Goal: Task Accomplishment & Management: Manage account settings

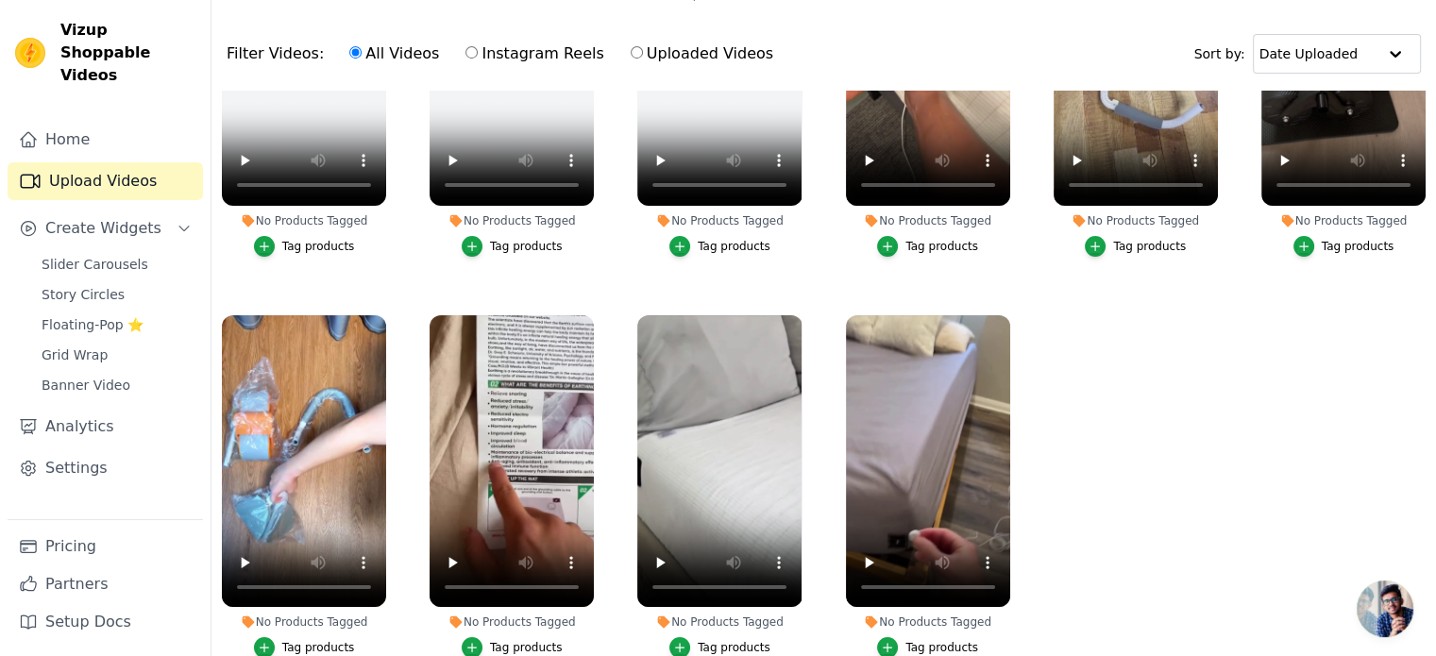
scroll to position [189, 0]
click at [1221, 406] on ul "No Products Tagged Tag products No Products Tagged Tag products No Products Tag…" at bounding box center [824, 389] width 1225 height 596
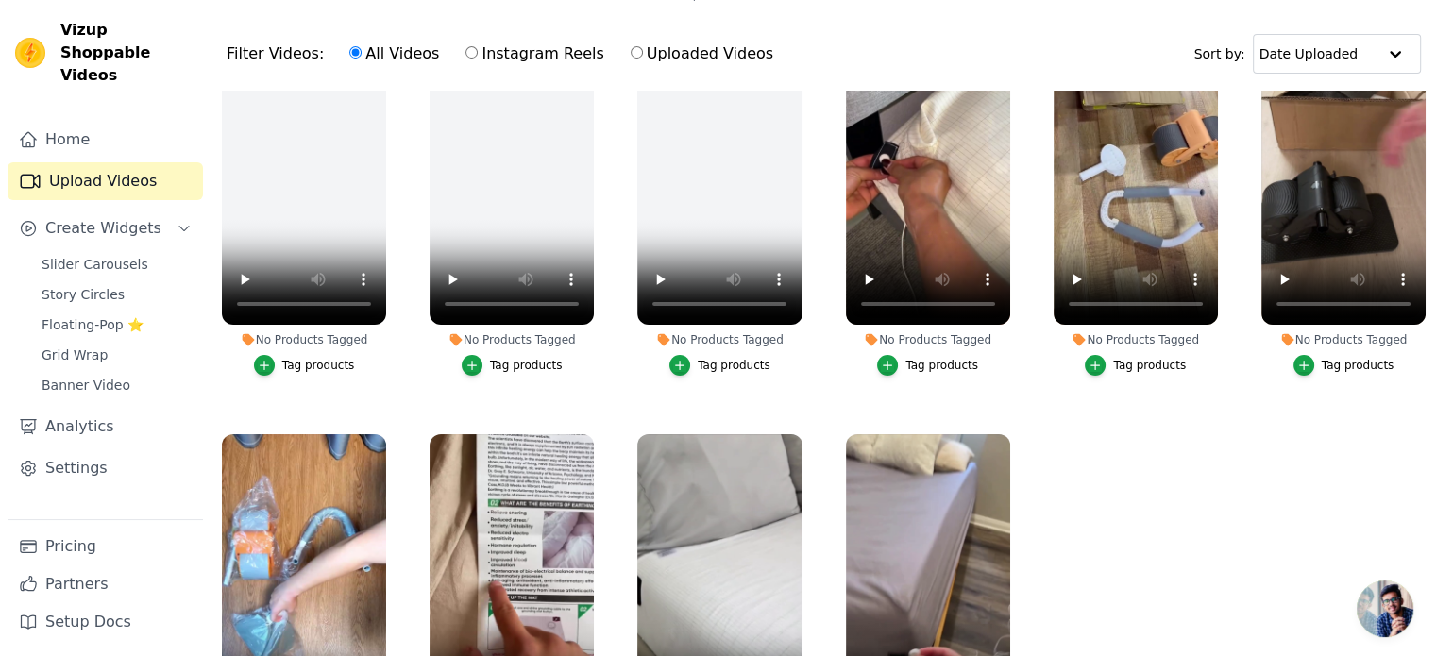
scroll to position [0, 0]
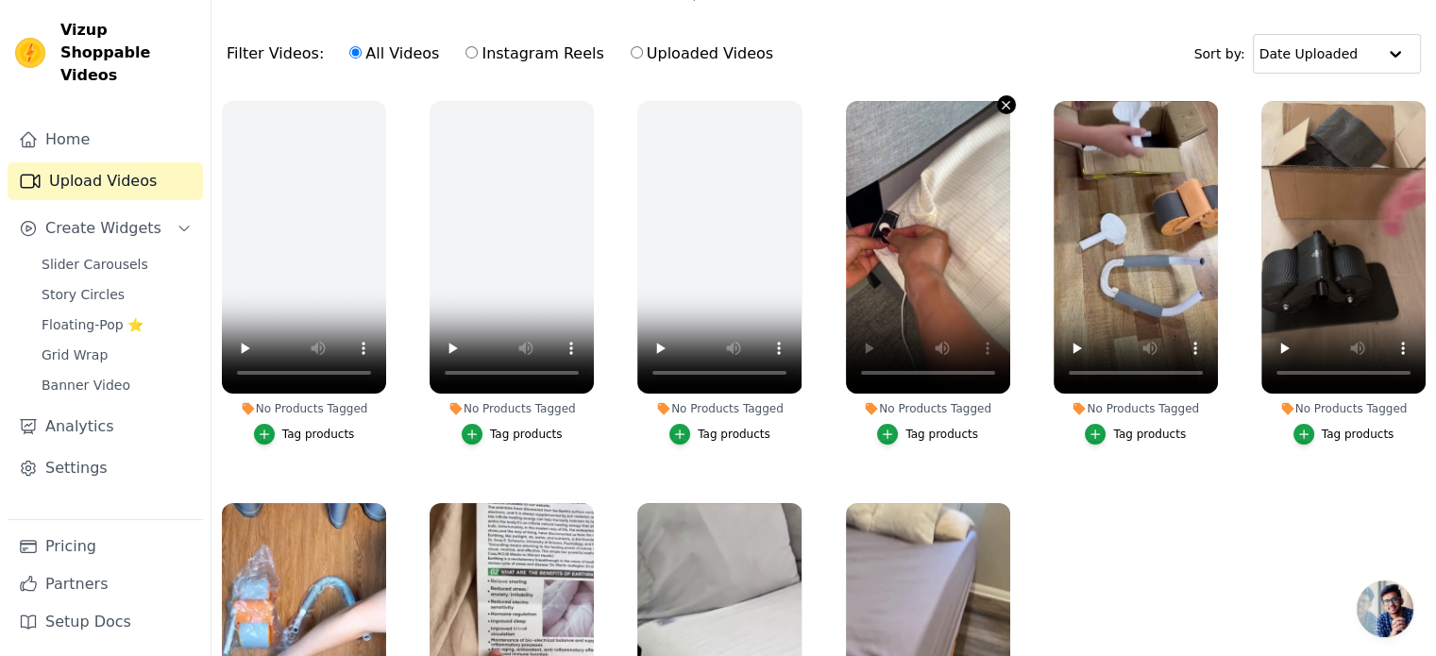
click at [1003, 102] on icon "button" at bounding box center [1007, 105] width 8 height 8
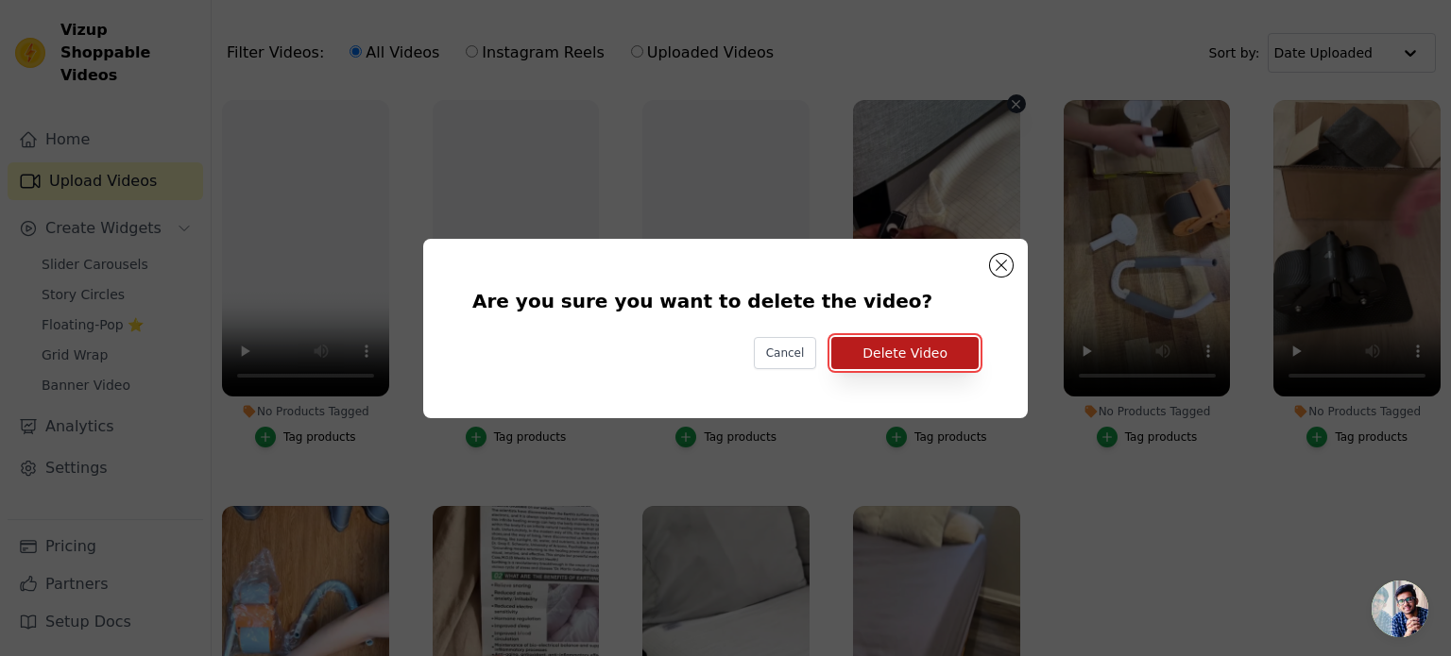
click at [918, 345] on button "Delete Video" at bounding box center [904, 353] width 147 height 32
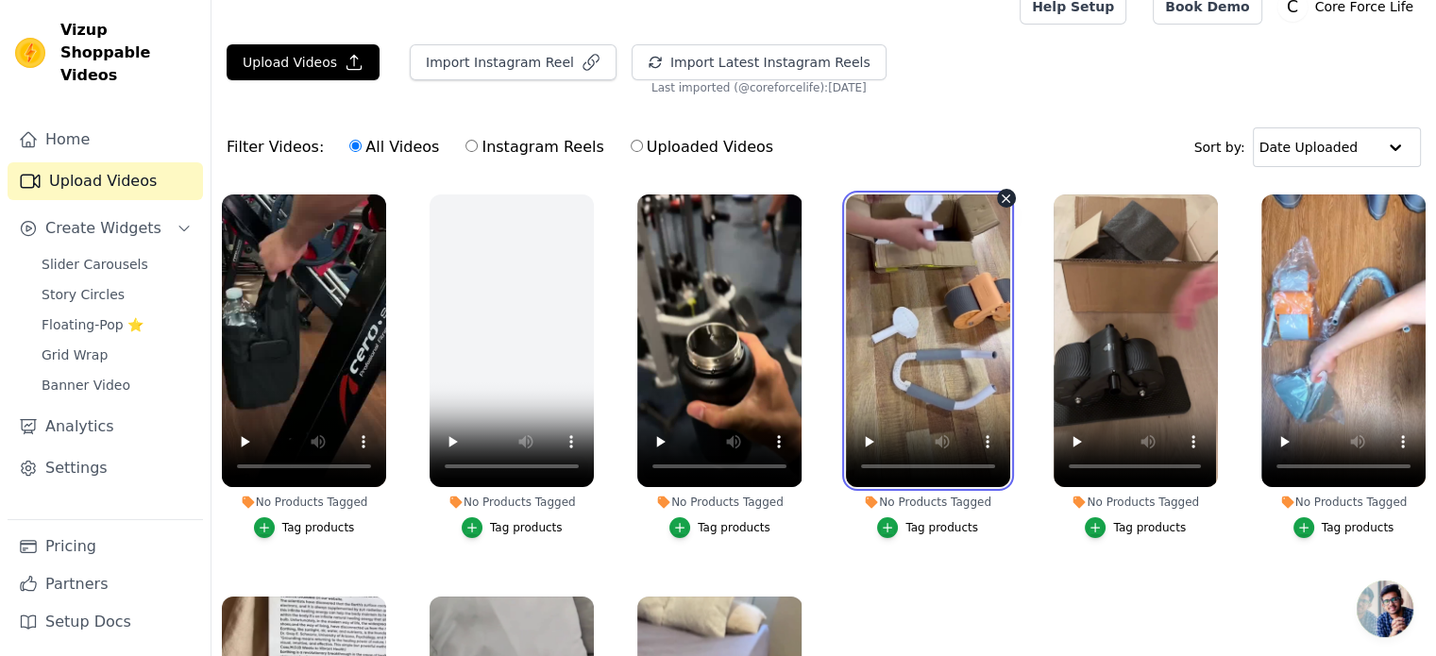
scroll to position [23, 0]
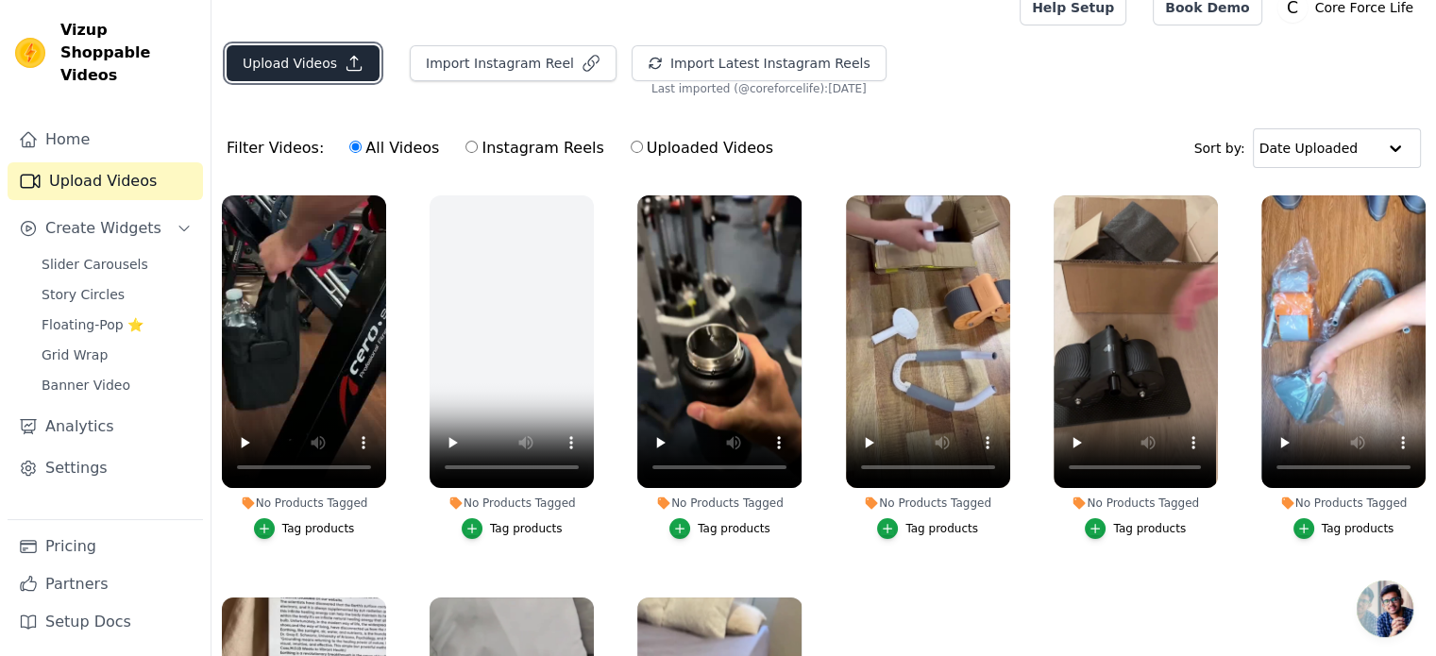
click at [329, 63] on button "Upload Videos" at bounding box center [303, 63] width 153 height 36
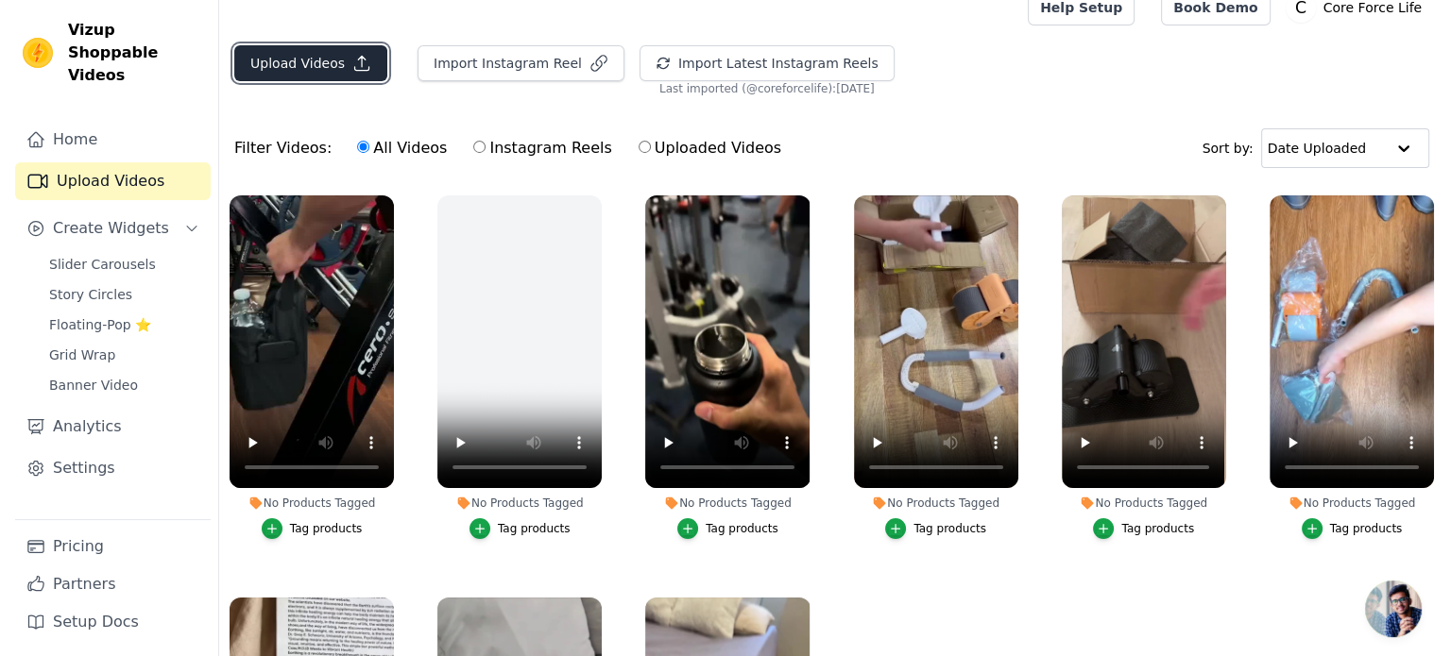
scroll to position [0, 0]
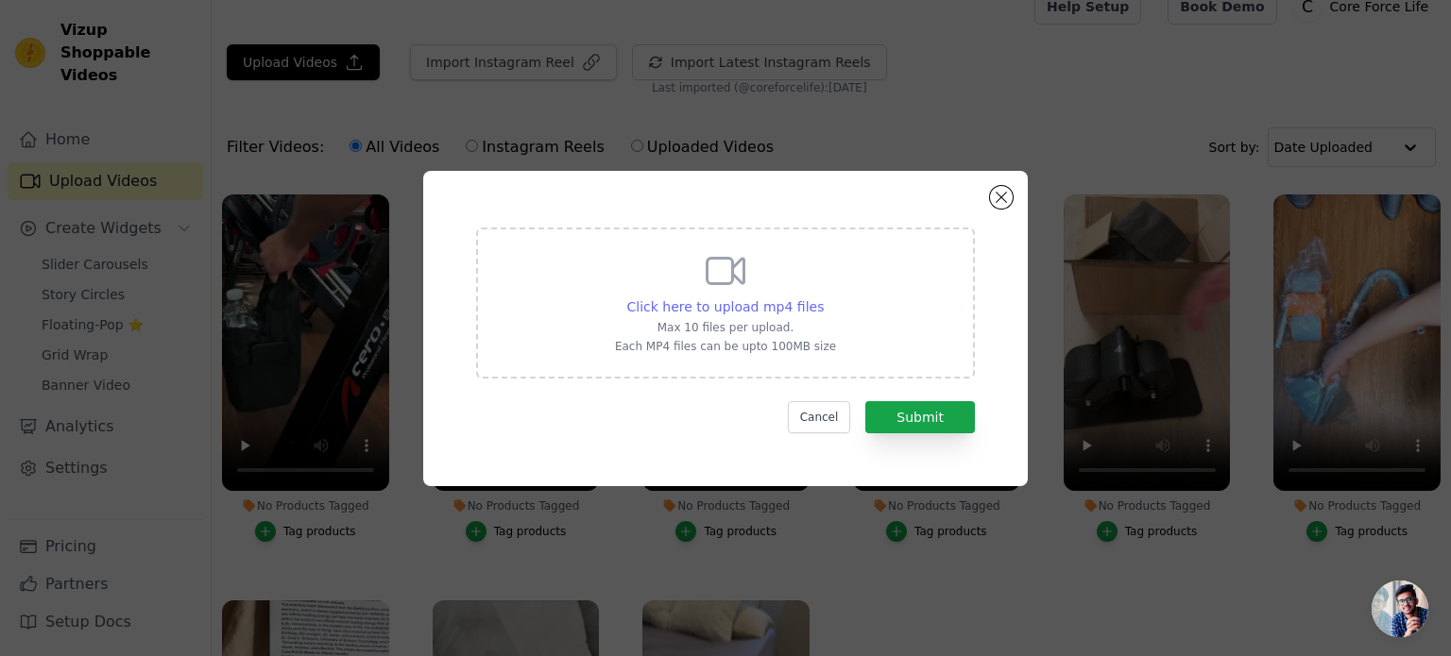
click at [754, 307] on span "Click here to upload mp4 files" at bounding box center [725, 306] width 197 height 15
click at [823, 297] on input "Click here to upload mp4 files Max 10 files per upload. Each MP4 files can be u…" at bounding box center [823, 297] width 1 height 1
type input "C:\fakepath\62e7c6a1a2b74909bcd959c33a252068-ezgif.com-crop-video.mp4"
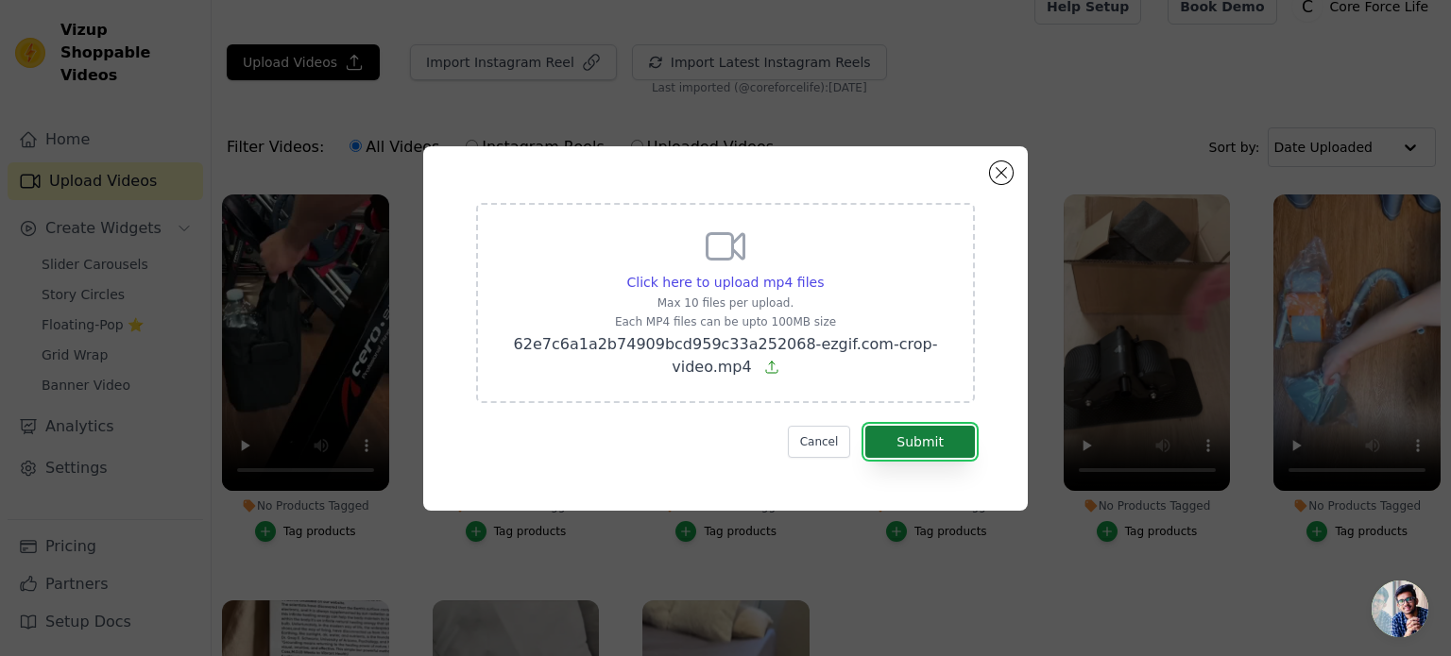
click at [927, 438] on button "Submit" at bounding box center [920, 442] width 110 height 32
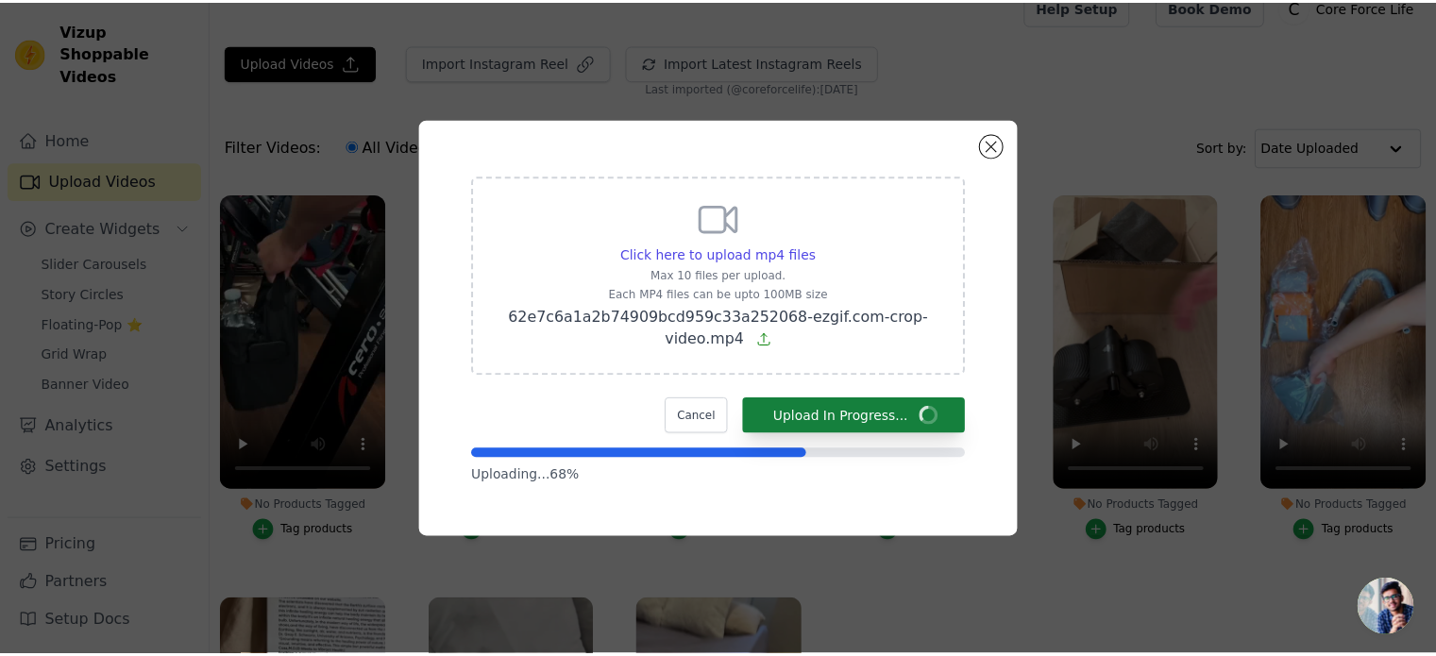
scroll to position [23, 0]
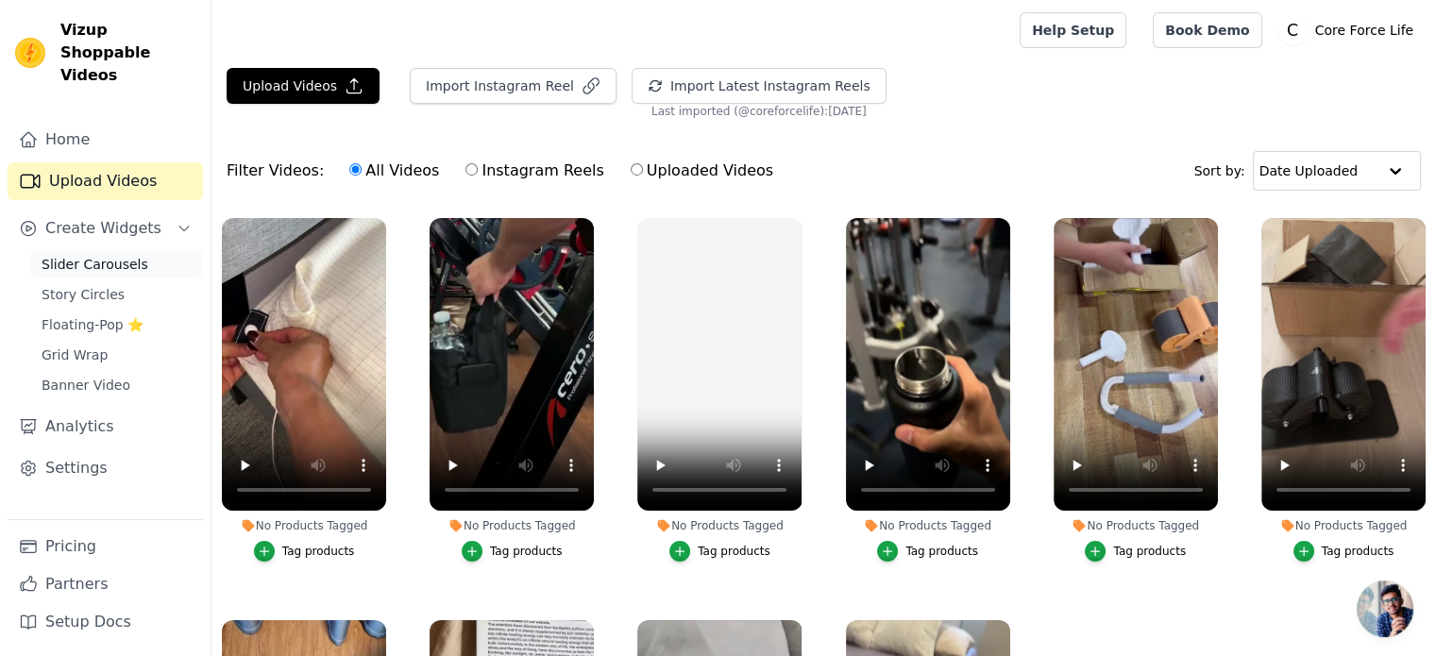
click at [116, 255] on span "Slider Carousels" at bounding box center [95, 264] width 107 height 19
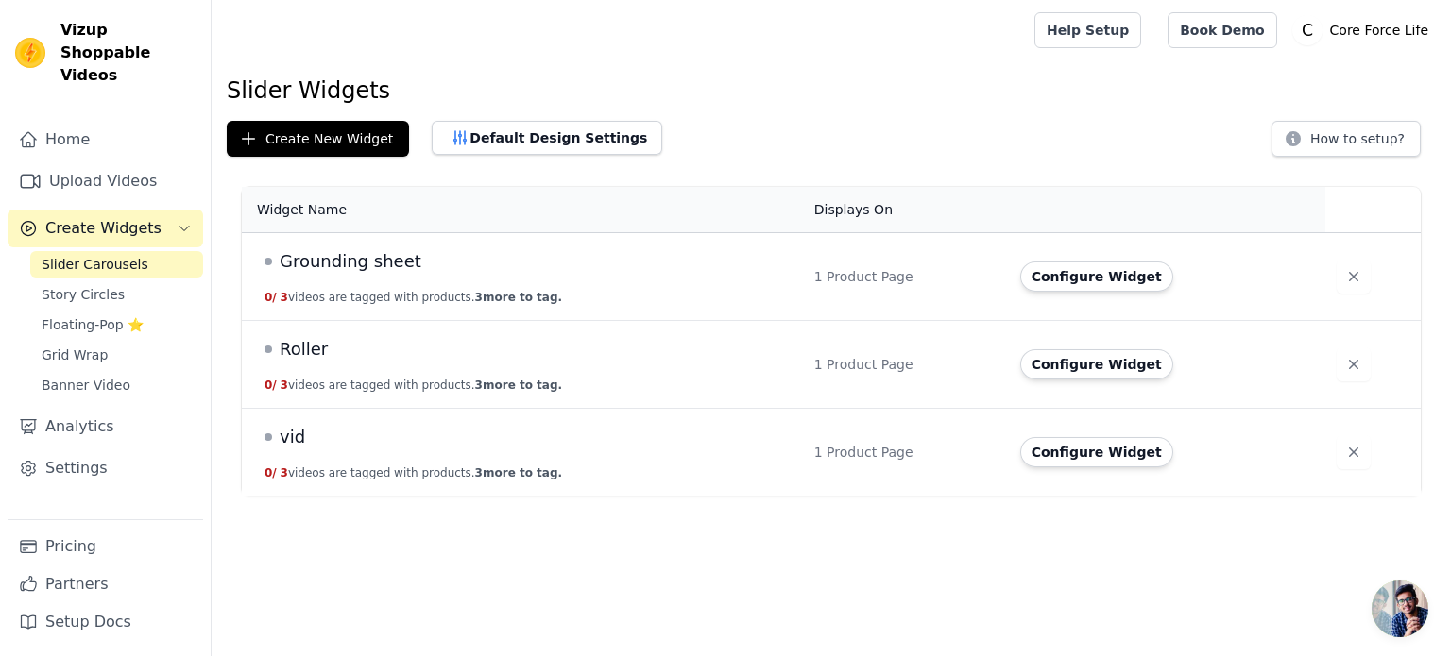
click at [361, 252] on span "Grounding sheet" at bounding box center [351, 261] width 142 height 26
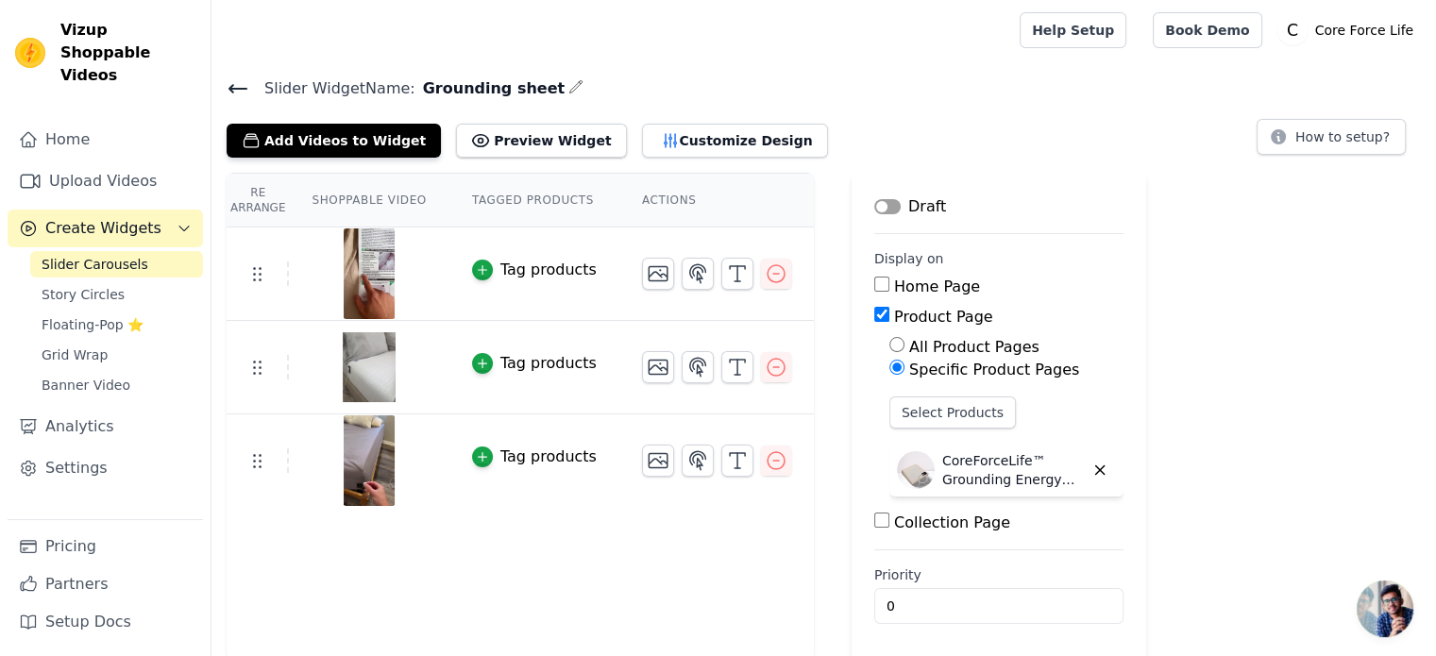
scroll to position [3, 0]
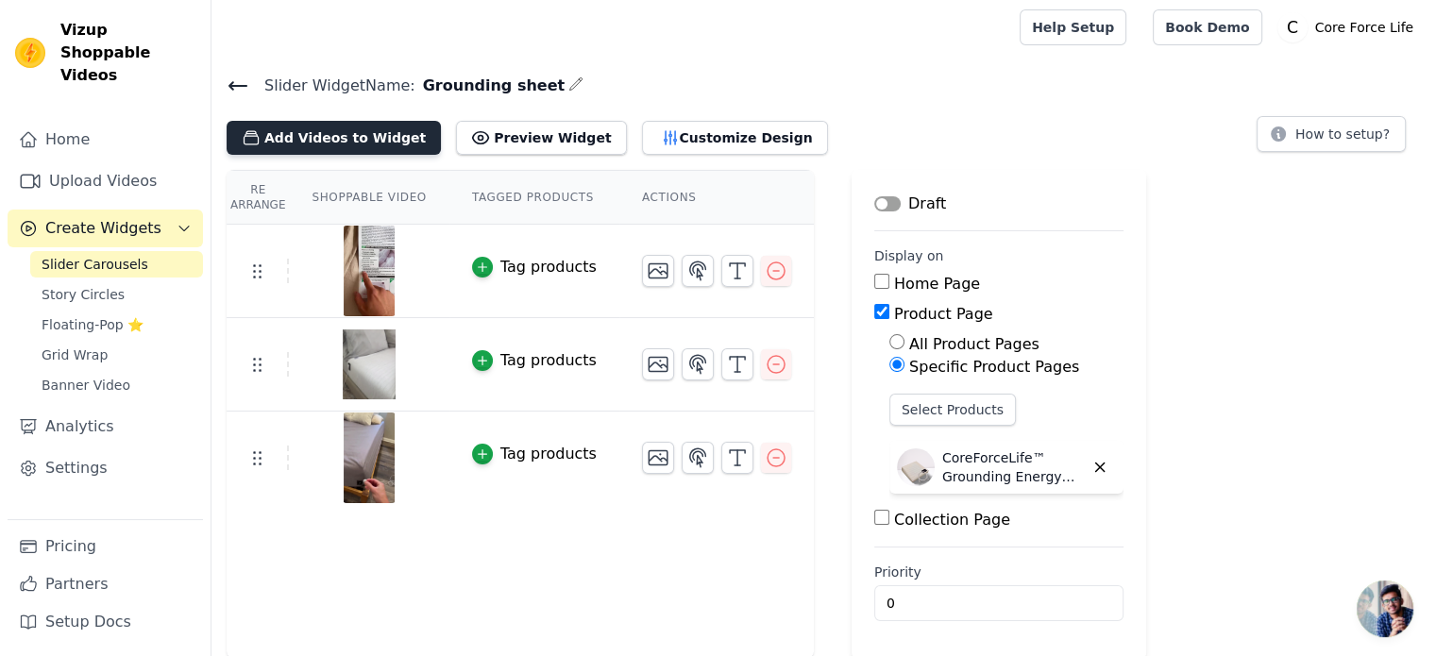
click at [360, 137] on button "Add Videos to Widget" at bounding box center [334, 138] width 214 height 34
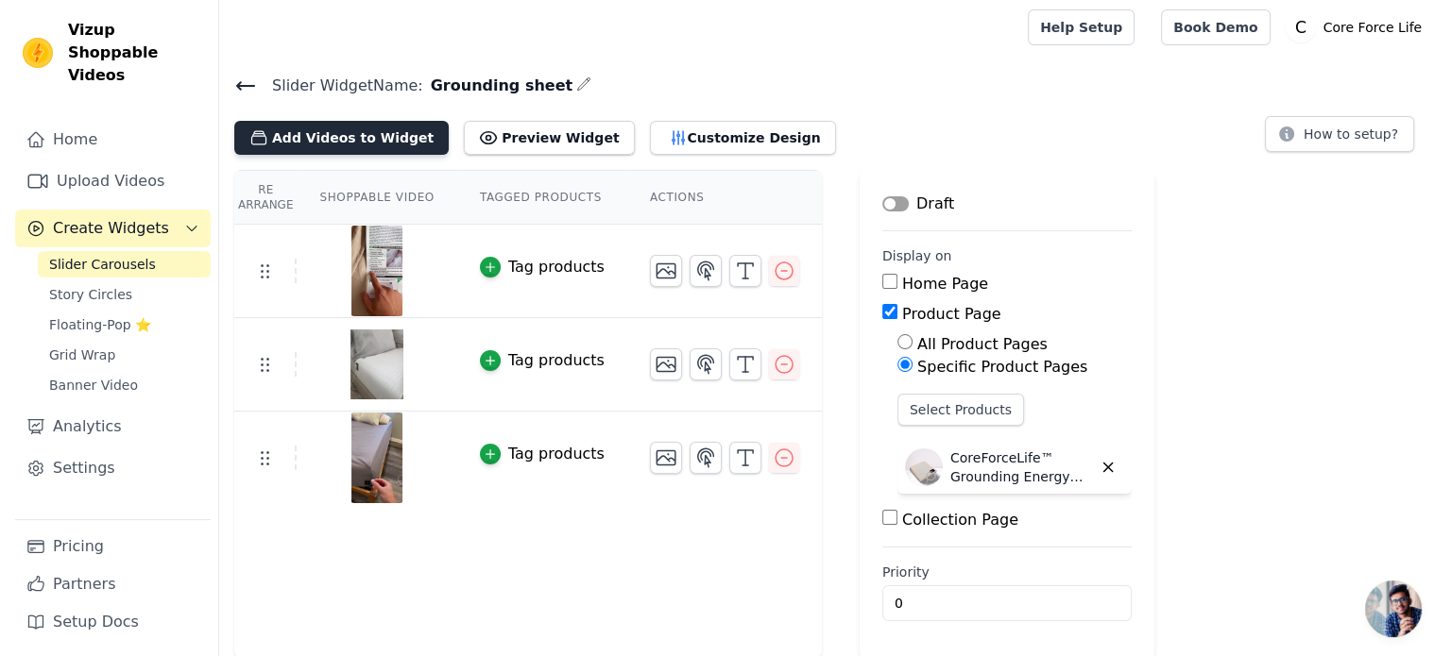
scroll to position [0, 0]
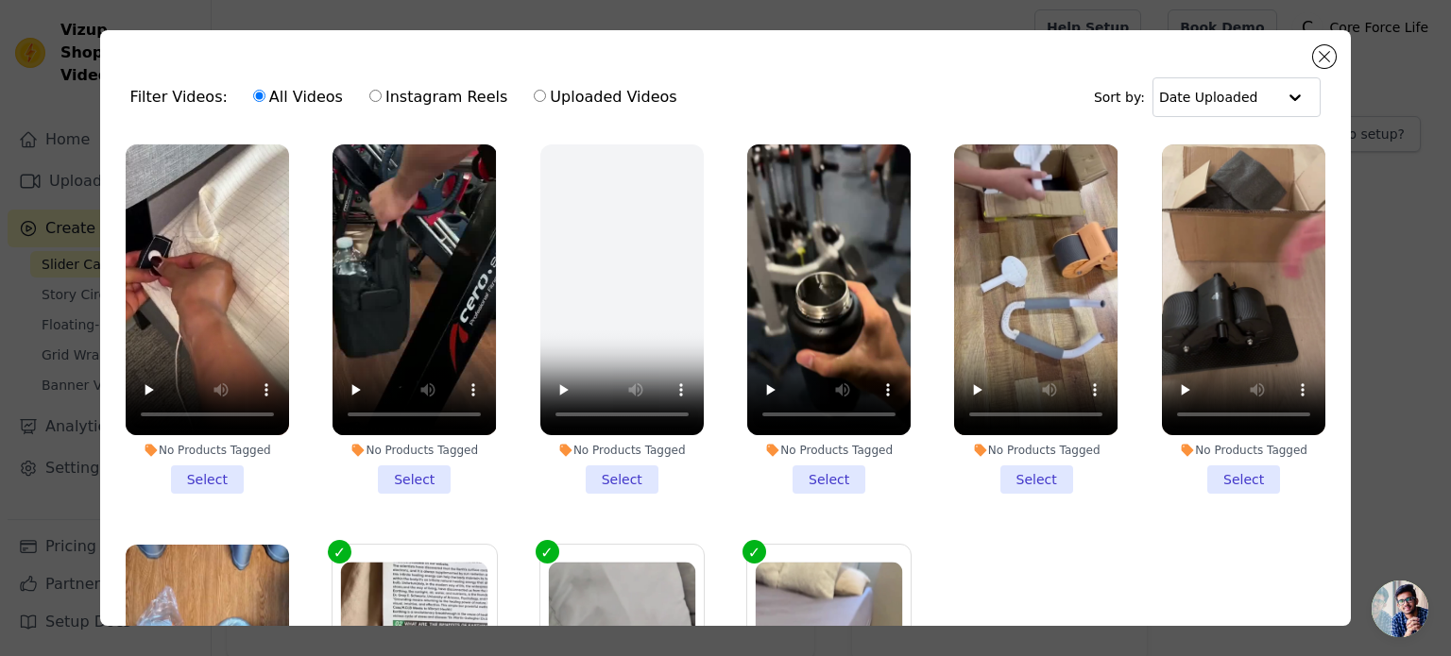
click at [202, 475] on li "No Products Tagged Select" at bounding box center [207, 318] width 163 height 349
click at [0, 0] on input "No Products Tagged Select" at bounding box center [0, 0] width 0 height 0
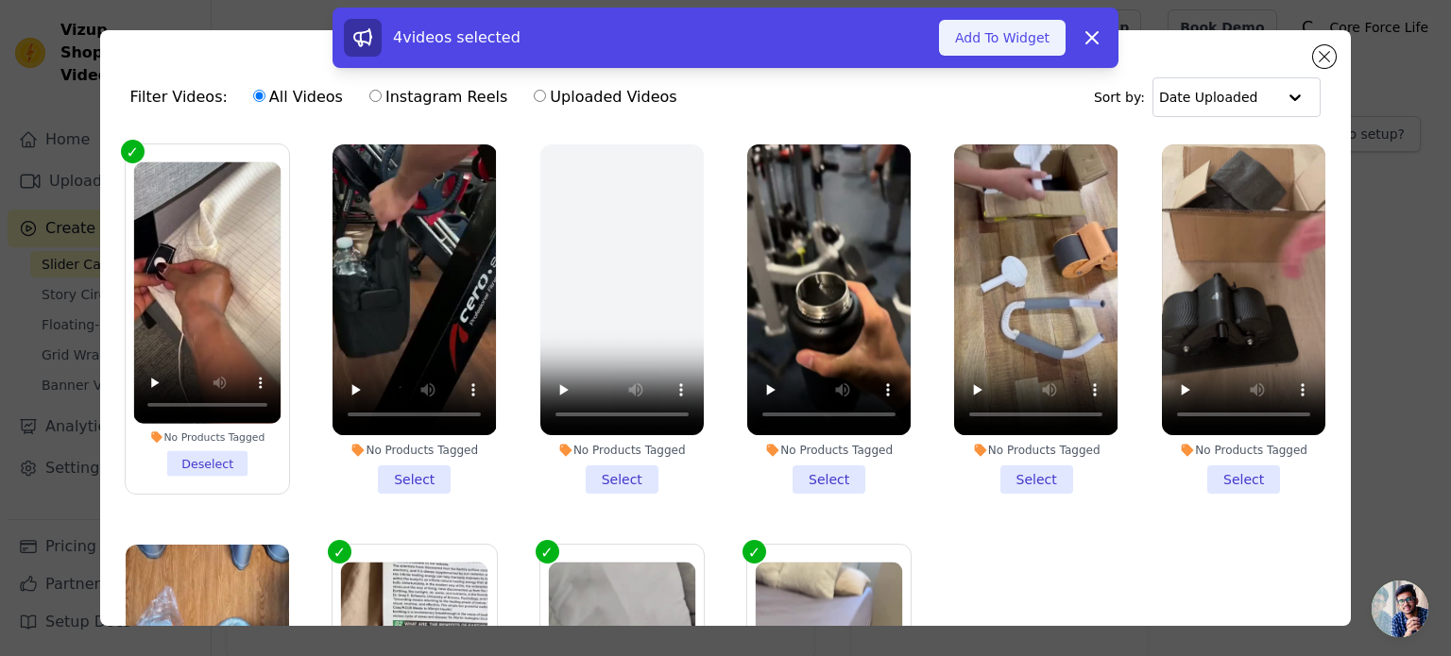
click at [976, 38] on button "Add To Widget" at bounding box center [1002, 38] width 127 height 36
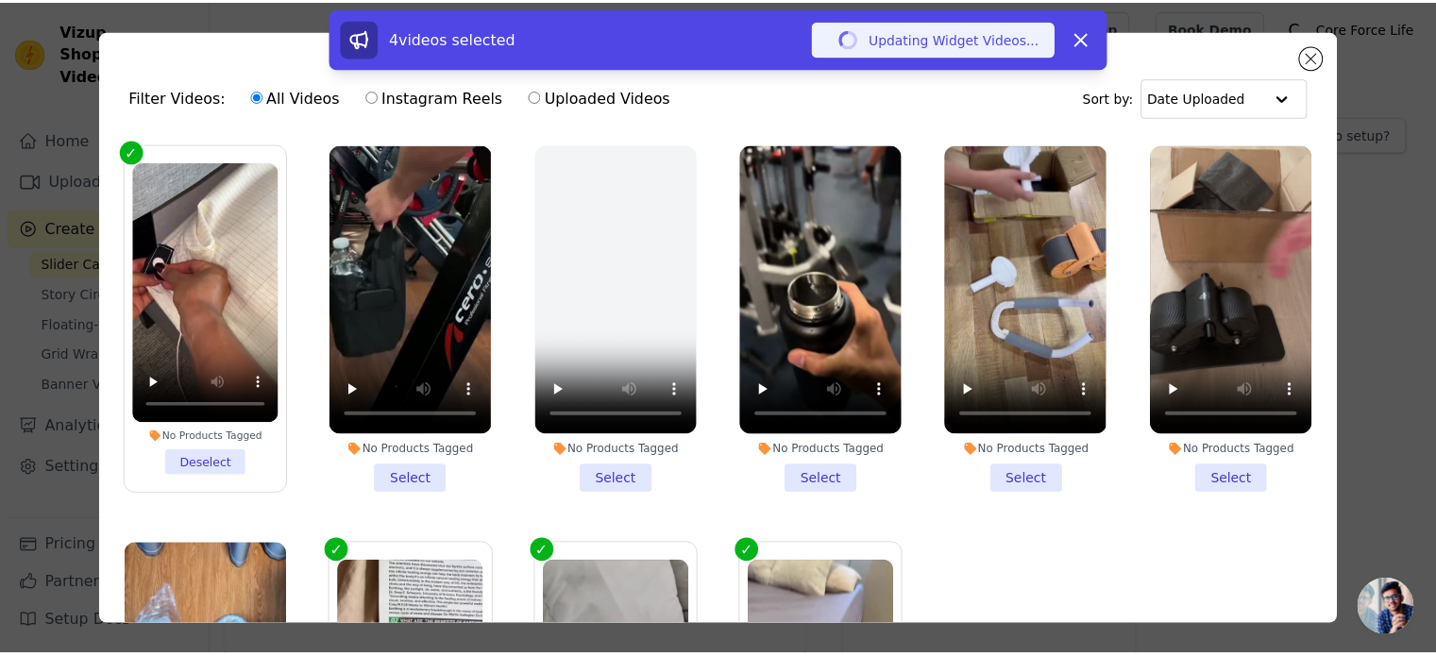
scroll to position [3, 0]
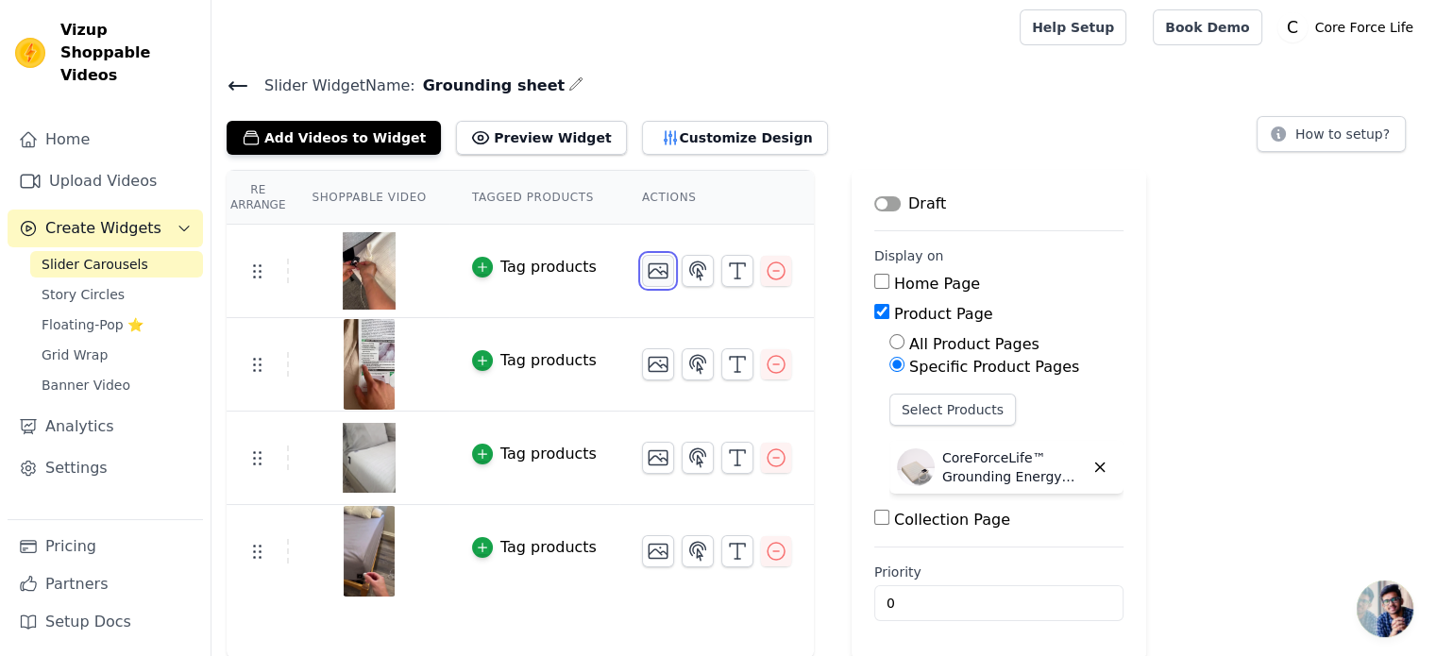
click at [649, 272] on icon "button" at bounding box center [658, 271] width 19 height 14
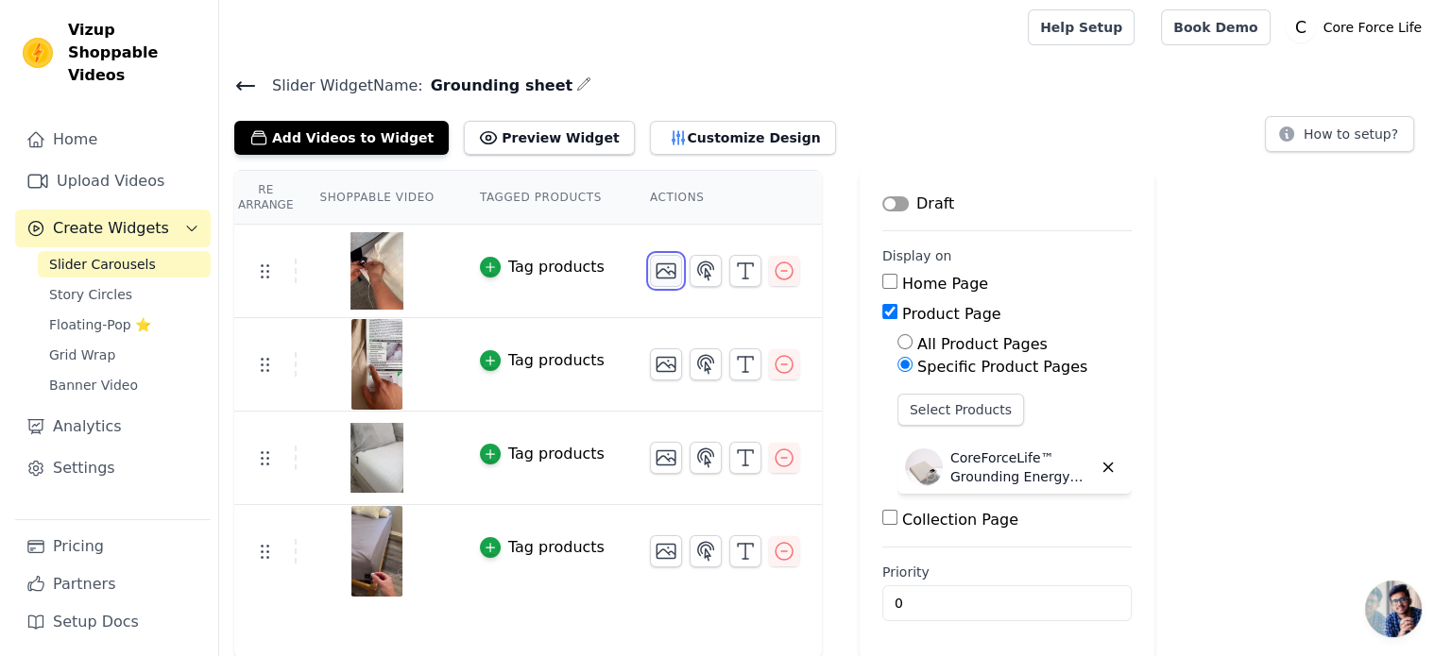
scroll to position [0, 0]
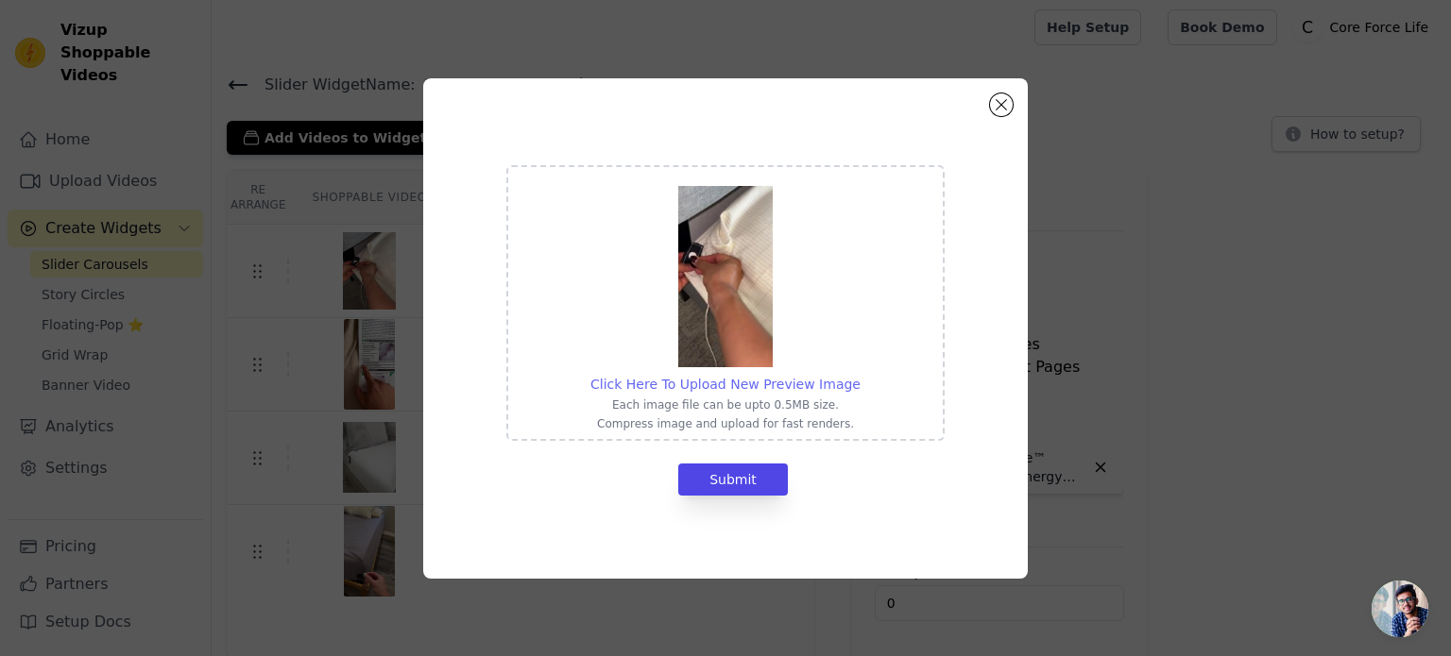
click at [755, 388] on span "Click Here To Upload New Preview Image" at bounding box center [725, 384] width 270 height 15
click at [859, 375] on input "Click Here To Upload New Preview Image Each image file can be upto 0.5MB size. …" at bounding box center [859, 374] width 1 height 1
type input "C:\fakepath\ezgif-frame-006.jpg"
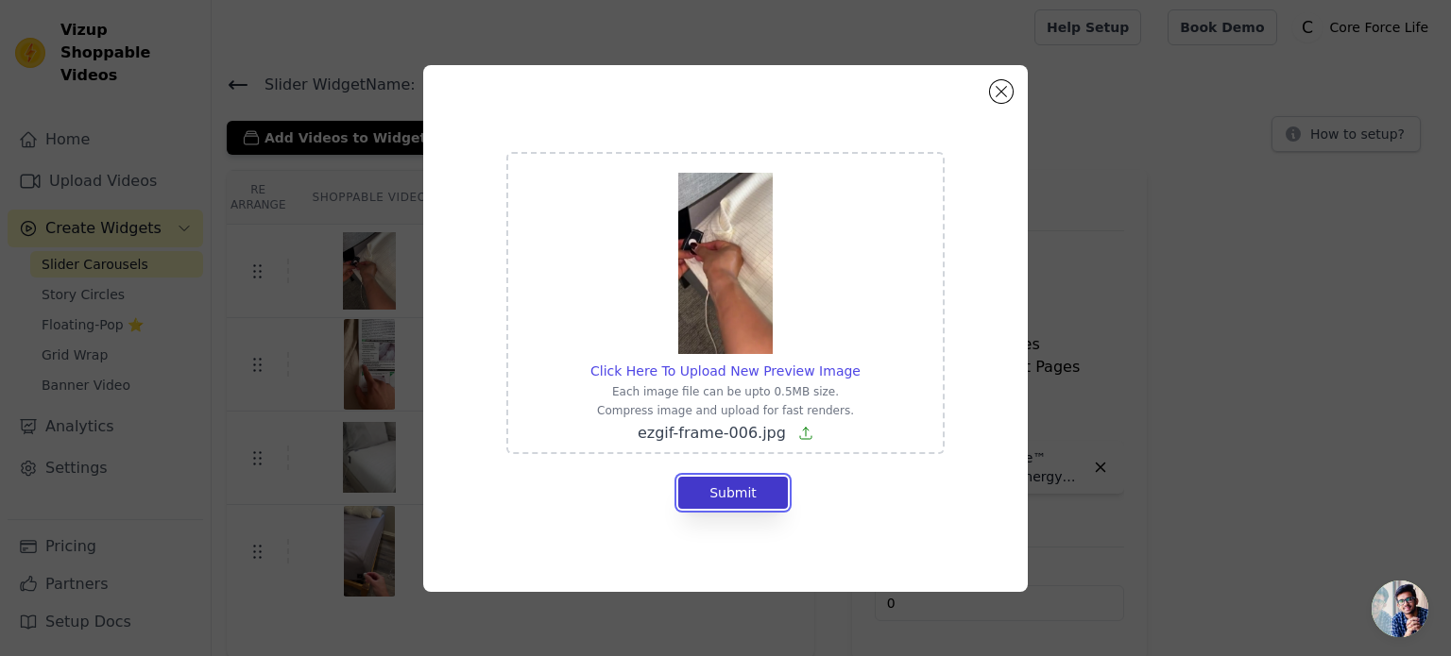
click at [725, 486] on button "Submit" at bounding box center [733, 493] width 110 height 32
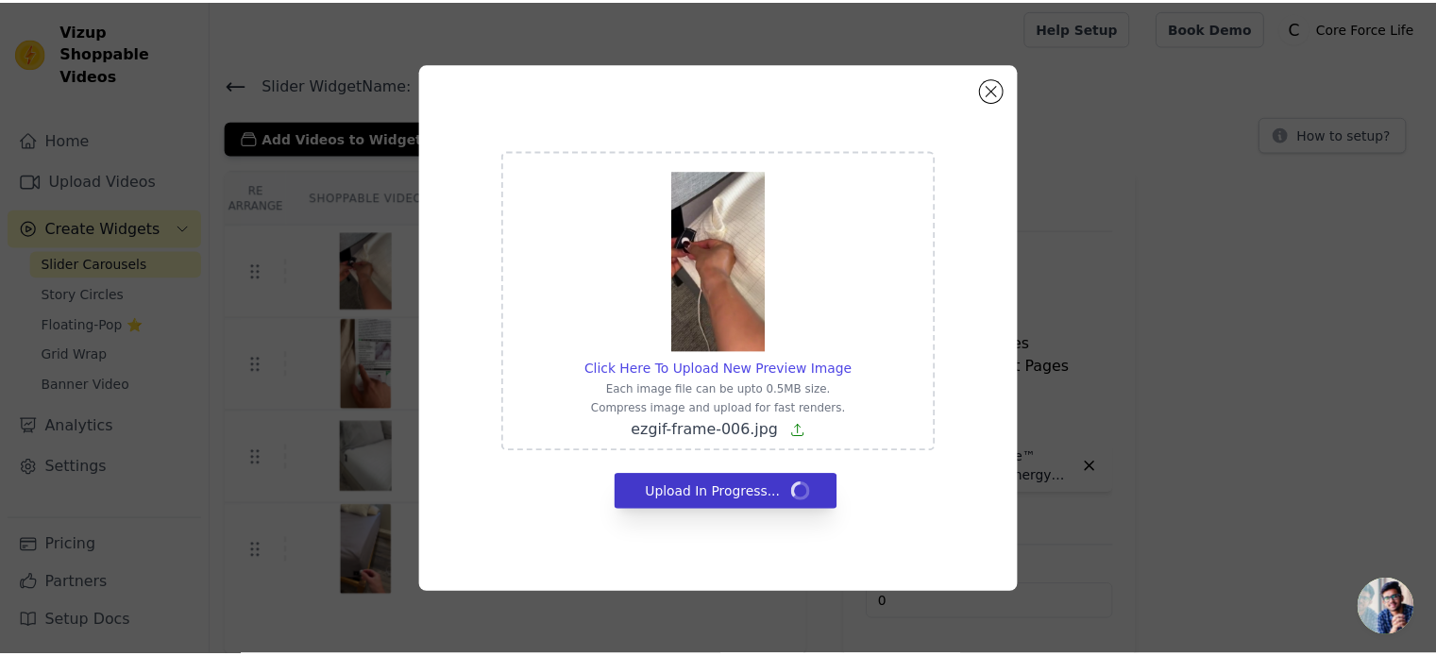
scroll to position [3, 0]
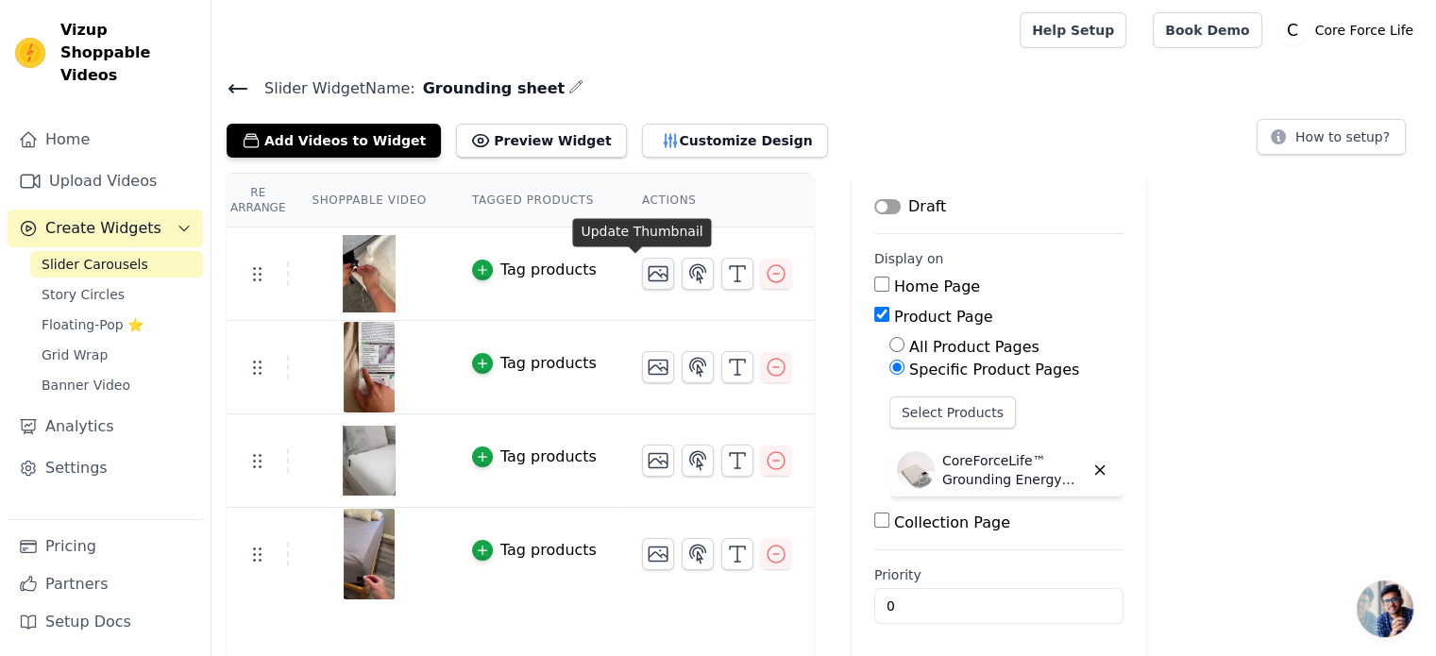
scroll to position [3, 0]
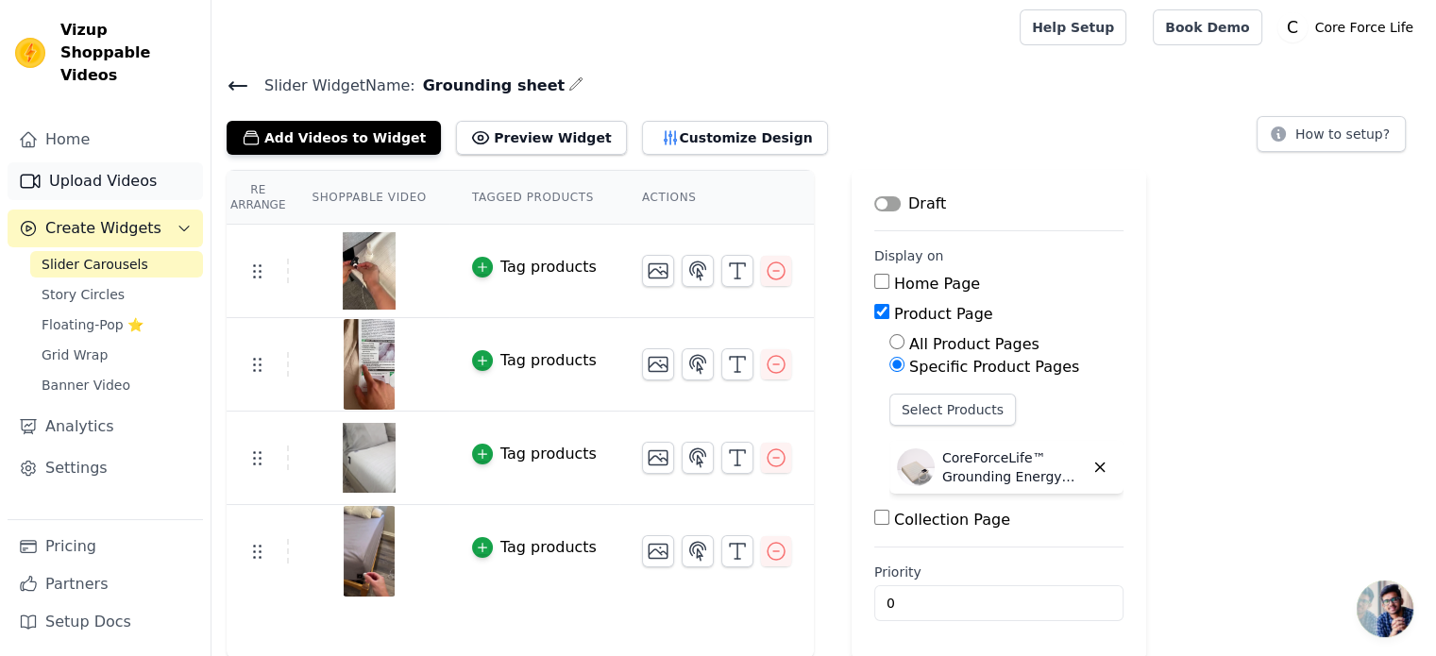
click at [136, 162] on link "Upload Videos" at bounding box center [105, 181] width 195 height 38
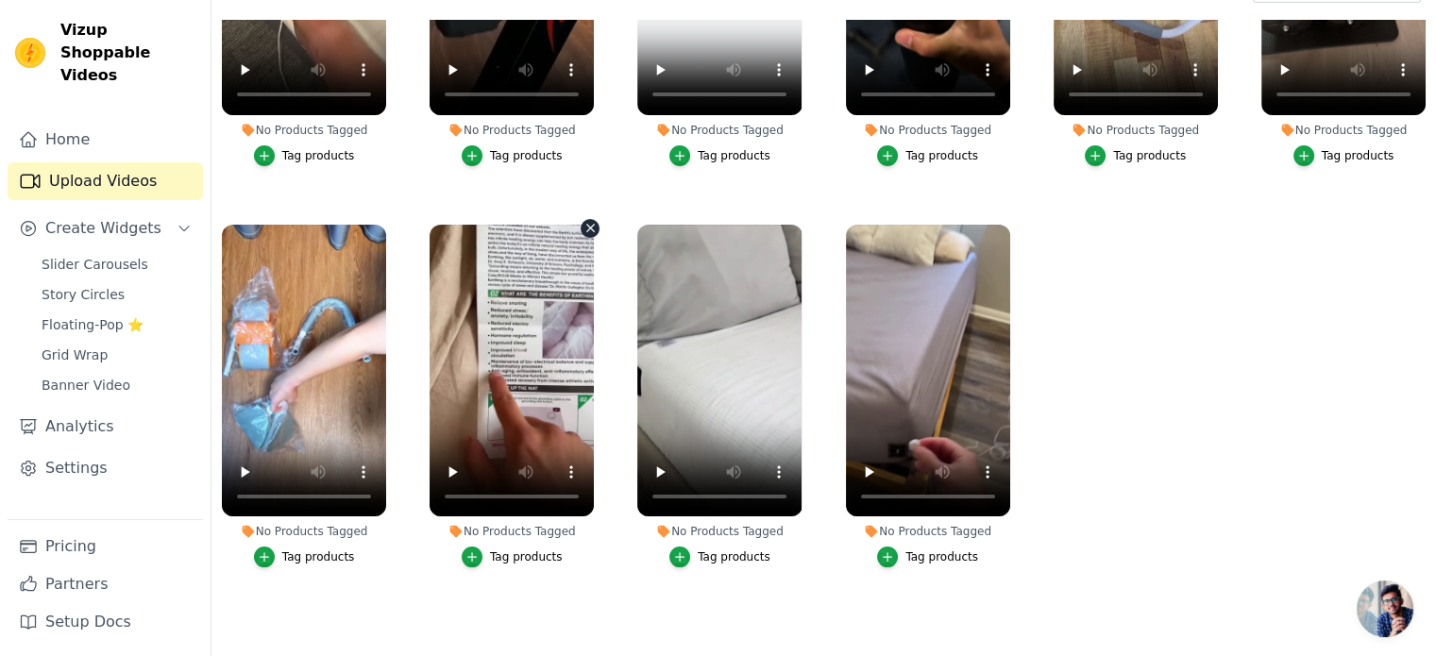
scroll to position [189, 0]
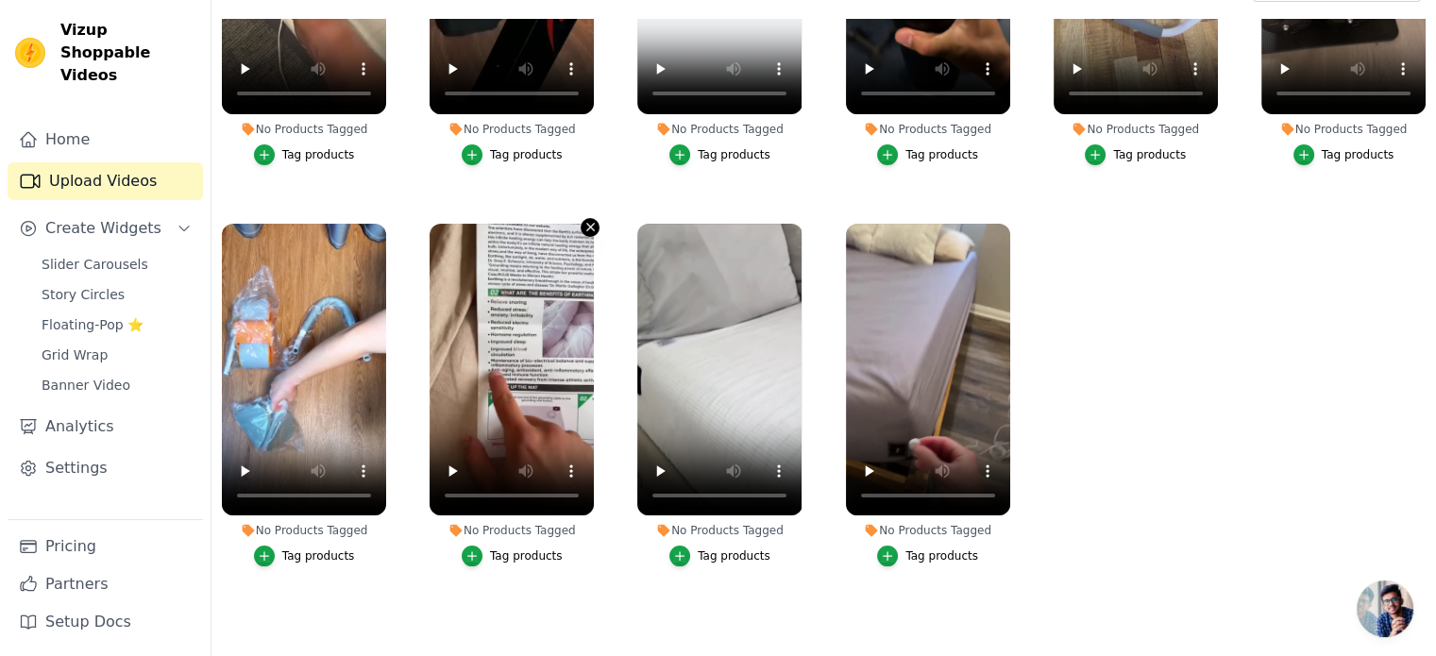
click at [587, 220] on icon "button" at bounding box center [591, 227] width 14 height 14
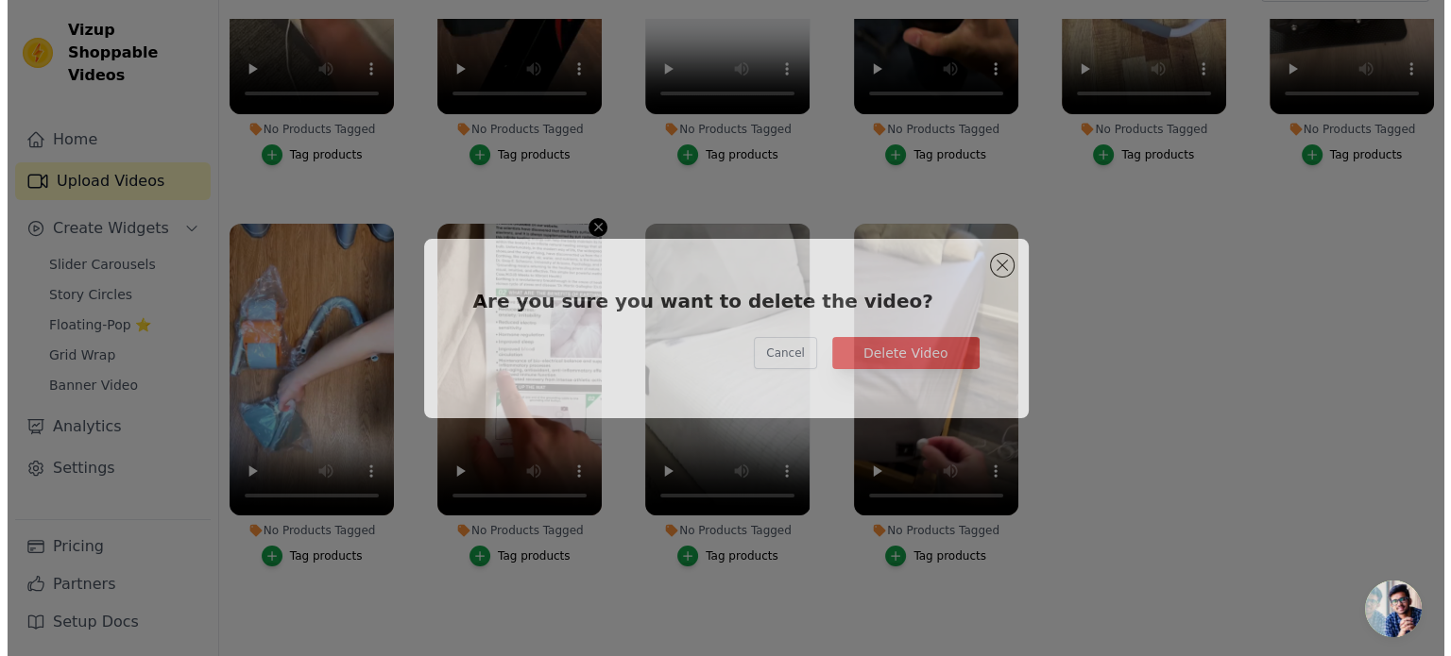
scroll to position [0, 0]
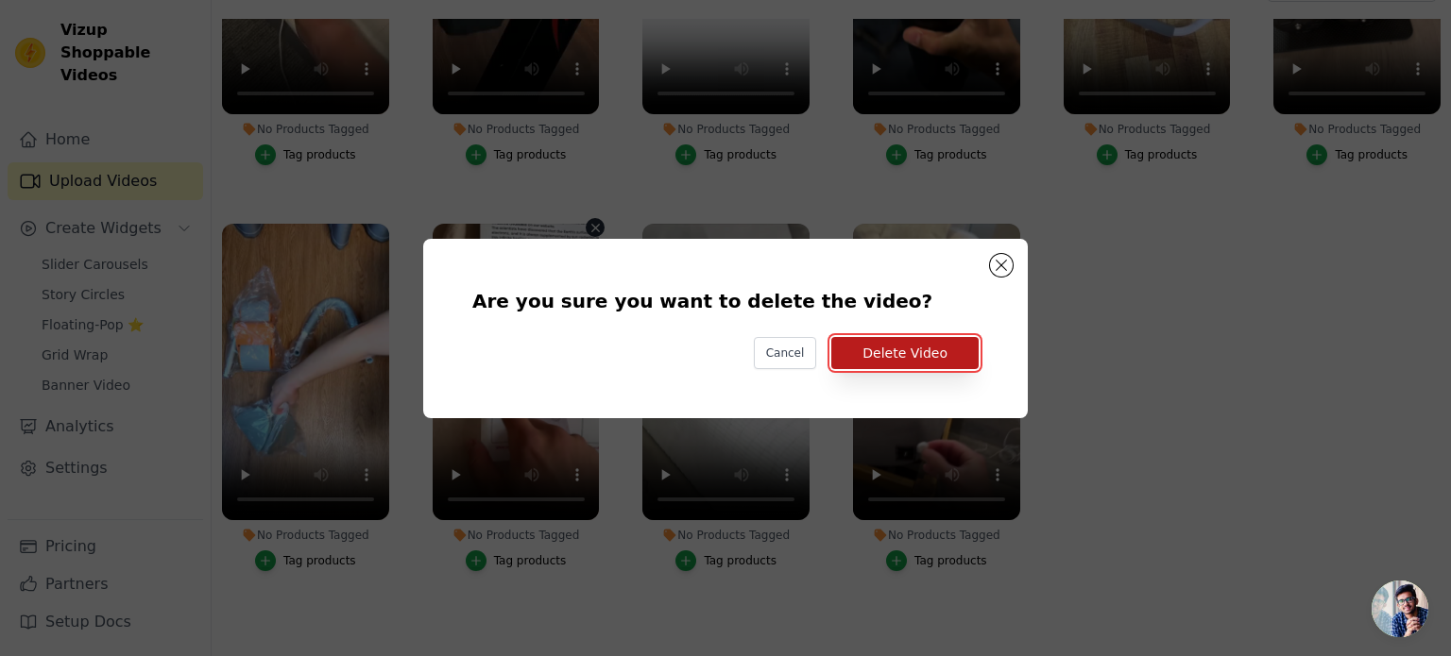
click at [923, 354] on button "Delete Video" at bounding box center [904, 353] width 147 height 32
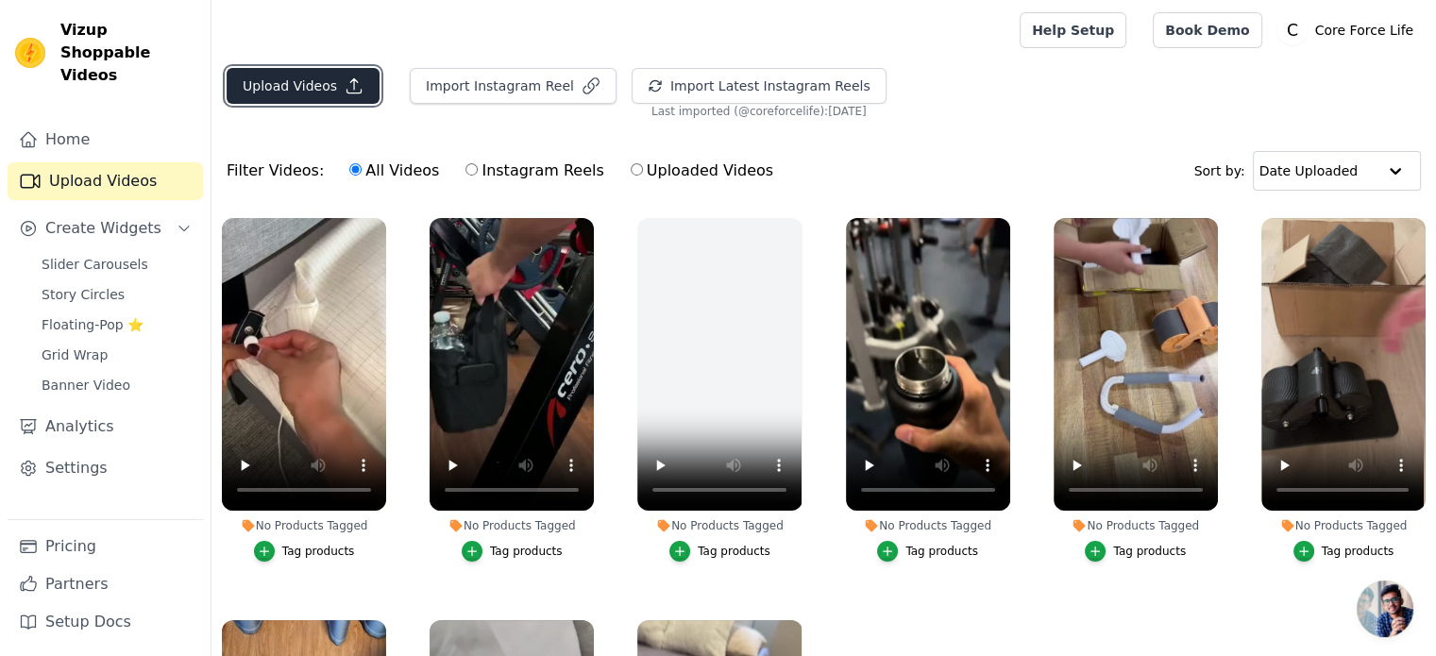
click at [306, 81] on button "Upload Videos" at bounding box center [303, 86] width 153 height 36
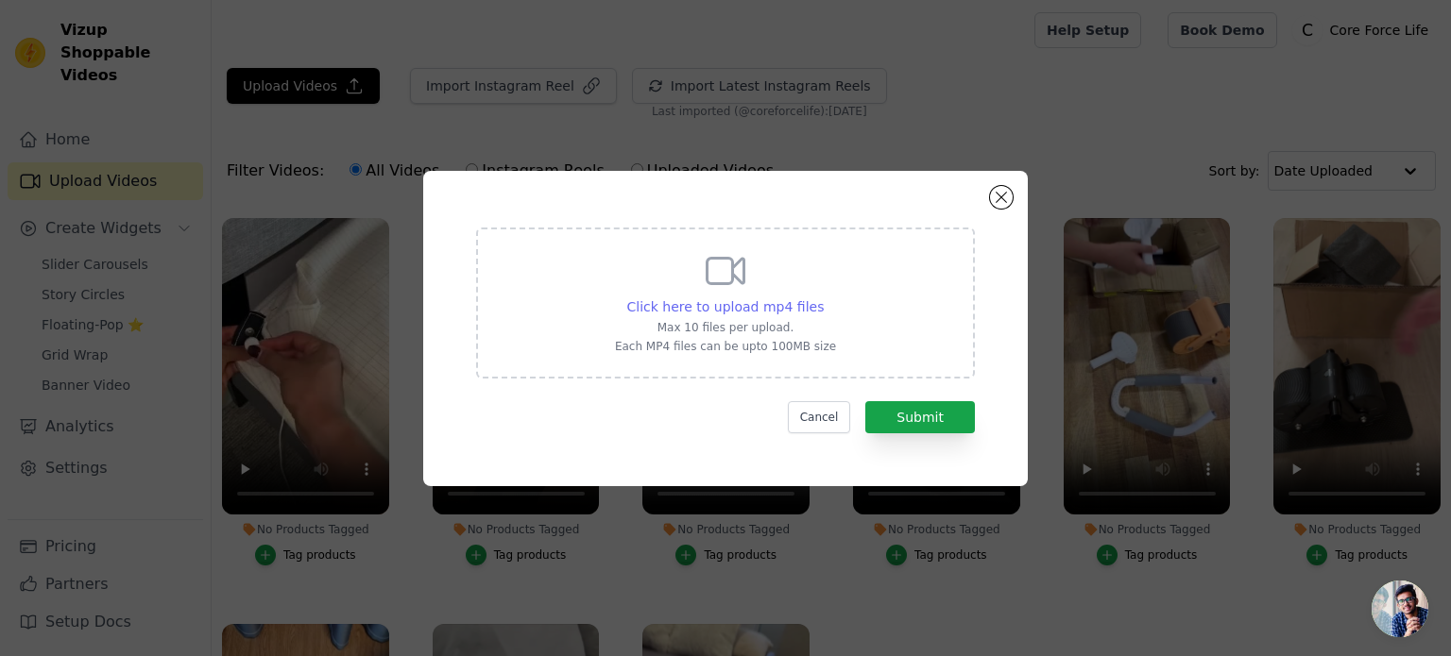
click at [744, 312] on span "Click here to upload mp4 files" at bounding box center [725, 306] width 197 height 15
click at [823, 297] on input "Click here to upload mp4 files Max 10 files per upload. Each MP4 files can be u…" at bounding box center [823, 297] width 1 height 1
type input "C:\fakepath\78232d1b28ff4c7db8a4c31ee2e88a72-ezgif.com-video-cutter.mp4"
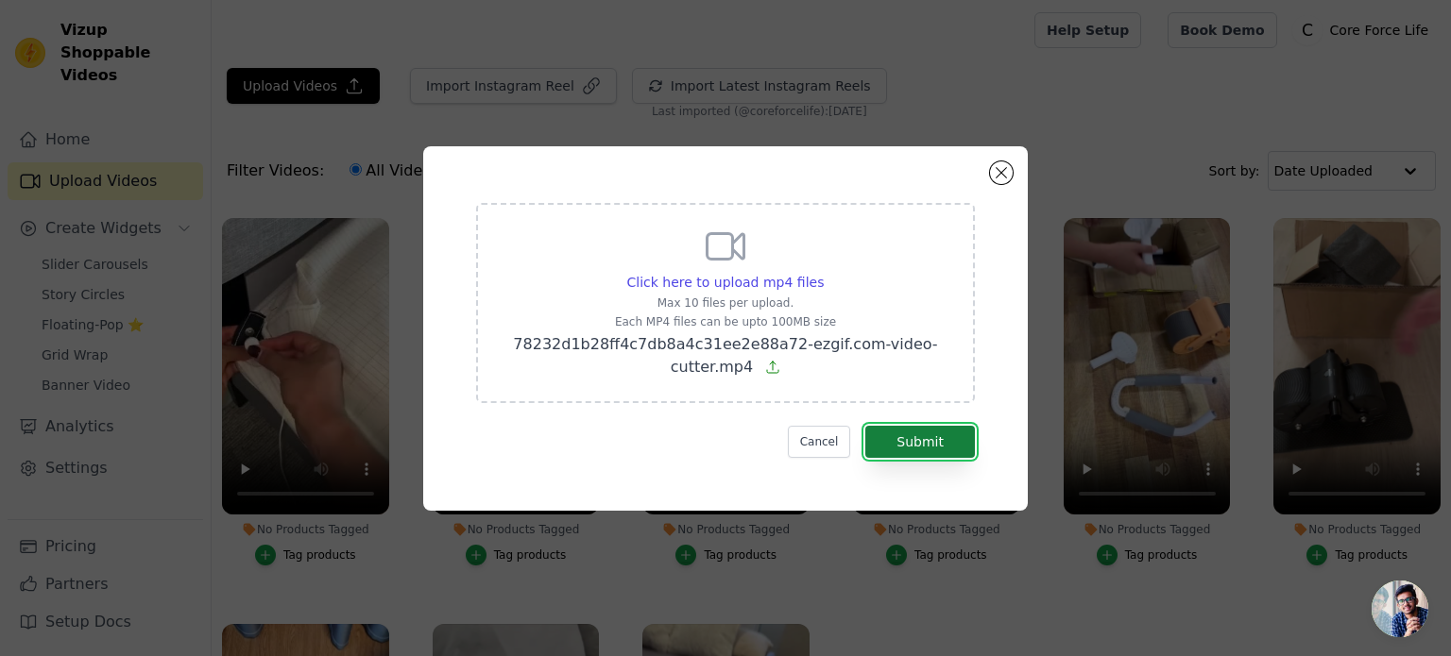
click at [897, 441] on button "Submit" at bounding box center [920, 442] width 110 height 32
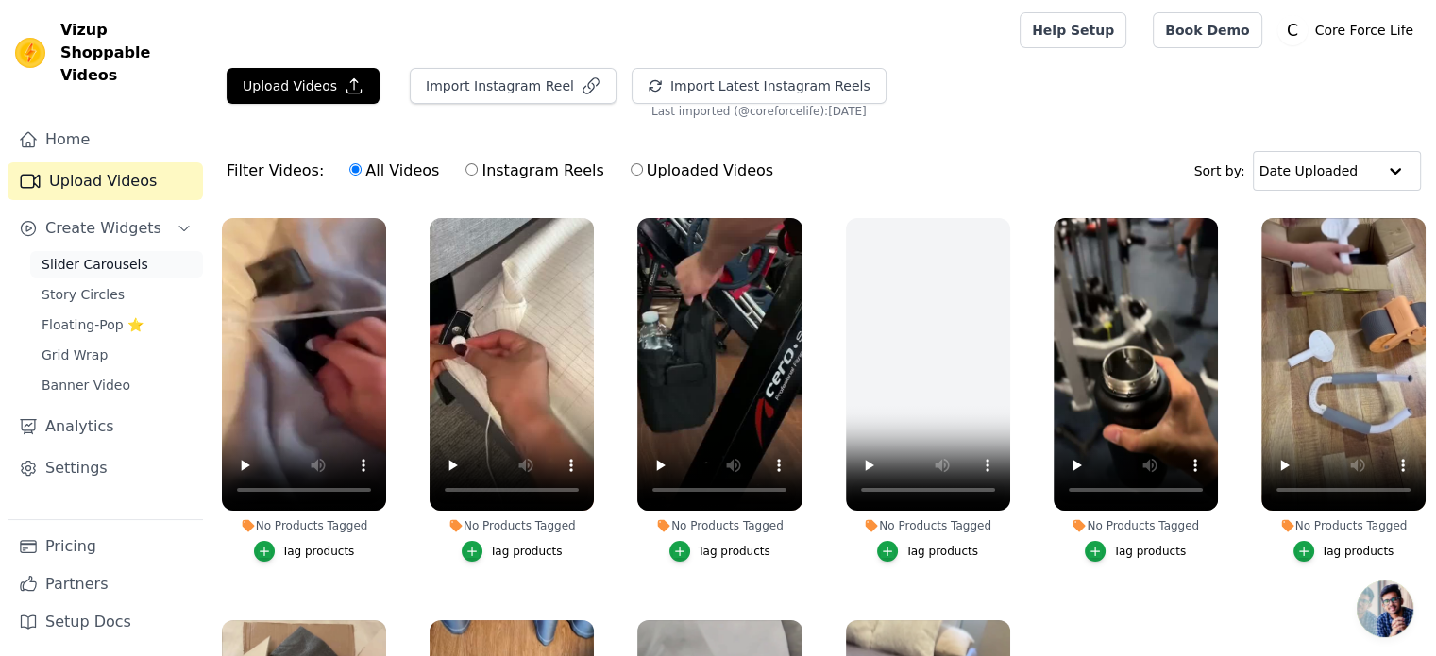
click at [116, 255] on span "Slider Carousels" at bounding box center [95, 264] width 107 height 19
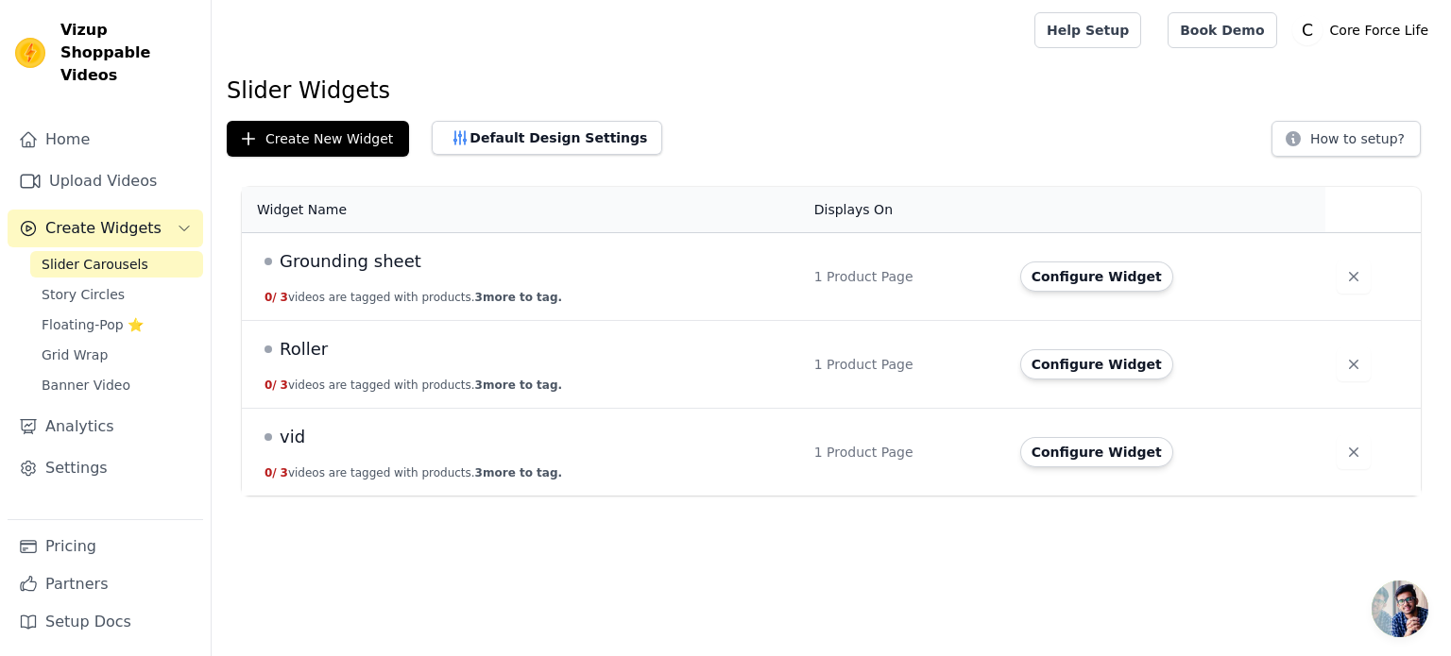
click at [367, 260] on span "Grounding sheet" at bounding box center [351, 261] width 142 height 26
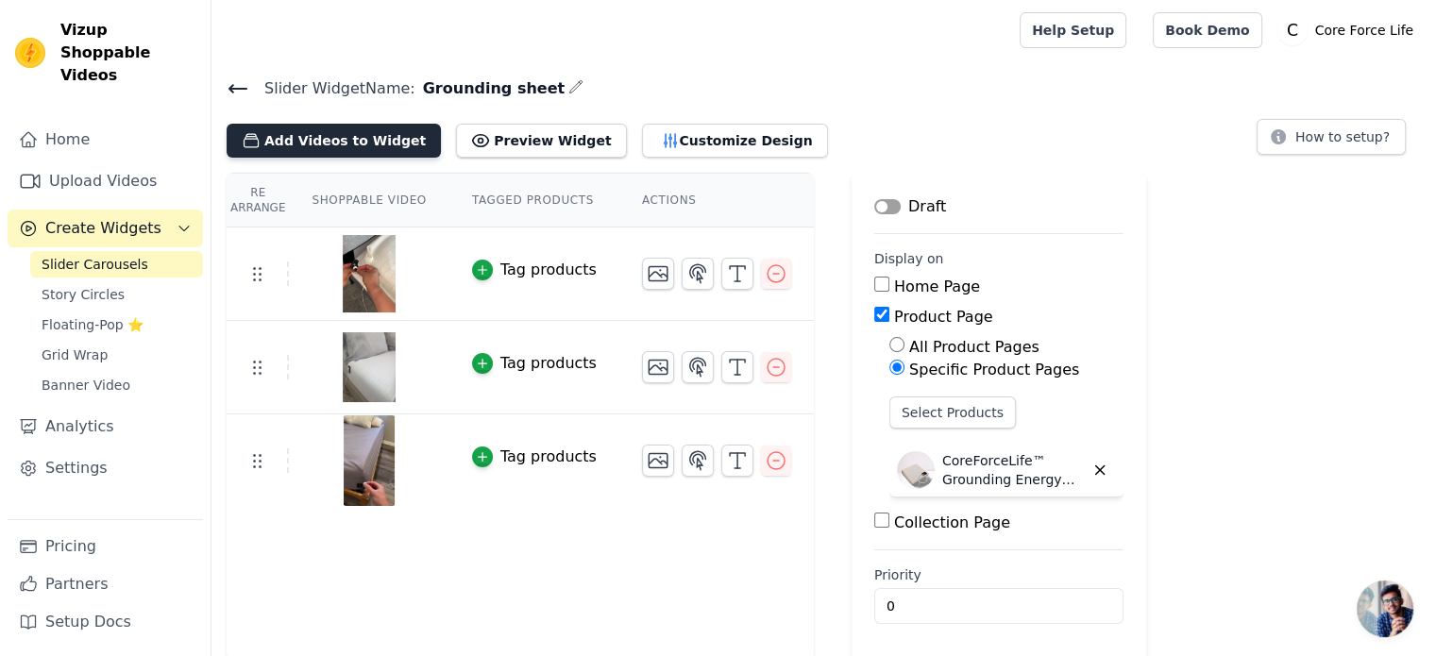
click at [334, 131] on button "Add Videos to Widget" at bounding box center [334, 141] width 214 height 34
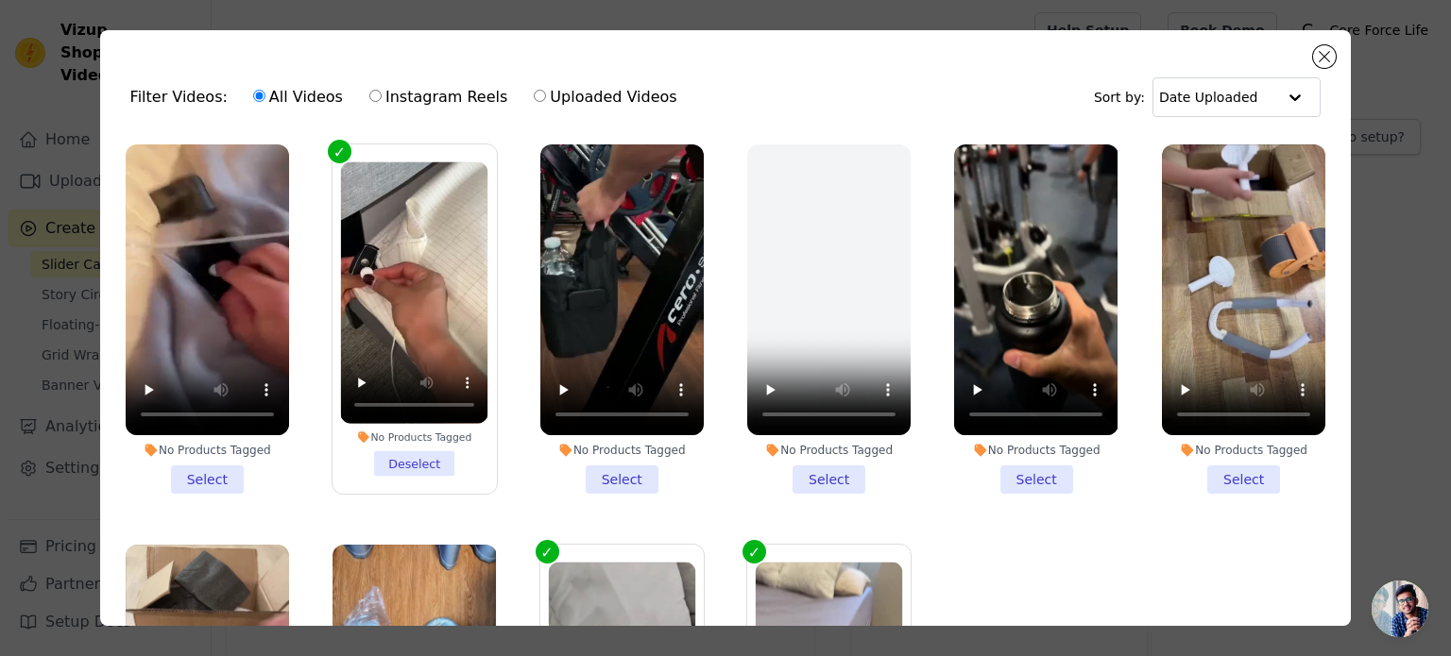
click at [196, 467] on li "No Products Tagged Select" at bounding box center [207, 318] width 163 height 349
click at [0, 0] on input "No Products Tagged Select" at bounding box center [0, 0] width 0 height 0
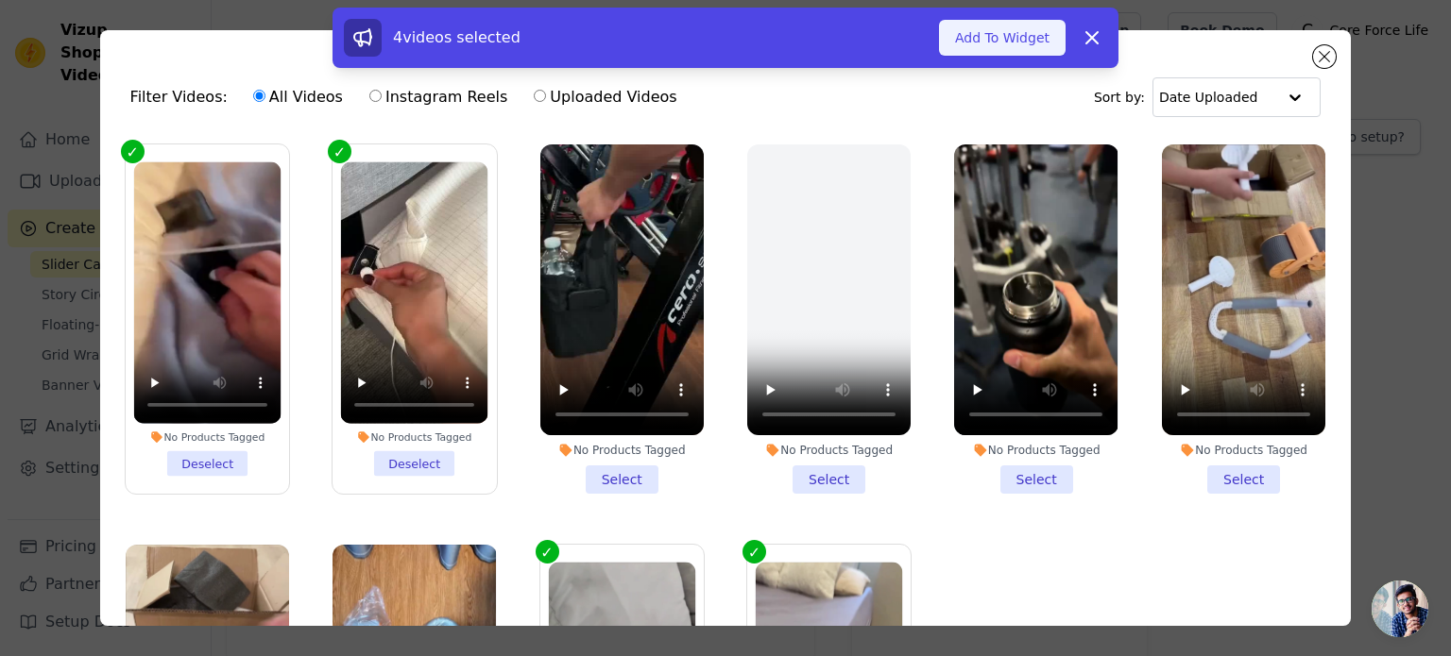
click at [985, 41] on button "Add To Widget" at bounding box center [1002, 38] width 127 height 36
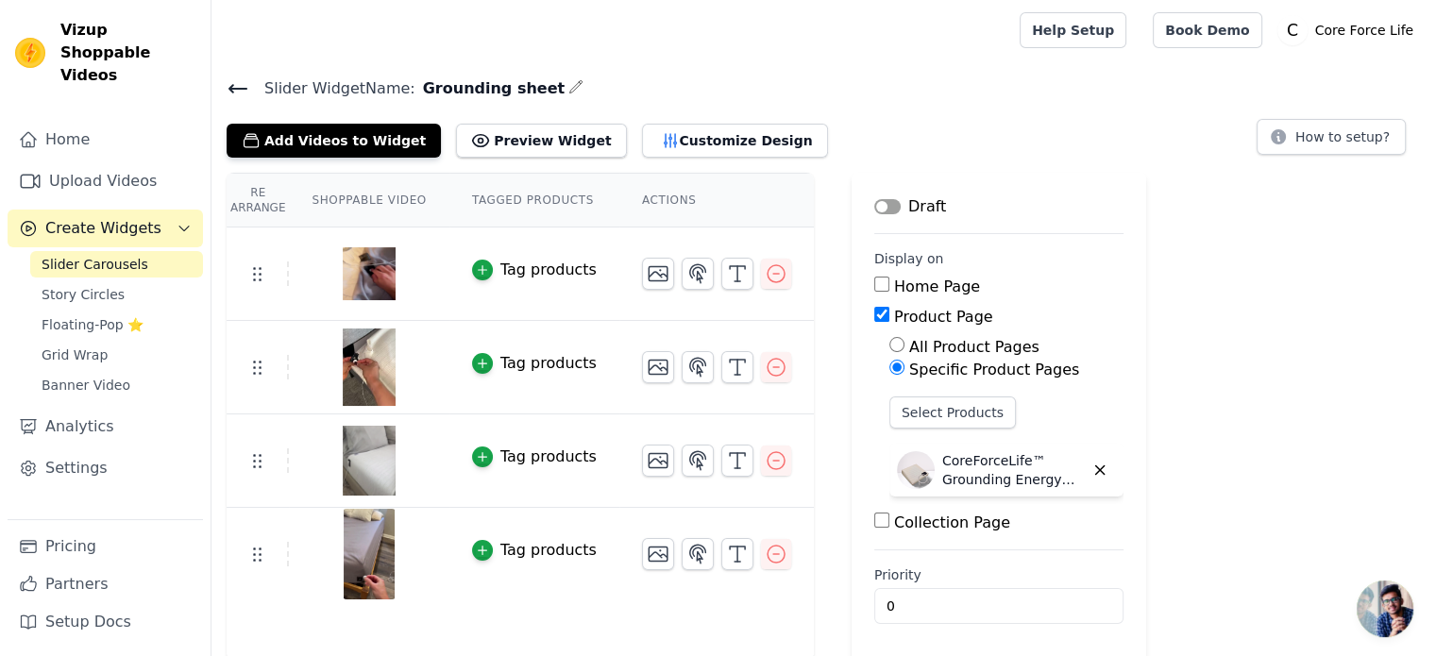
click at [373, 273] on img at bounding box center [369, 274] width 53 height 91
click at [647, 271] on icon "button" at bounding box center [658, 274] width 23 height 23
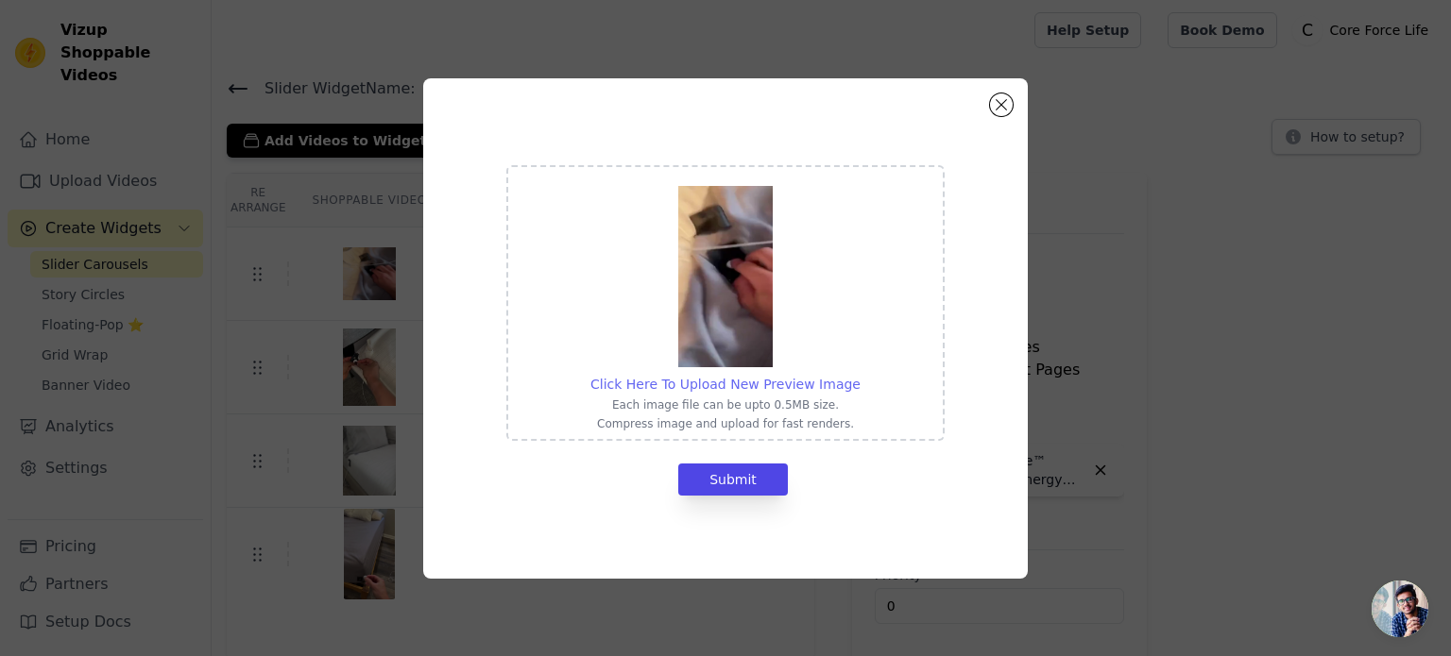
click at [722, 383] on span "Click Here To Upload New Preview Image" at bounding box center [725, 384] width 270 height 15
click at [859, 375] on input "Click Here To Upload New Preview Image Each image file can be upto 0.5MB size. …" at bounding box center [859, 374] width 1 height 1
type input "C:\fakepath\ezgif-frame-005.jpg"
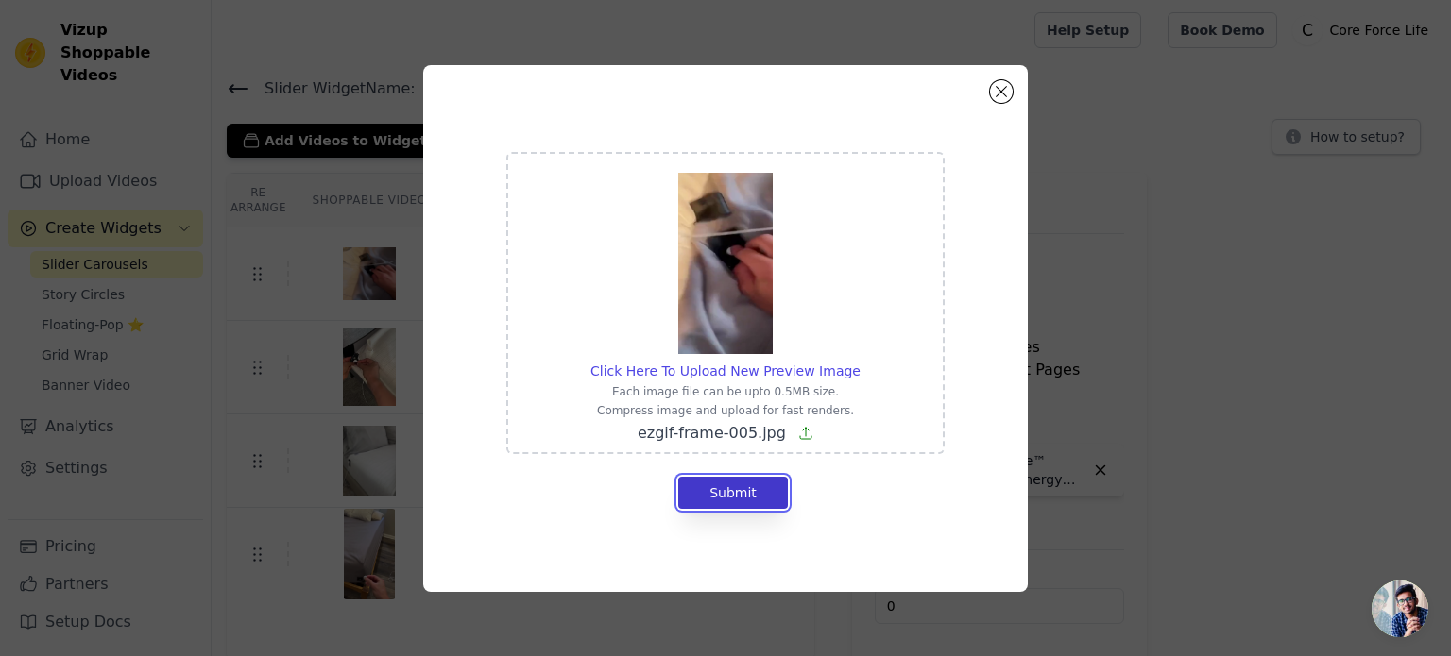
click at [746, 490] on button "Submit" at bounding box center [733, 493] width 110 height 32
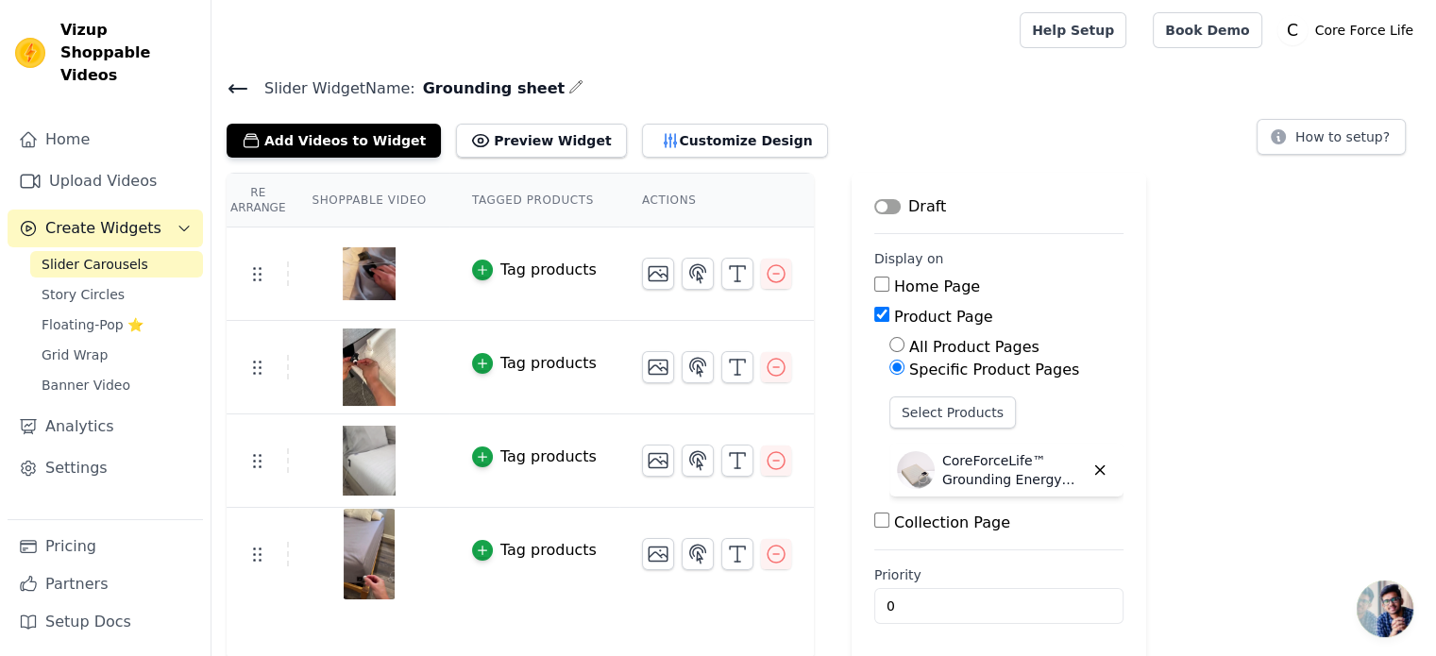
scroll to position [3, 0]
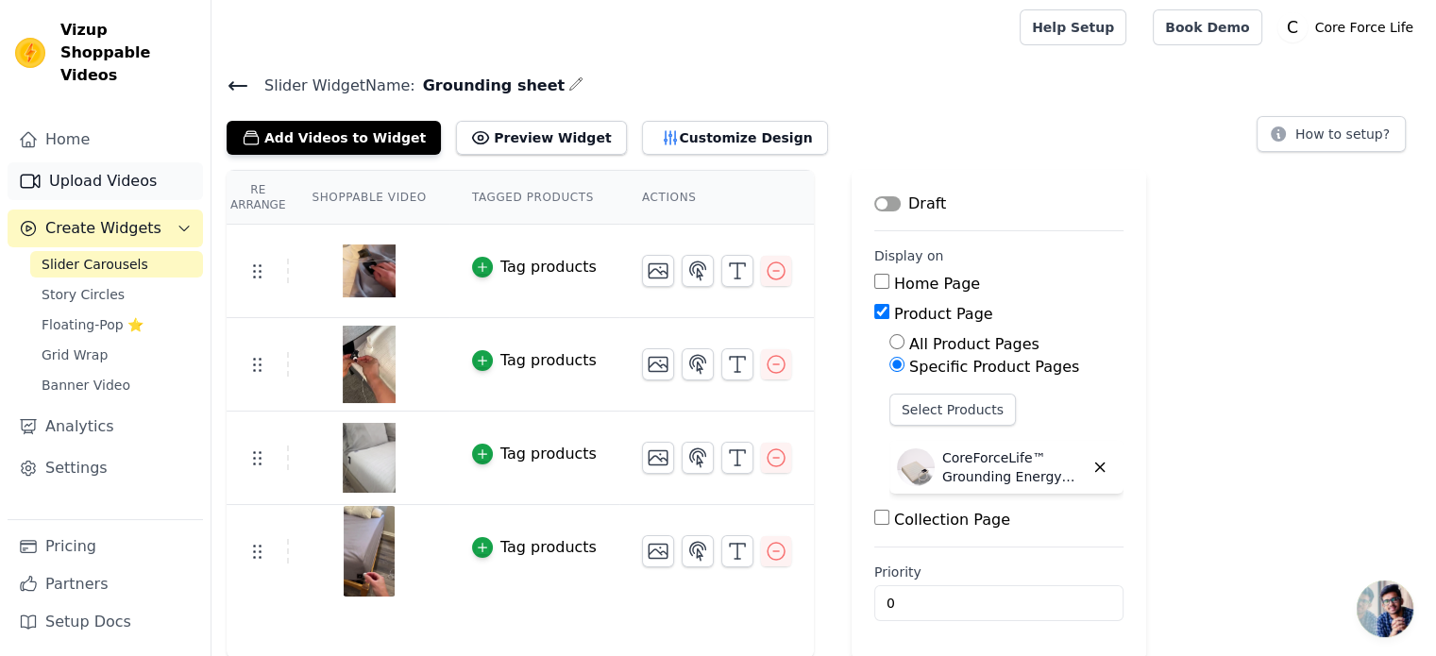
click at [125, 169] on link "Upload Videos" at bounding box center [105, 181] width 195 height 38
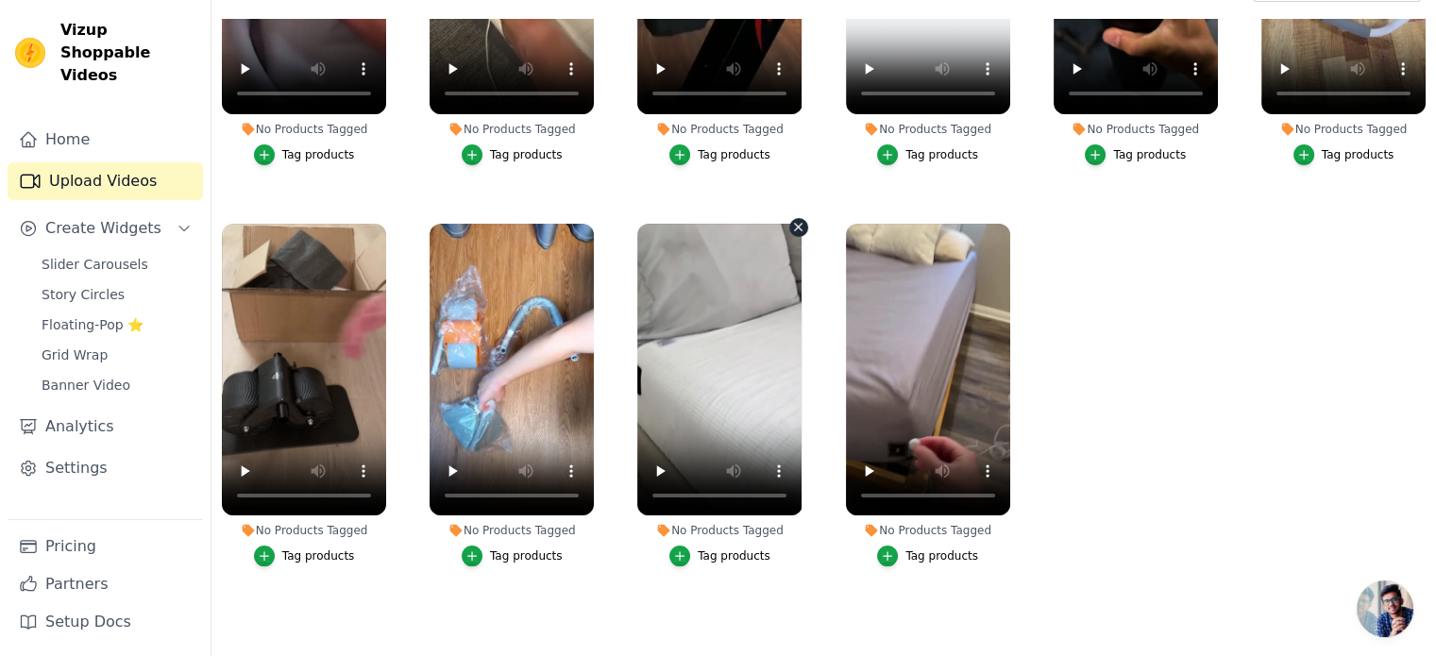
scroll to position [192, 0]
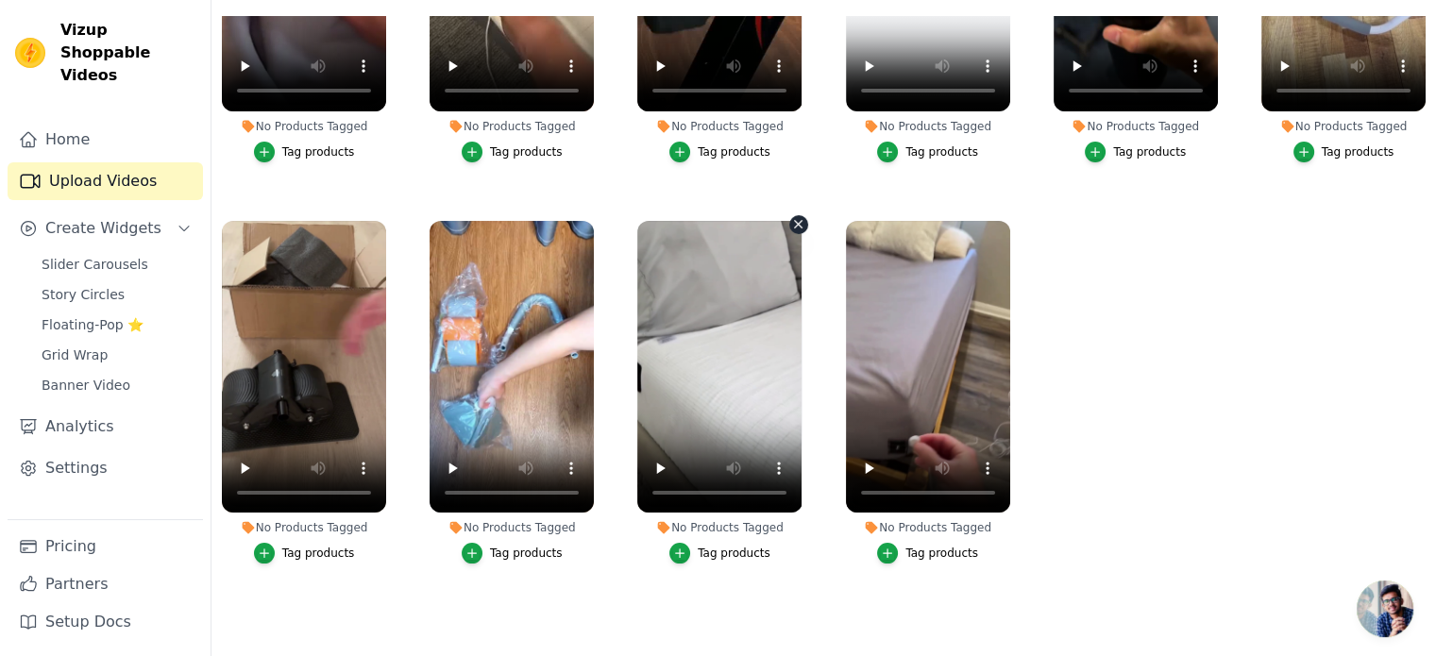
click at [795, 221] on icon "button" at bounding box center [799, 225] width 8 height 8
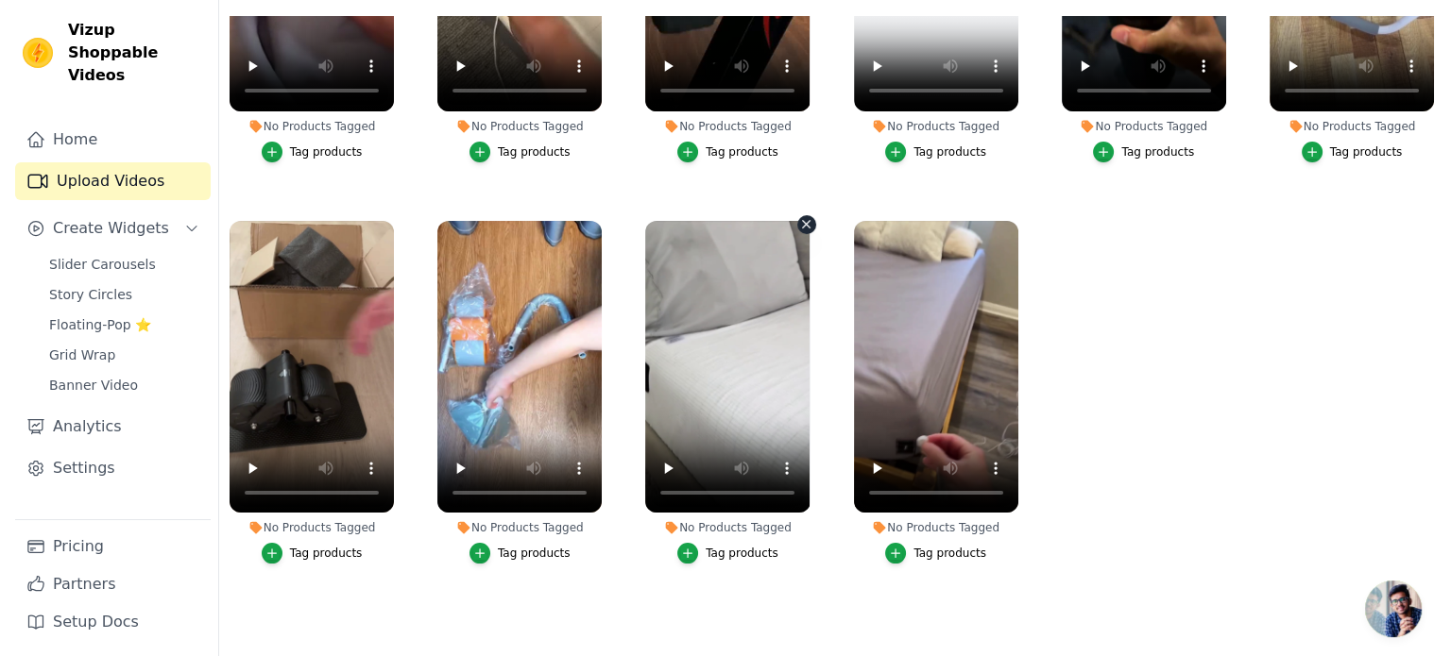
scroll to position [0, 0]
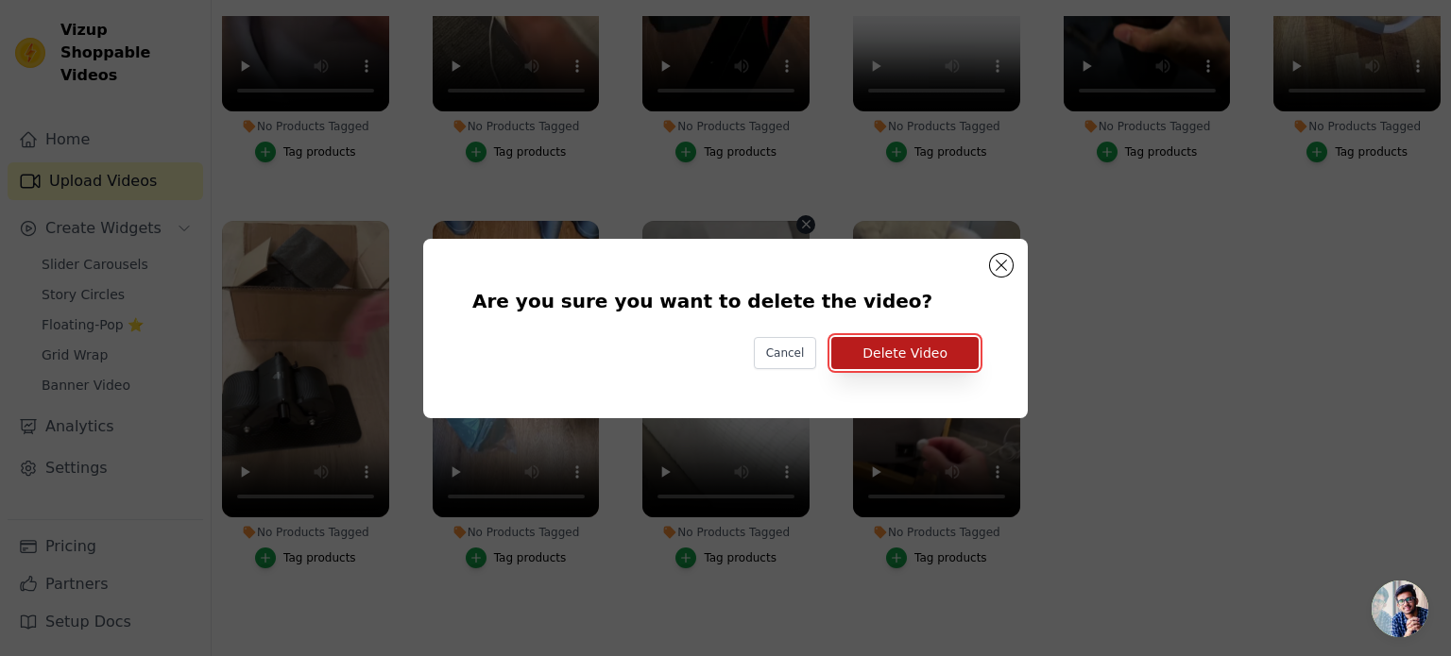
click at [866, 350] on button "Delete Video" at bounding box center [904, 353] width 147 height 32
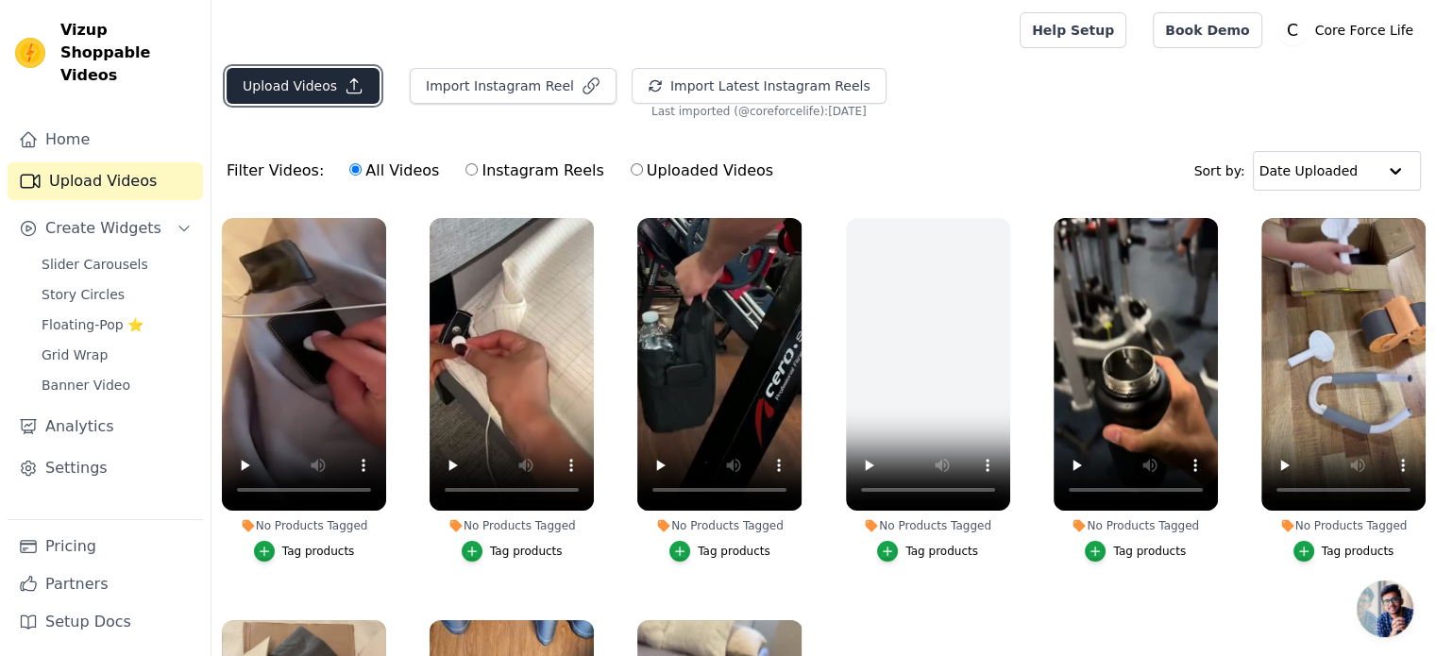
click at [314, 81] on button "Upload Videos" at bounding box center [303, 86] width 153 height 36
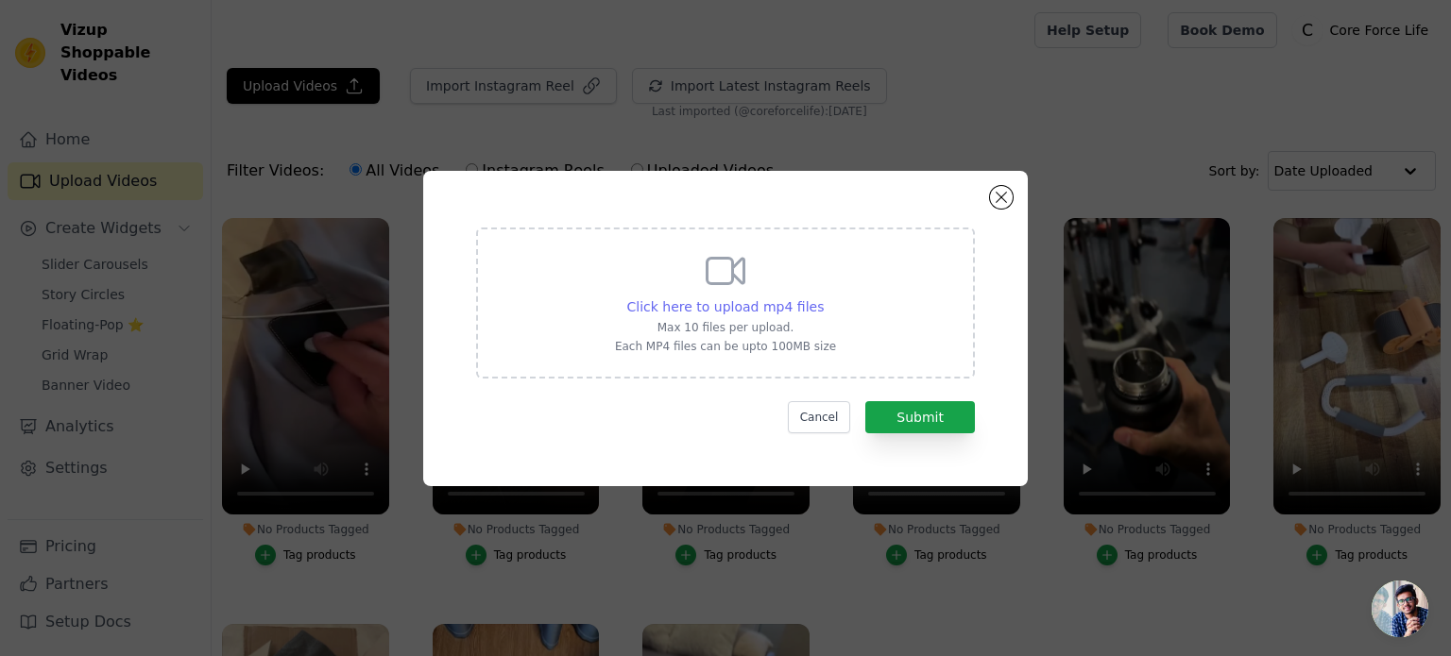
click at [725, 313] on span "Click here to upload mp4 files" at bounding box center [725, 306] width 197 height 15
click at [790, 309] on span "Click here to upload mp4 files" at bounding box center [725, 306] width 197 height 15
click at [823, 297] on input "Click here to upload mp4 files Max 10 files per upload. Each MP4 files can be u…" at bounding box center [823, 297] width 1 height 1
type input "C:\fakepath\ezgif-55904e5e036c31.mp4"
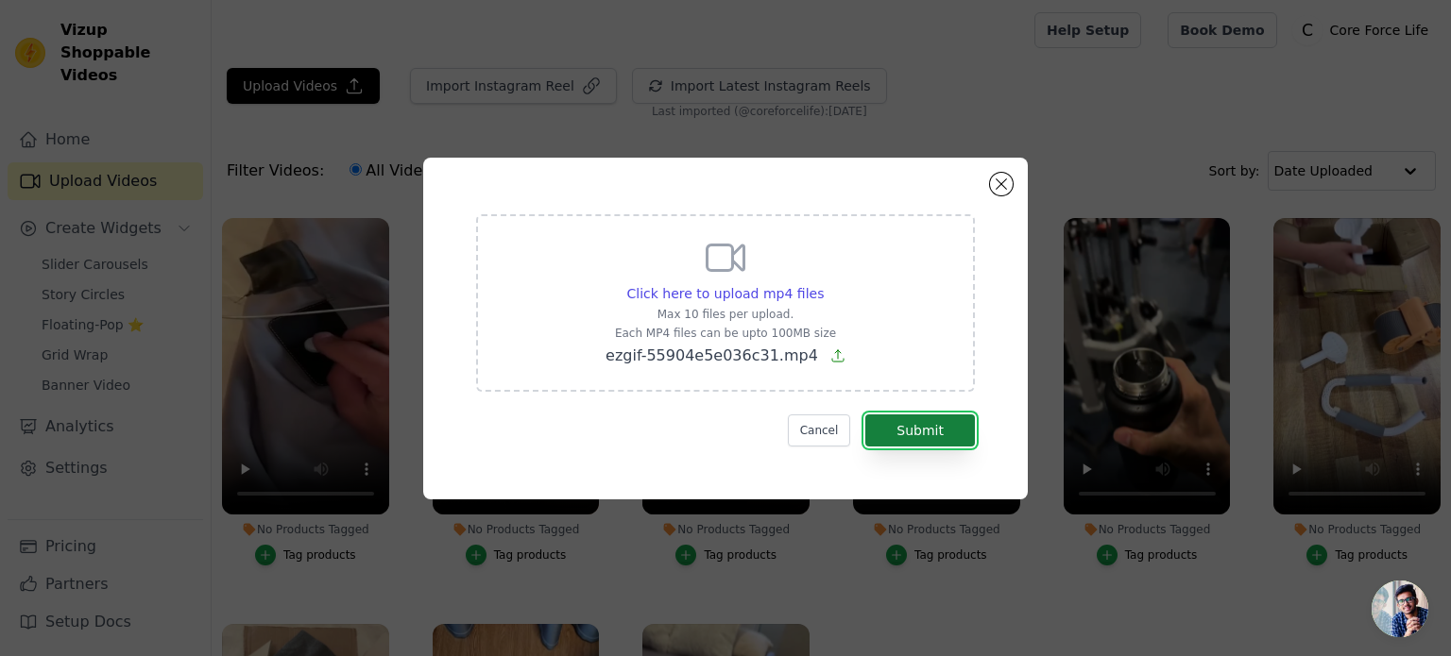
click at [922, 430] on button "Submit" at bounding box center [920, 431] width 110 height 32
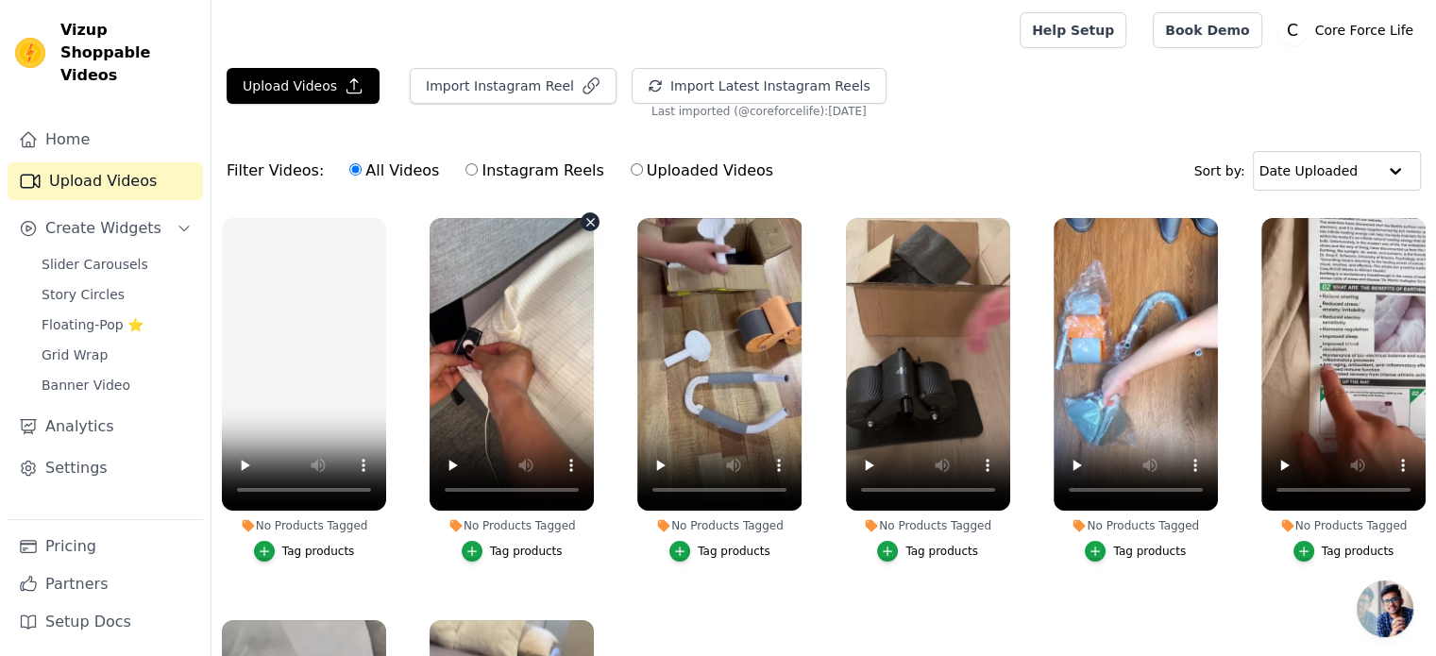
scroll to position [94, 0]
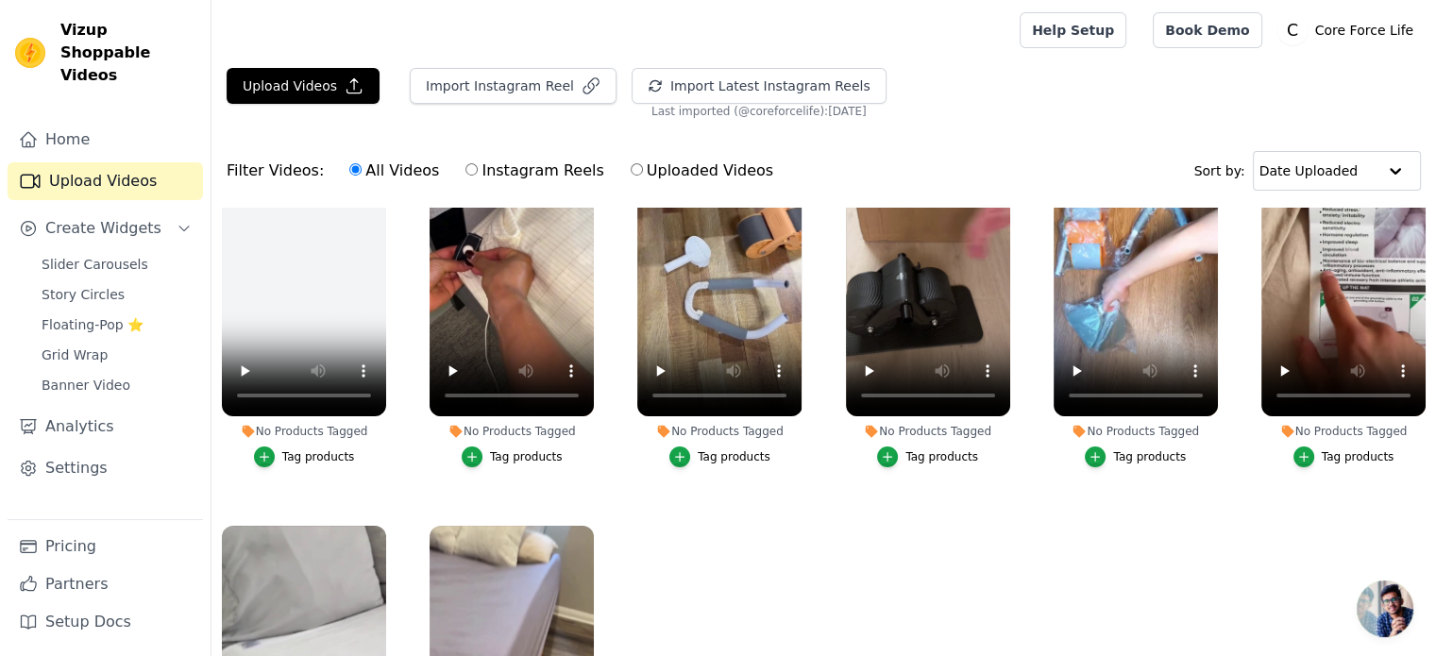
click at [91, 162] on link "Upload Videos" at bounding box center [105, 181] width 195 height 38
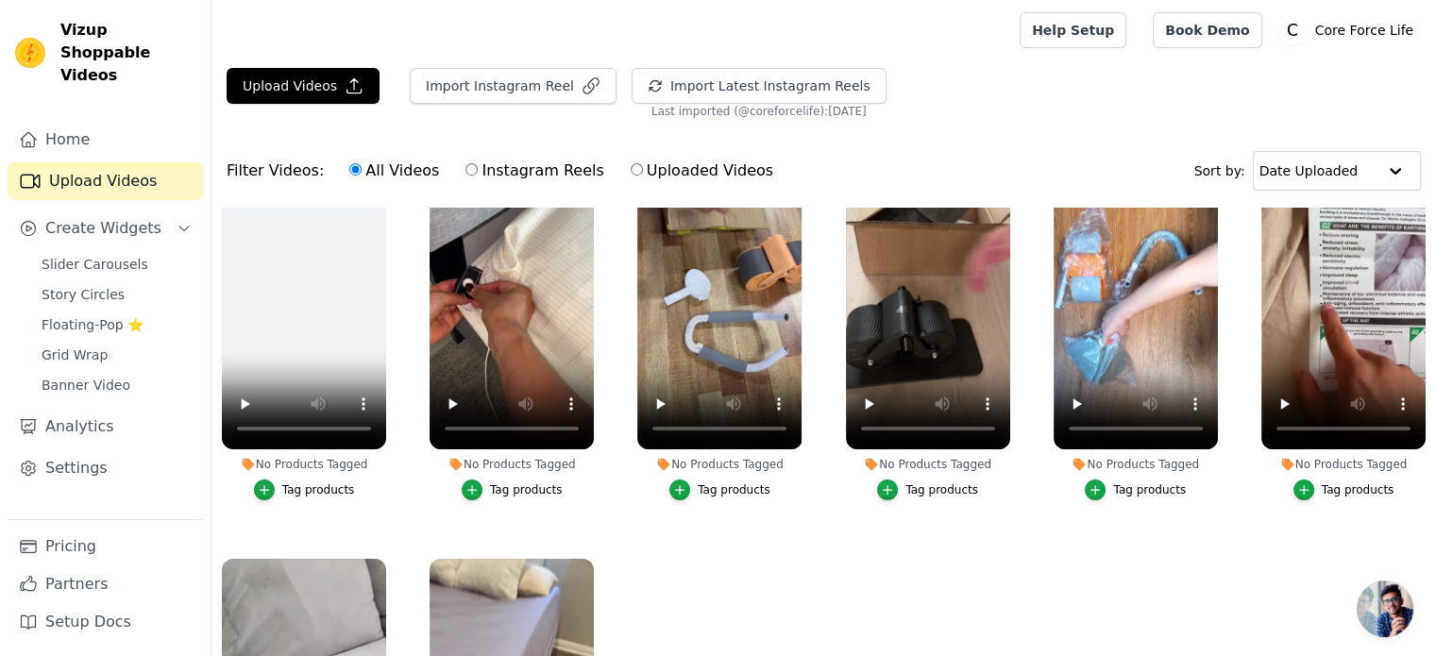
scroll to position [0, 0]
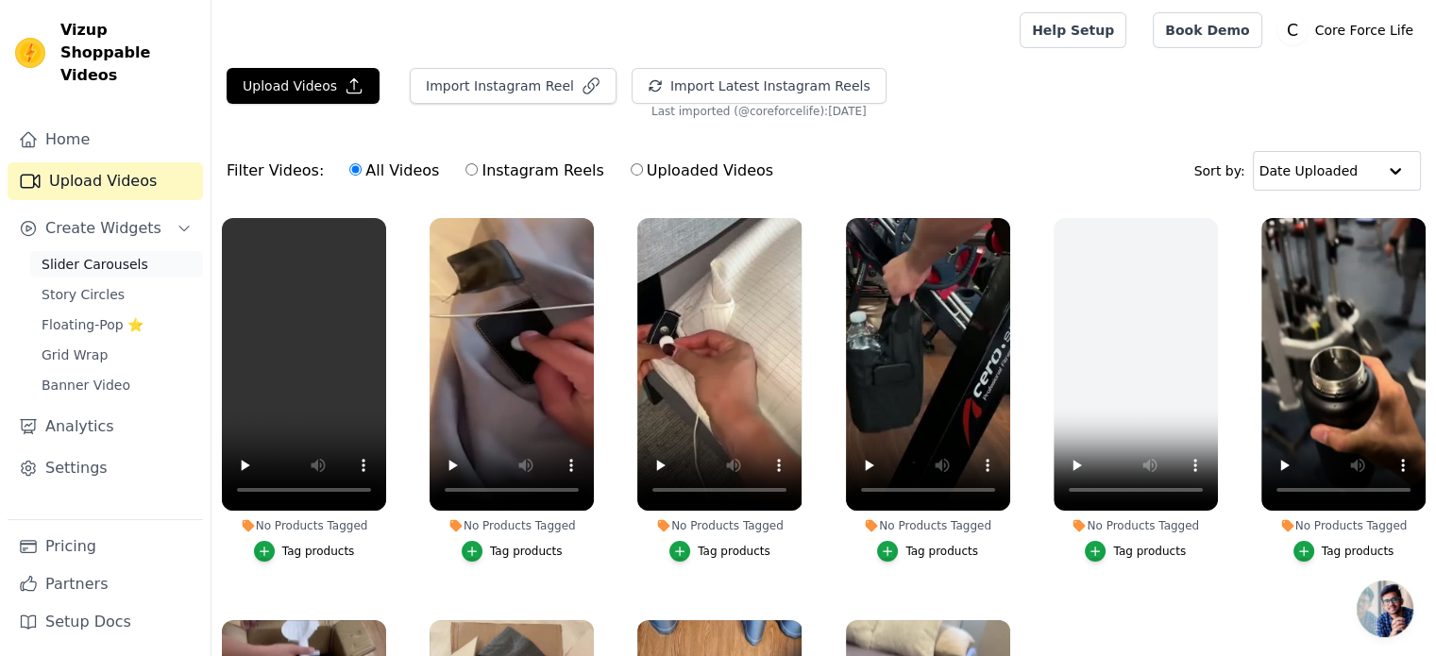
click at [120, 255] on span "Slider Carousels" at bounding box center [95, 264] width 107 height 19
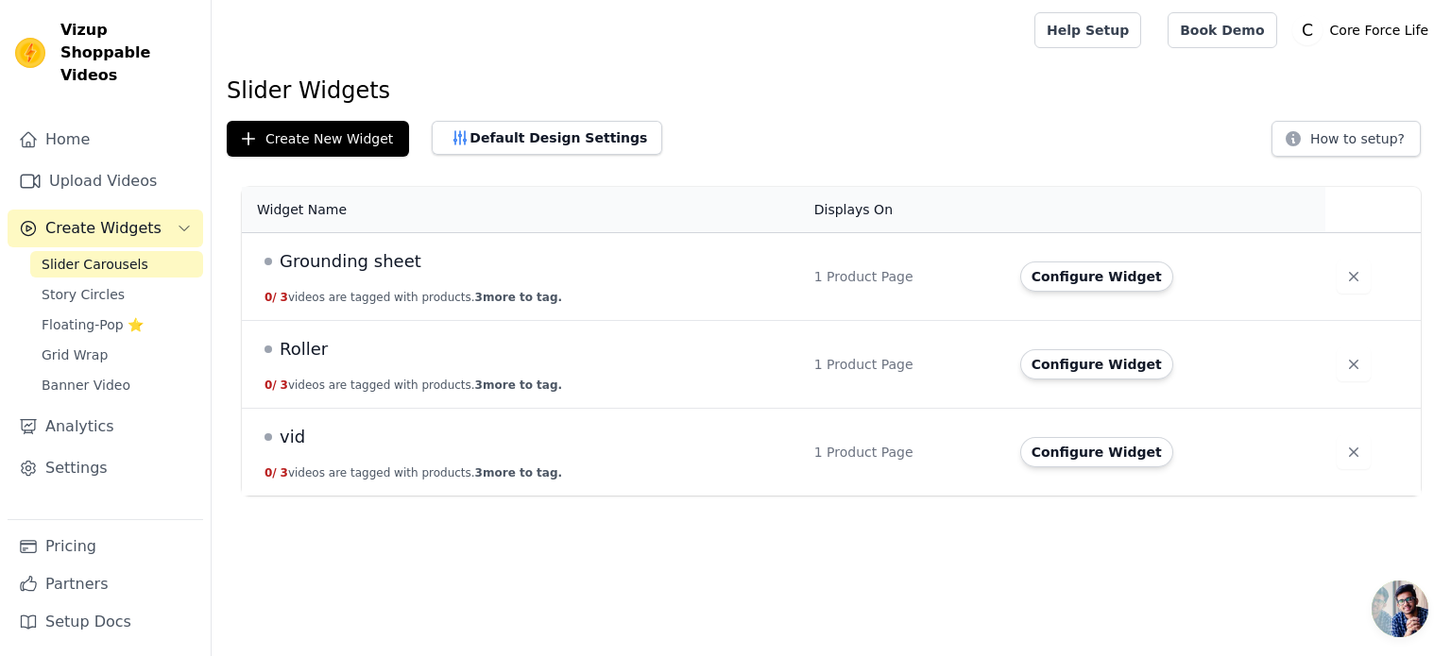
click at [371, 270] on span "Grounding sheet" at bounding box center [351, 261] width 142 height 26
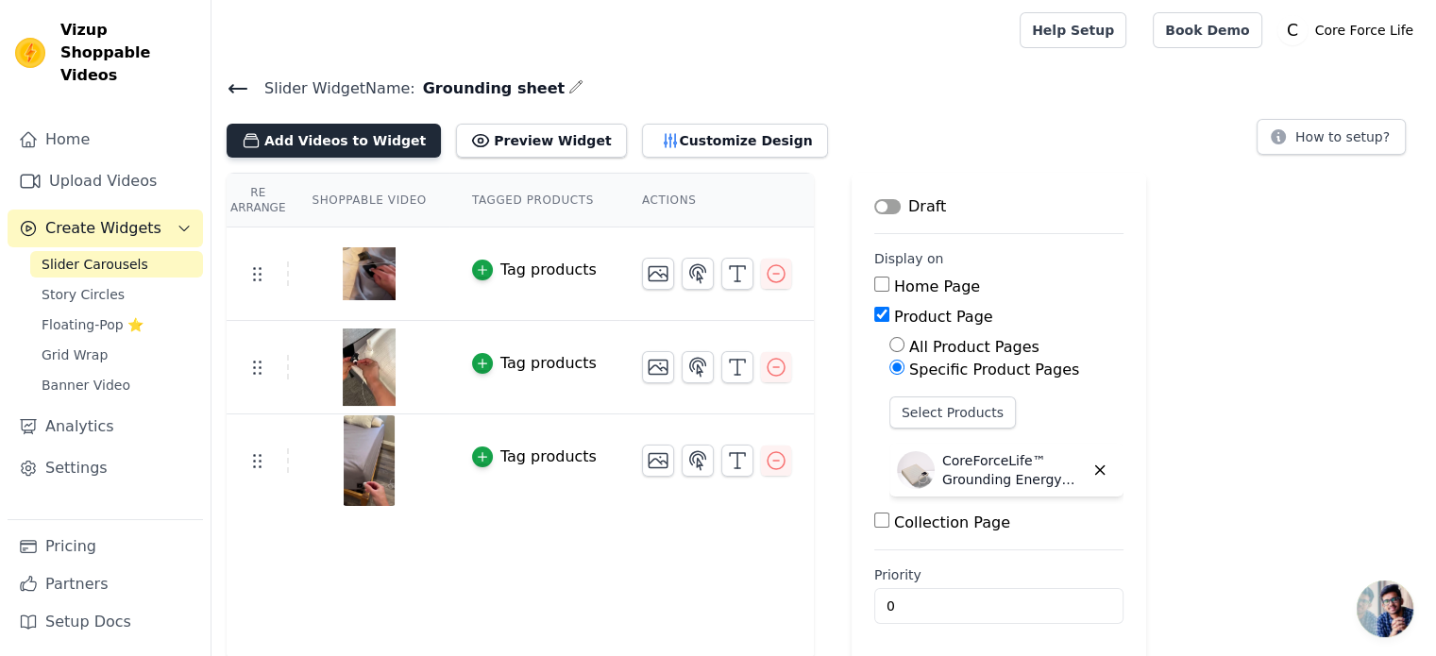
click at [337, 129] on button "Add Videos to Widget" at bounding box center [334, 141] width 214 height 34
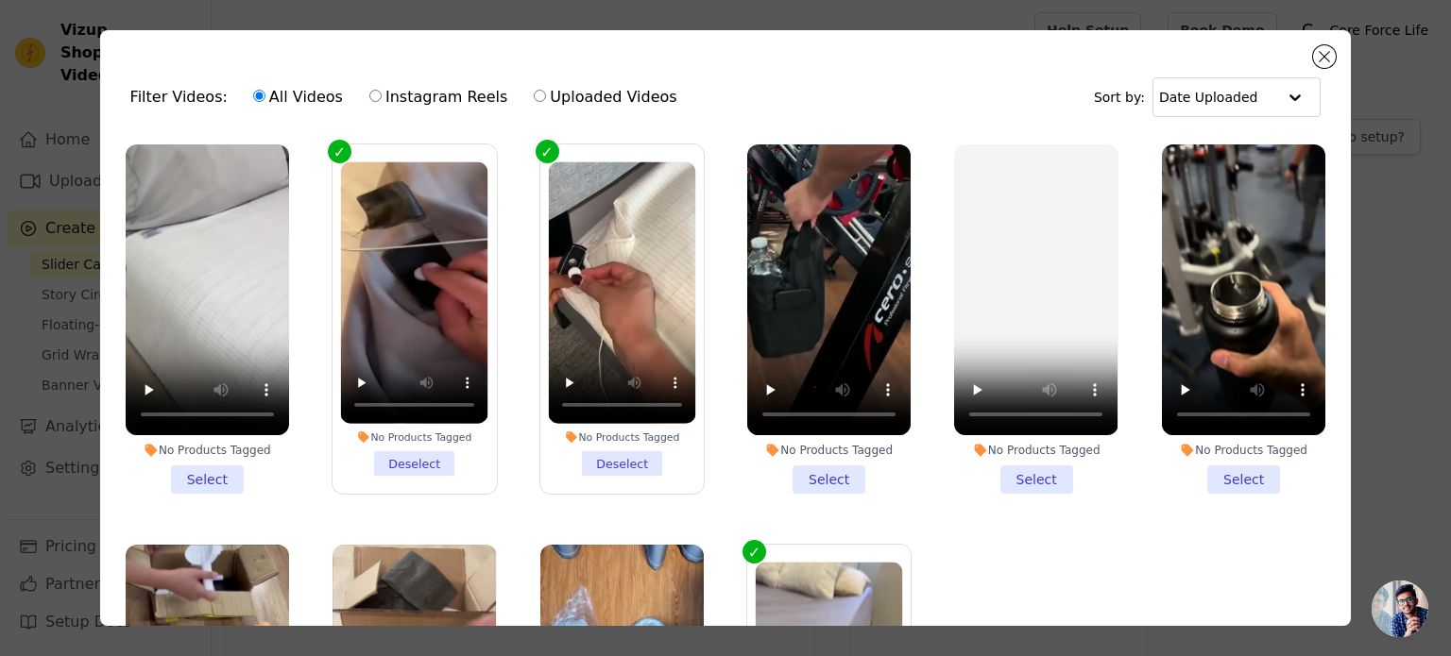
click at [208, 471] on li "No Products Tagged Select" at bounding box center [207, 318] width 163 height 349
click at [0, 0] on input "No Products Tagged Select" at bounding box center [0, 0] width 0 height 0
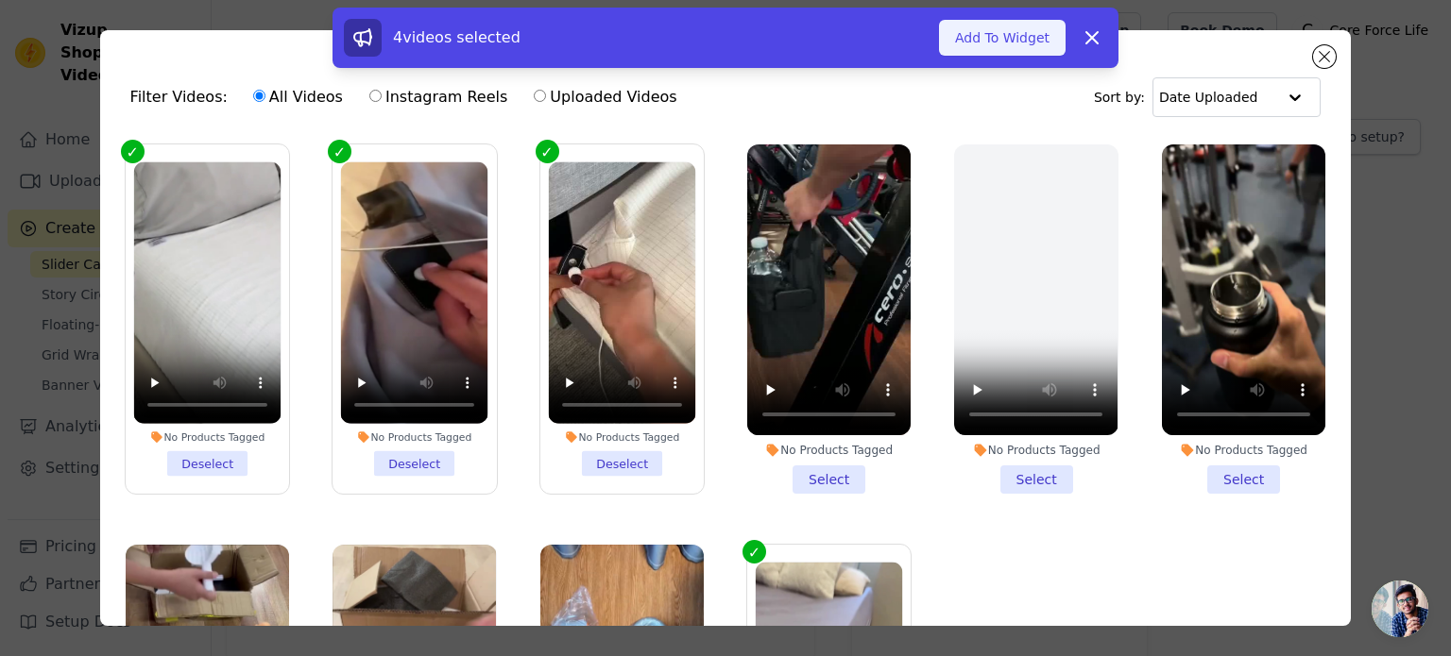
click at [987, 35] on button "Add To Widget" at bounding box center [1002, 38] width 127 height 36
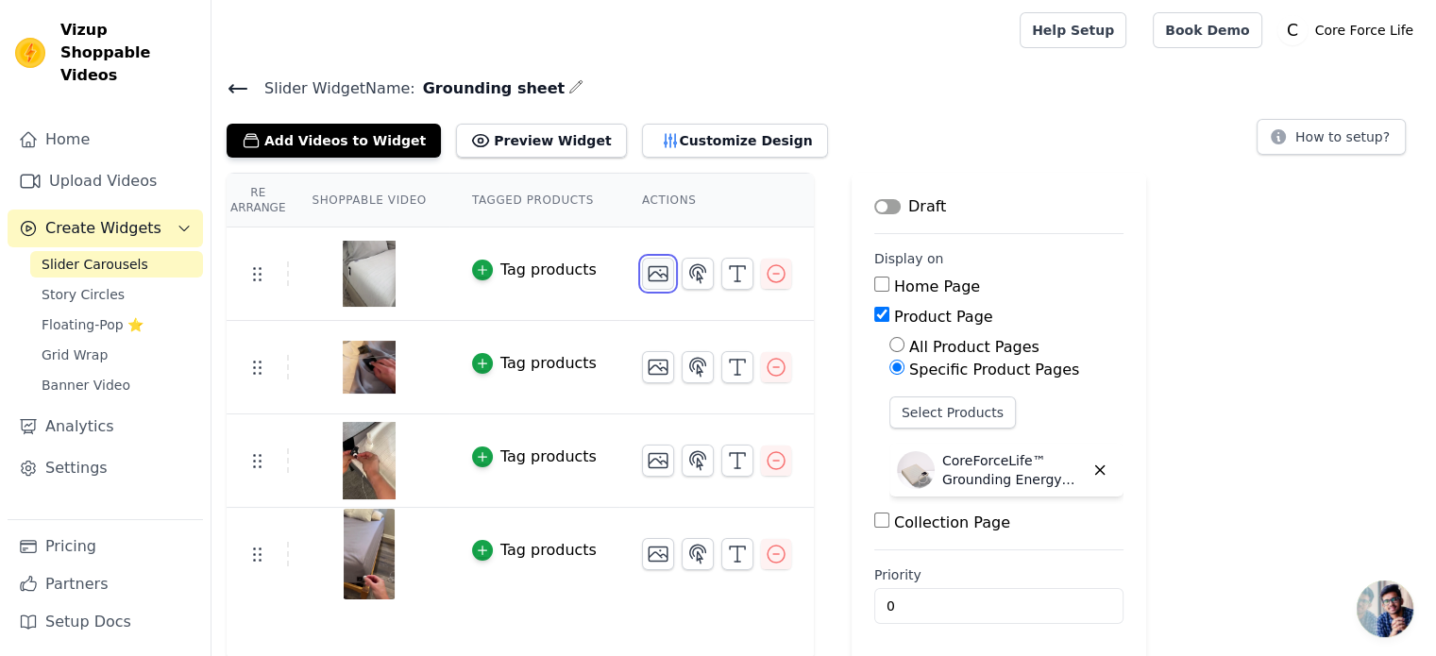
click at [647, 266] on icon "button" at bounding box center [658, 274] width 23 height 23
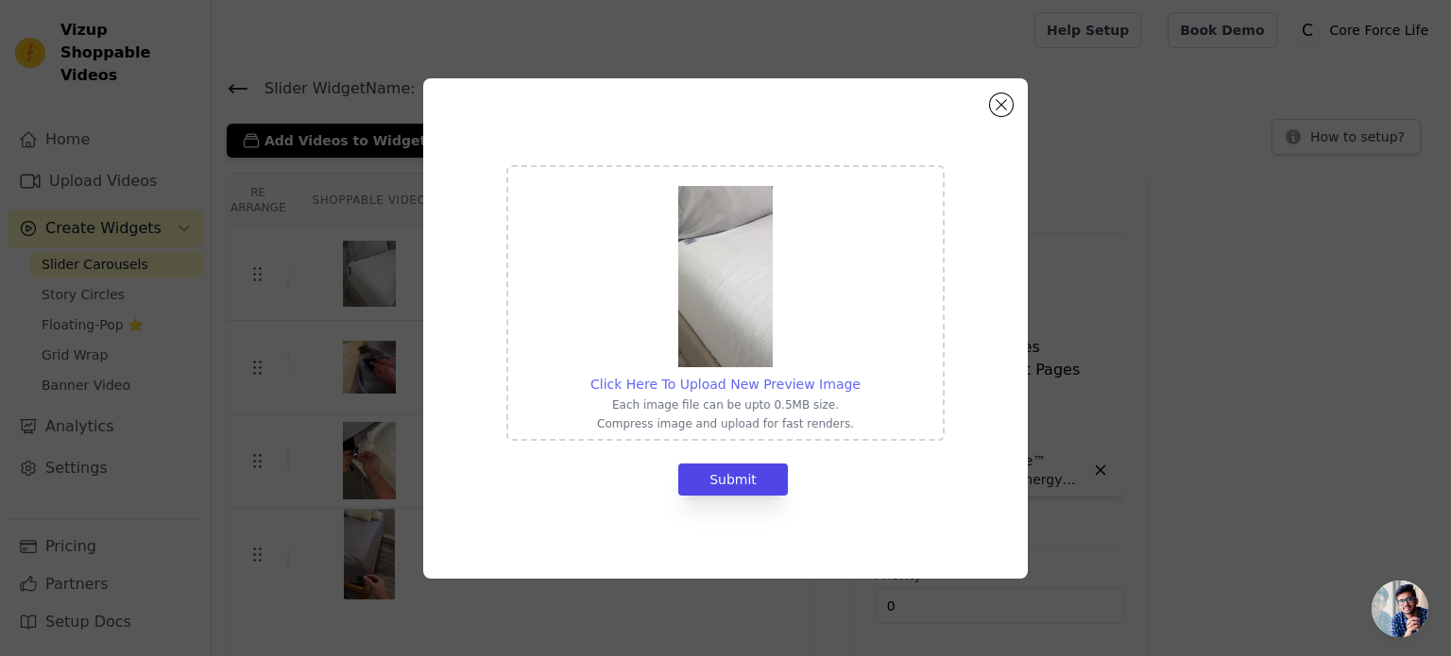
click at [744, 381] on span "Click Here To Upload New Preview Image" at bounding box center [725, 384] width 270 height 15
click at [859, 375] on input "Click Here To Upload New Preview Image Each image file can be upto 0.5MB size. …" at bounding box center [859, 374] width 1 height 1
type input "C:\fakepath\ezgif-frame-006.jpg"
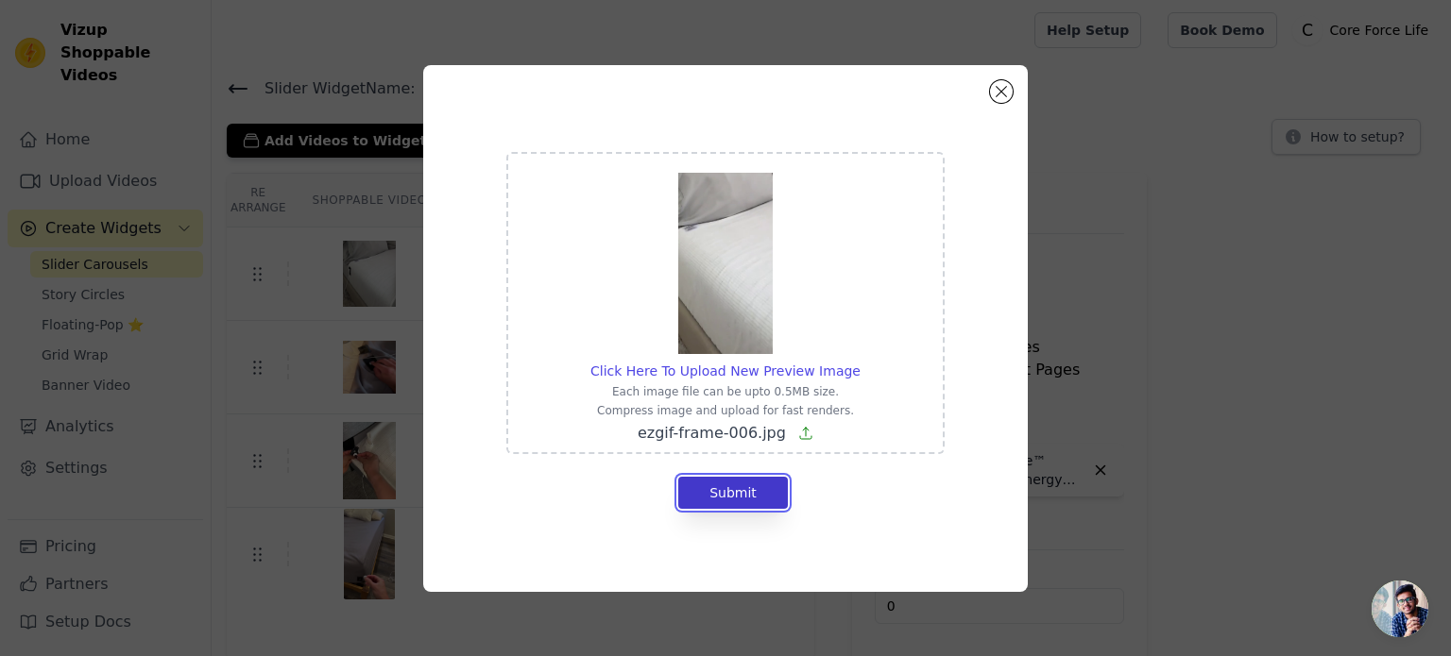
click at [740, 490] on button "Submit" at bounding box center [733, 493] width 110 height 32
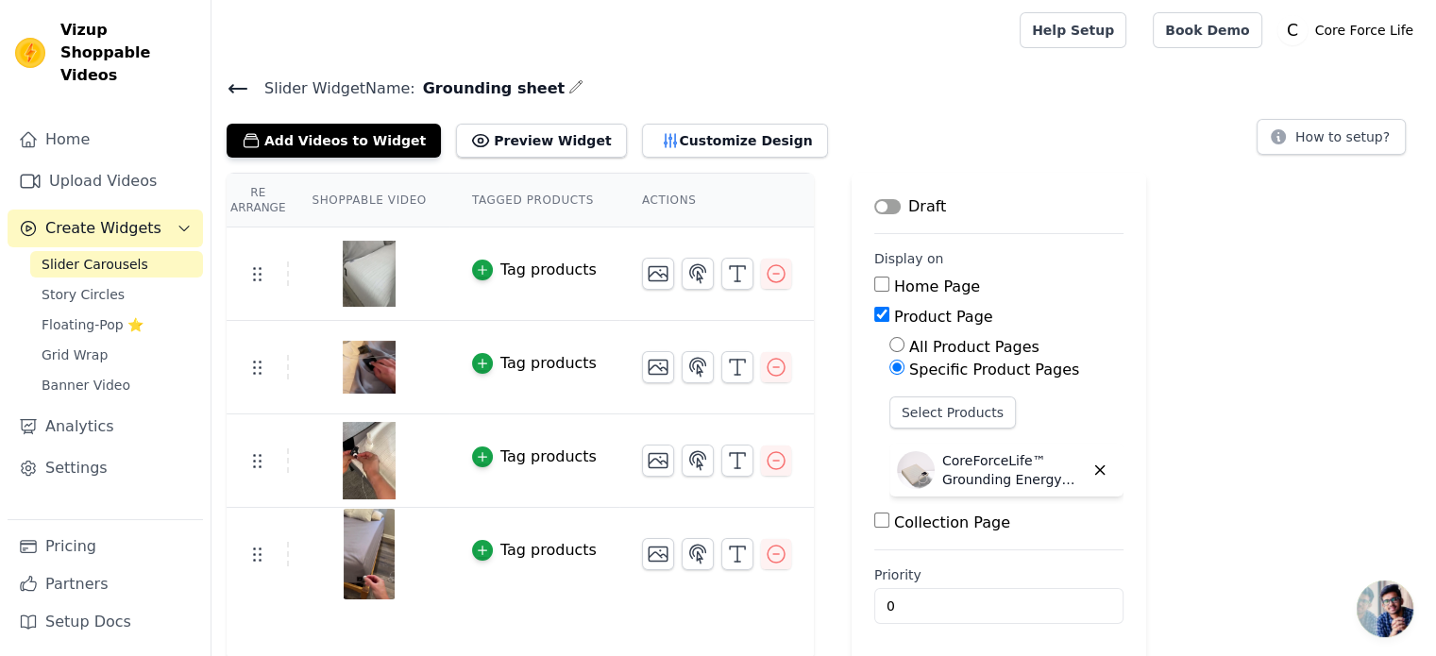
scroll to position [3, 0]
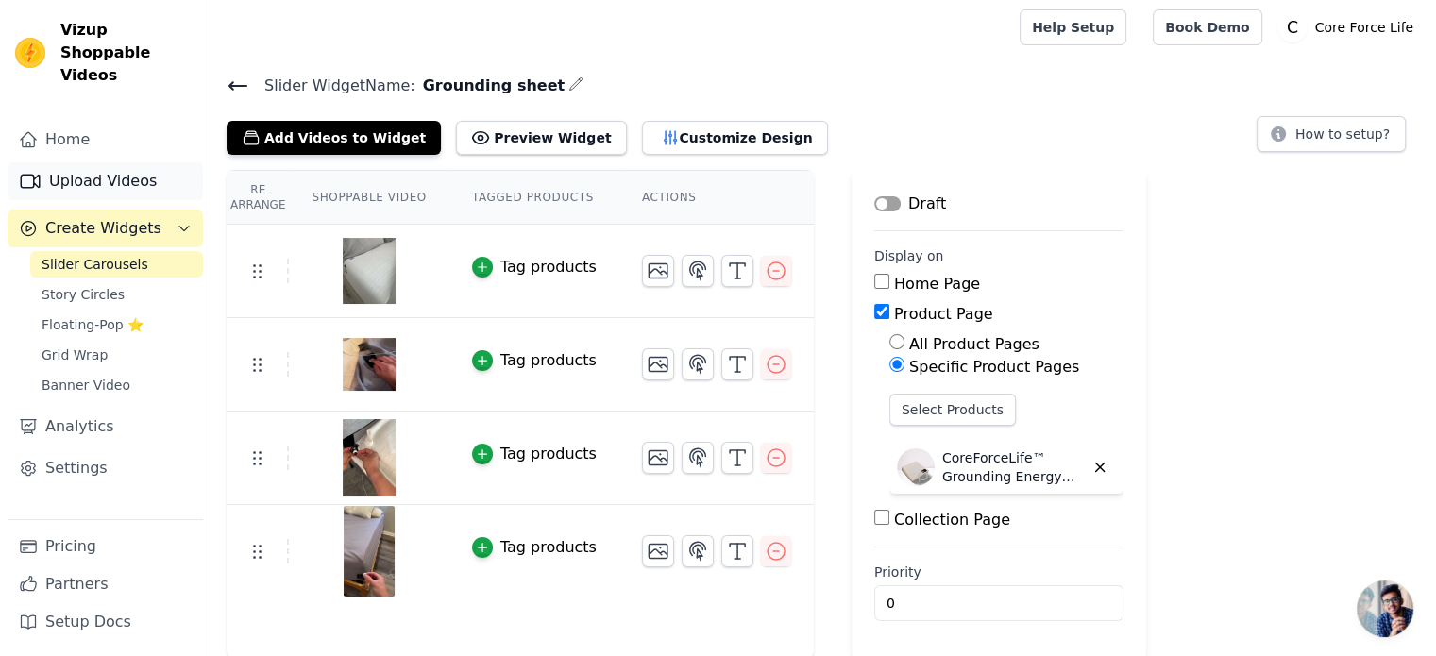
click at [133, 169] on link "Upload Videos" at bounding box center [105, 181] width 195 height 38
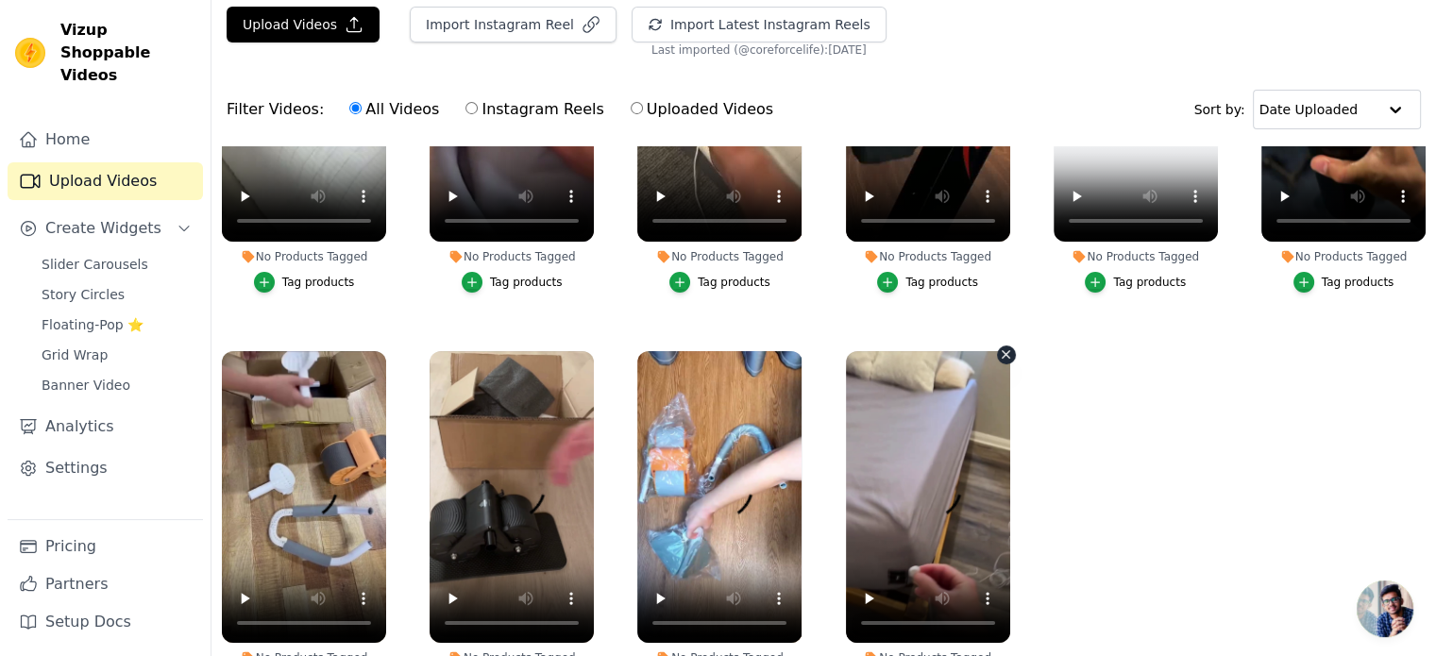
scroll to position [189, 0]
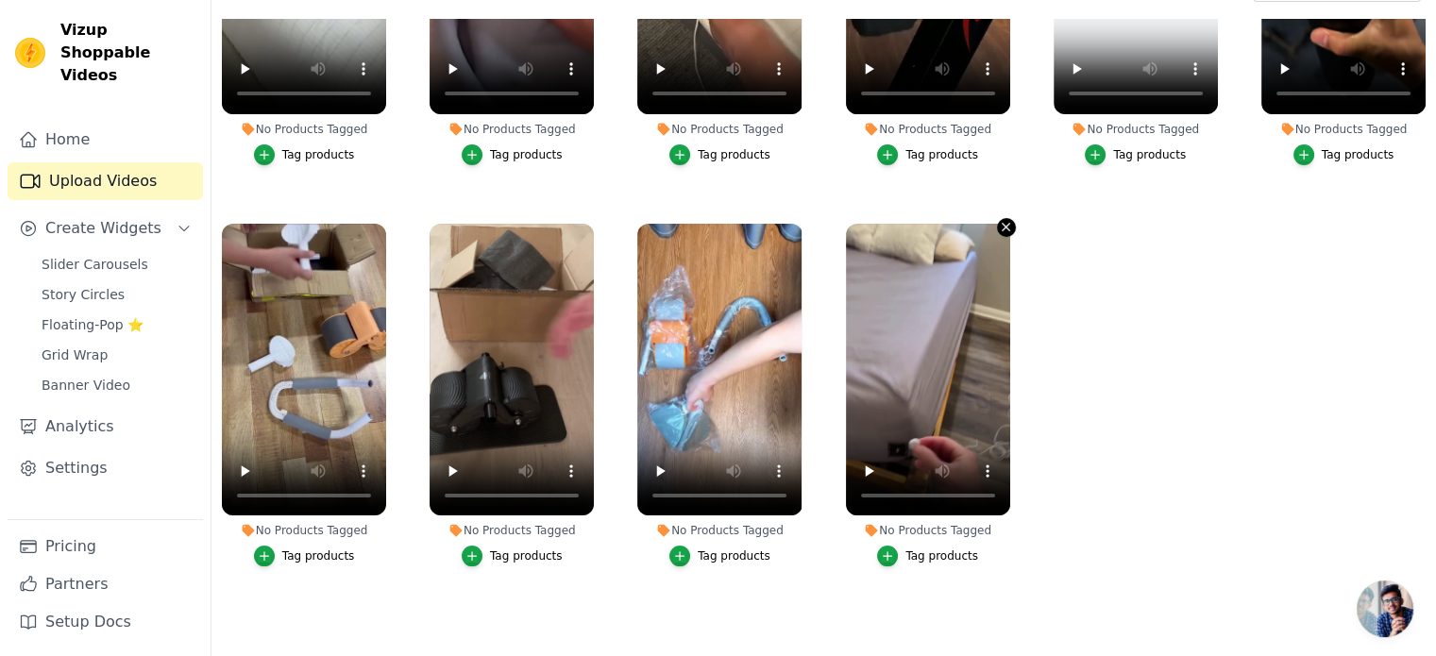
click at [999, 220] on icon "button" at bounding box center [1006, 227] width 14 height 14
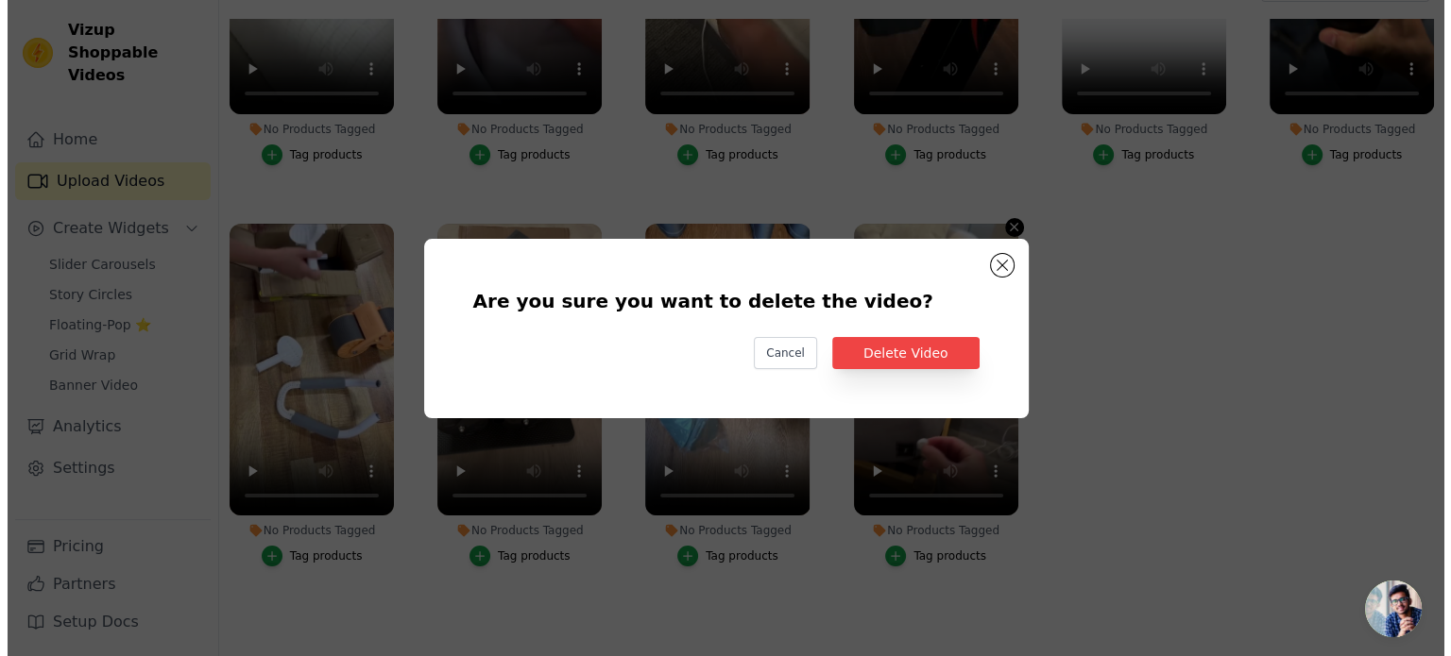
scroll to position [0, 0]
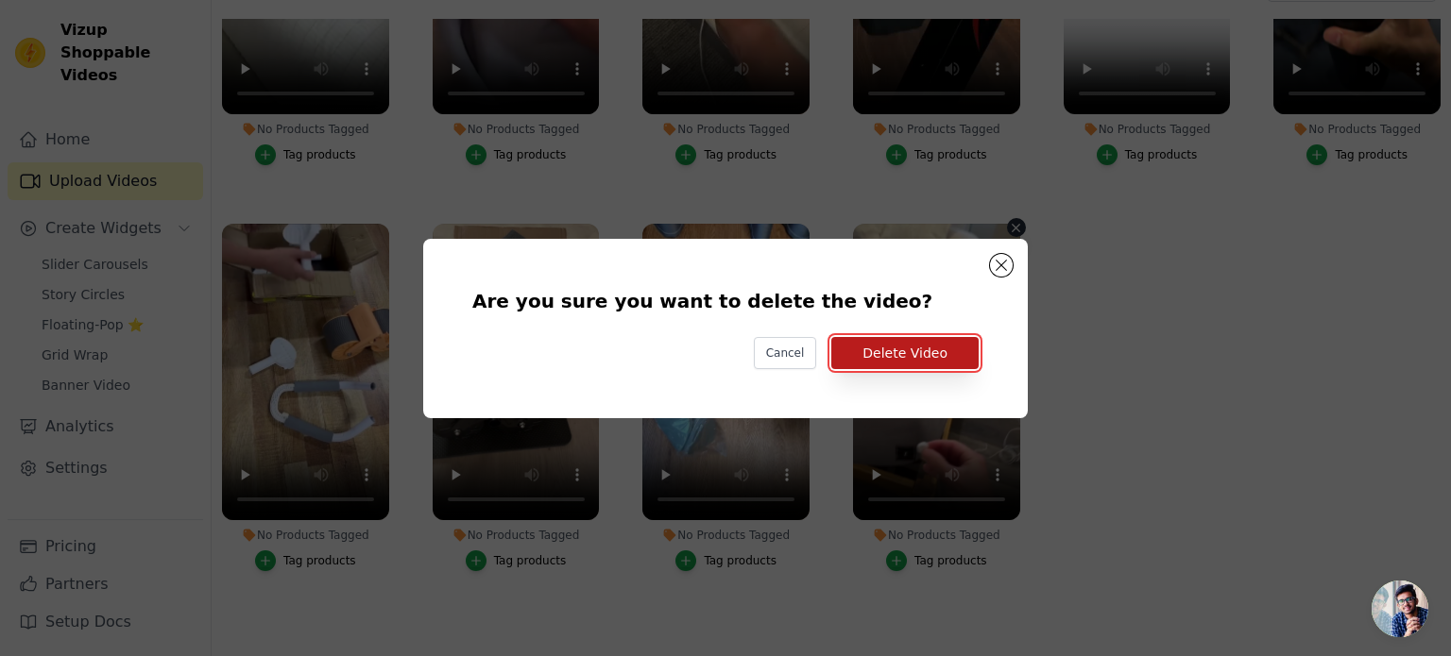
click at [918, 341] on button "Delete Video" at bounding box center [904, 353] width 147 height 32
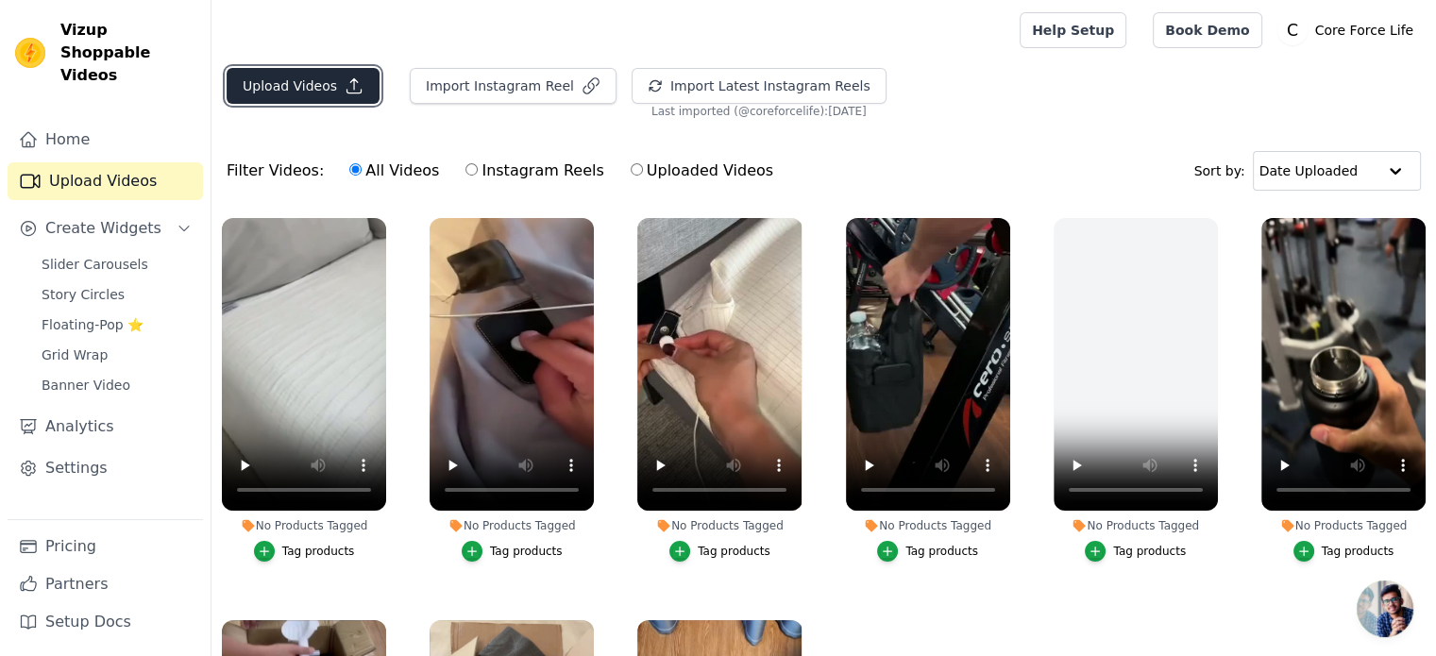
click at [299, 80] on button "Upload Videos" at bounding box center [303, 86] width 153 height 36
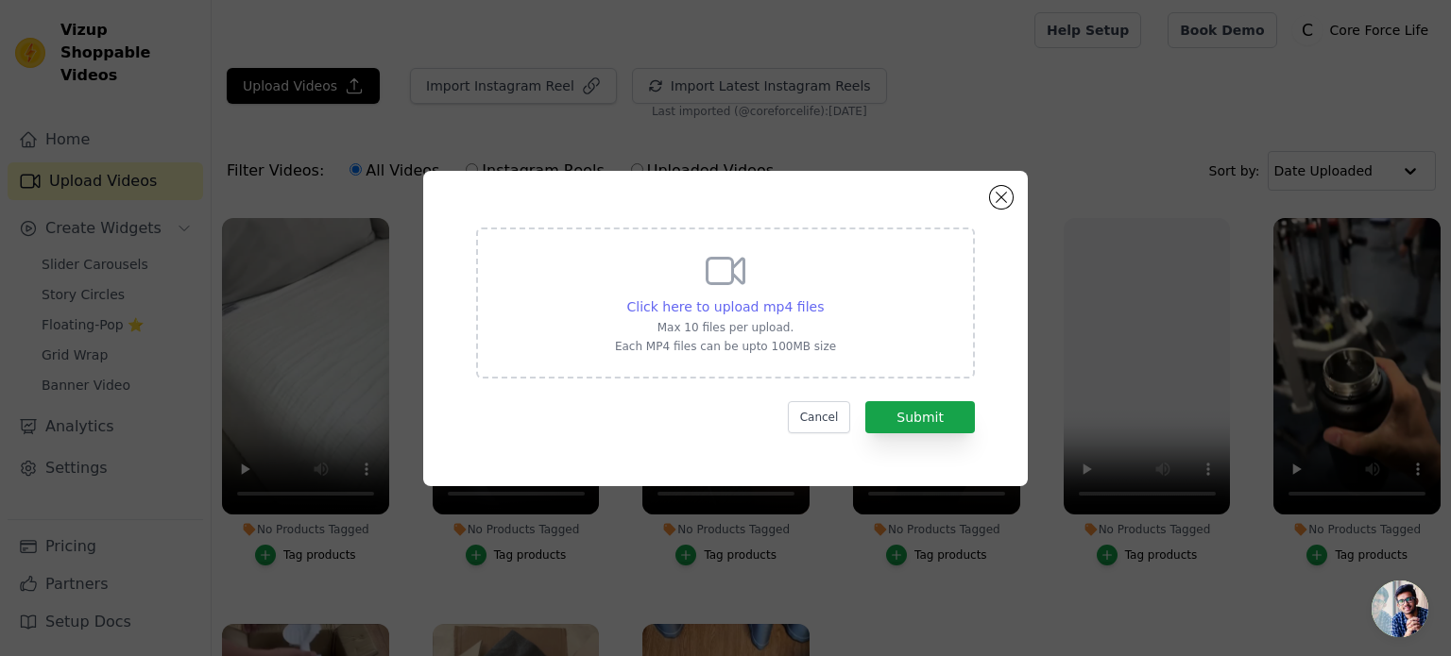
click at [740, 299] on span "Click here to upload mp4 files" at bounding box center [725, 306] width 197 height 15
click at [823, 297] on input "Click here to upload mp4 files Max 10 files per upload. Each MP4 files can be u…" at bounding box center [823, 297] width 1 height 1
type input "C:\fakepath\ezgif-5658384351455c.mp4"
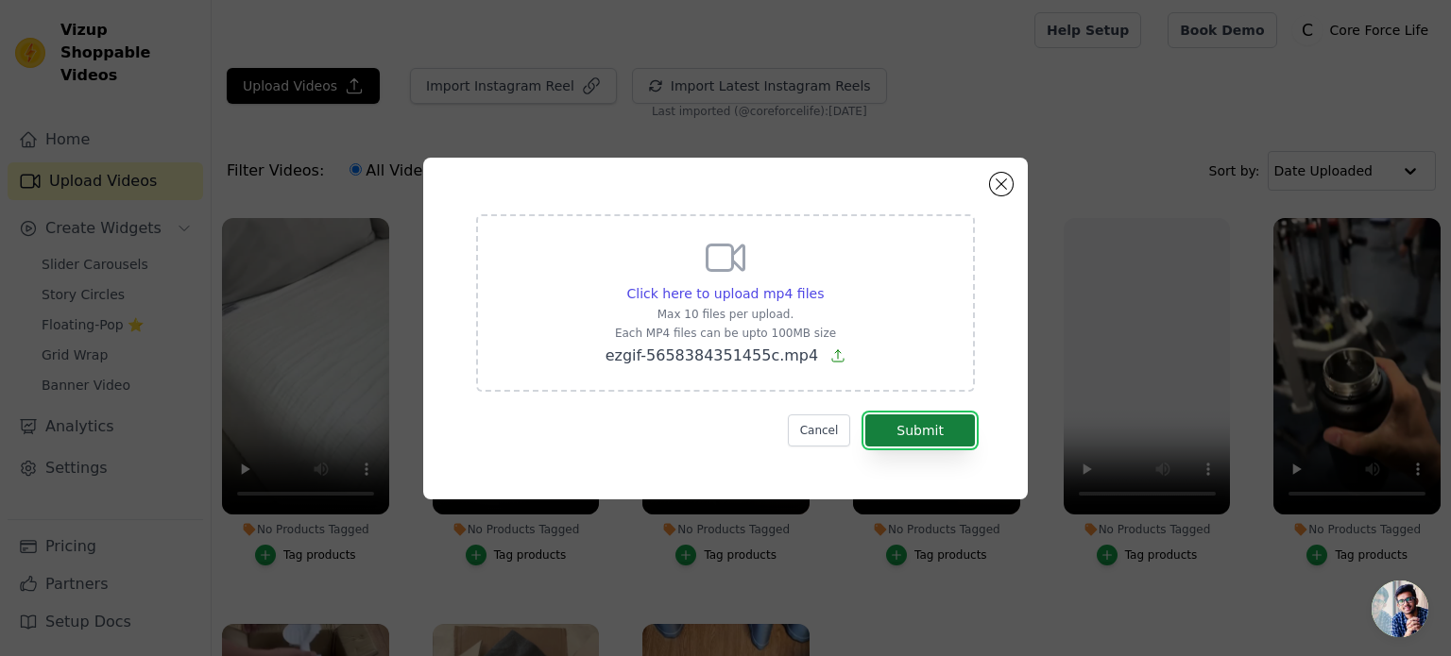
click at [889, 432] on button "Submit" at bounding box center [920, 431] width 110 height 32
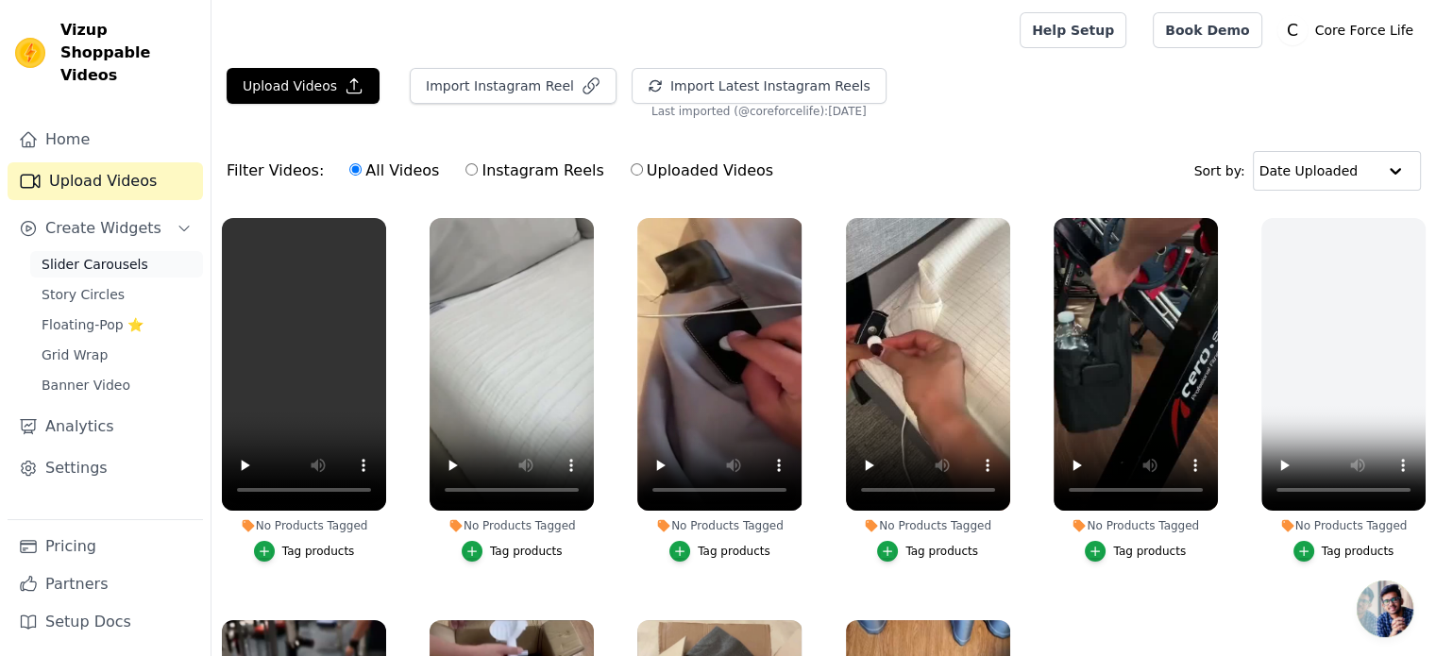
click at [119, 255] on span "Slider Carousels" at bounding box center [95, 264] width 107 height 19
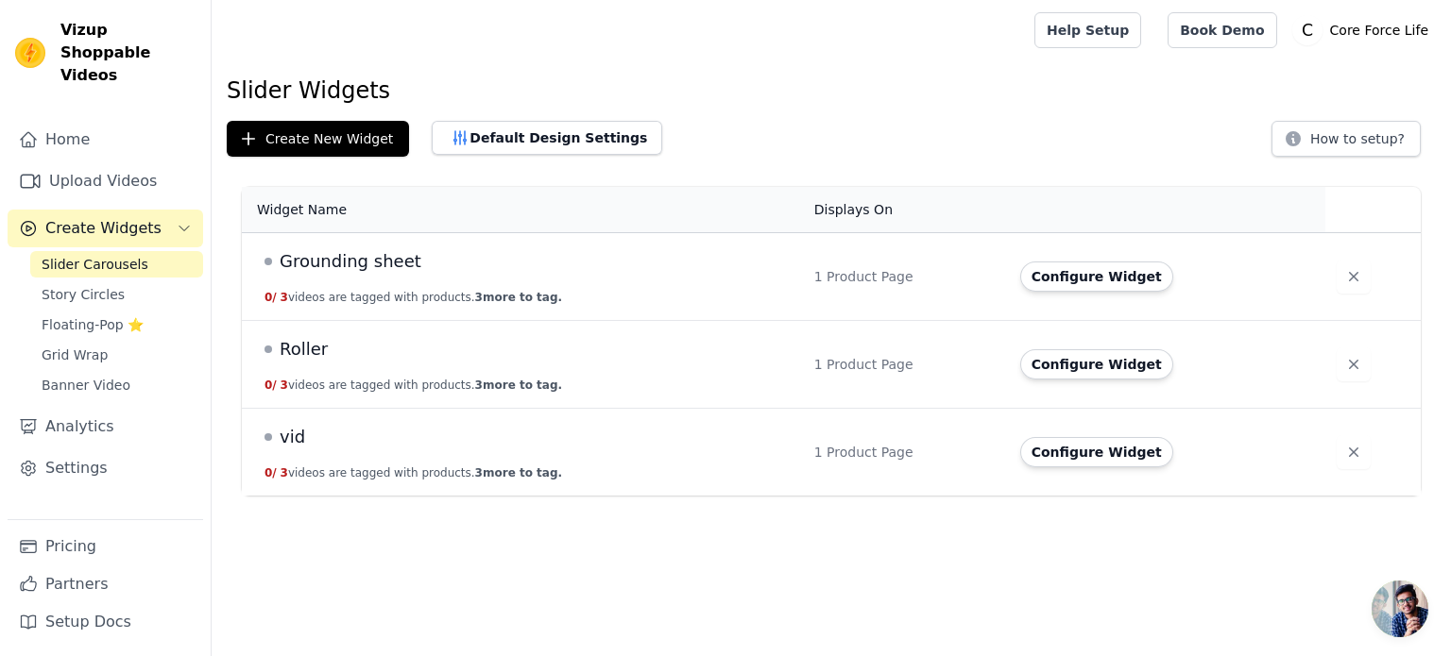
click at [376, 265] on span "Grounding sheet" at bounding box center [351, 261] width 142 height 26
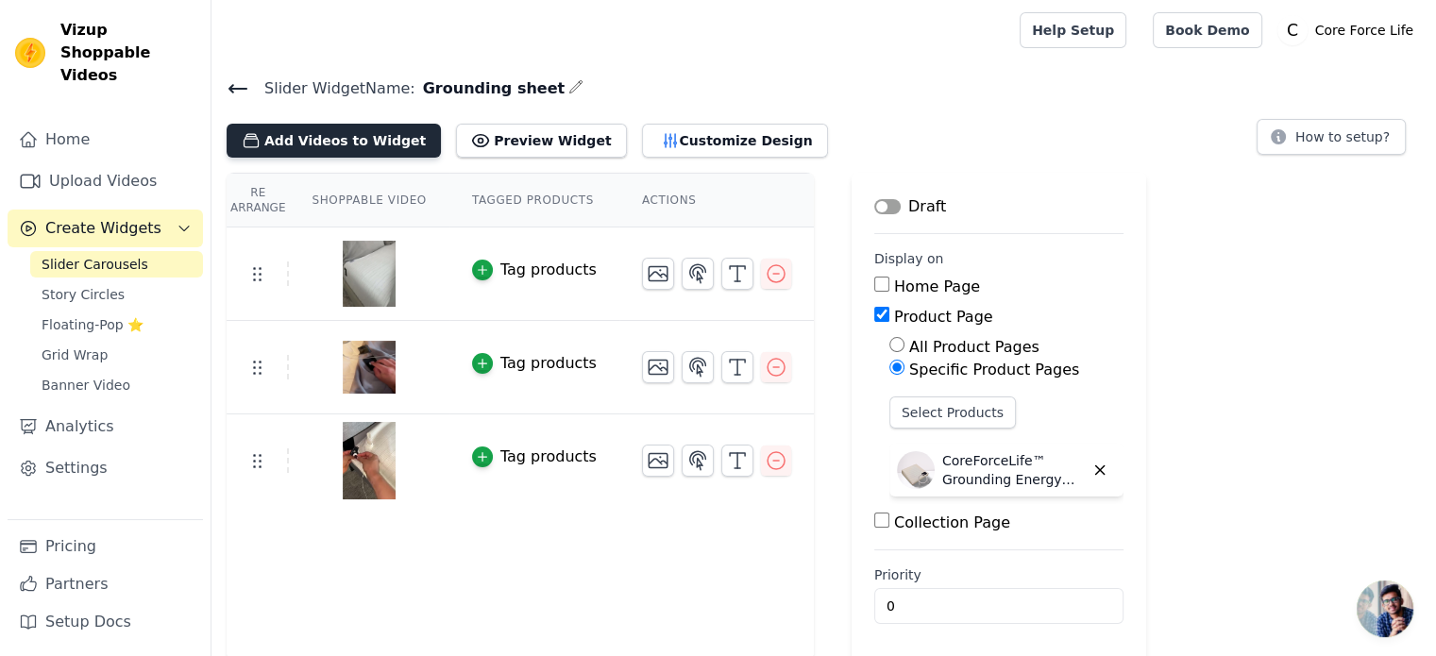
click at [350, 134] on button "Add Videos to Widget" at bounding box center [334, 141] width 214 height 34
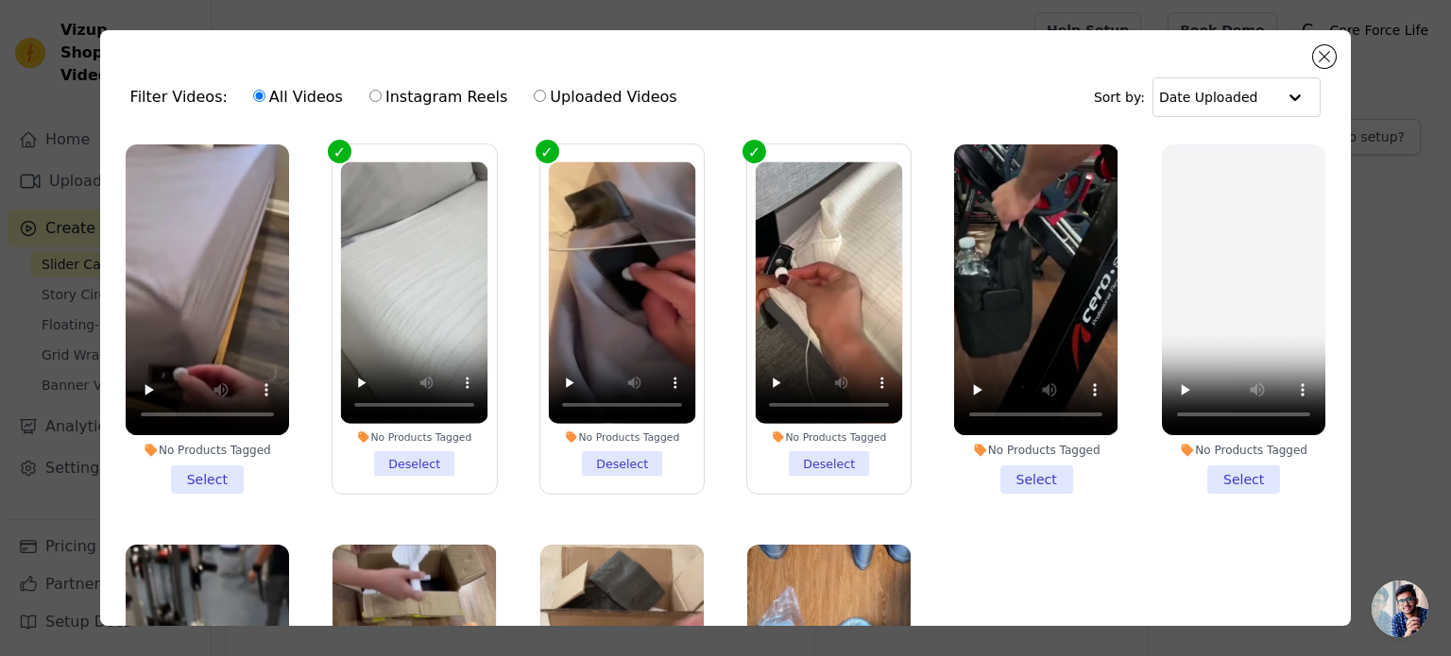
click at [213, 469] on li "No Products Tagged Select" at bounding box center [207, 318] width 163 height 349
click at [0, 0] on input "No Products Tagged Select" at bounding box center [0, 0] width 0 height 0
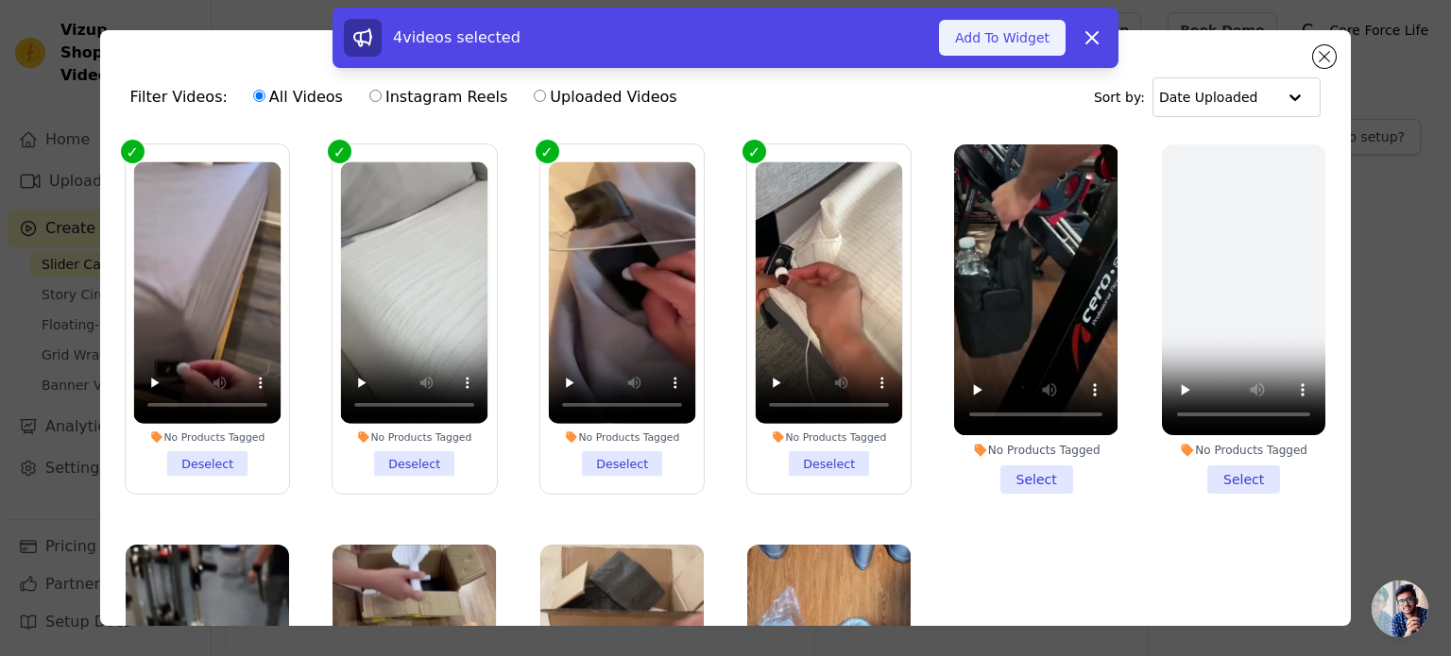
click at [1003, 40] on button "Add To Widget" at bounding box center [1002, 38] width 127 height 36
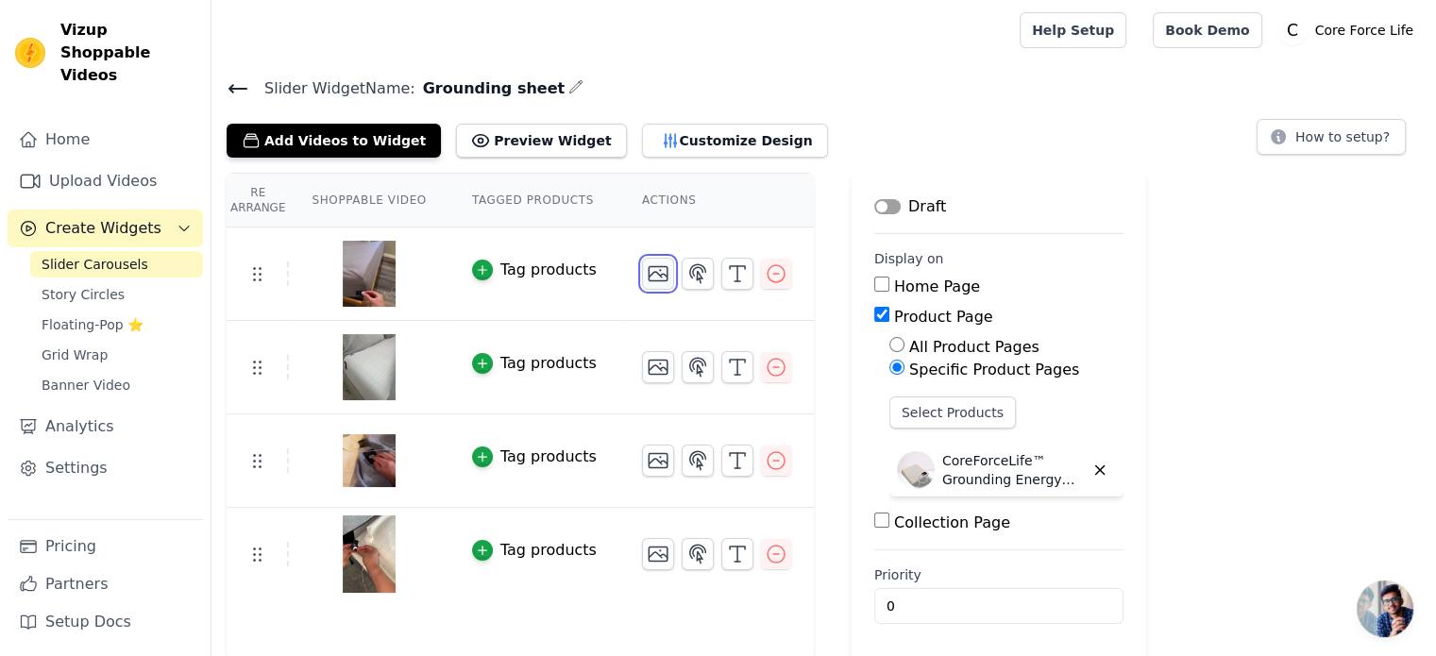
click at [647, 278] on icon "button" at bounding box center [658, 274] width 23 height 23
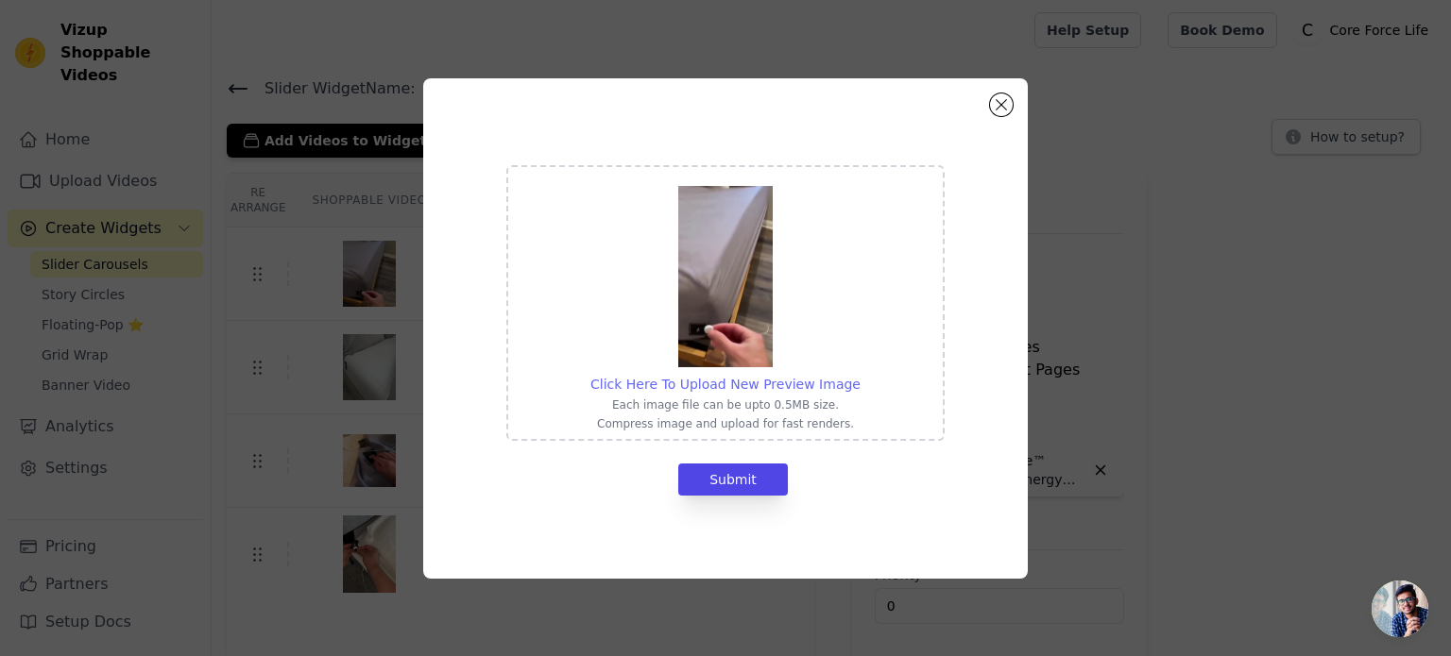
click at [733, 382] on span "Click Here To Upload New Preview Image" at bounding box center [725, 384] width 270 height 15
click at [859, 375] on input "Click Here To Upload New Preview Image Each image file can be upto 0.5MB size. …" at bounding box center [859, 374] width 1 height 1
type input "C:\fakepath\ezgif-frame-004.jpg"
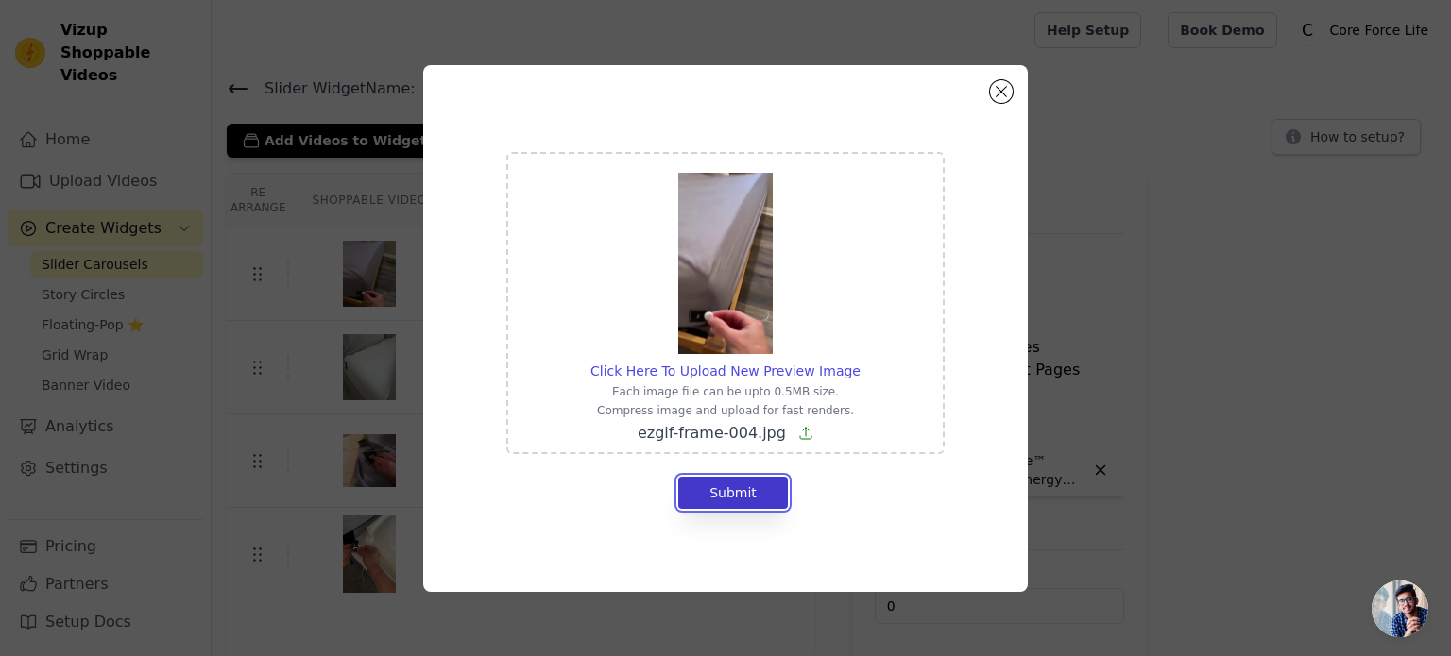
click at [740, 494] on button "Submit" at bounding box center [733, 493] width 110 height 32
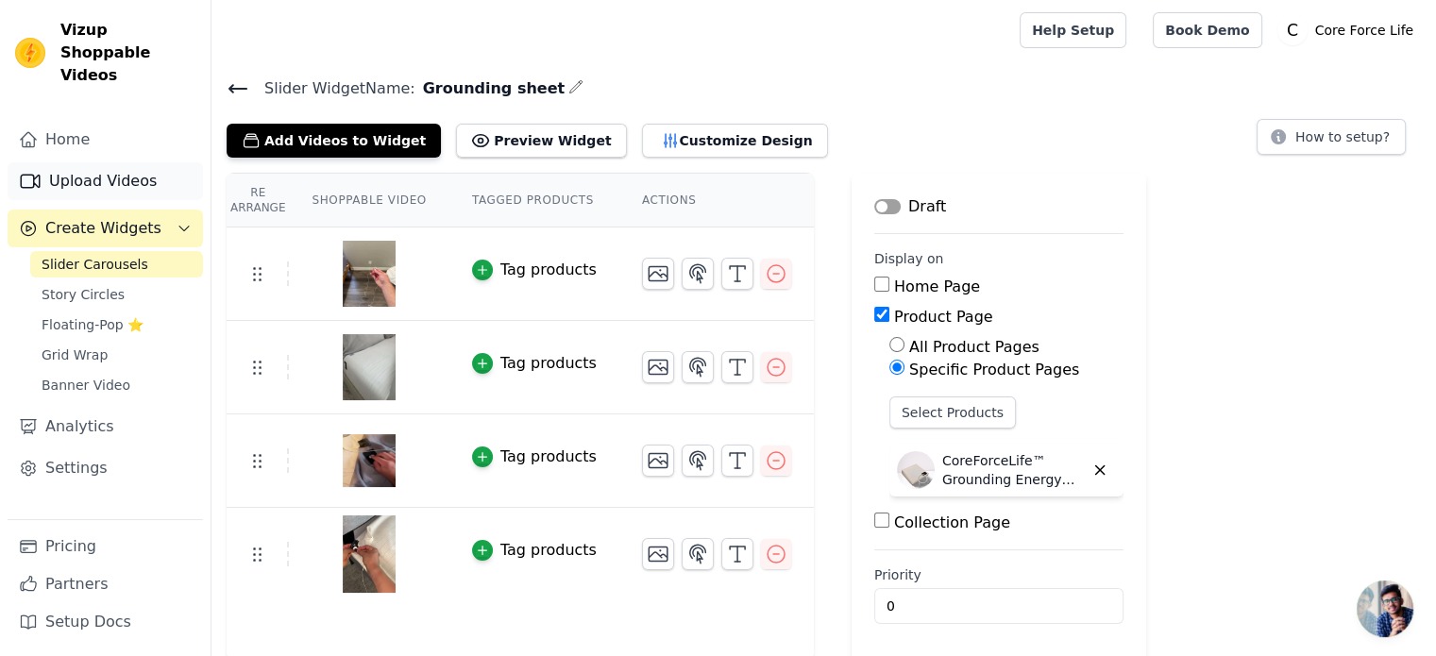
click at [128, 162] on link "Upload Videos" at bounding box center [105, 181] width 195 height 38
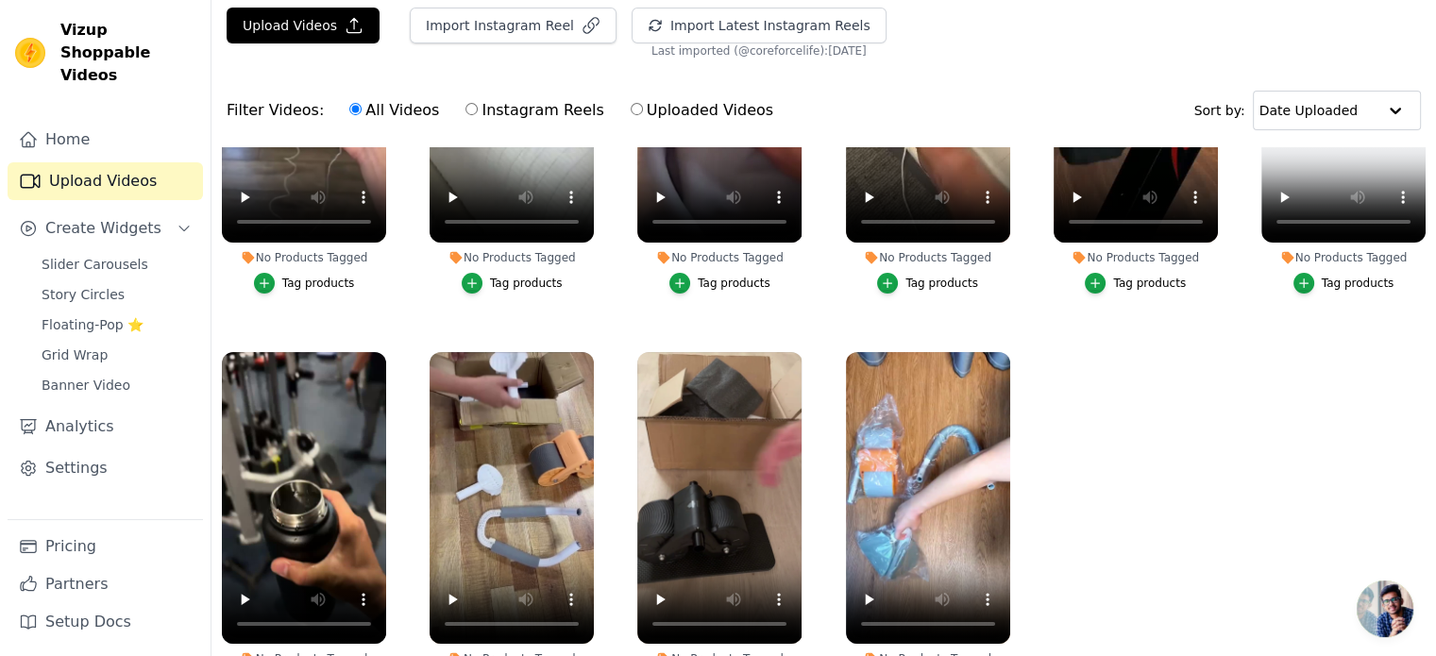
scroll to position [94, 0]
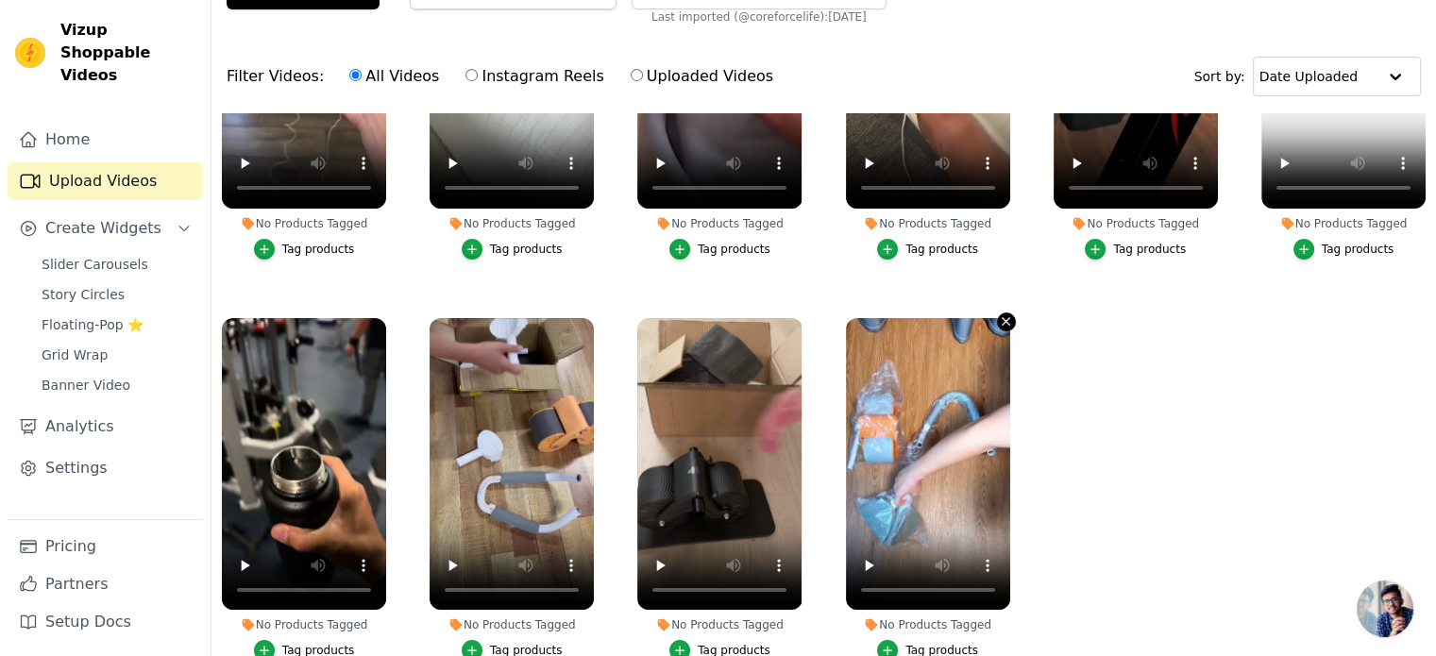
click at [1003, 318] on icon "button" at bounding box center [1007, 322] width 8 height 8
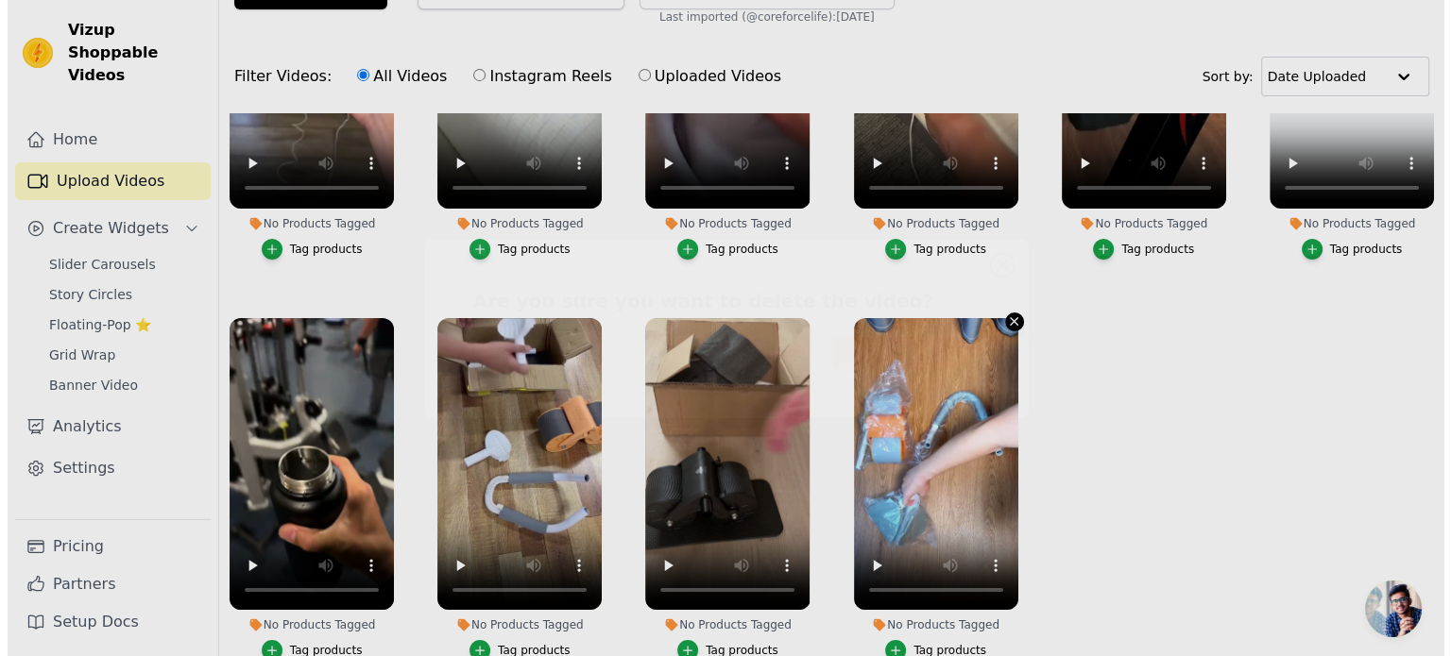
scroll to position [0, 0]
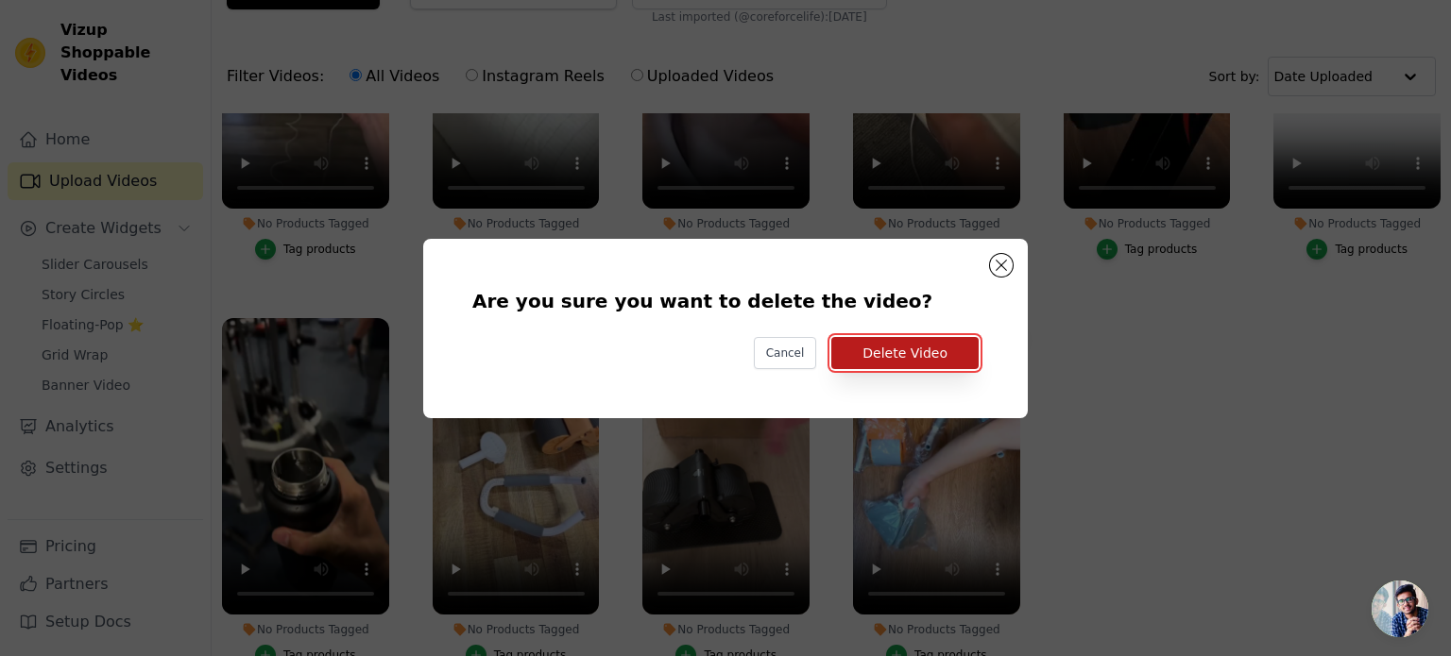
click at [946, 343] on button "Delete Video" at bounding box center [904, 353] width 147 height 32
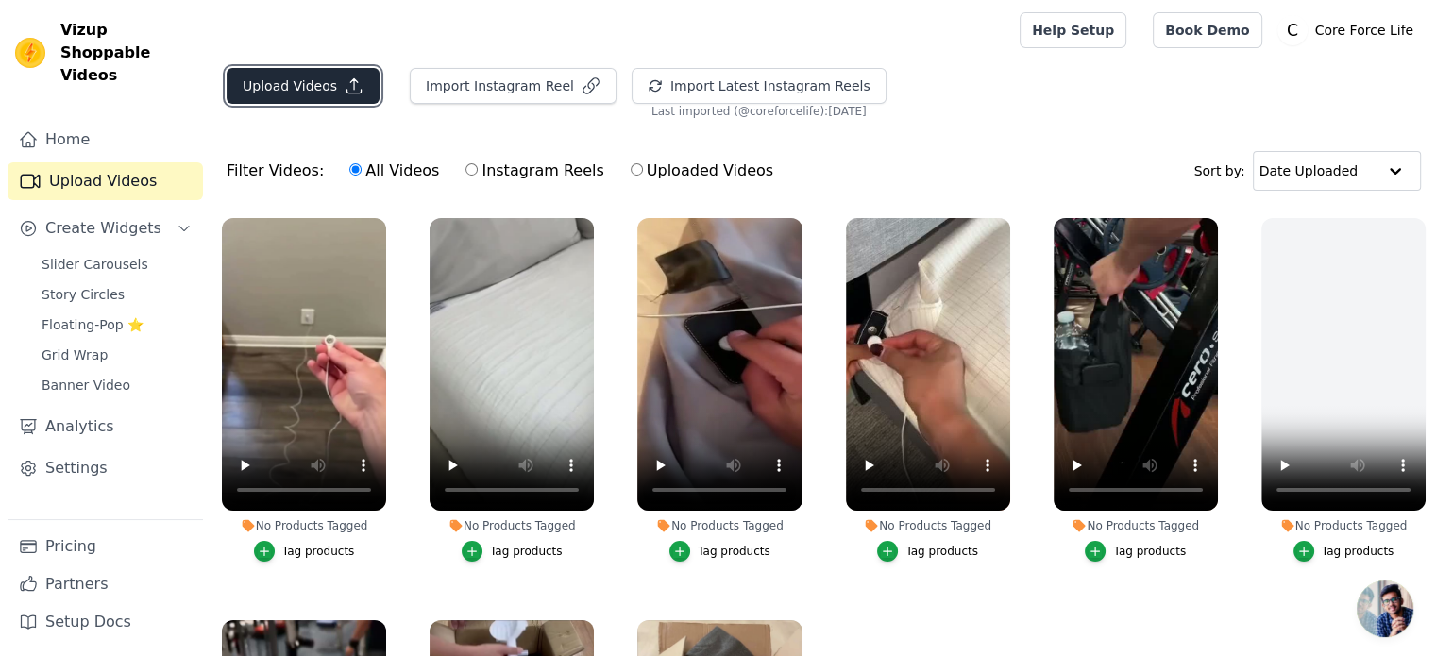
click at [323, 80] on button "Upload Videos" at bounding box center [303, 86] width 153 height 36
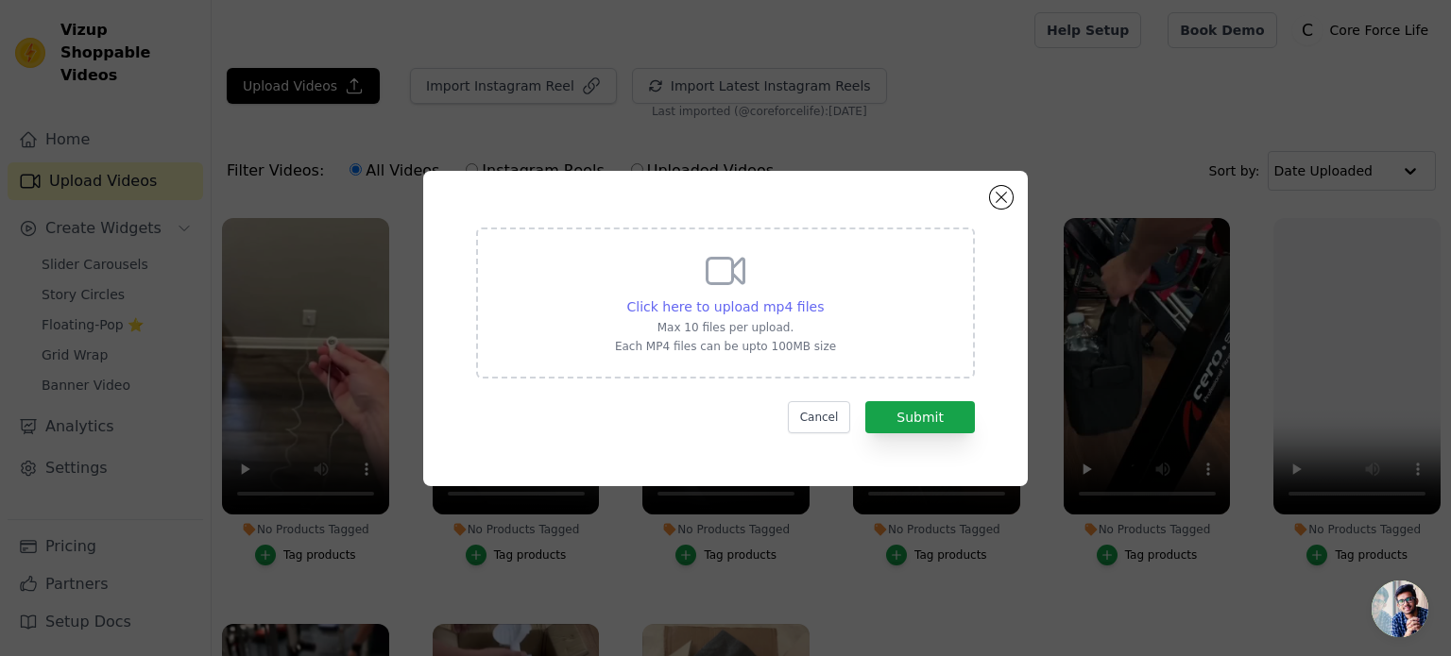
click at [747, 309] on span "Click here to upload mp4 files" at bounding box center [725, 306] width 197 height 15
click at [823, 297] on input "Click here to upload mp4 files Max 10 files per upload. Each MP4 files can be u…" at bounding box center [823, 297] width 1 height 1
type input "C:\fakepath\ezgif-5ad11a2f3ea638.mp4"
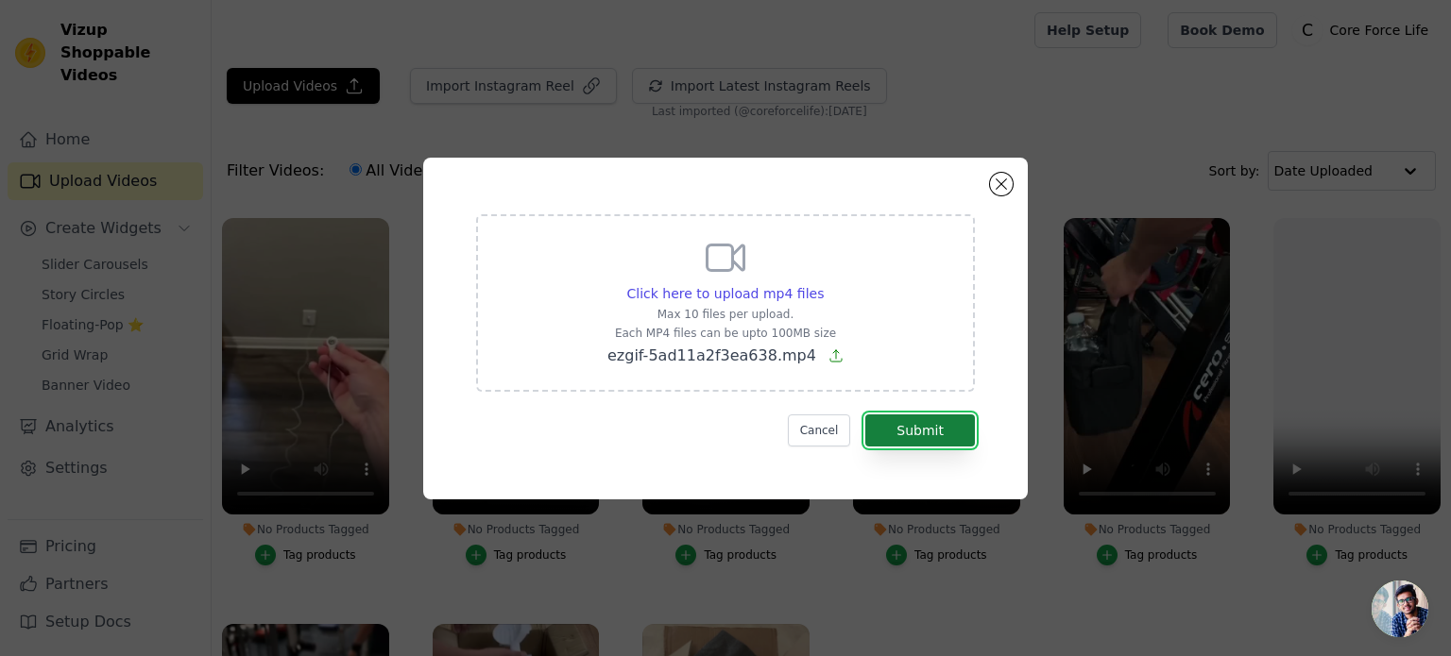
click at [904, 431] on button "Submit" at bounding box center [920, 431] width 110 height 32
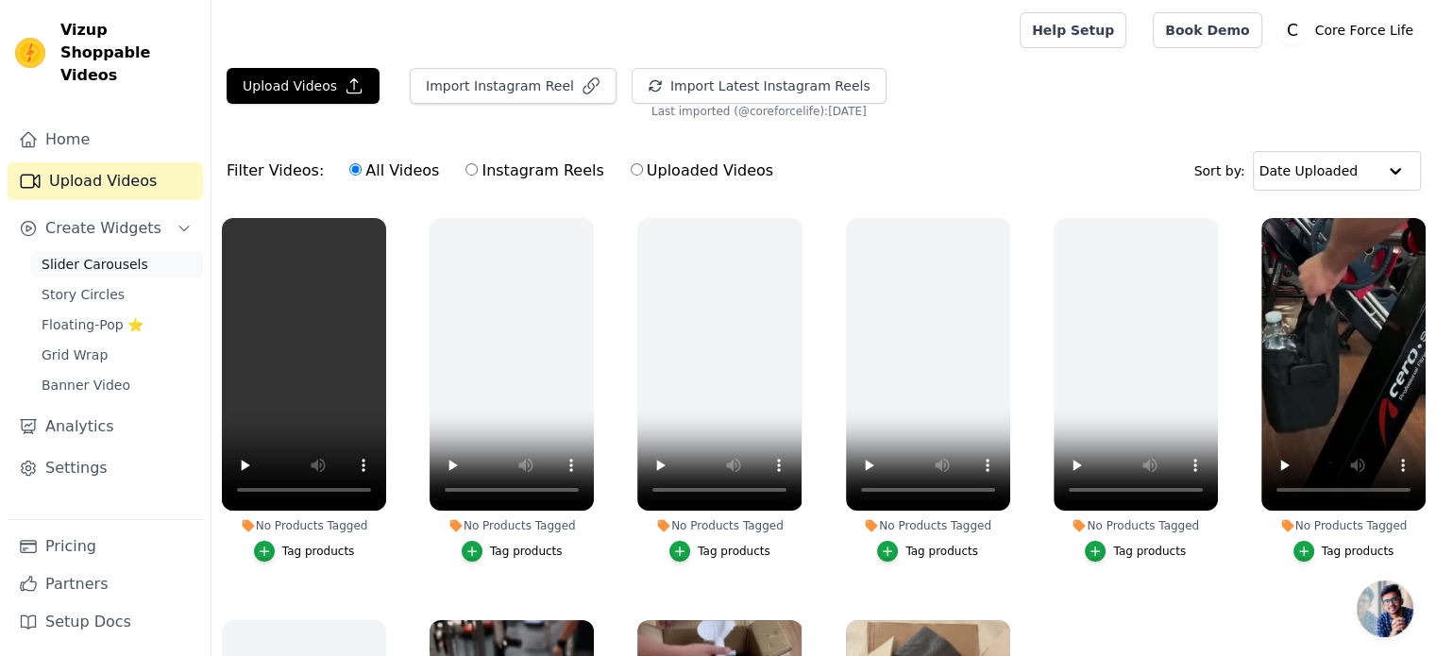
click at [123, 255] on span "Slider Carousels" at bounding box center [95, 264] width 107 height 19
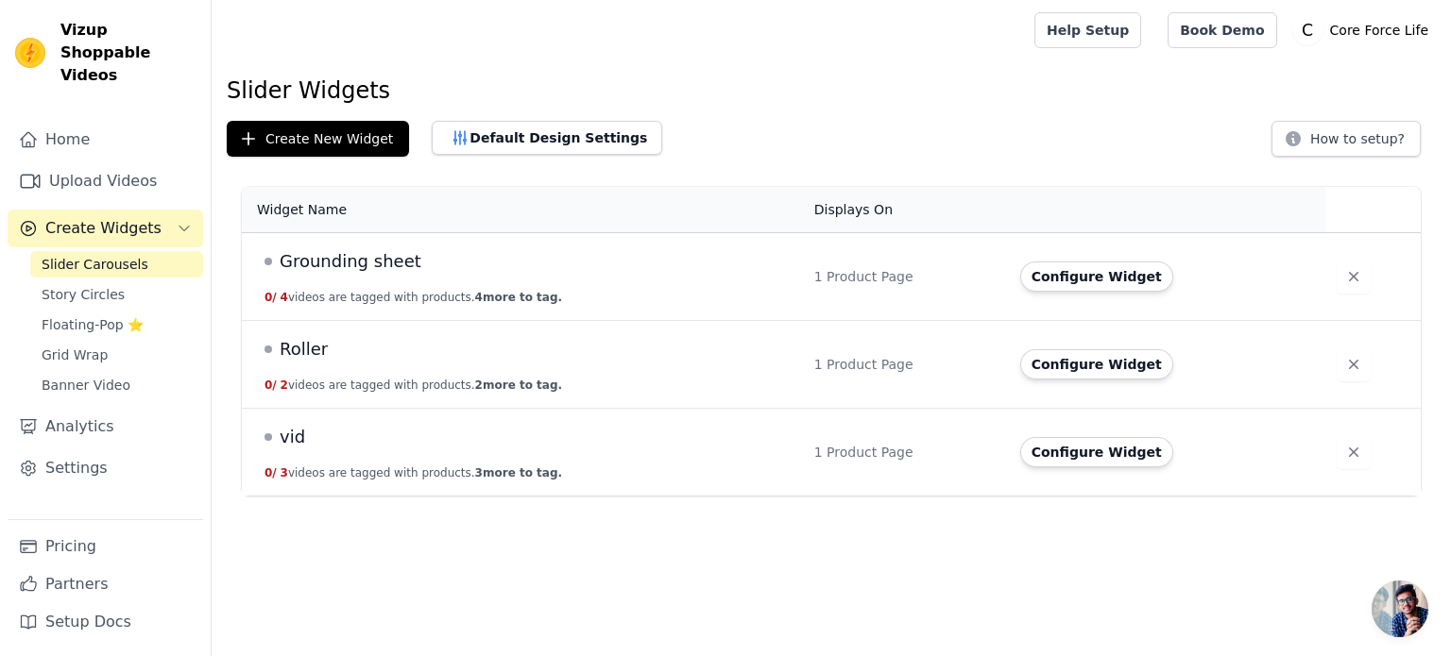
click at [305, 348] on span "Roller" at bounding box center [304, 349] width 48 height 26
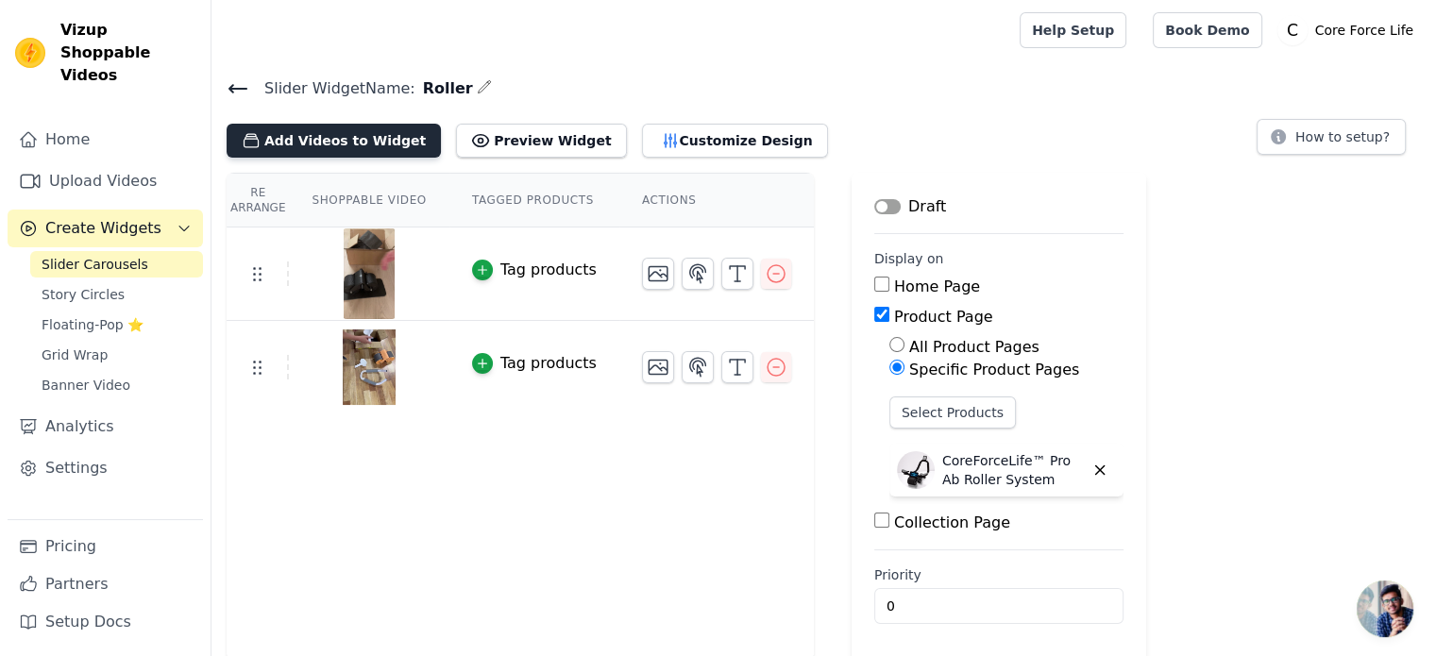
click at [327, 144] on button "Add Videos to Widget" at bounding box center [334, 141] width 214 height 34
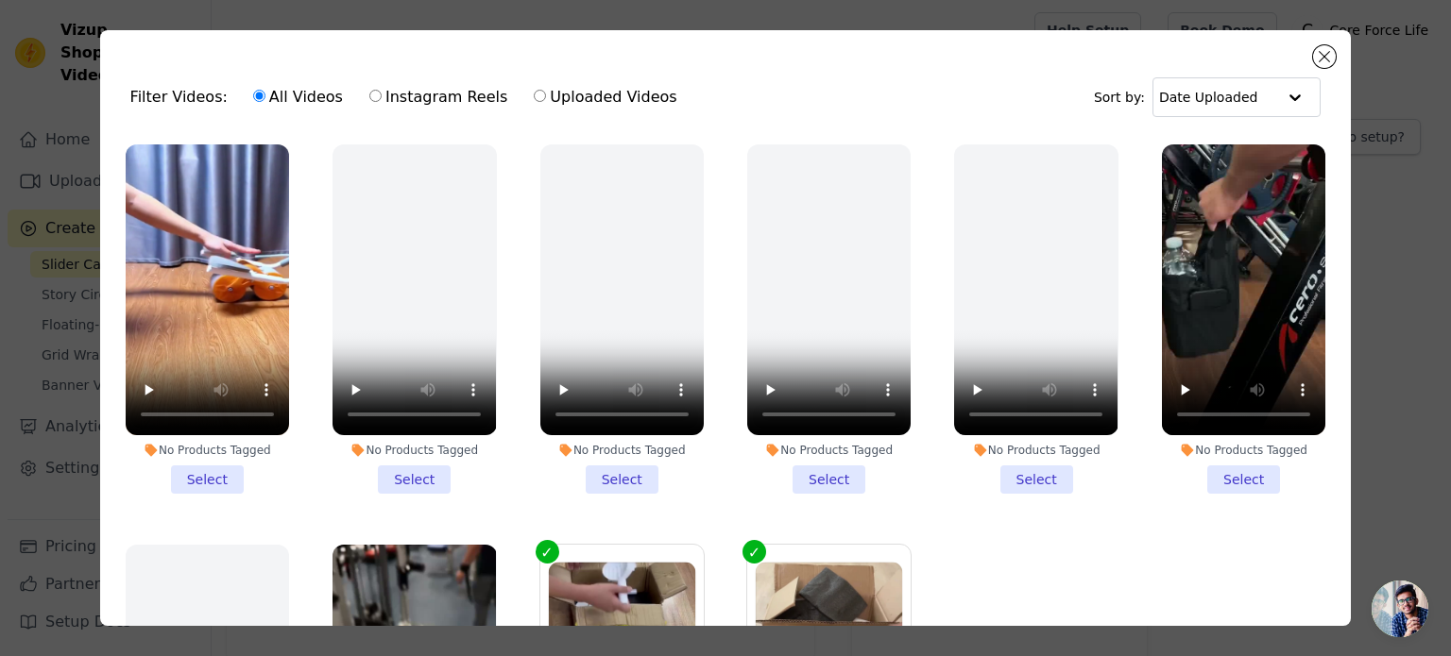
click at [204, 468] on li "No Products Tagged Select" at bounding box center [207, 318] width 163 height 349
click at [0, 0] on input "No Products Tagged Select" at bounding box center [0, 0] width 0 height 0
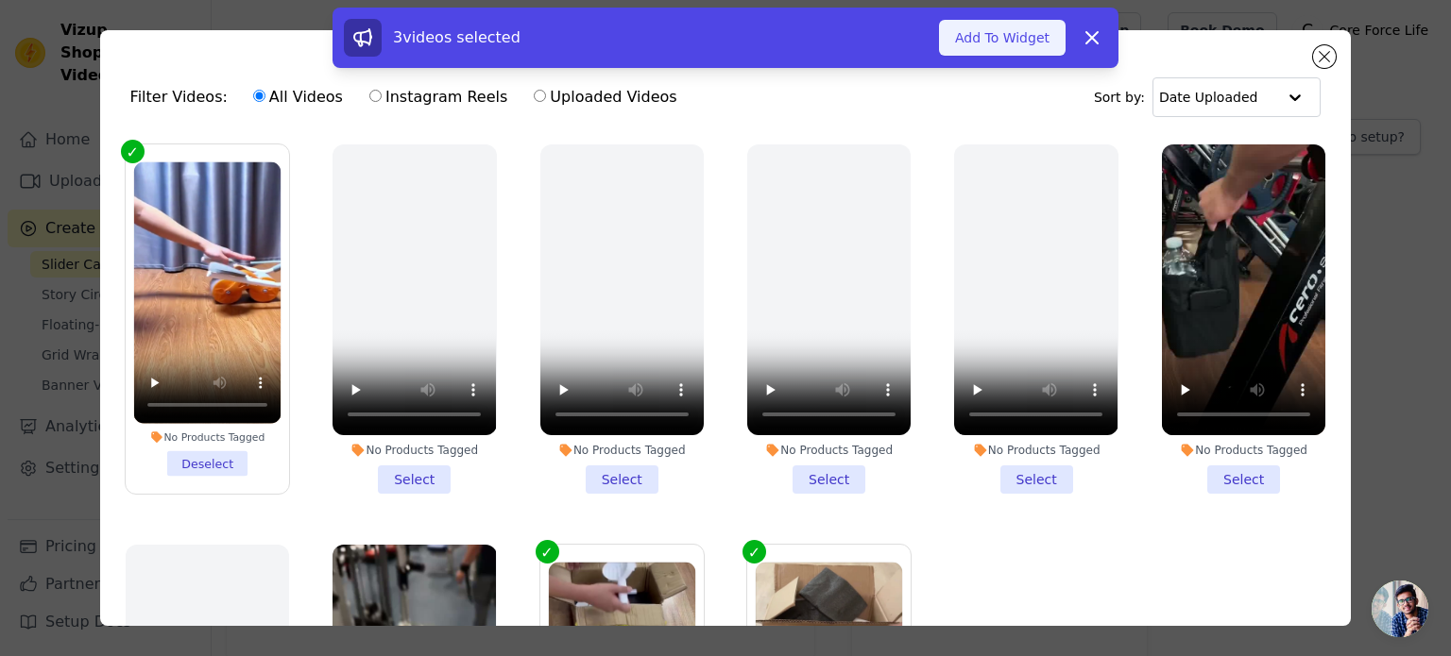
click at [997, 39] on button "Add To Widget" at bounding box center [1002, 38] width 127 height 36
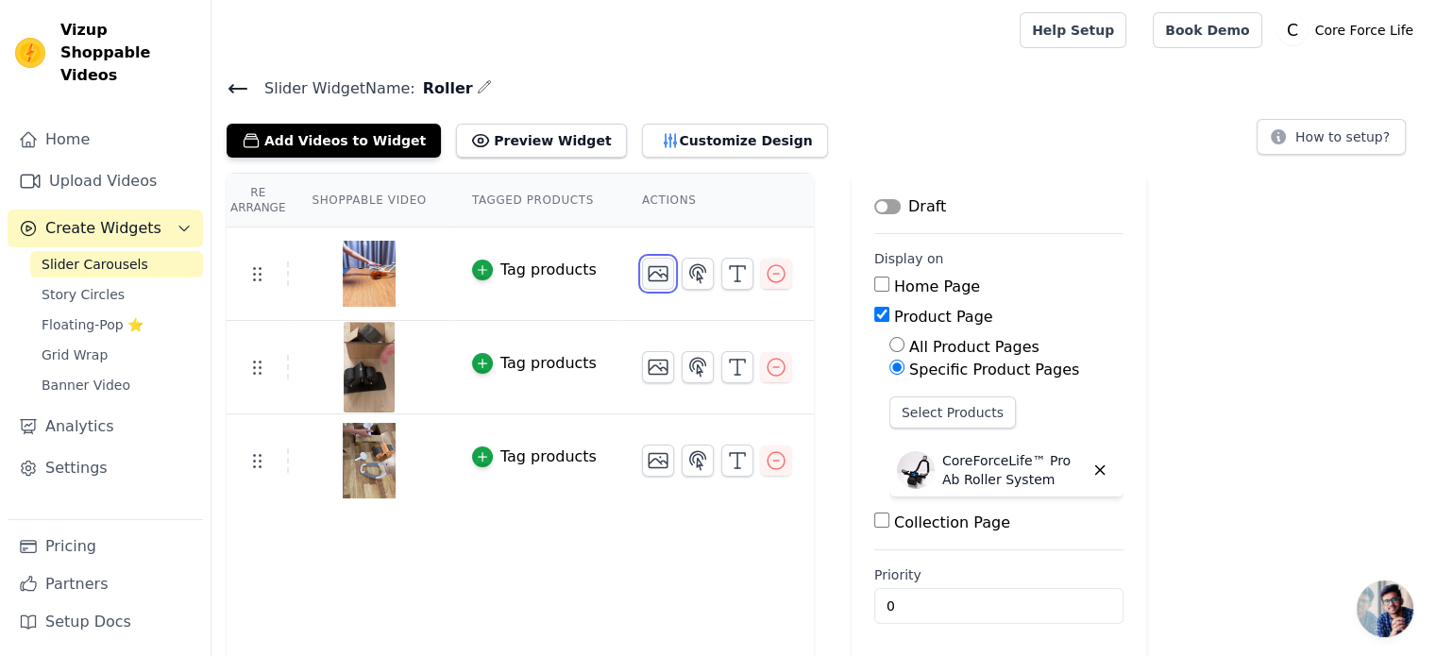
click at [647, 270] on icon "button" at bounding box center [658, 274] width 23 height 23
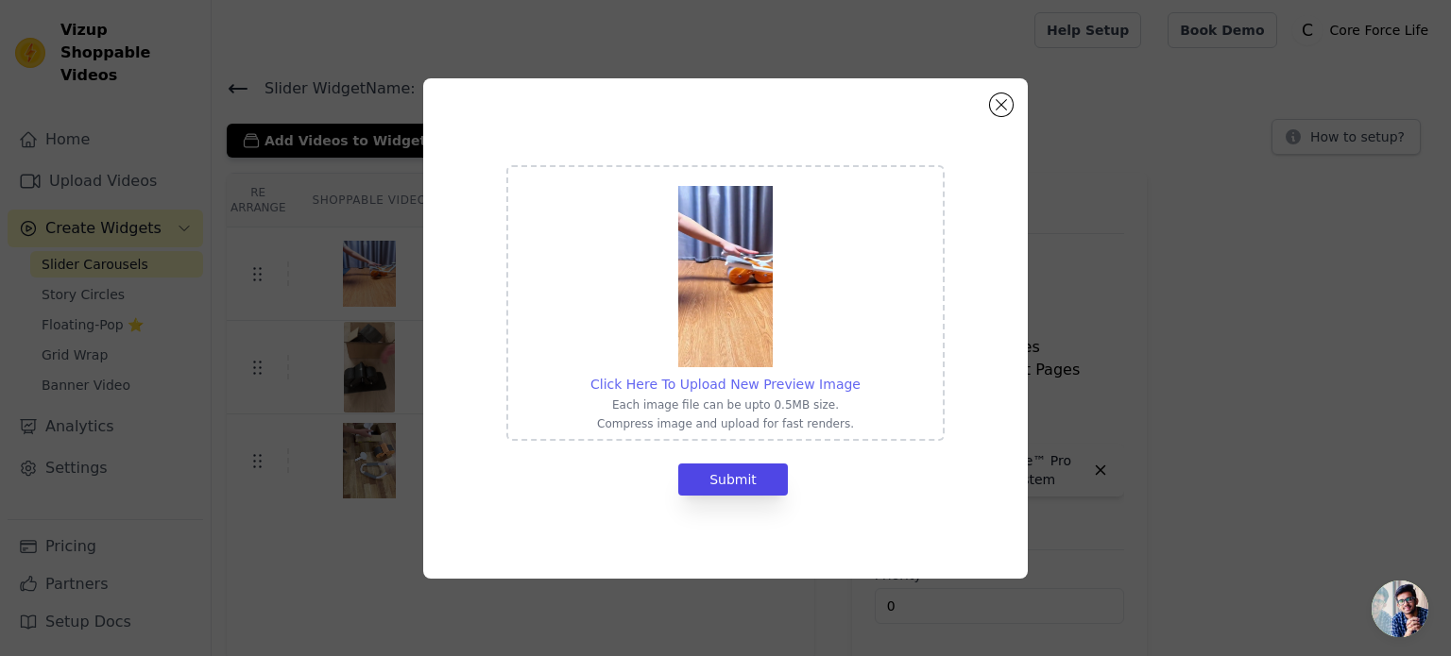
click at [688, 382] on span "Click Here To Upload New Preview Image" at bounding box center [725, 384] width 270 height 15
click at [859, 375] on input "Click Here To Upload New Preview Image Each image file can be upto 0.5MB size. …" at bounding box center [859, 374] width 1 height 1
type input "C:\fakepath\ezgif-frame-003.jpg"
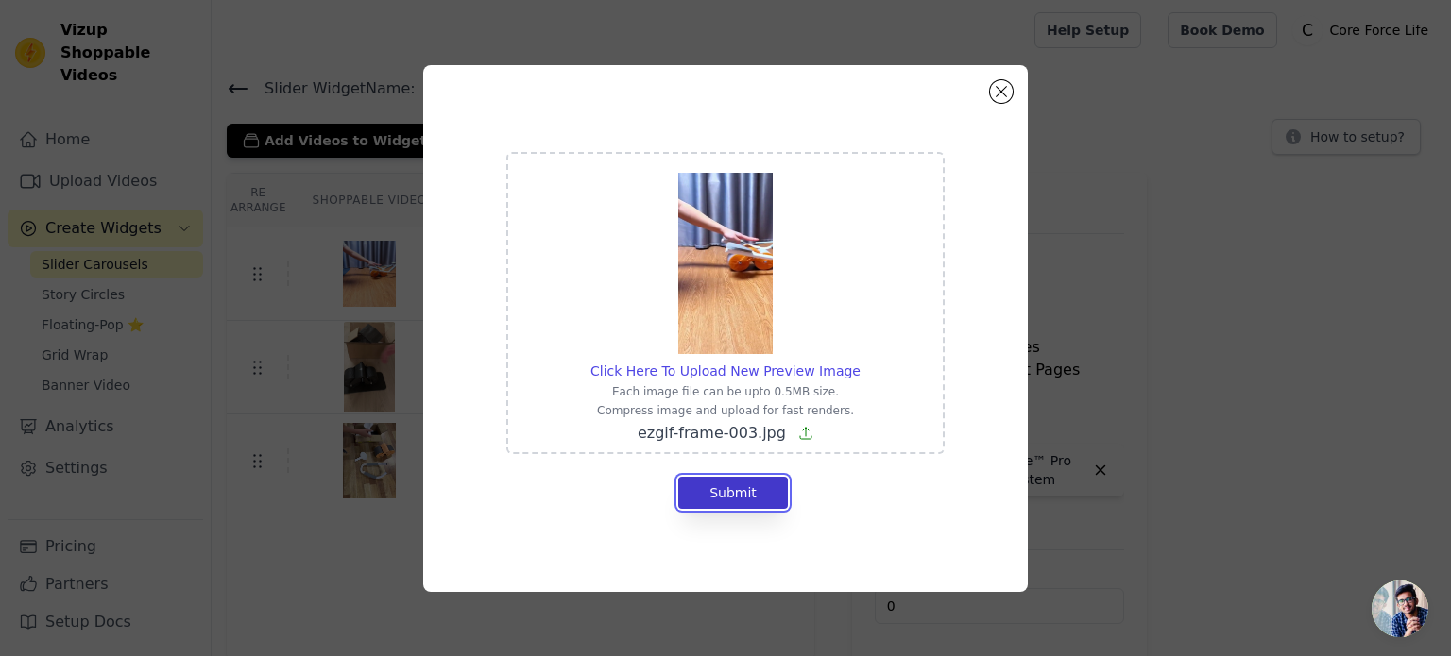
click at [763, 496] on button "Submit" at bounding box center [733, 493] width 110 height 32
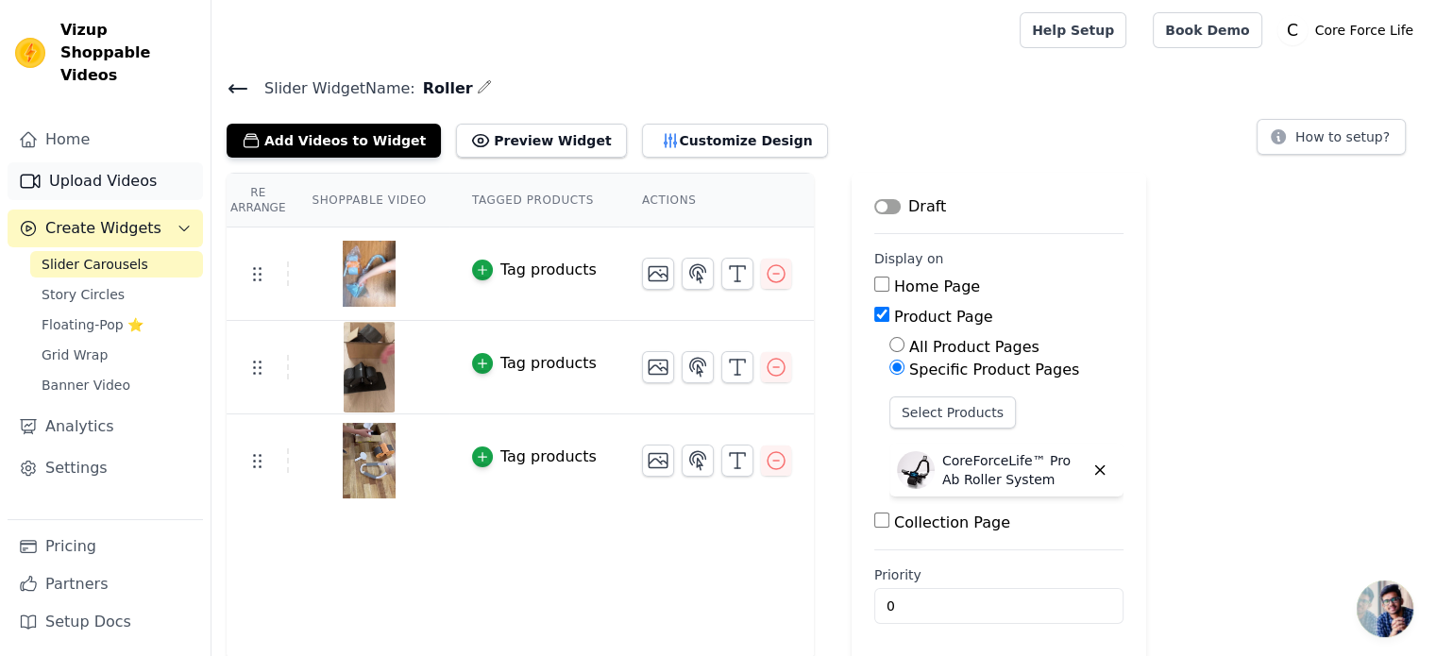
click at [83, 162] on link "Upload Videos" at bounding box center [105, 181] width 195 height 38
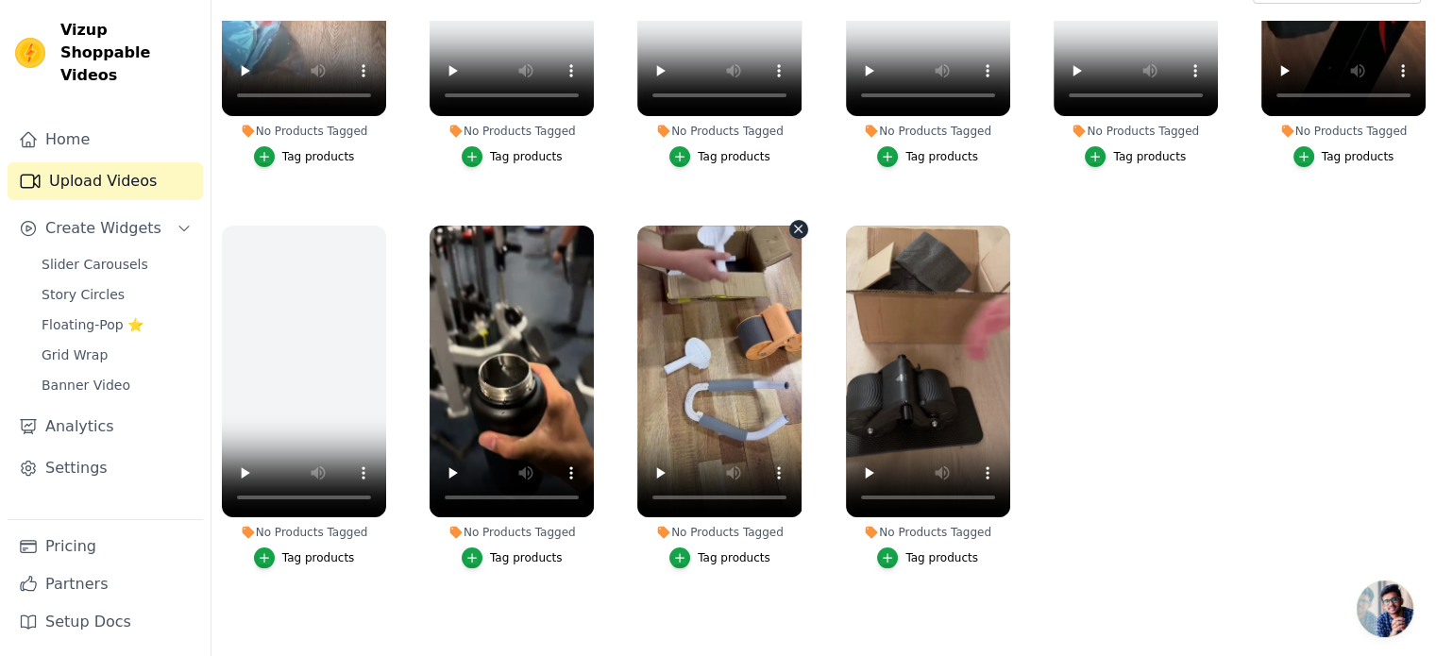
scroll to position [189, 0]
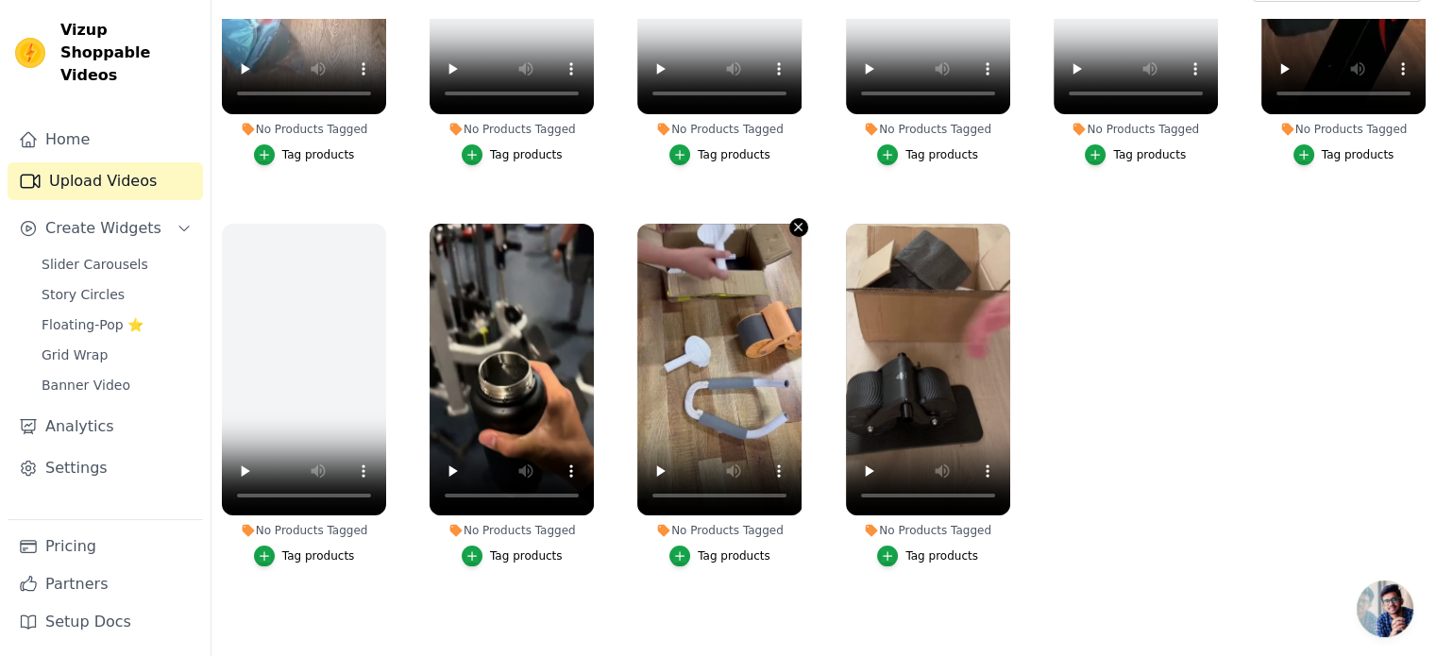
click at [796, 220] on icon "button" at bounding box center [798, 227] width 14 height 14
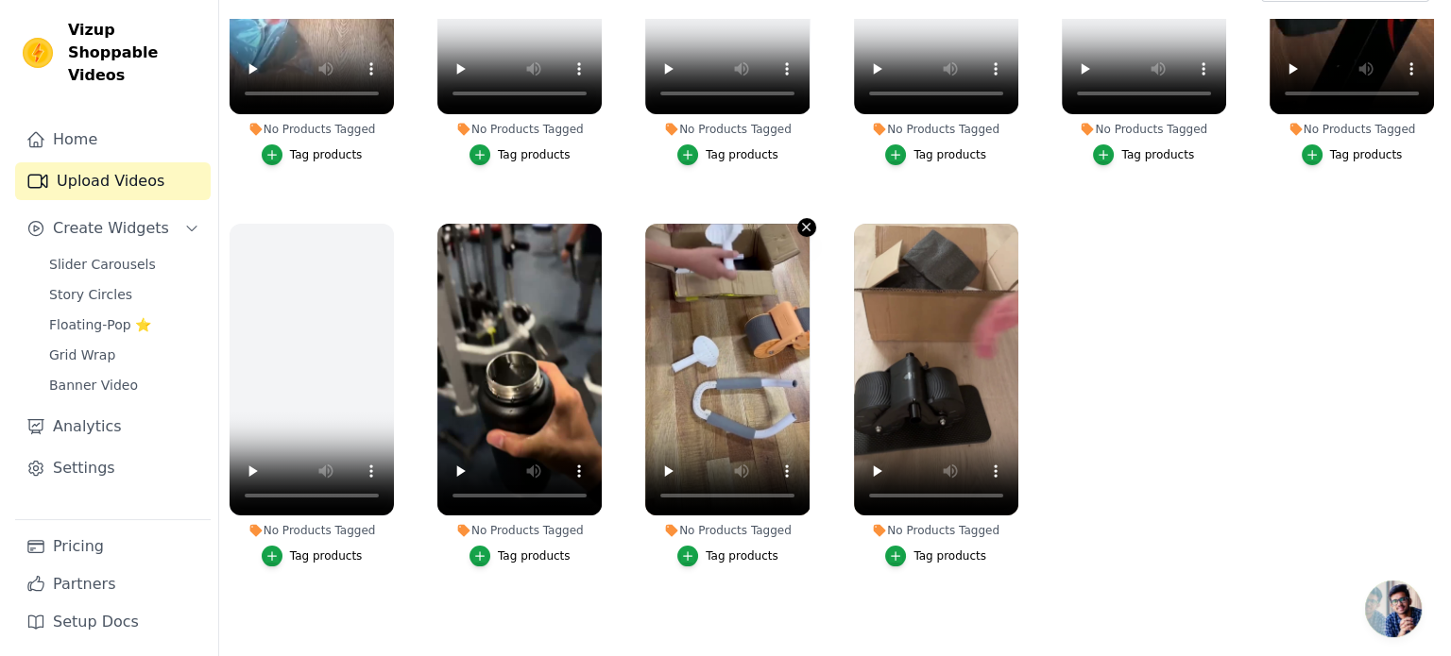
scroll to position [0, 0]
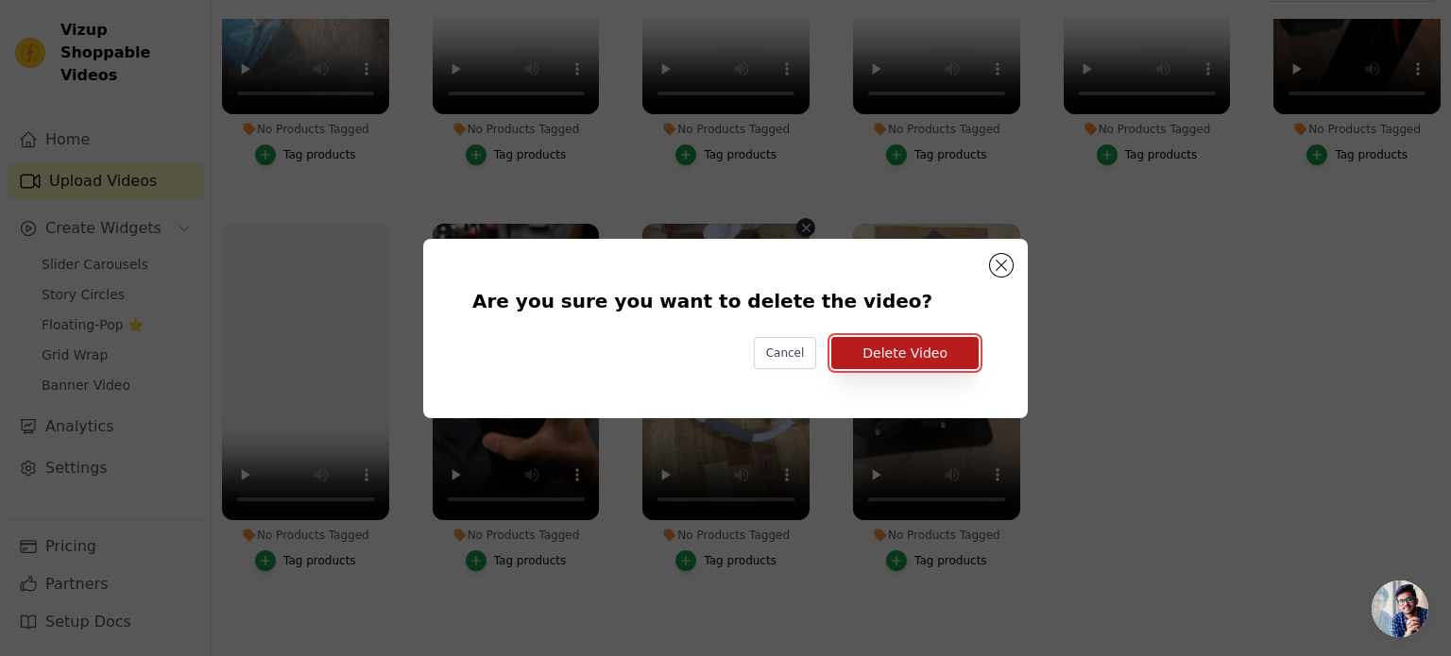
click at [880, 357] on button "Delete Video" at bounding box center [904, 353] width 147 height 32
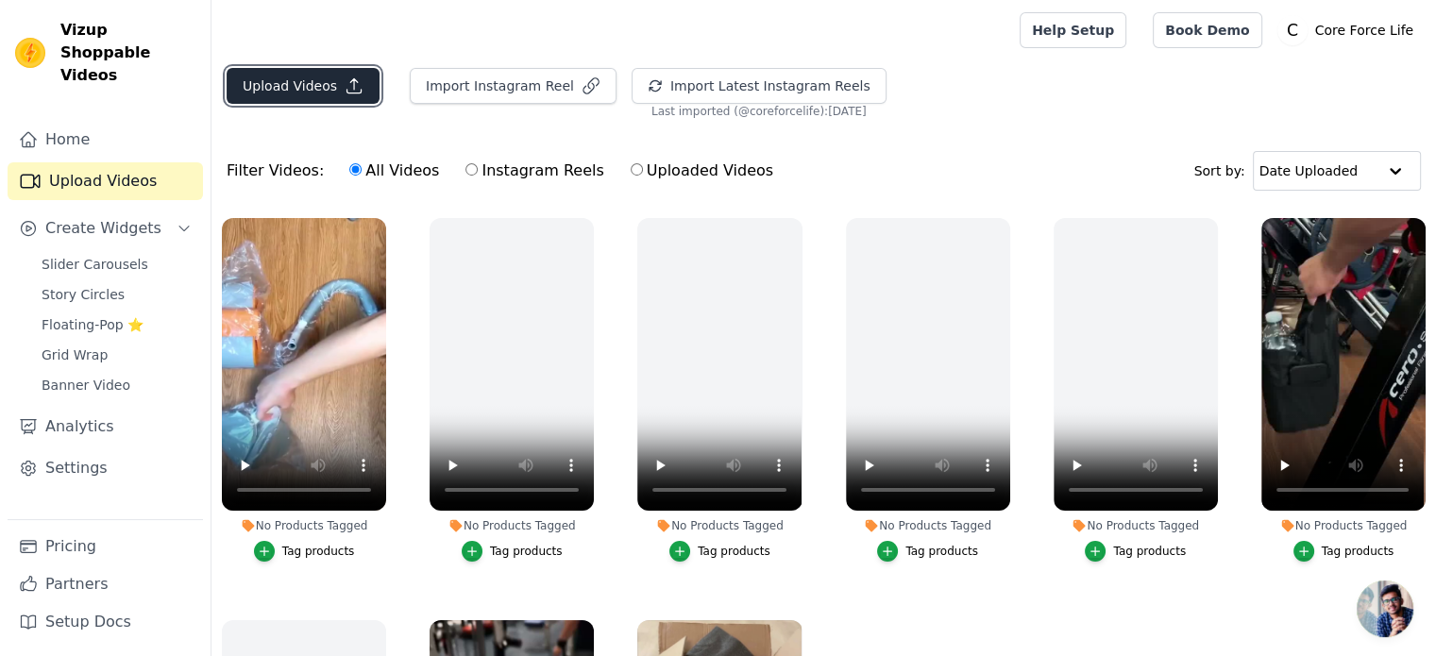
click at [317, 81] on button "Upload Videos" at bounding box center [303, 86] width 153 height 36
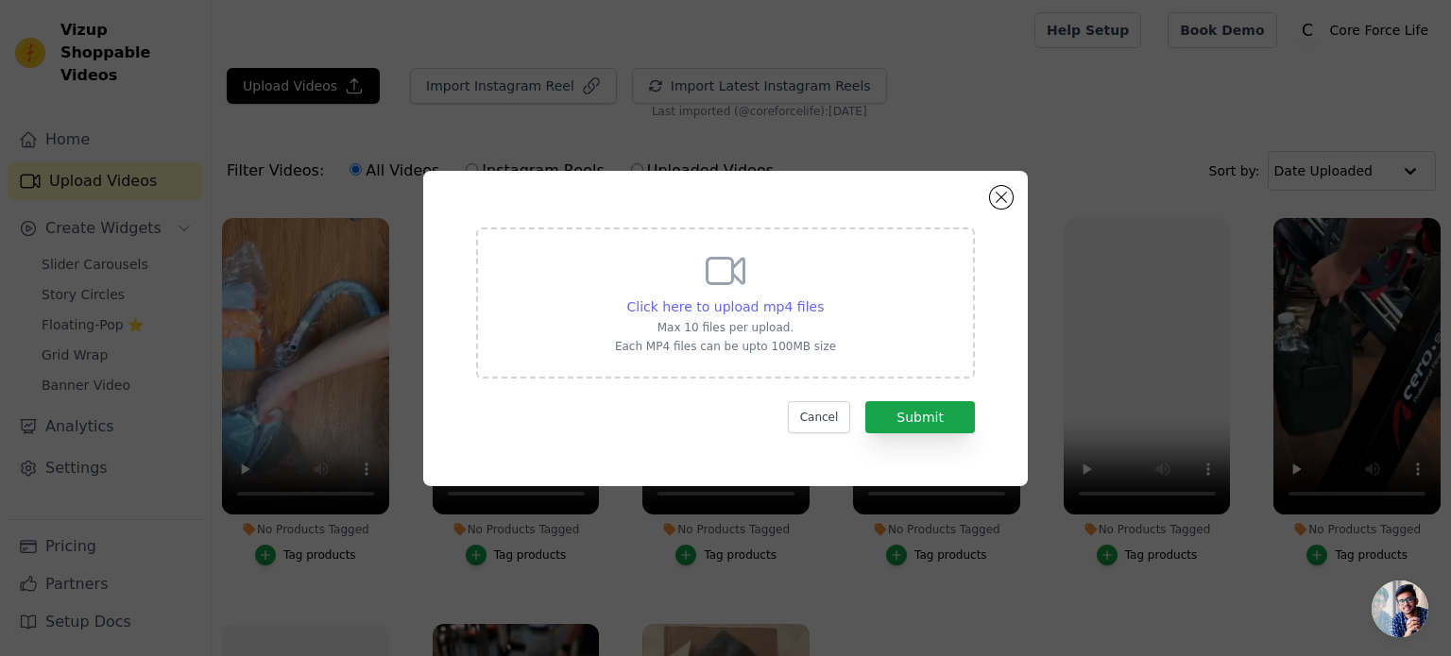
click at [756, 299] on span "Click here to upload mp4 files" at bounding box center [725, 306] width 197 height 15
click at [823, 297] on input "Click here to upload mp4 files Max 10 files per upload. Each MP4 files can be u…" at bounding box center [823, 297] width 1 height 1
type input "C:\fakepath\ezgif-5e5264173f57c0.mp4"
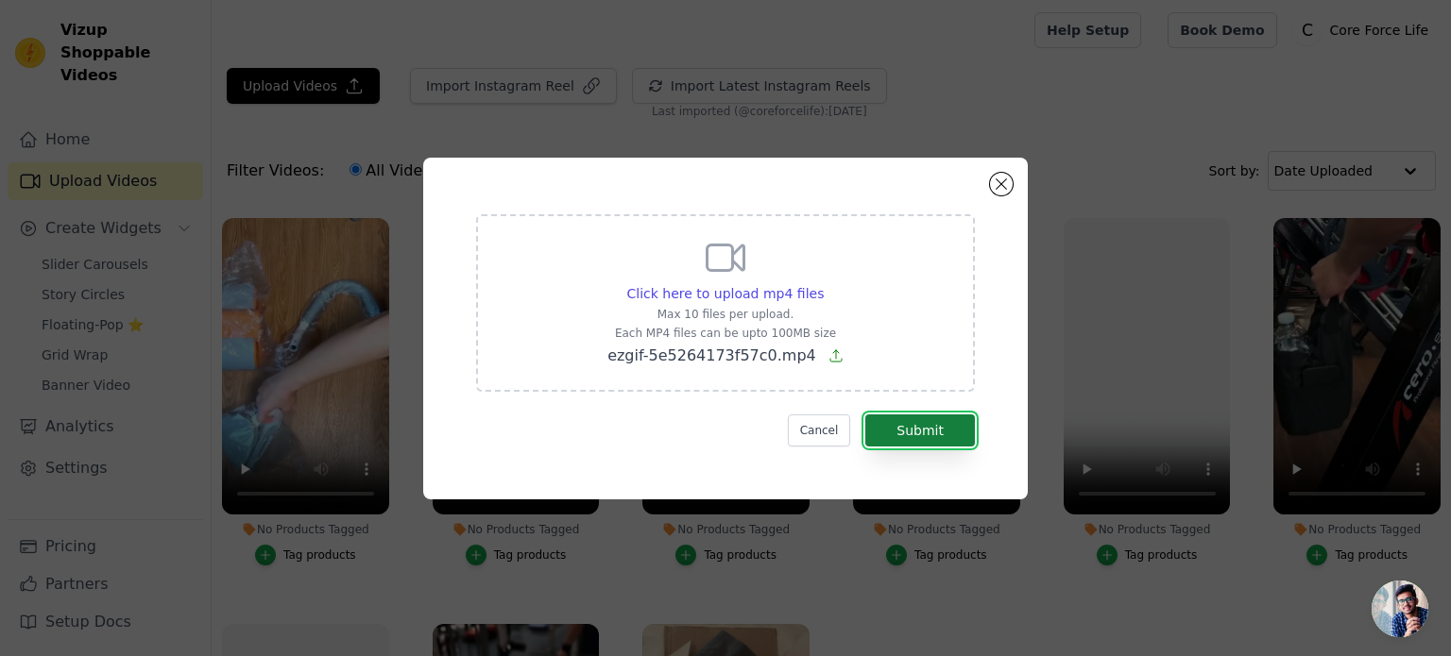
click at [901, 432] on button "Submit" at bounding box center [920, 431] width 110 height 32
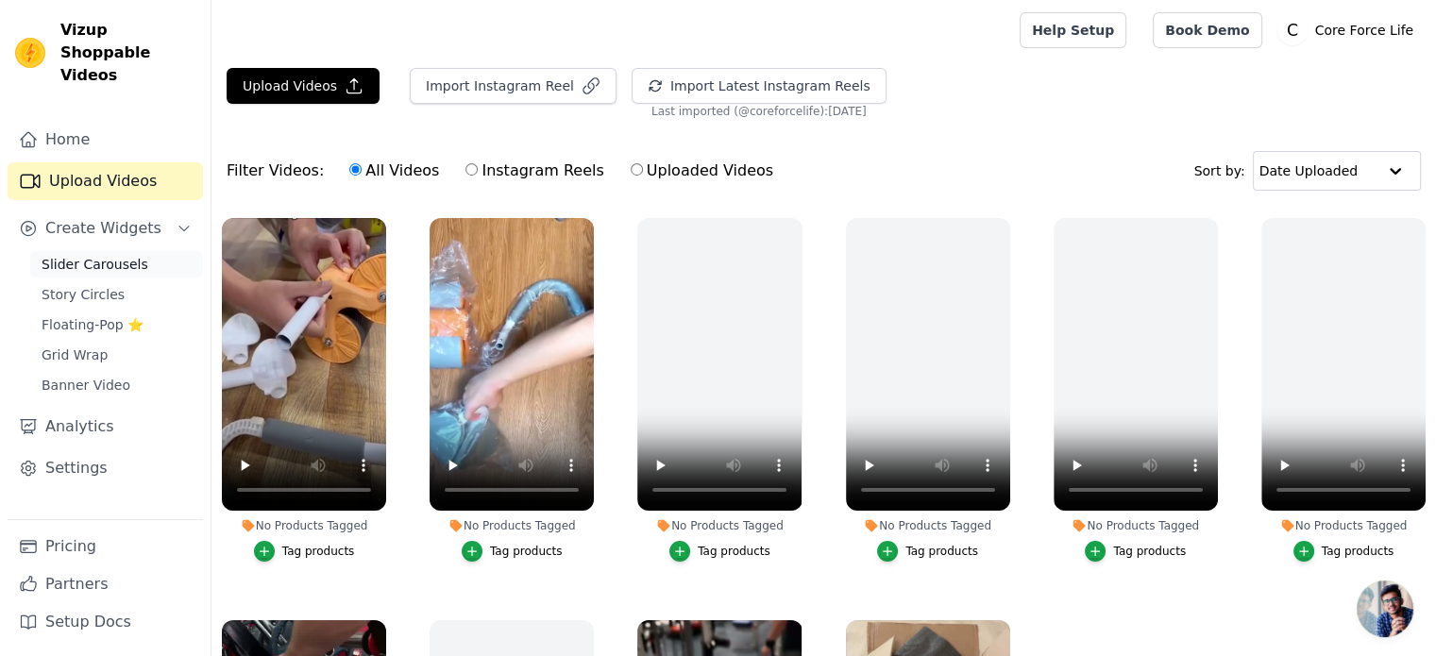
click at [108, 255] on span "Slider Carousels" at bounding box center [95, 264] width 107 height 19
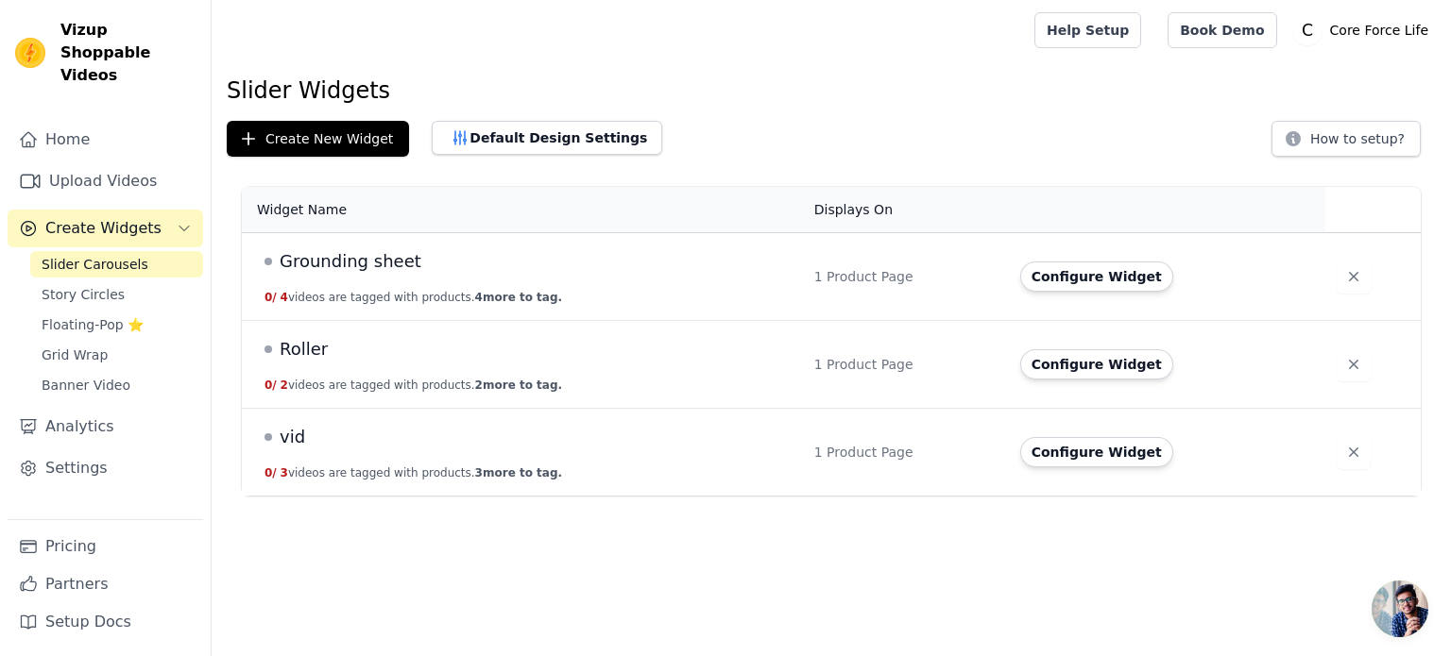
click at [308, 352] on span "Roller" at bounding box center [304, 349] width 48 height 26
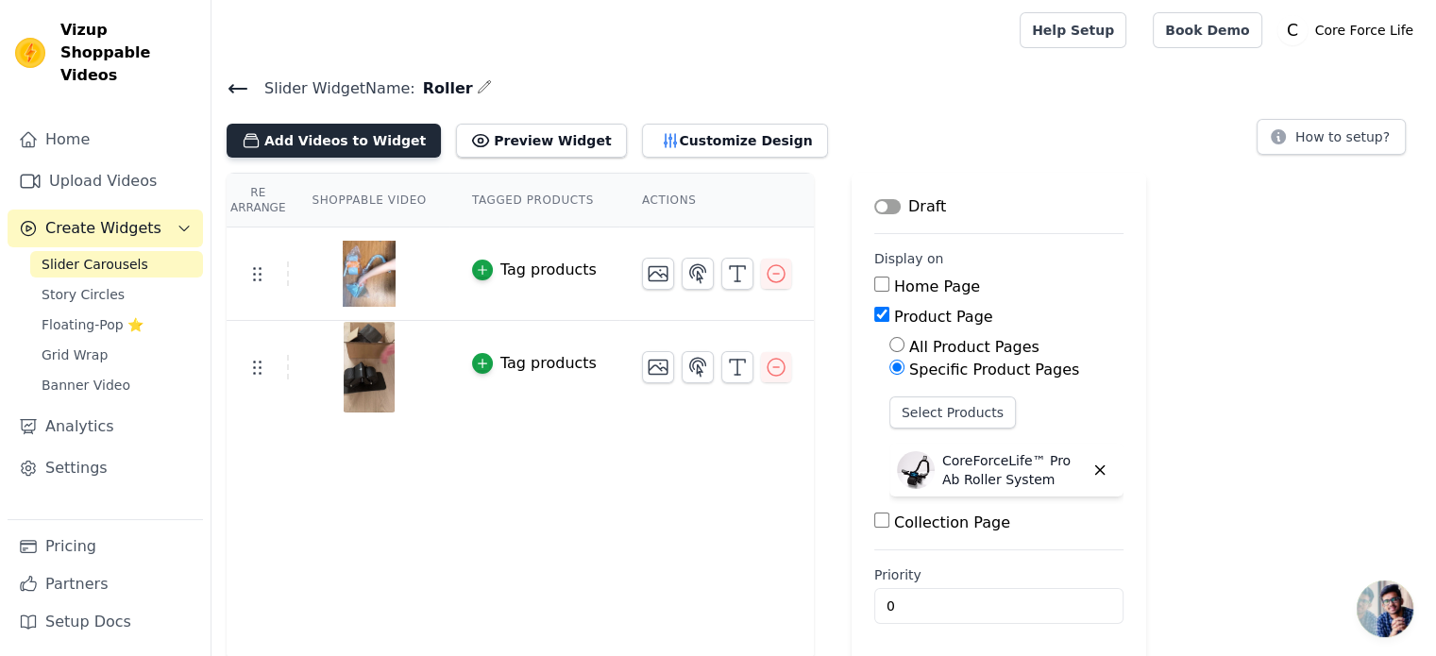
click at [334, 137] on button "Add Videos to Widget" at bounding box center [334, 141] width 214 height 34
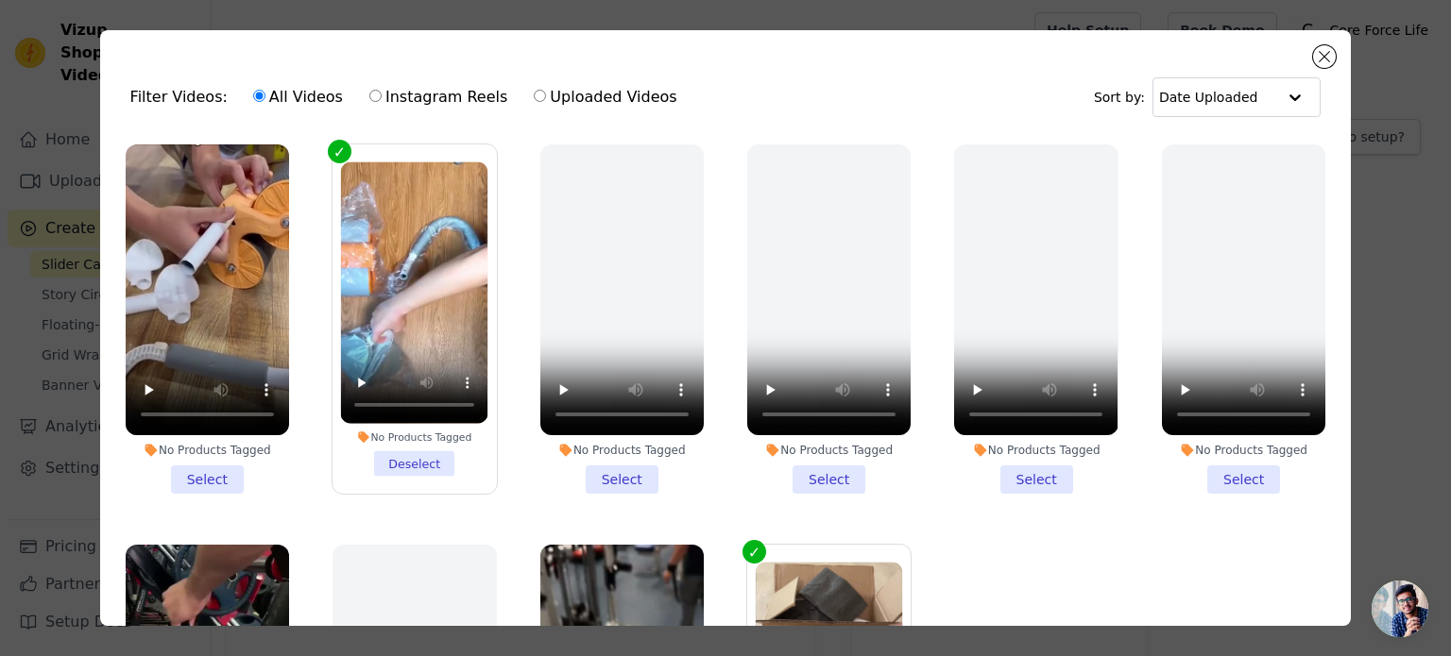
click at [210, 467] on li "No Products Tagged Select" at bounding box center [207, 318] width 163 height 349
click at [0, 0] on input "No Products Tagged Select" at bounding box center [0, 0] width 0 height 0
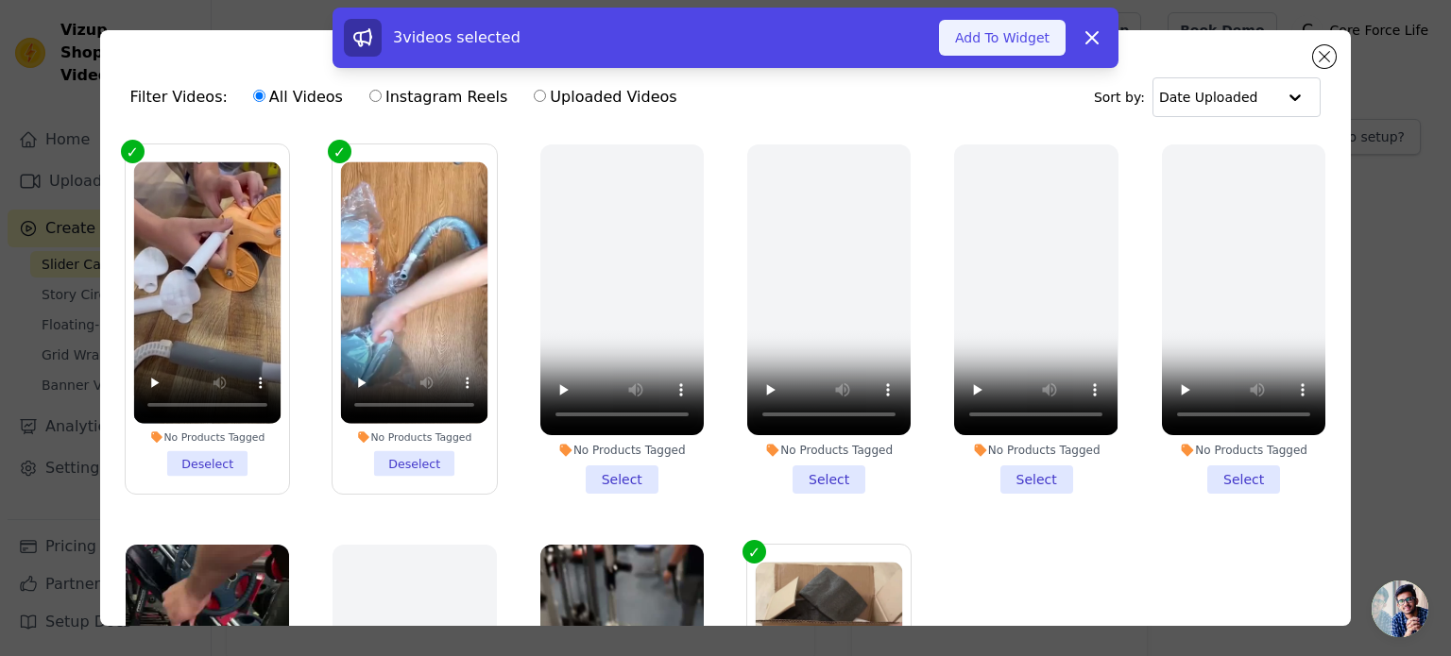
click at [1011, 33] on button "Add To Widget" at bounding box center [1002, 38] width 127 height 36
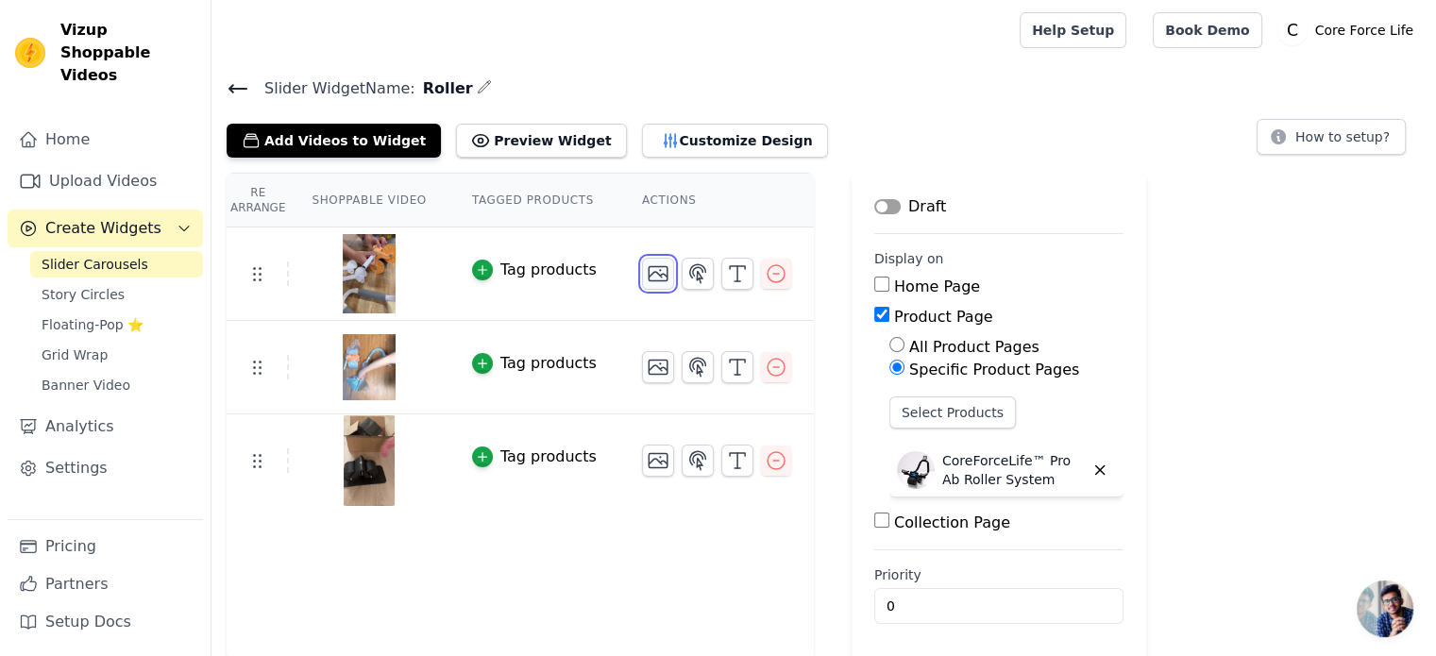
click at [647, 275] on icon "button" at bounding box center [658, 274] width 23 height 23
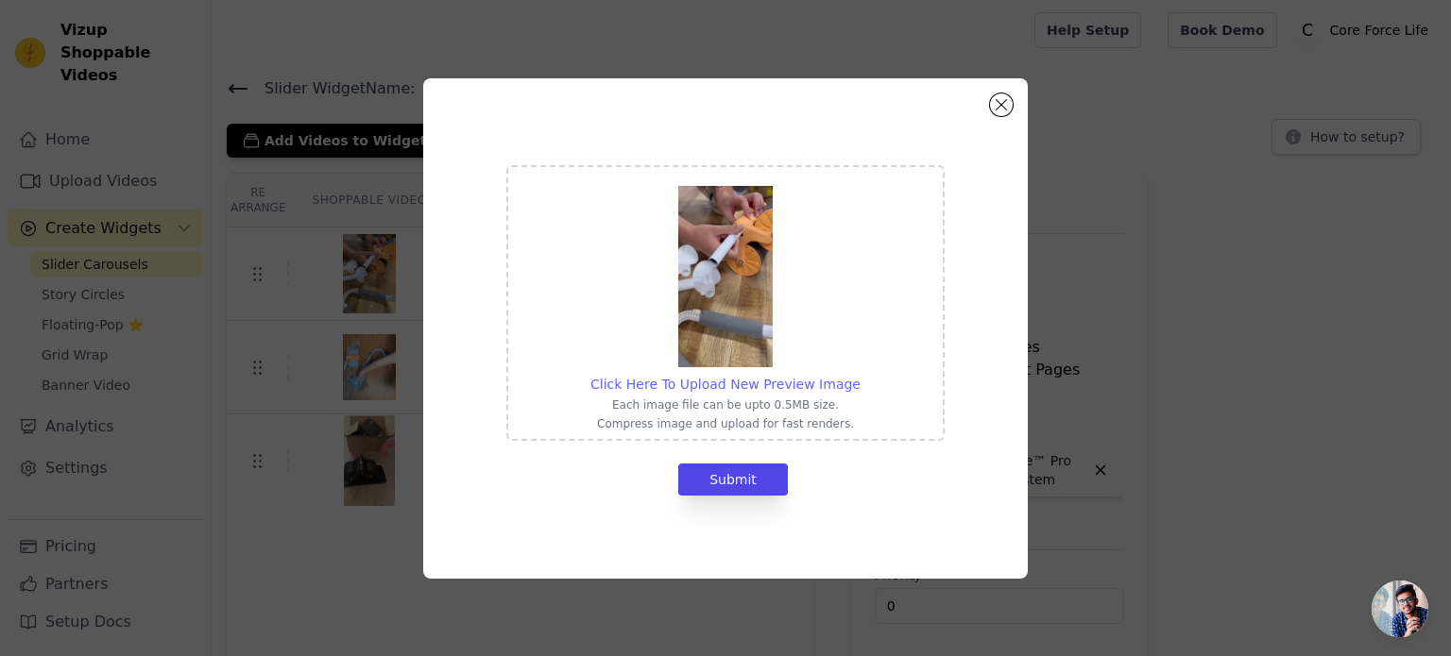
click at [706, 383] on span "Click Here To Upload New Preview Image" at bounding box center [725, 384] width 270 height 15
click at [859, 375] on input "Click Here To Upload New Preview Image Each image file can be upto 0.5MB size. …" at bounding box center [859, 374] width 1 height 1
type input "C:\fakepath\ezgif-frame-003.jpg"
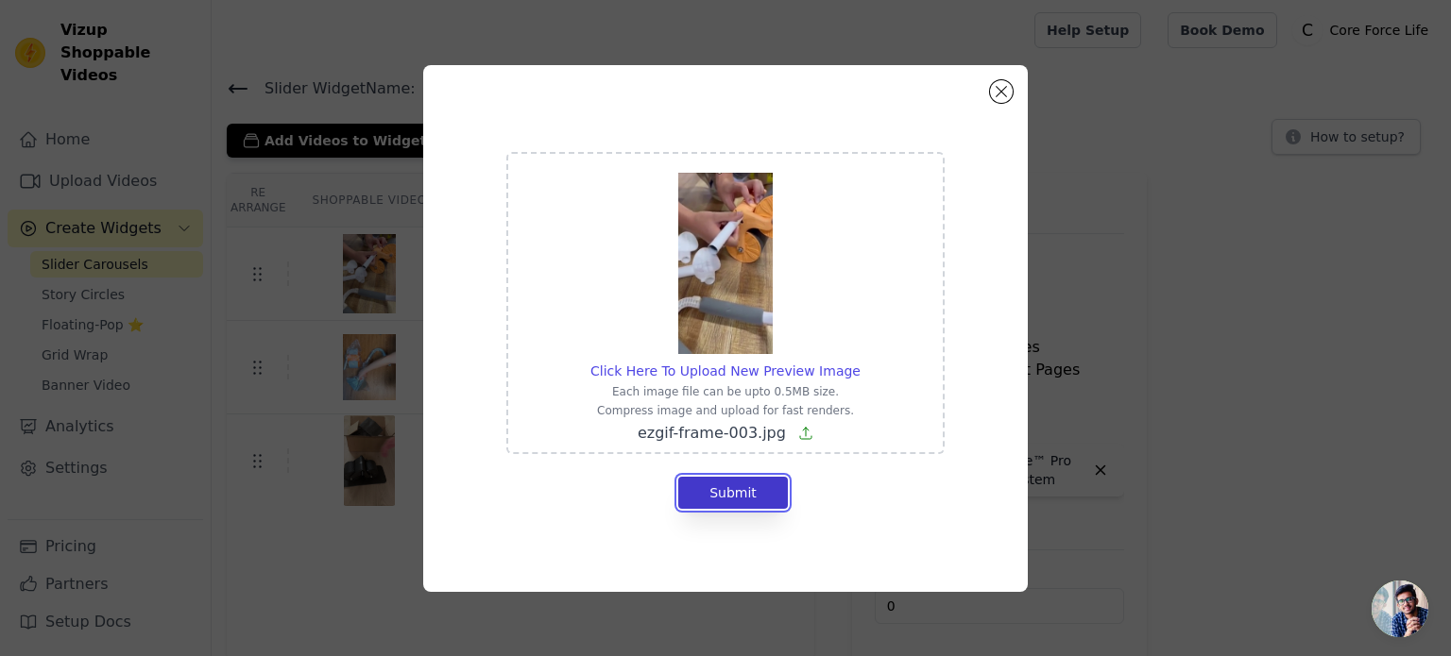
click at [714, 494] on button "Submit" at bounding box center [733, 493] width 110 height 32
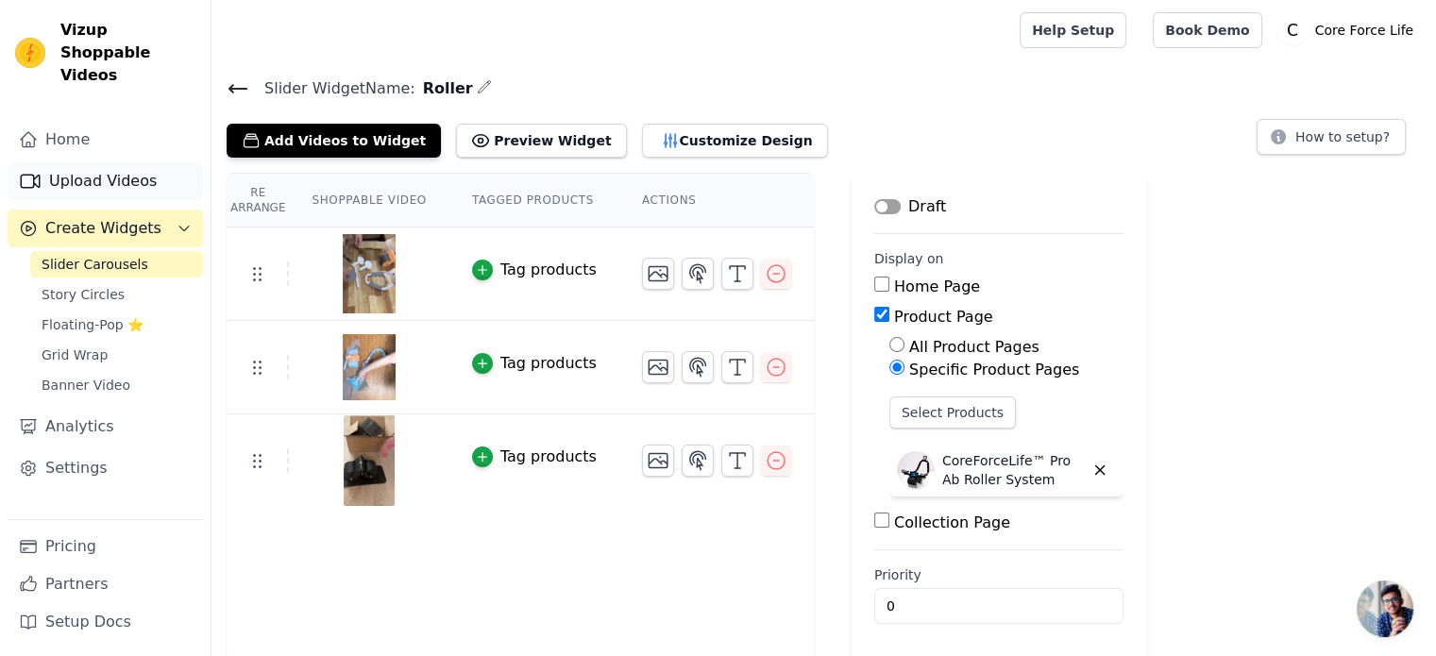
click at [102, 162] on link "Upload Videos" at bounding box center [105, 181] width 195 height 38
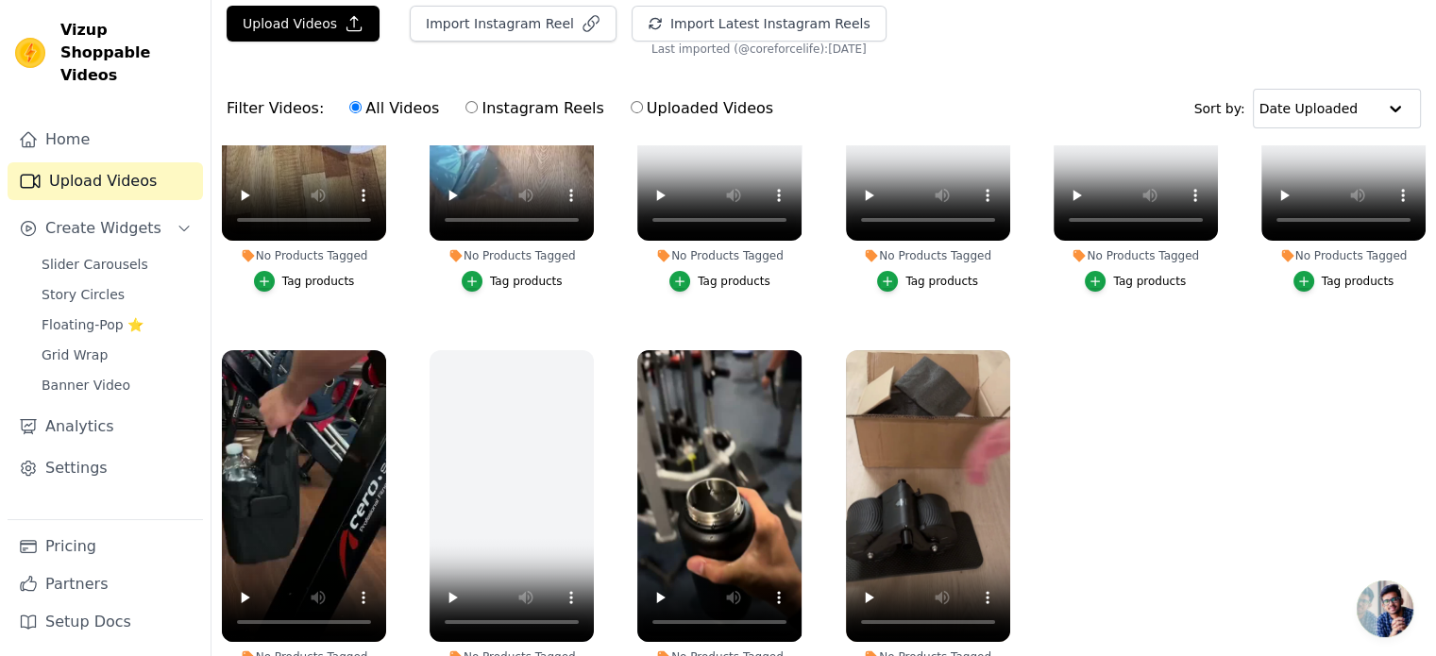
scroll to position [94, 0]
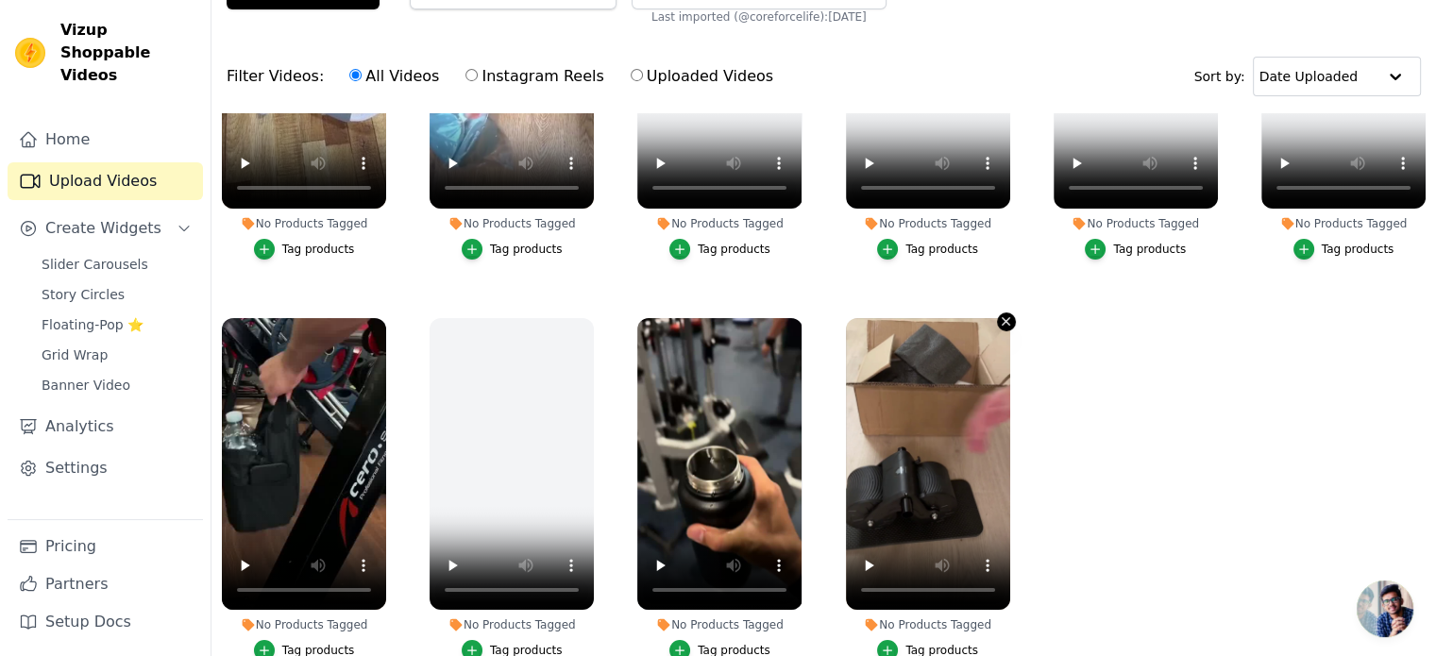
click at [1003, 314] on icon "button" at bounding box center [1006, 321] width 14 height 14
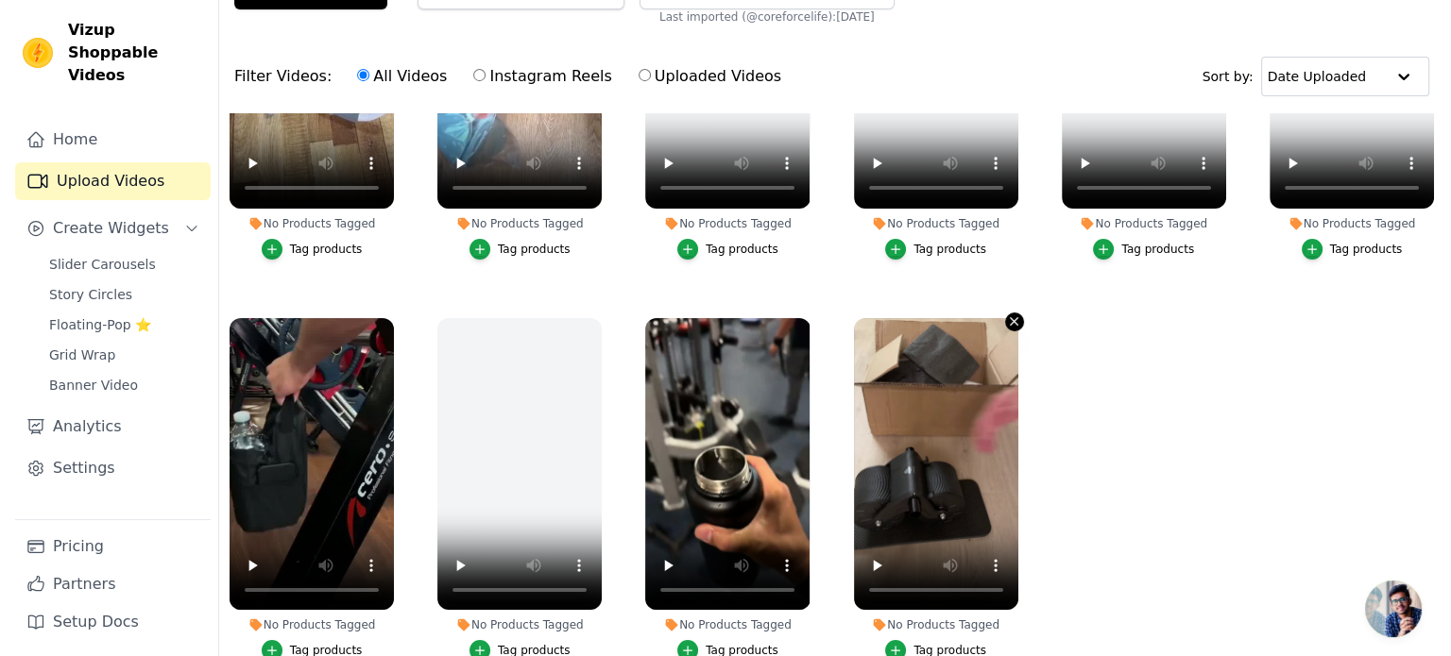
scroll to position [0, 0]
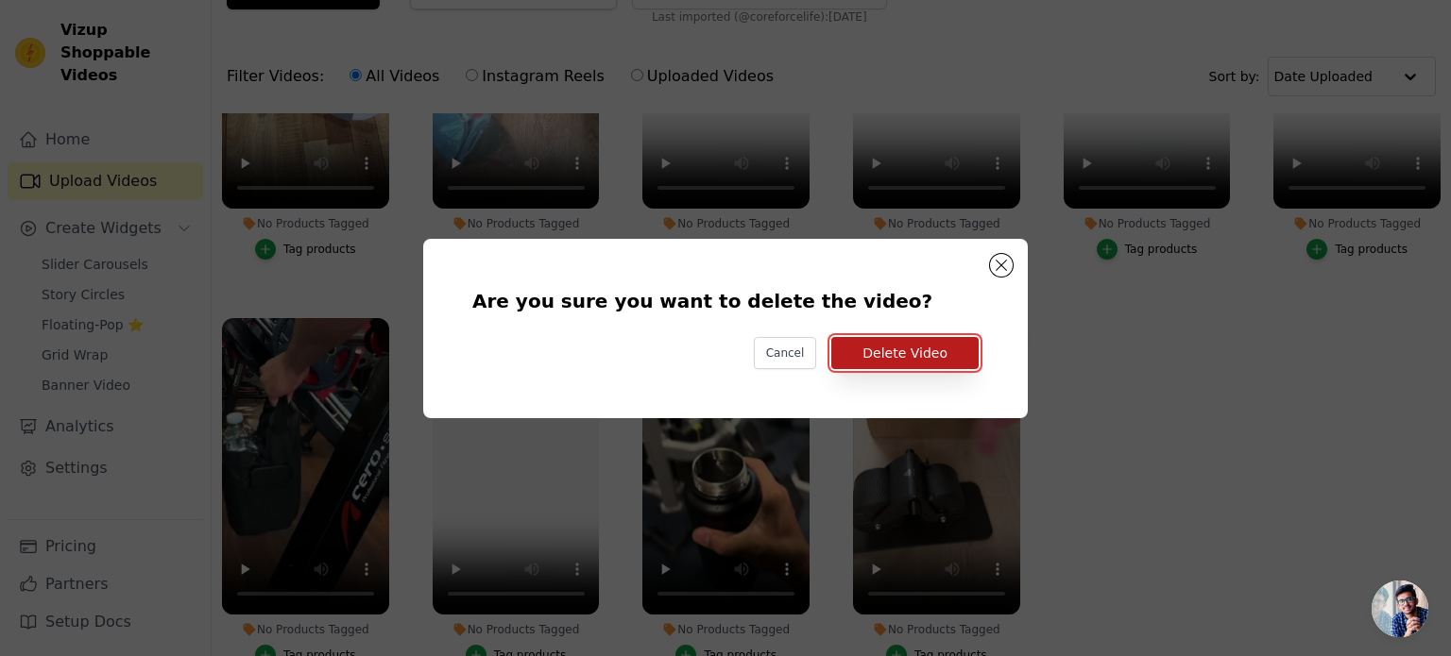
click at [944, 353] on button "Delete Video" at bounding box center [904, 353] width 147 height 32
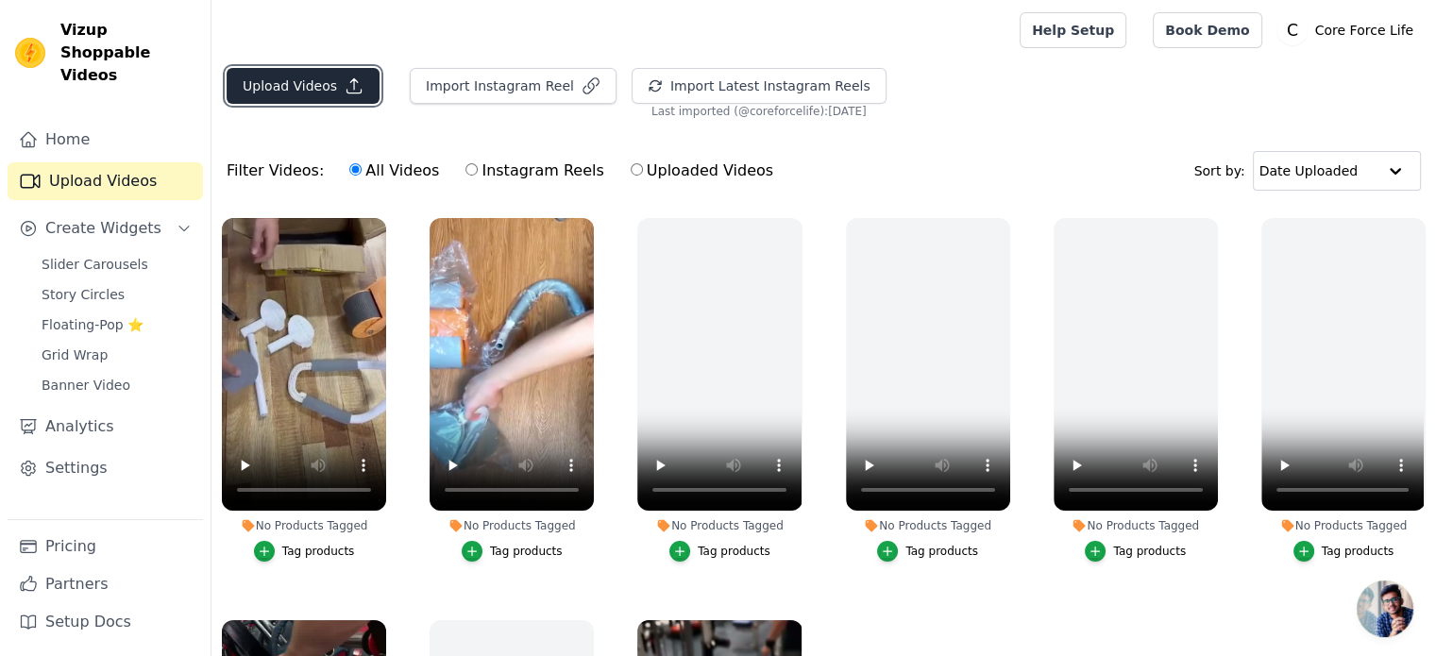
click at [306, 81] on button "Upload Videos" at bounding box center [303, 86] width 153 height 36
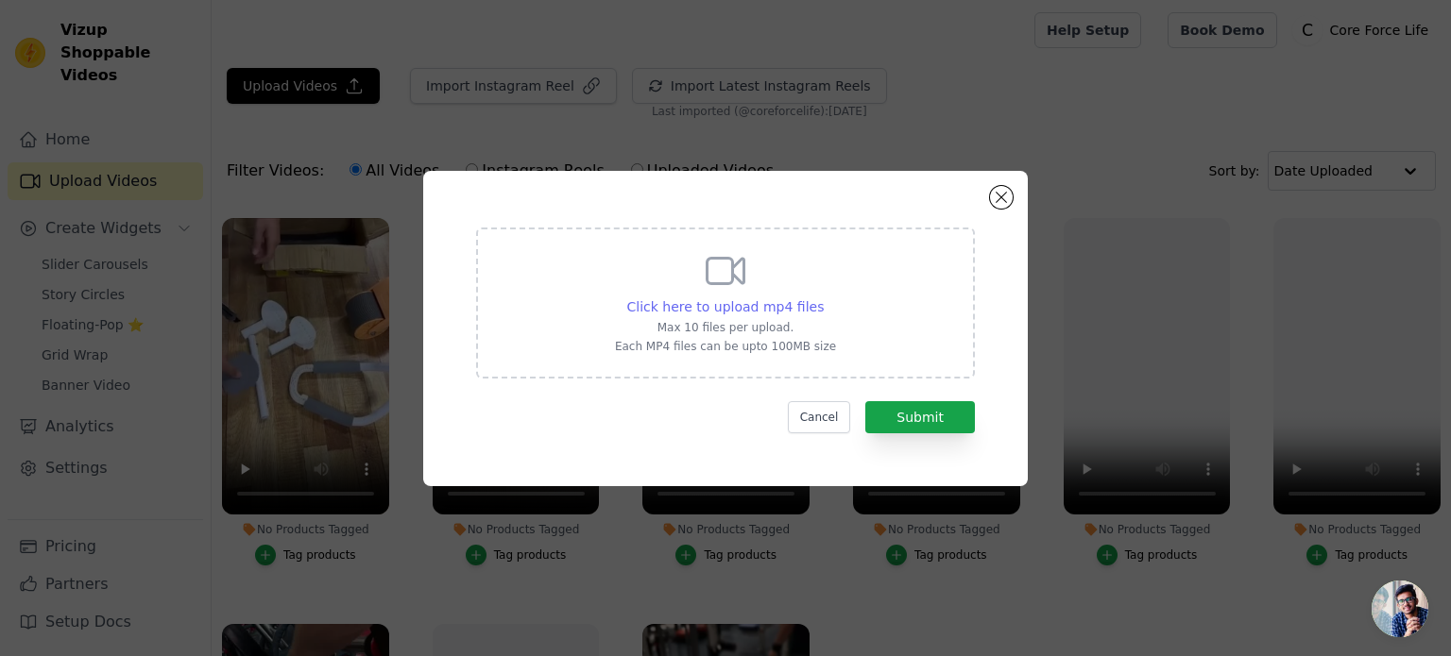
click at [729, 299] on span "Click here to upload mp4 files" at bounding box center [725, 306] width 197 height 15
click at [823, 297] on input "Click here to upload mp4 files Max 10 files per upload. Each MP4 files can be u…" at bounding box center [823, 297] width 1 height 1
type input "C:\fakepath\ezgif-59ff2fccbfb8f3.mp4"
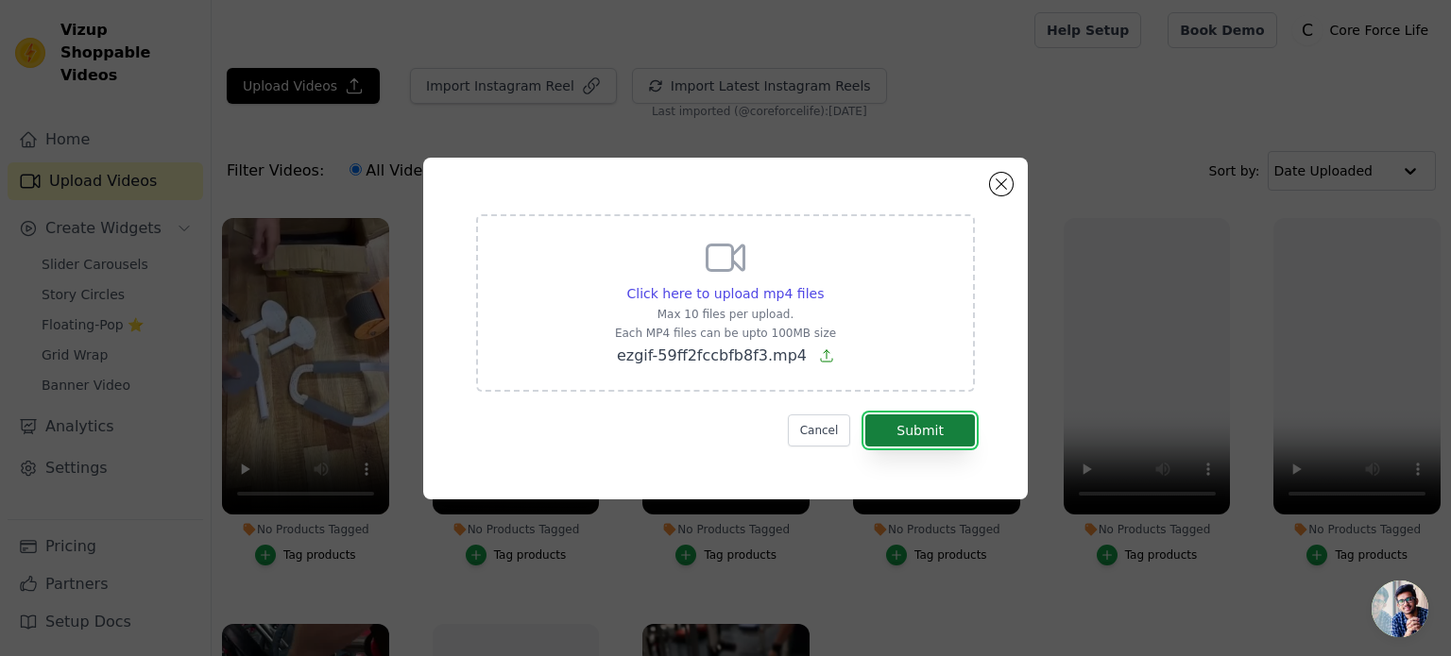
click at [914, 437] on button "Submit" at bounding box center [920, 431] width 110 height 32
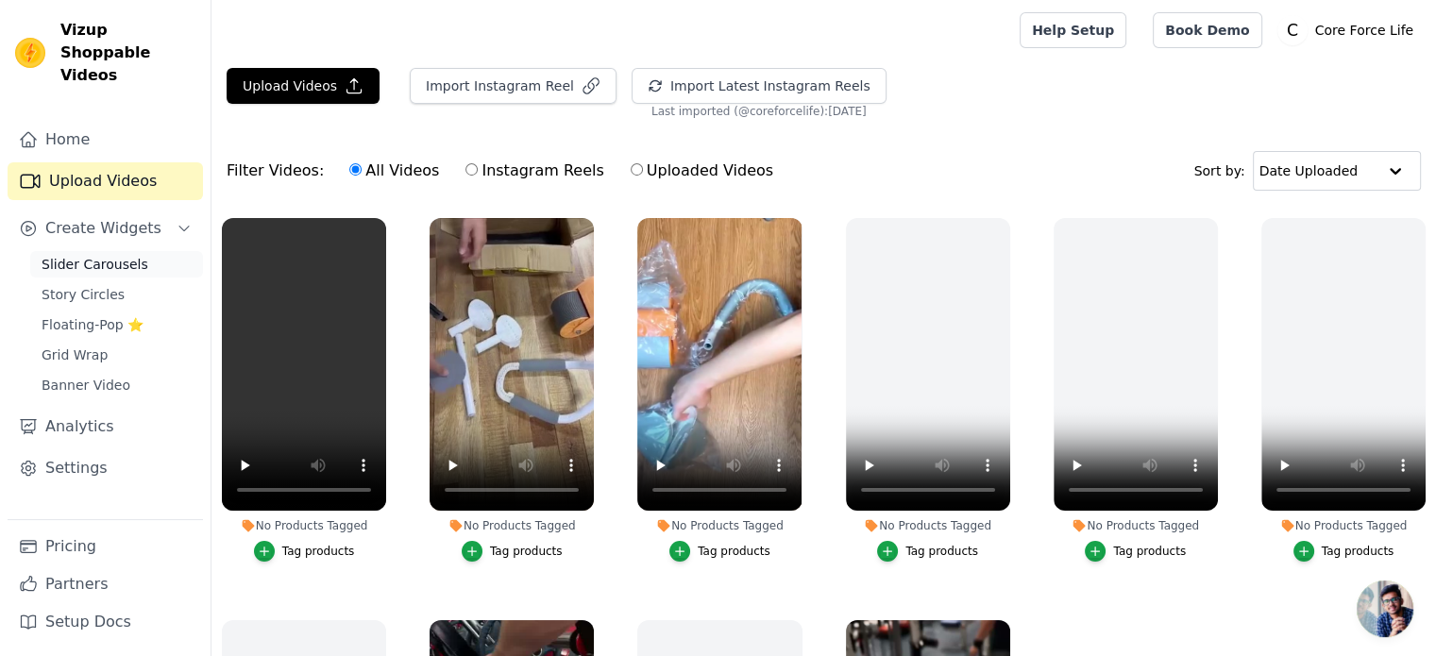
click at [107, 255] on span "Slider Carousels" at bounding box center [95, 264] width 107 height 19
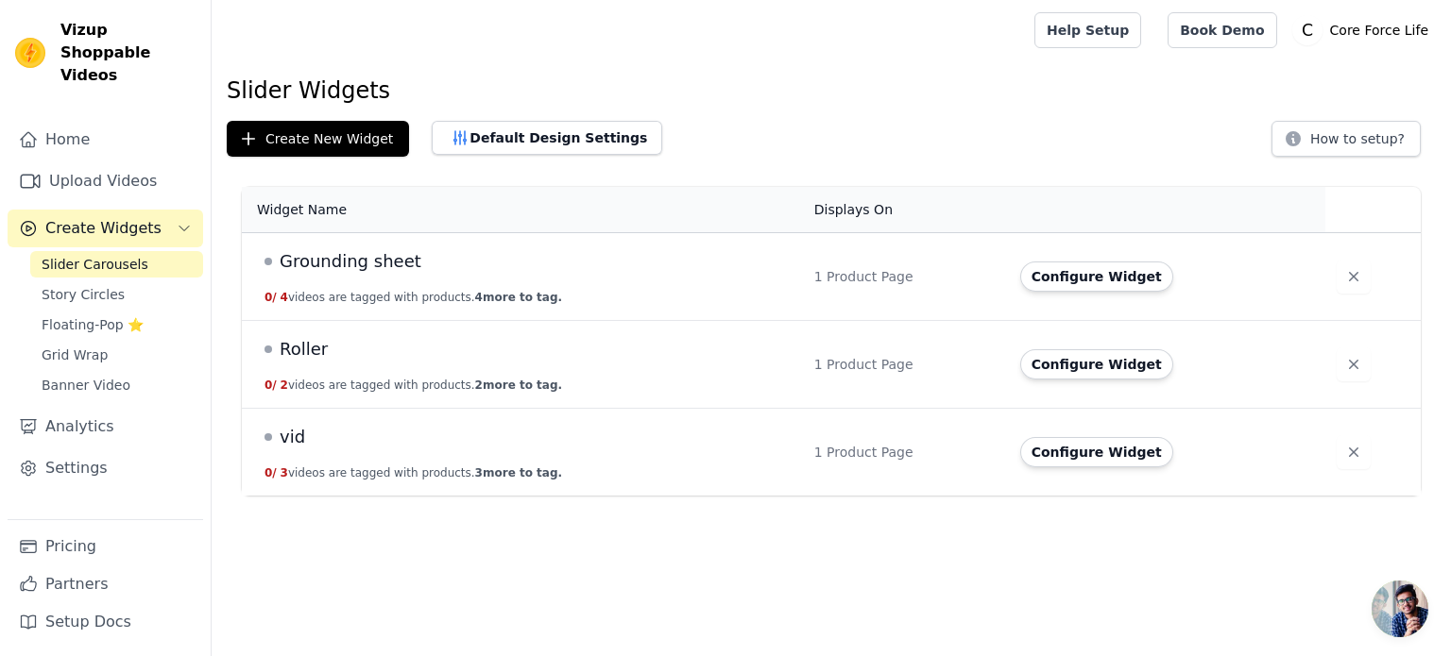
click at [313, 350] on span "Roller" at bounding box center [304, 349] width 48 height 26
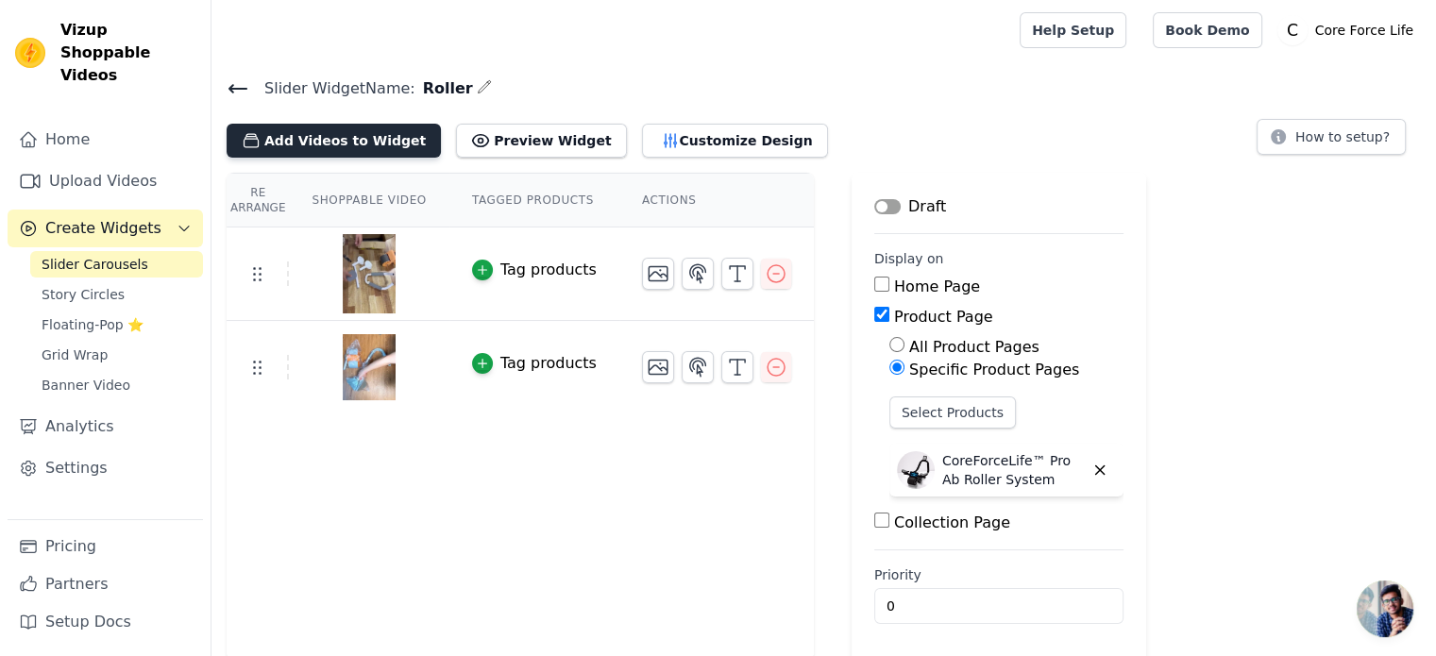
click at [325, 135] on button "Add Videos to Widget" at bounding box center [334, 141] width 214 height 34
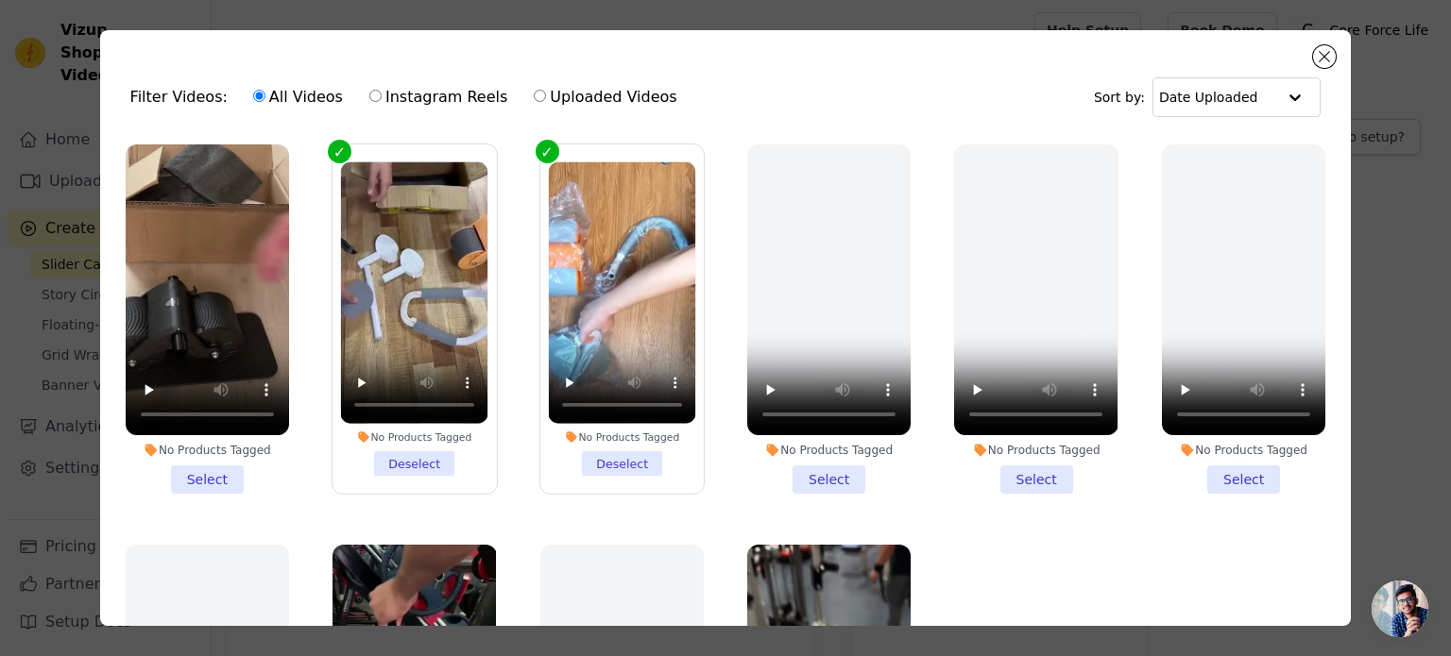
click at [211, 470] on li "No Products Tagged Select" at bounding box center [207, 318] width 163 height 349
click at [0, 0] on input "No Products Tagged Select" at bounding box center [0, 0] width 0 height 0
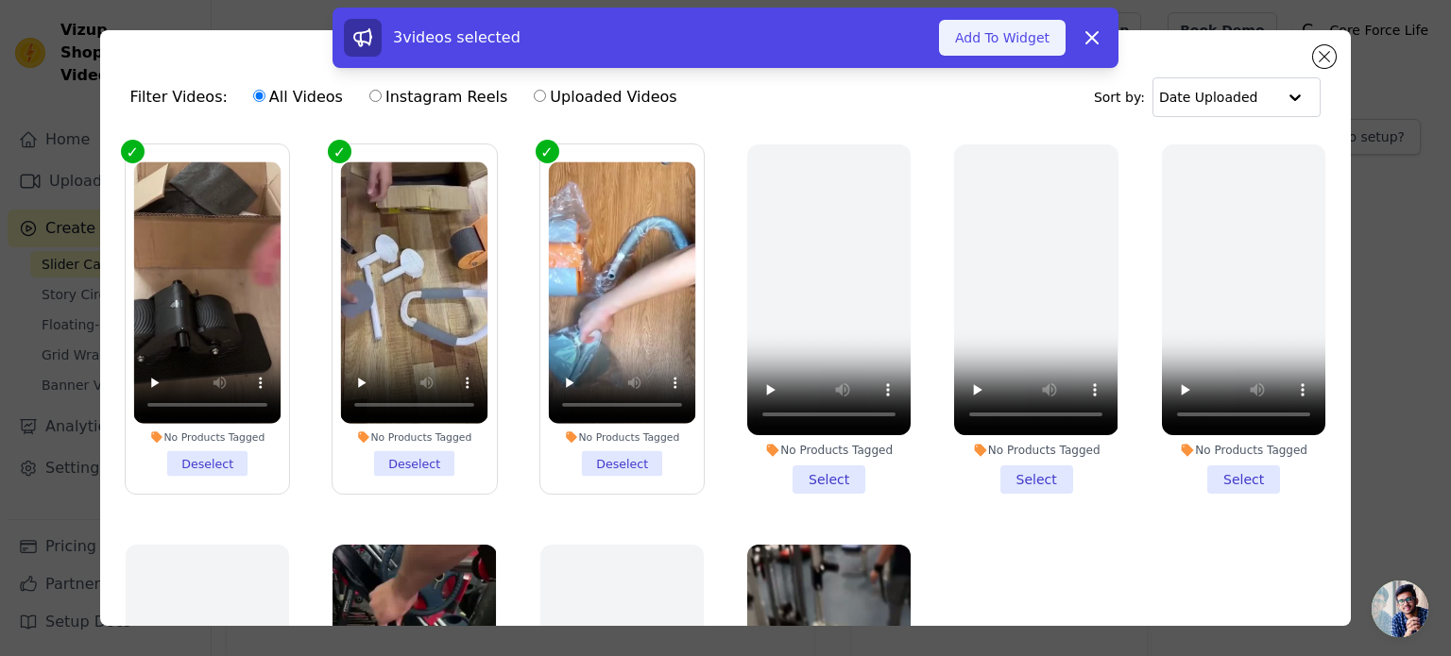
click at [1028, 28] on button "Add To Widget" at bounding box center [1002, 38] width 127 height 36
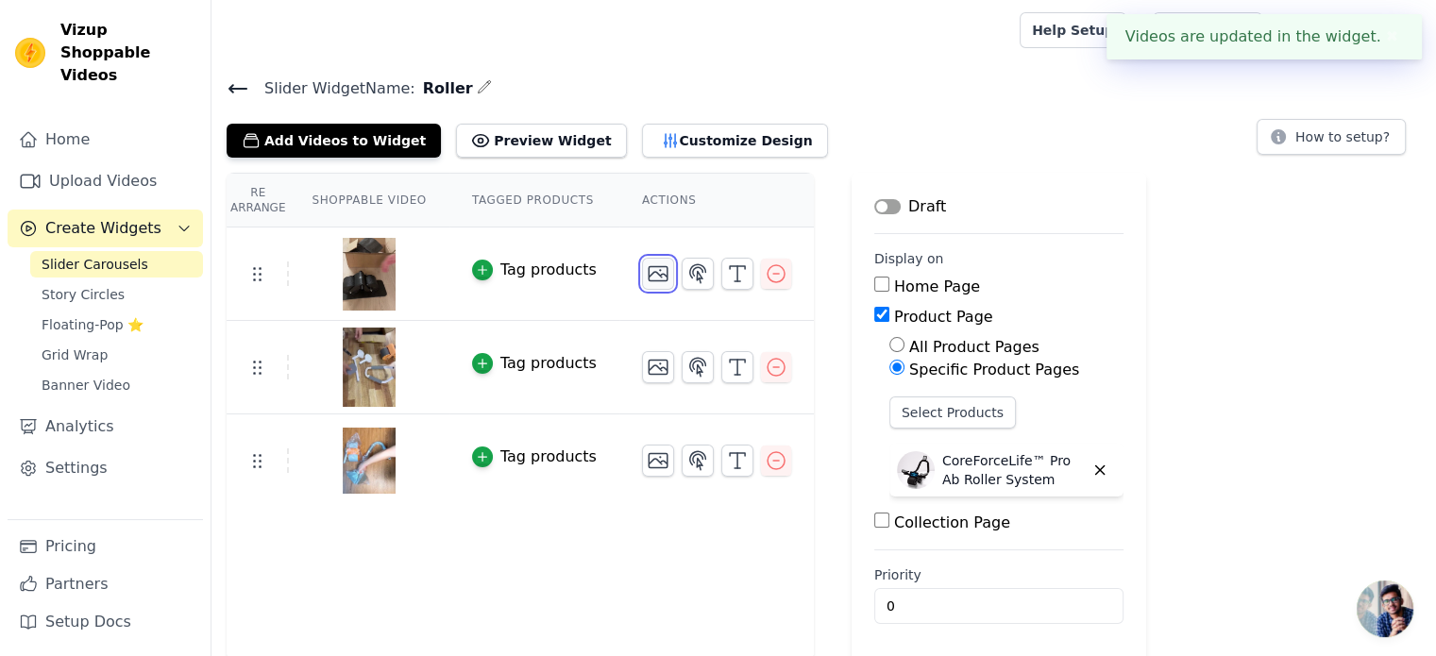
click at [647, 267] on icon "button" at bounding box center [658, 274] width 23 height 23
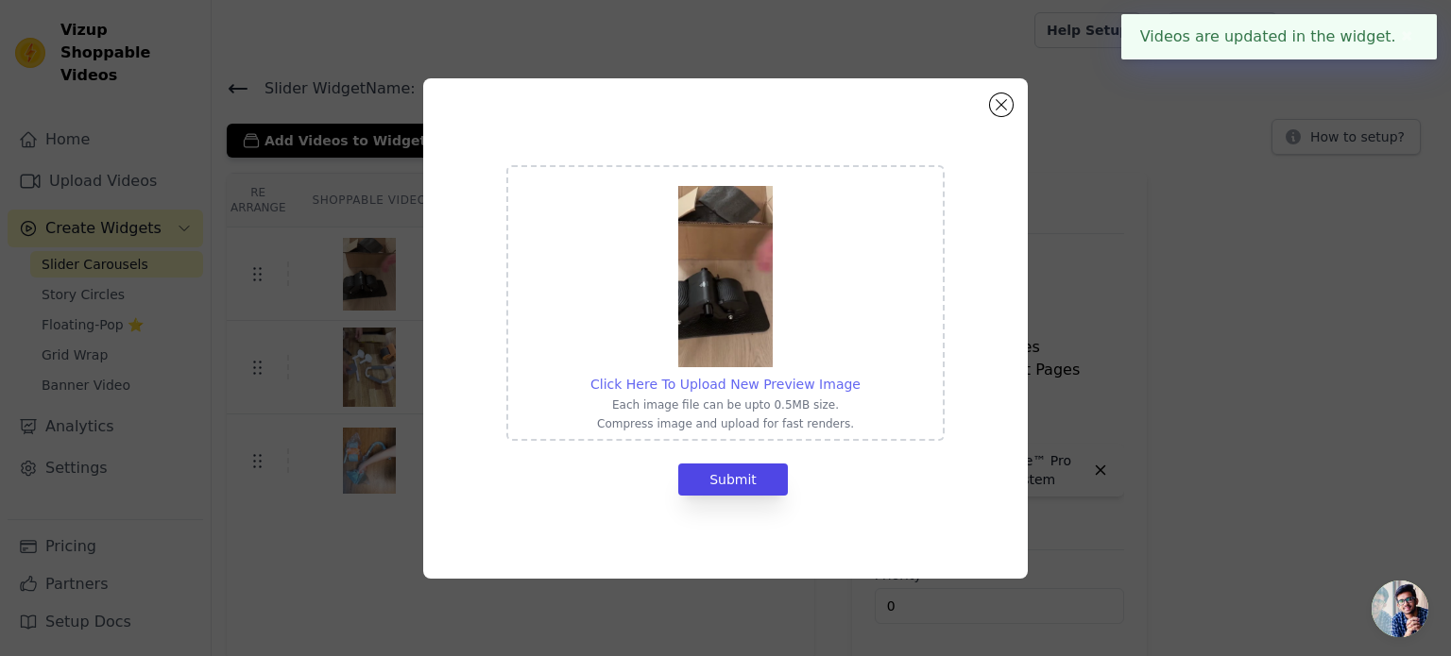
click at [717, 384] on span "Click Here To Upload New Preview Image" at bounding box center [725, 384] width 270 height 15
click at [859, 375] on input "Click Here To Upload New Preview Image Each image file can be upto 0.5MB size. …" at bounding box center [859, 374] width 1 height 1
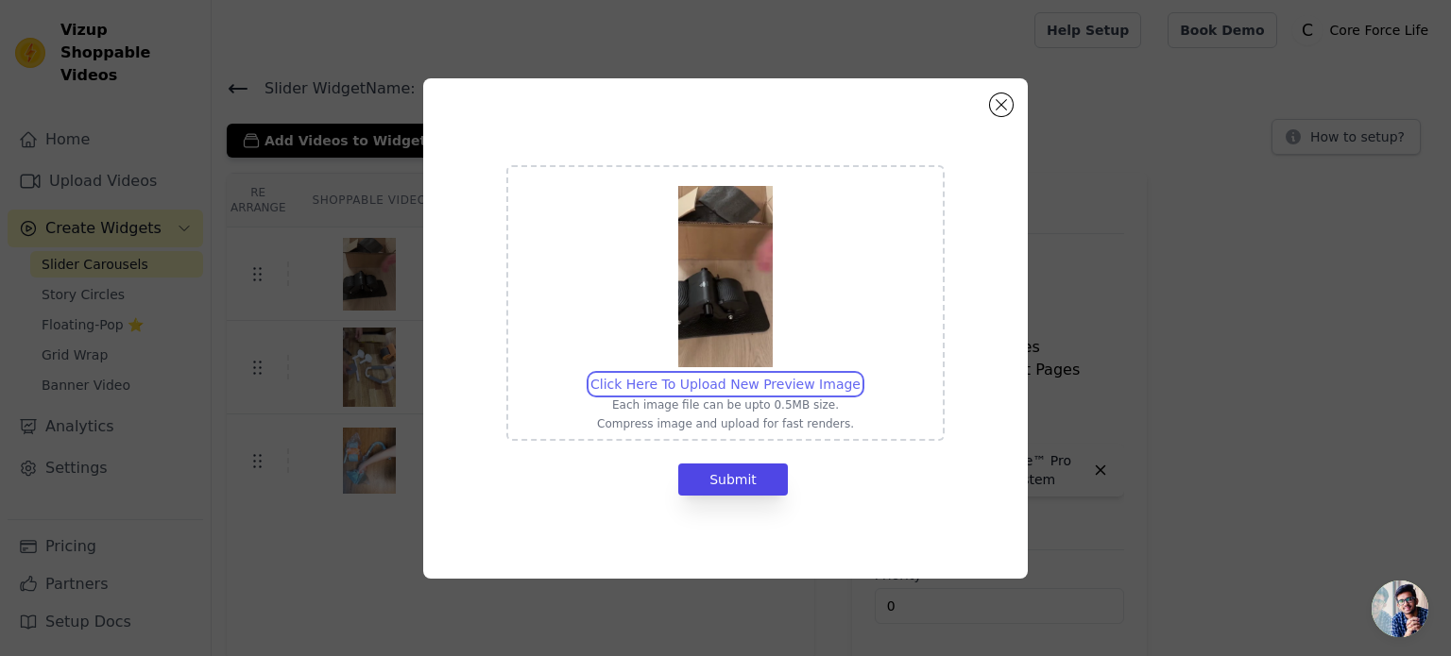
type input "C:\fakepath\ezgif-frame-008.jpg"
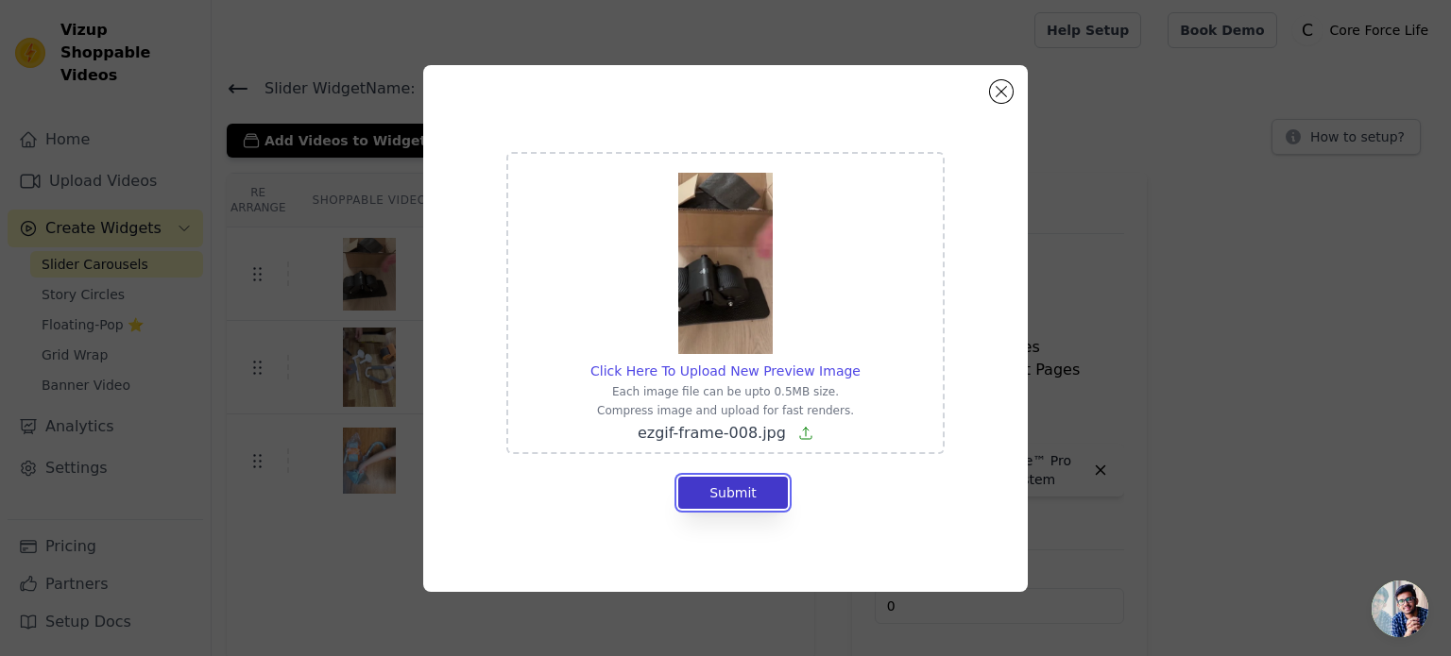
click at [722, 498] on button "Submit" at bounding box center [733, 493] width 110 height 32
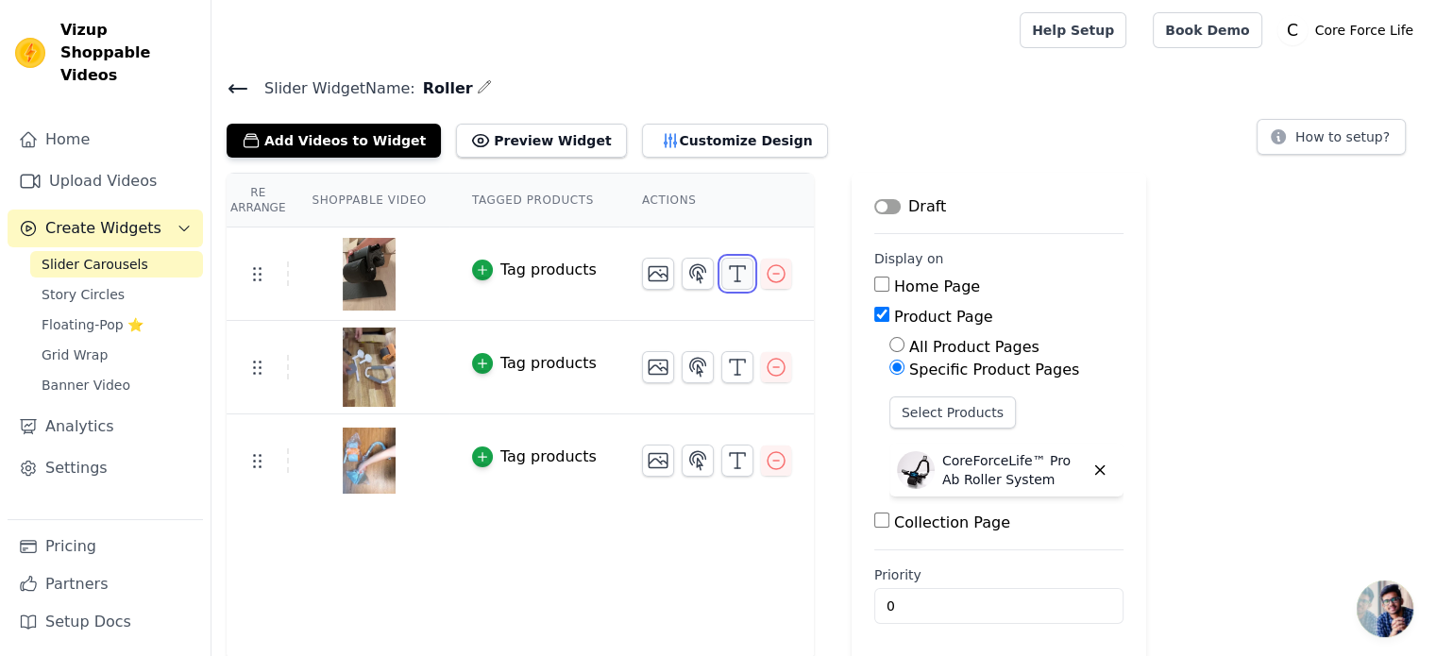
click at [726, 276] on icon "button" at bounding box center [737, 274] width 23 height 23
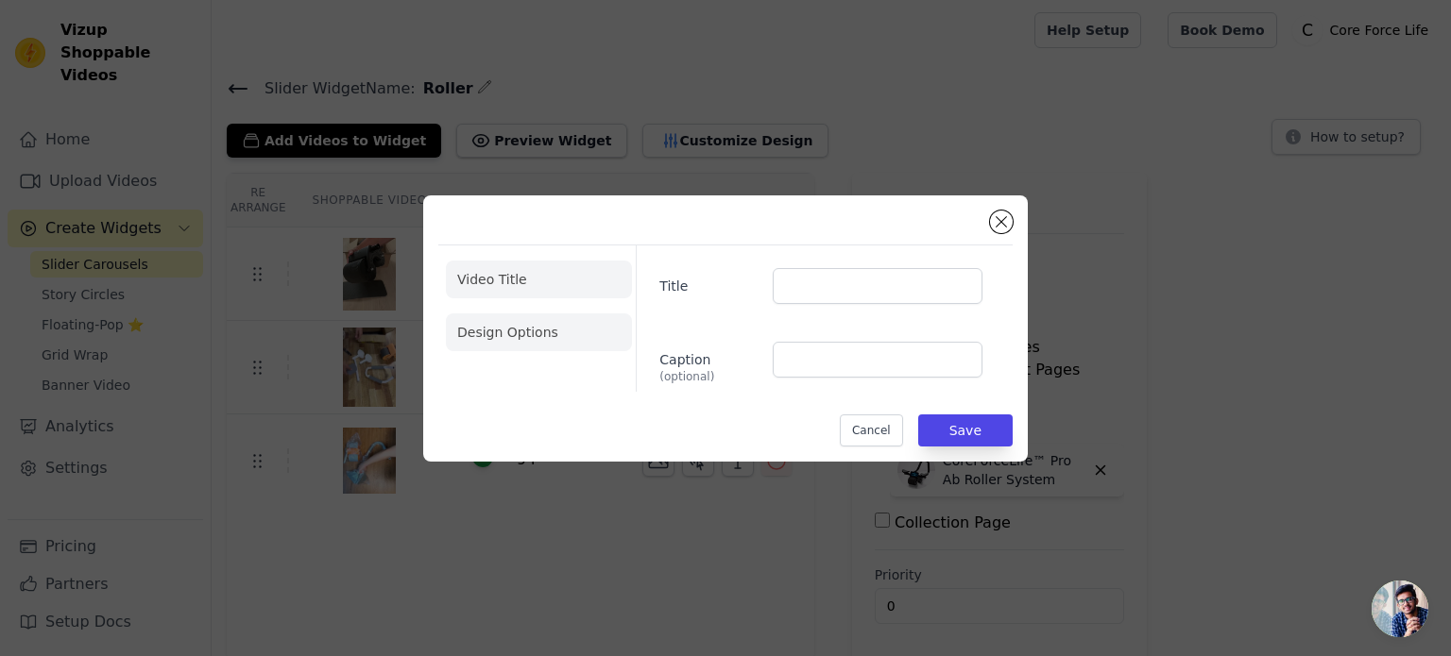
click at [527, 335] on li "Design Options" at bounding box center [539, 333] width 186 height 38
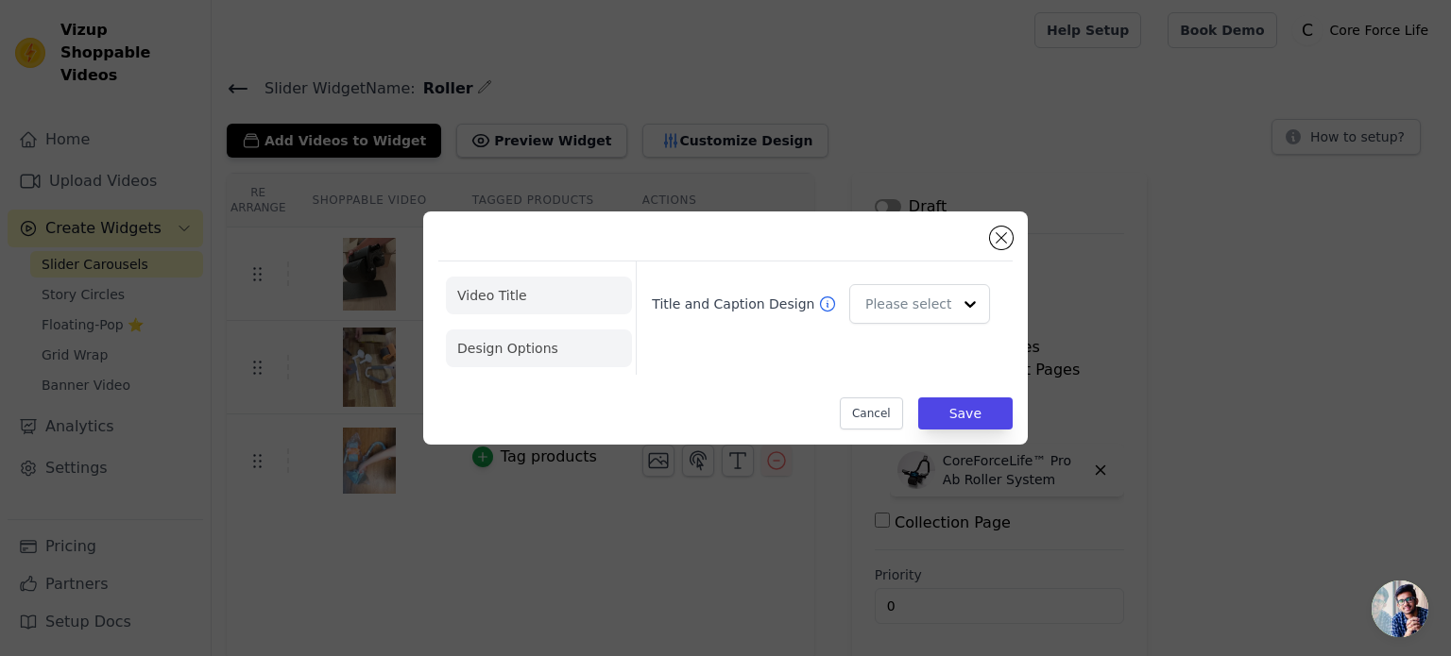
click at [551, 288] on li "Video Title" at bounding box center [539, 296] width 186 height 38
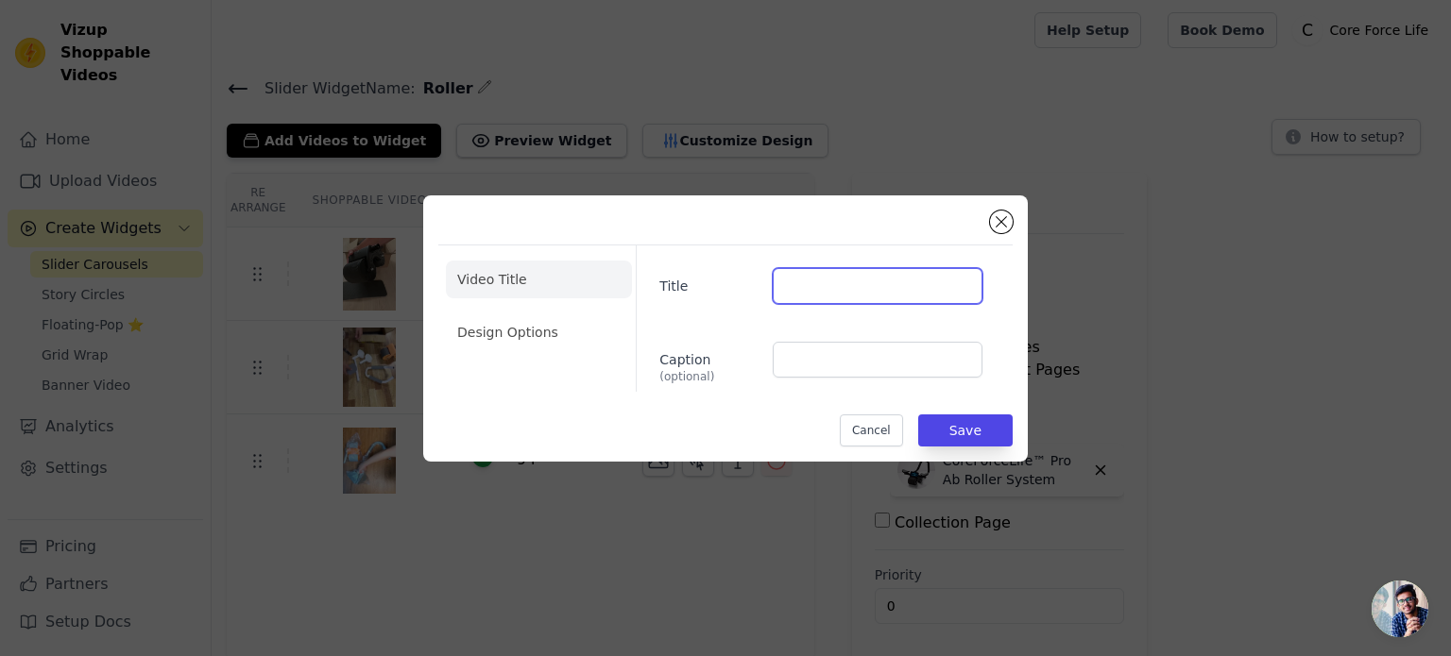
click at [891, 286] on input "Title" at bounding box center [878, 286] width 210 height 36
type input "[PERSON_NAME]"
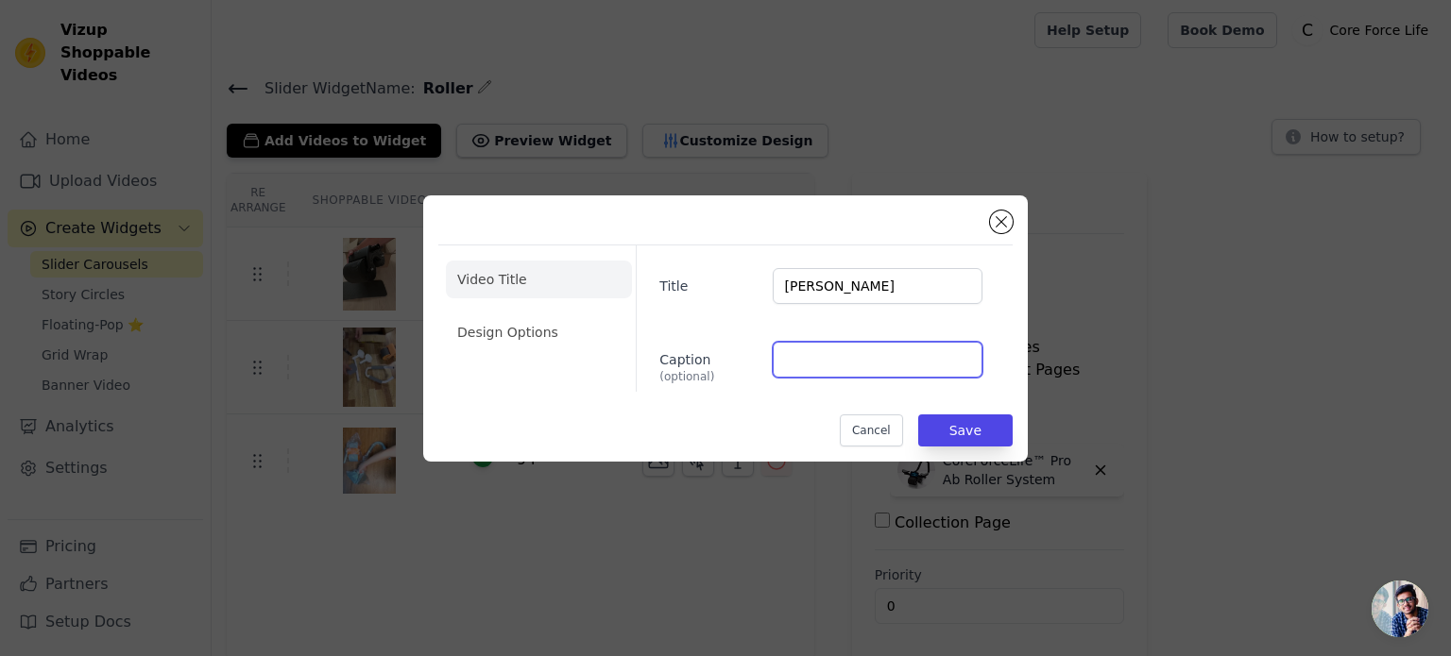
click at [850, 377] on input "Caption (optional)" at bounding box center [878, 360] width 210 height 36
type input "5.0 ⭐⭐⭐⭐⭐"
click at [551, 334] on li "Design Options" at bounding box center [539, 333] width 186 height 38
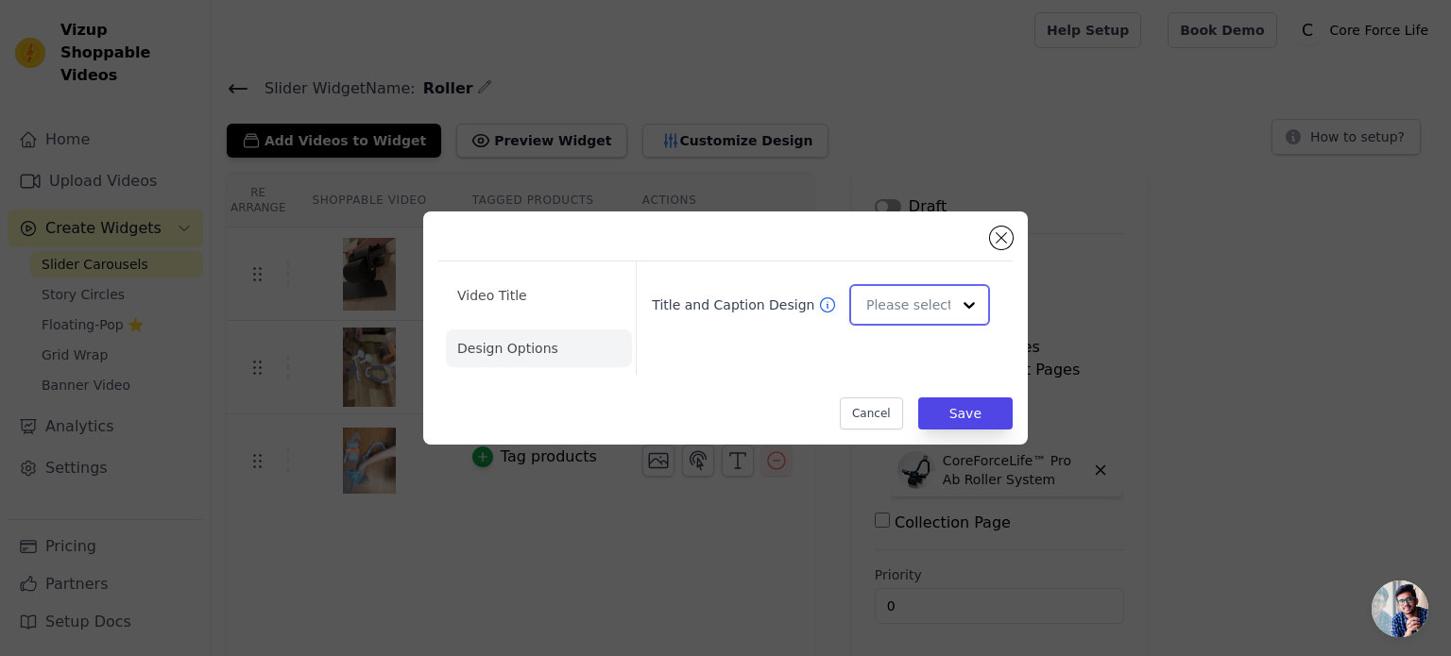
click at [902, 312] on input "Title and Caption Design" at bounding box center [908, 305] width 84 height 38
click at [908, 389] on div "Overlay" at bounding box center [916, 389] width 135 height 40
click at [945, 408] on button "Save" at bounding box center [965, 414] width 94 height 32
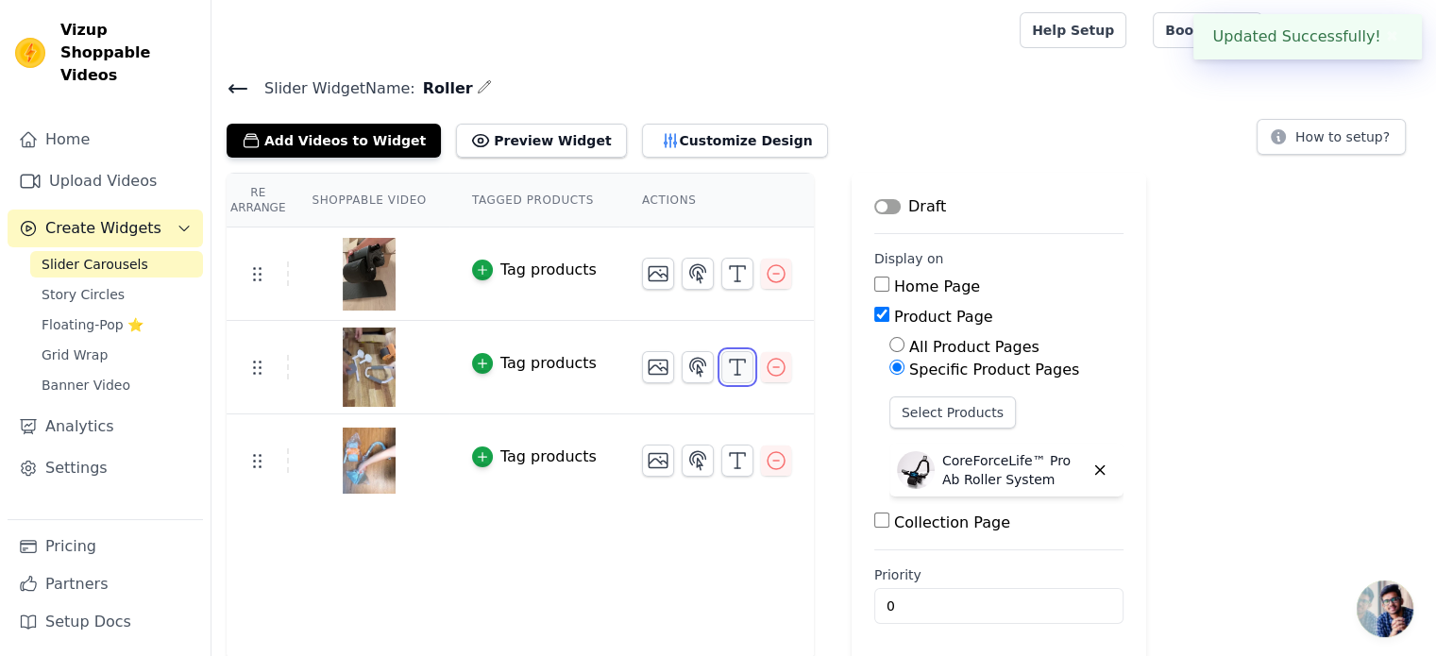
click at [726, 369] on icon "button" at bounding box center [737, 367] width 23 height 23
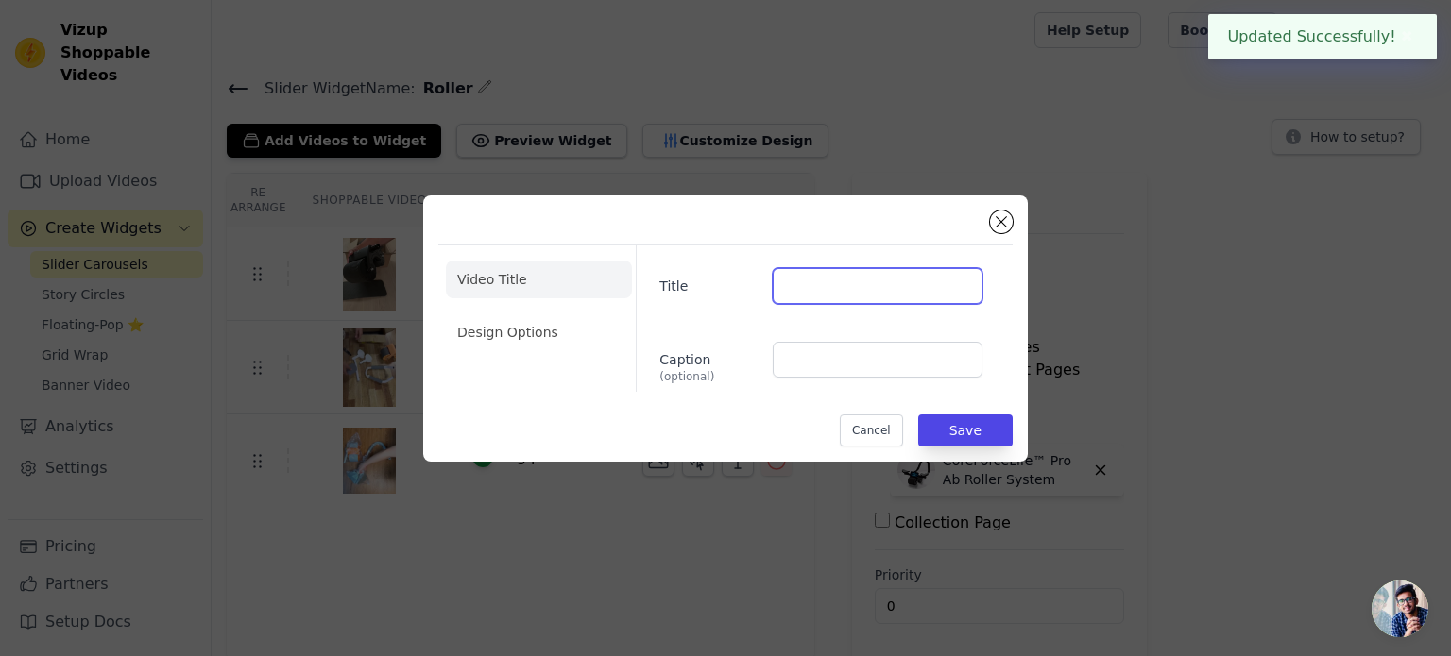
click at [801, 294] on input "Title" at bounding box center [878, 286] width 210 height 36
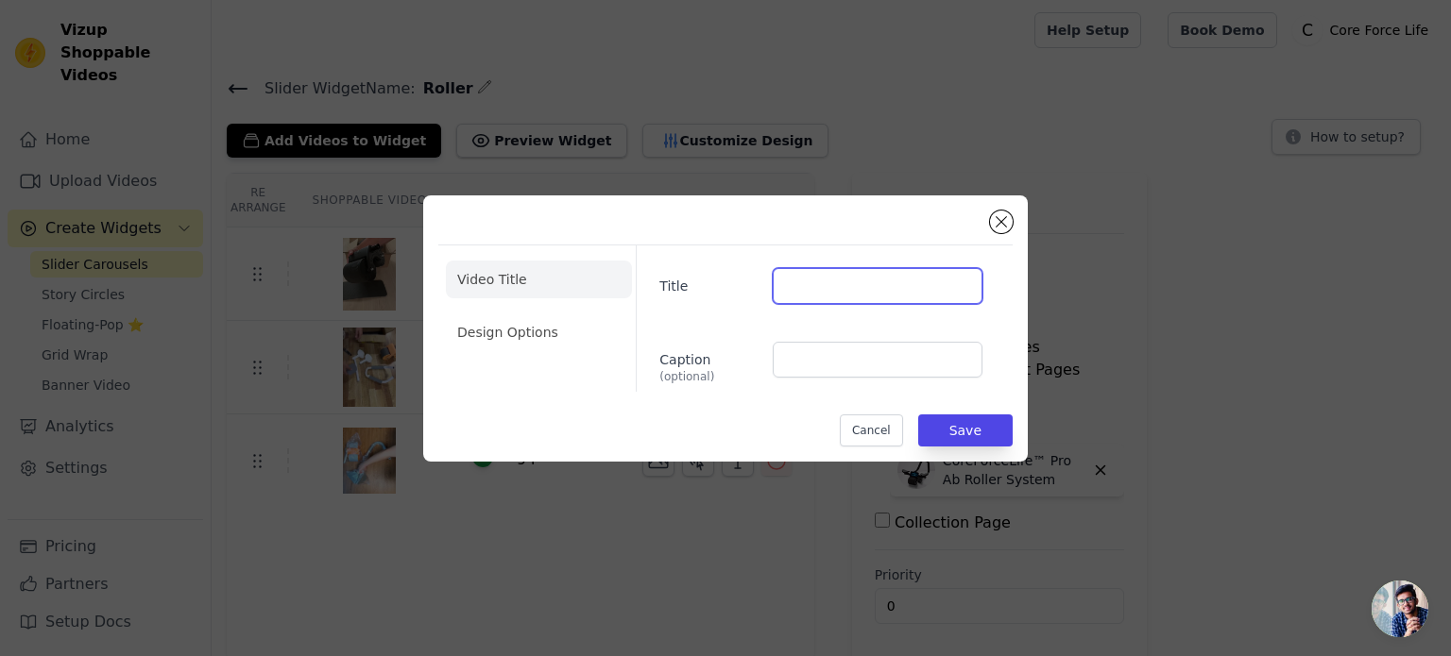
type input "[PERSON_NAME]"
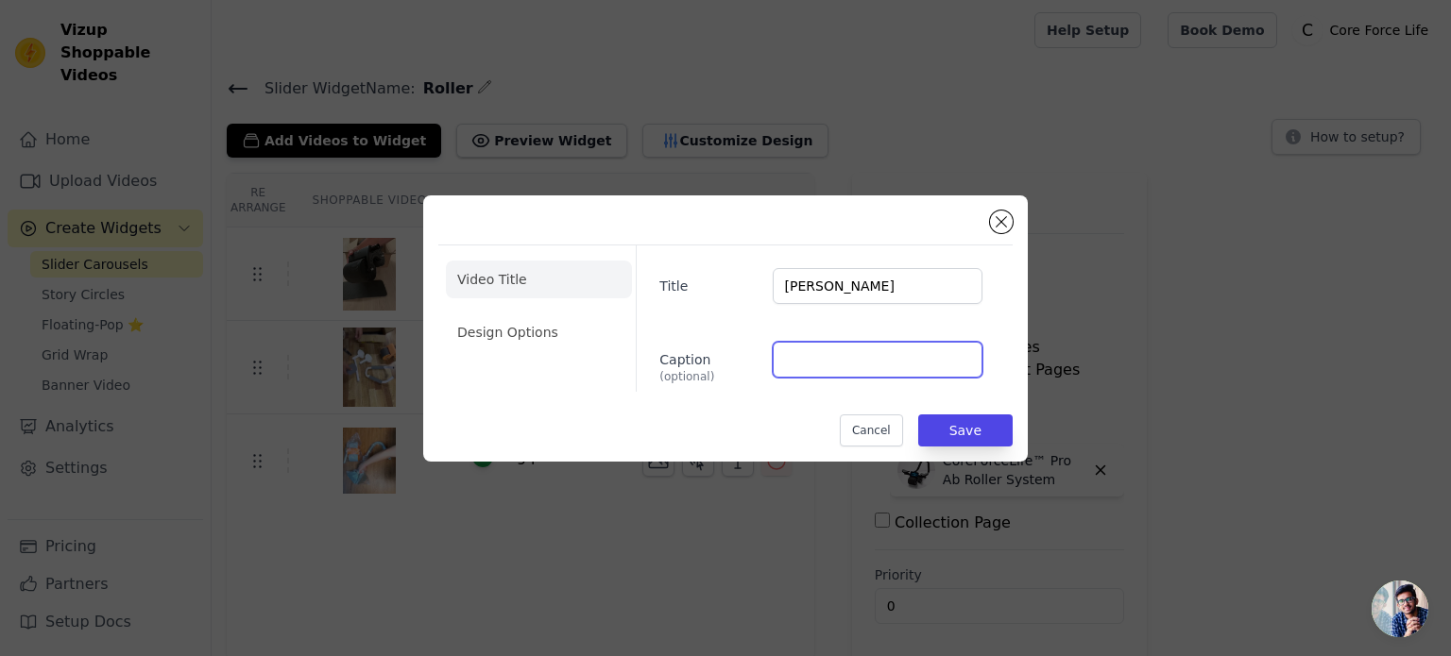
click at [880, 365] on input "Caption (optional)" at bounding box center [878, 360] width 210 height 36
type input "5.0 ⭐⭐⭐⭐⭐"
click at [555, 340] on li "Design Options" at bounding box center [539, 333] width 186 height 38
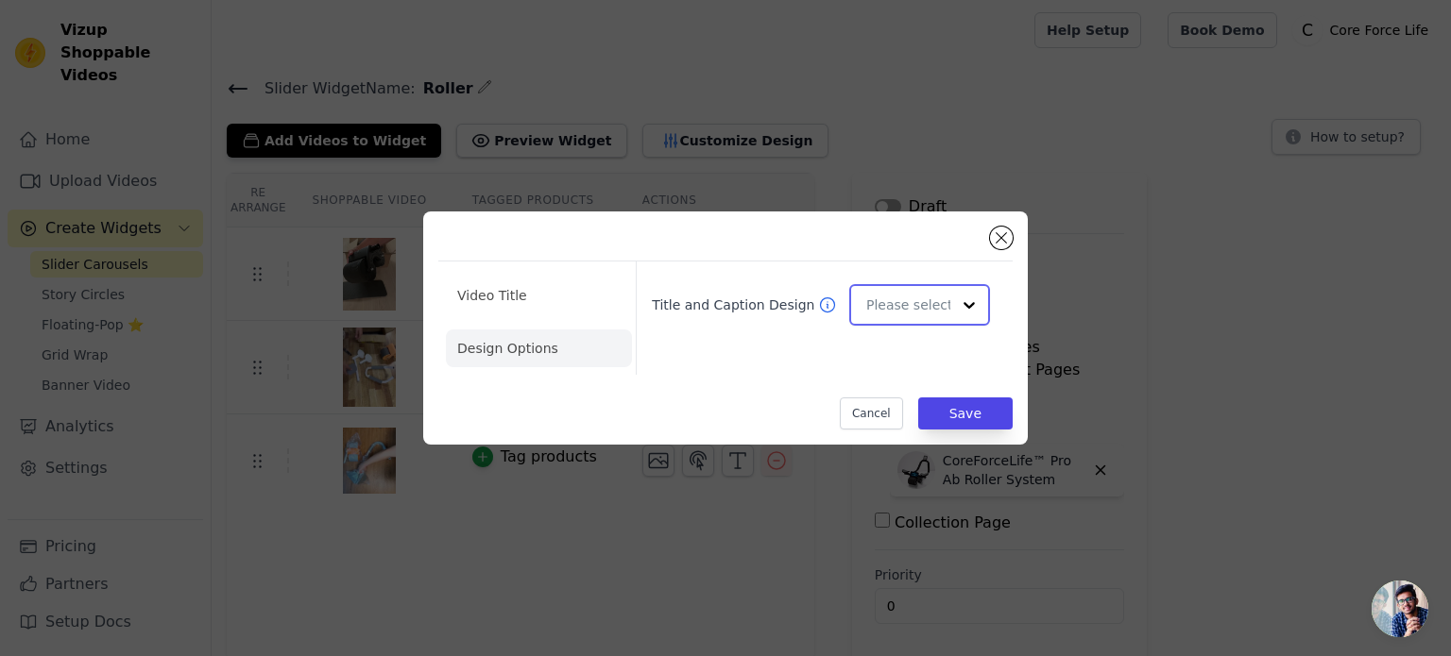
click at [907, 320] on input "Title and Caption Design" at bounding box center [908, 305] width 84 height 38
click at [900, 397] on div "Overlay" at bounding box center [916, 389] width 135 height 40
click at [957, 417] on button "Save" at bounding box center [965, 414] width 94 height 32
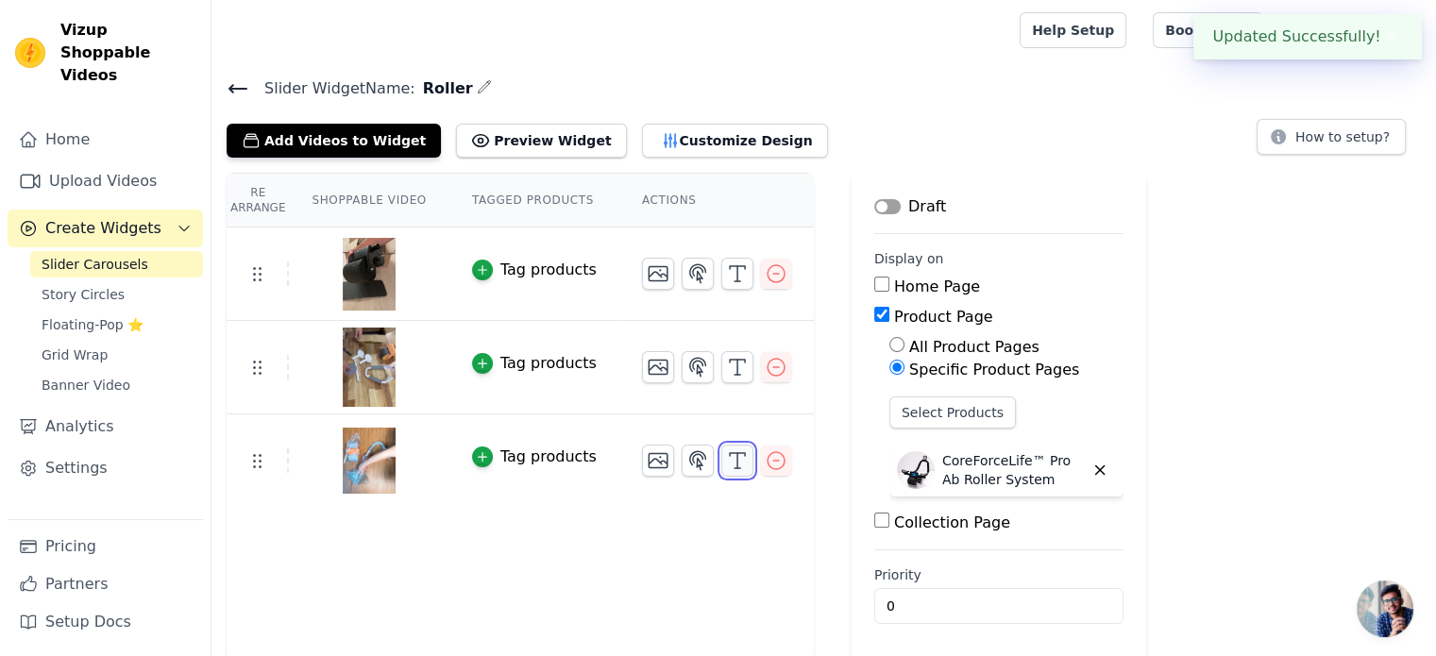
click at [738, 463] on line "button" at bounding box center [738, 460] width 0 height 15
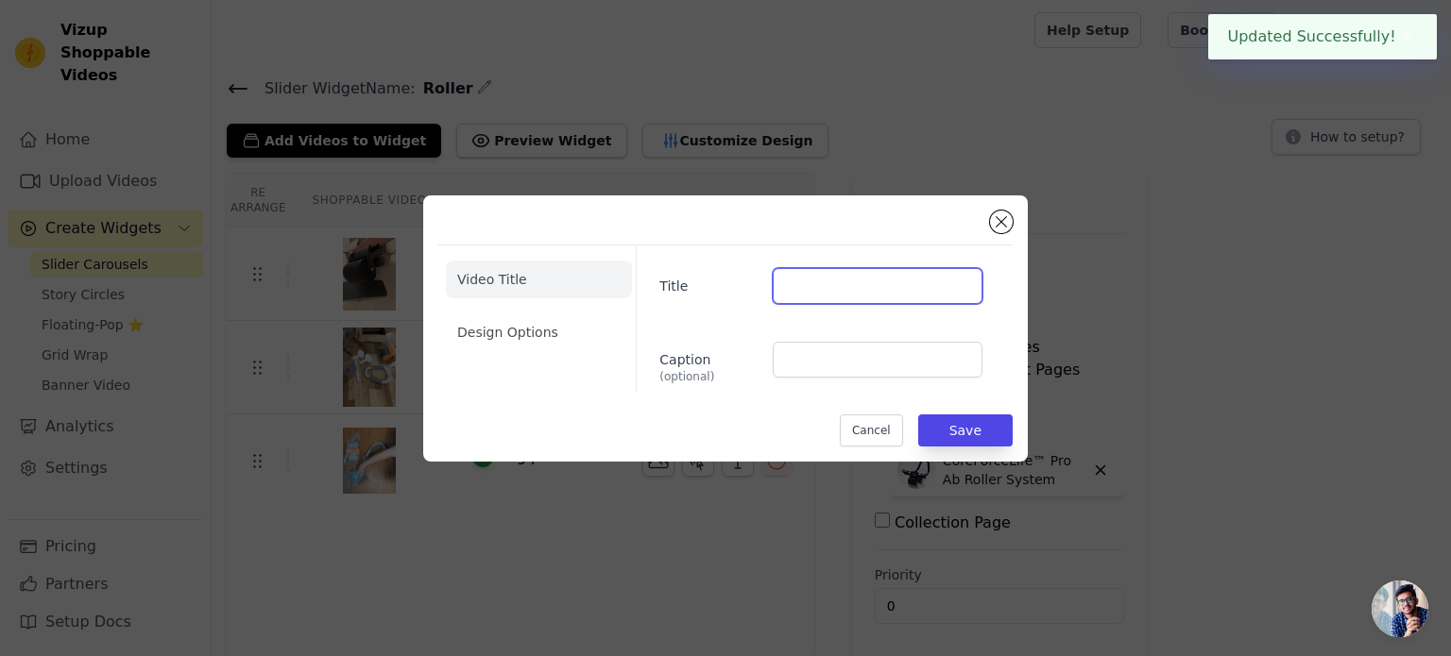
click at [812, 294] on input "Title" at bounding box center [878, 286] width 210 height 36
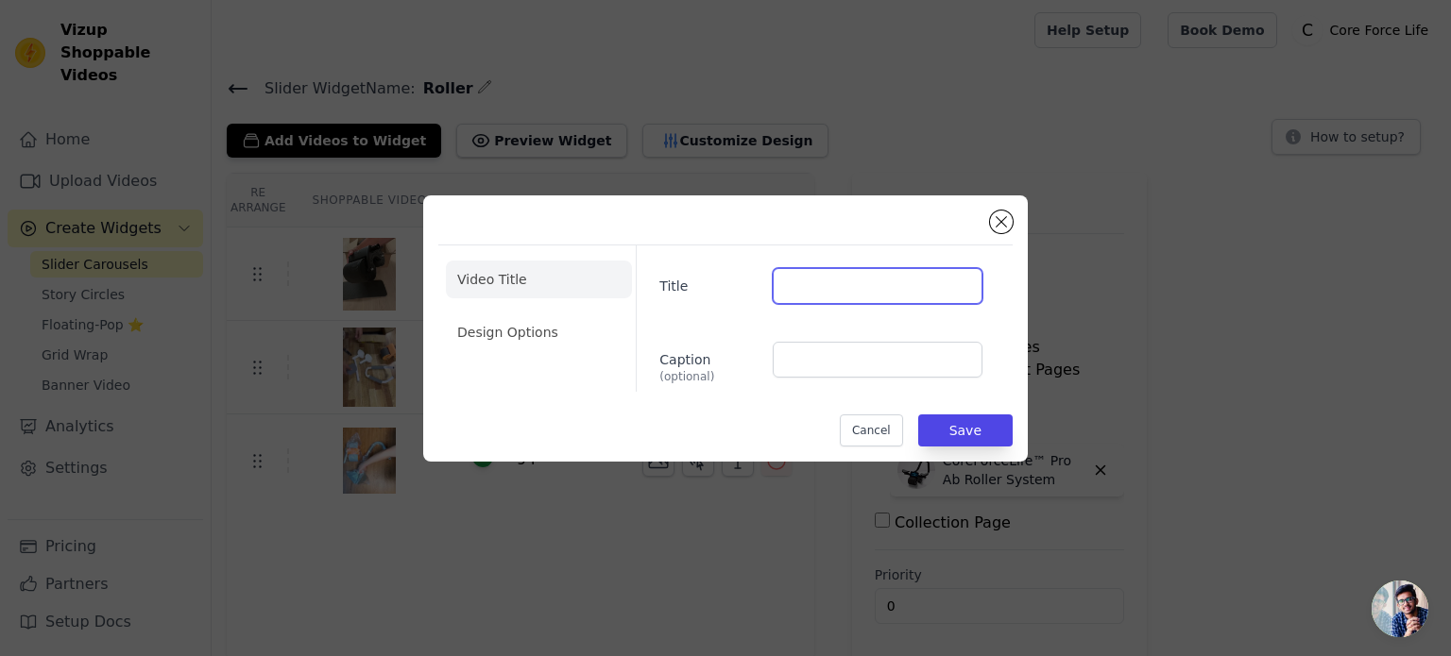
type input "👨[PERSON_NAME]"
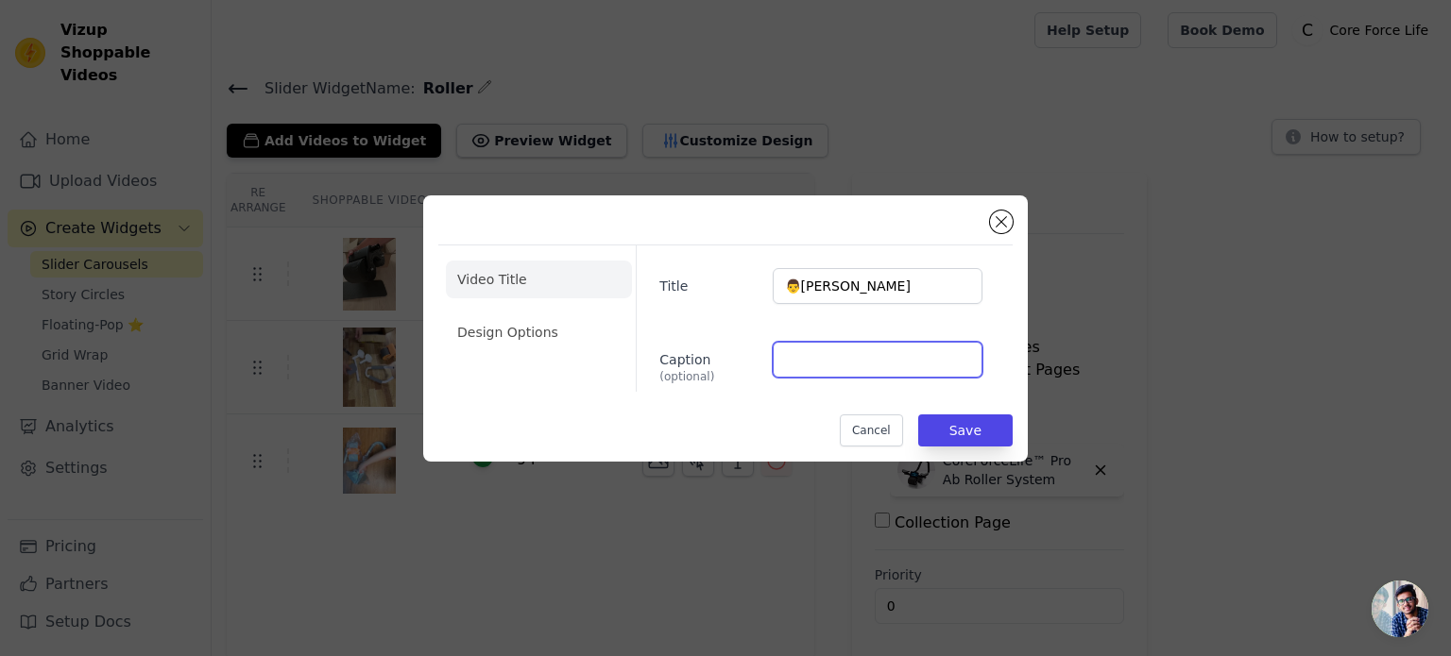
click at [838, 374] on input "Caption (optional)" at bounding box center [878, 360] width 210 height 36
type input "5.0 ⭐⭐⭐⭐⭐"
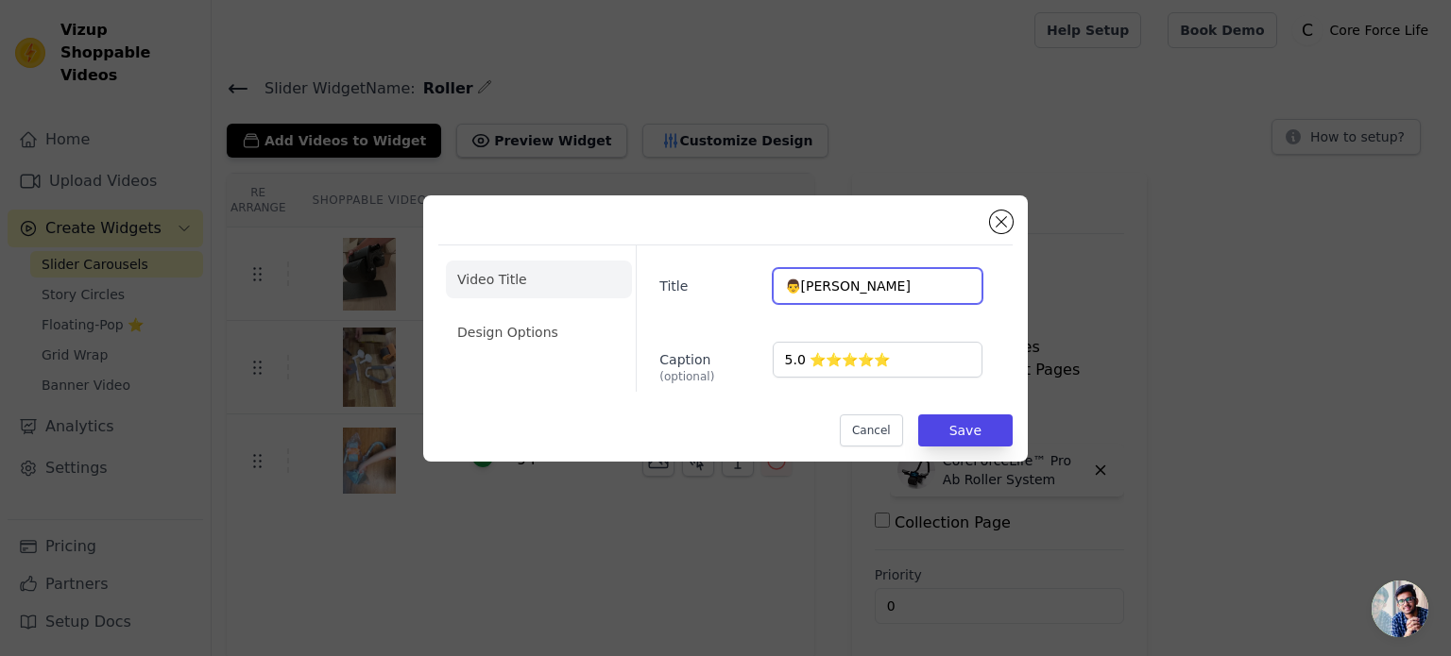
click at [783, 288] on input "👨[PERSON_NAME]" at bounding box center [878, 286] width 210 height 36
type input "👨[PERSON_NAME]"
click at [555, 331] on li "Design Options" at bounding box center [539, 333] width 186 height 38
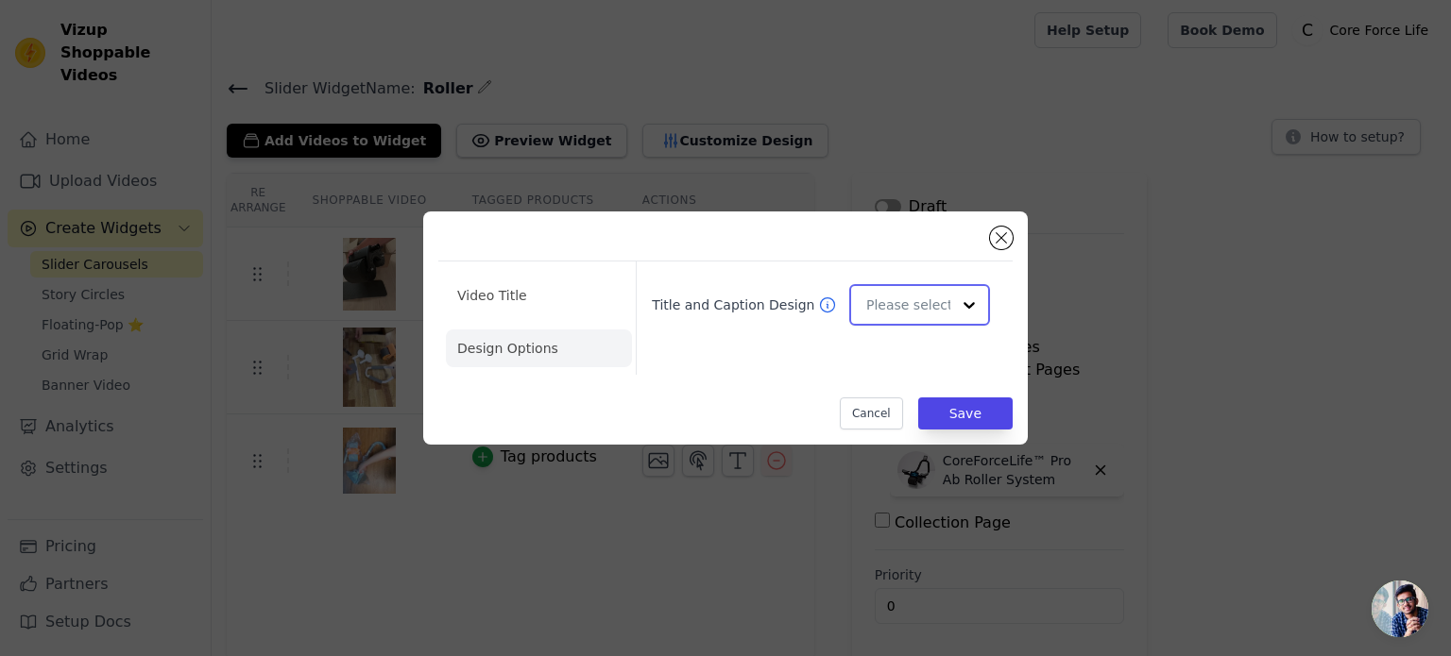
click at [906, 312] on input "Title and Caption Design" at bounding box center [908, 305] width 84 height 38
click at [901, 387] on div "Overlay" at bounding box center [916, 389] width 135 height 40
click at [956, 411] on button "Save" at bounding box center [965, 414] width 94 height 32
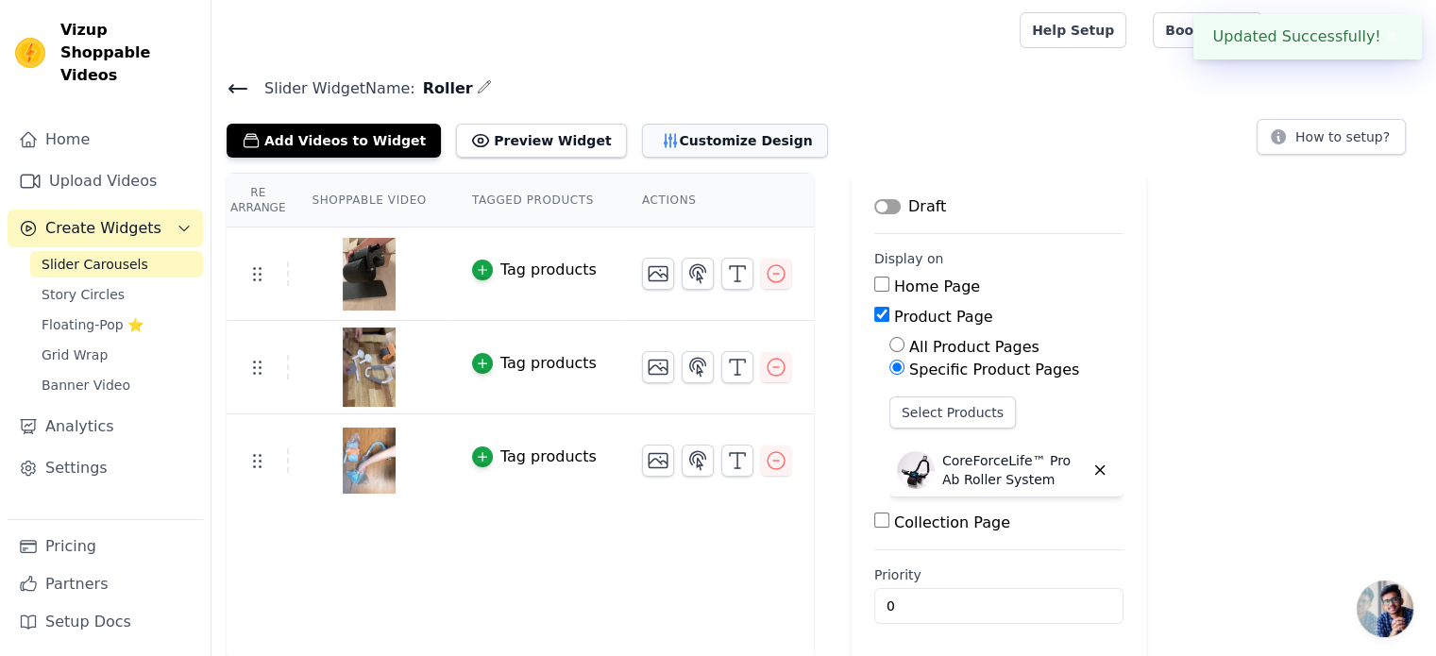
click at [695, 143] on button "Customize Design" at bounding box center [735, 141] width 186 height 34
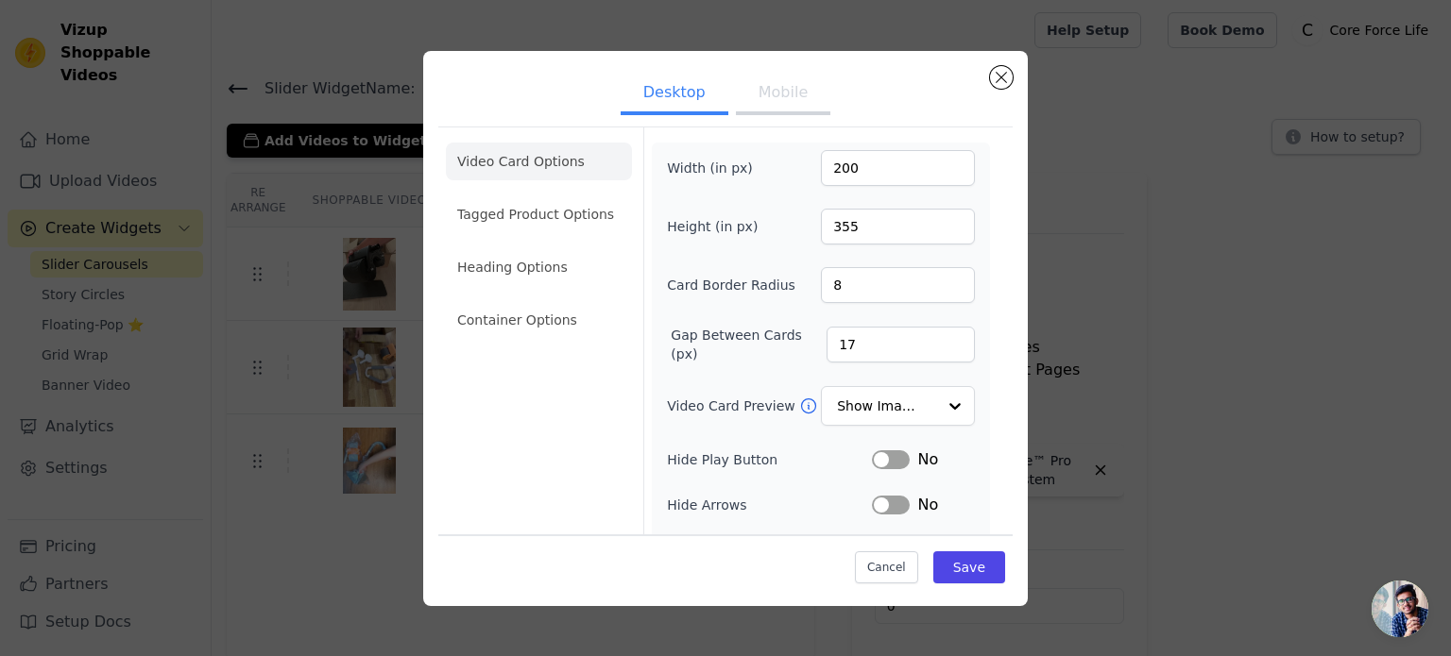
click at [743, 100] on button "Mobile" at bounding box center [783, 95] width 94 height 42
click at [695, 88] on button "Desktop" at bounding box center [674, 95] width 108 height 42
click at [558, 199] on li "Tagged Product Options" at bounding box center [539, 214] width 186 height 38
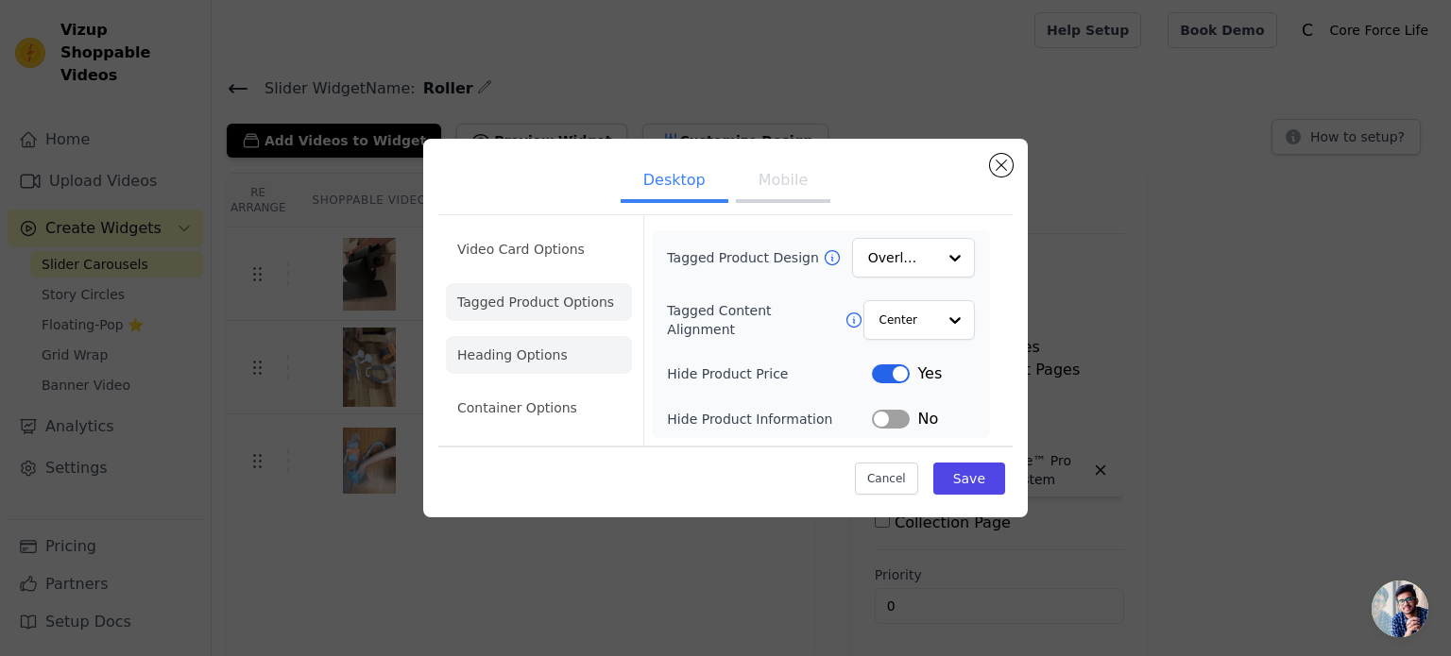
click at [551, 353] on li "Heading Options" at bounding box center [539, 355] width 186 height 38
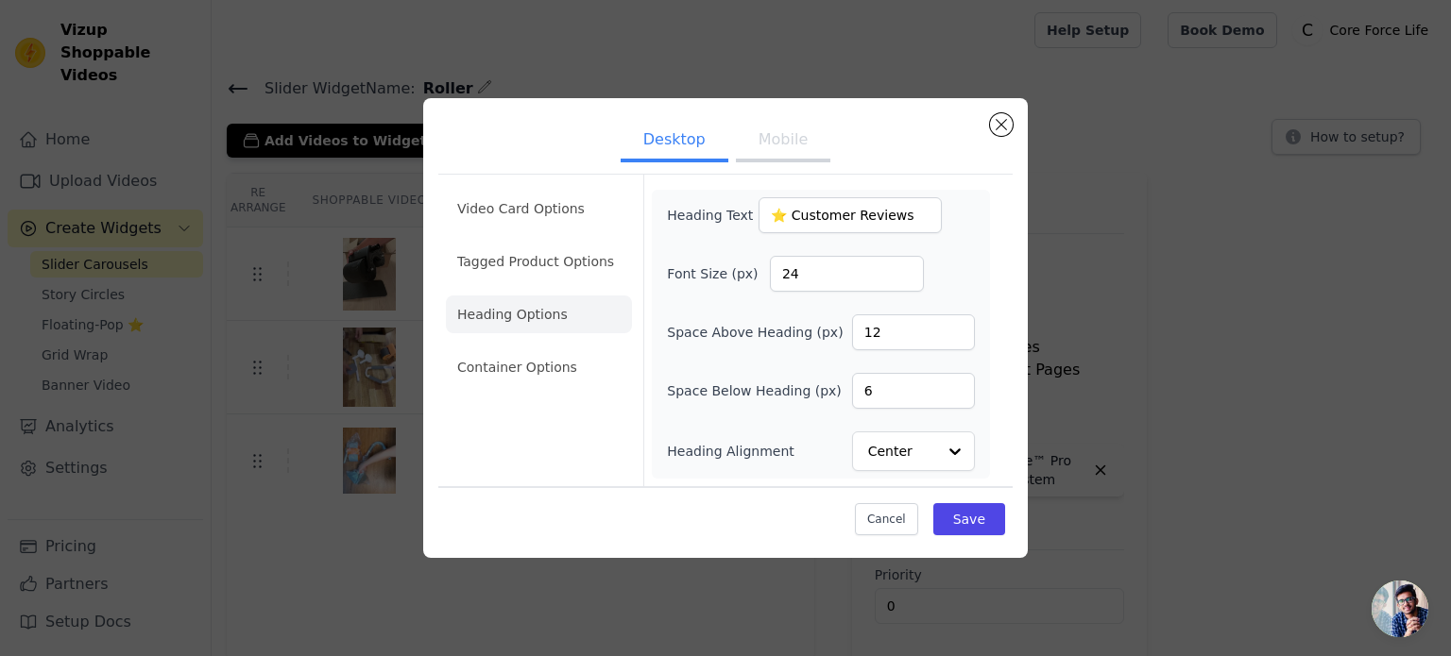
click at [811, 137] on button "Mobile" at bounding box center [783, 142] width 94 height 42
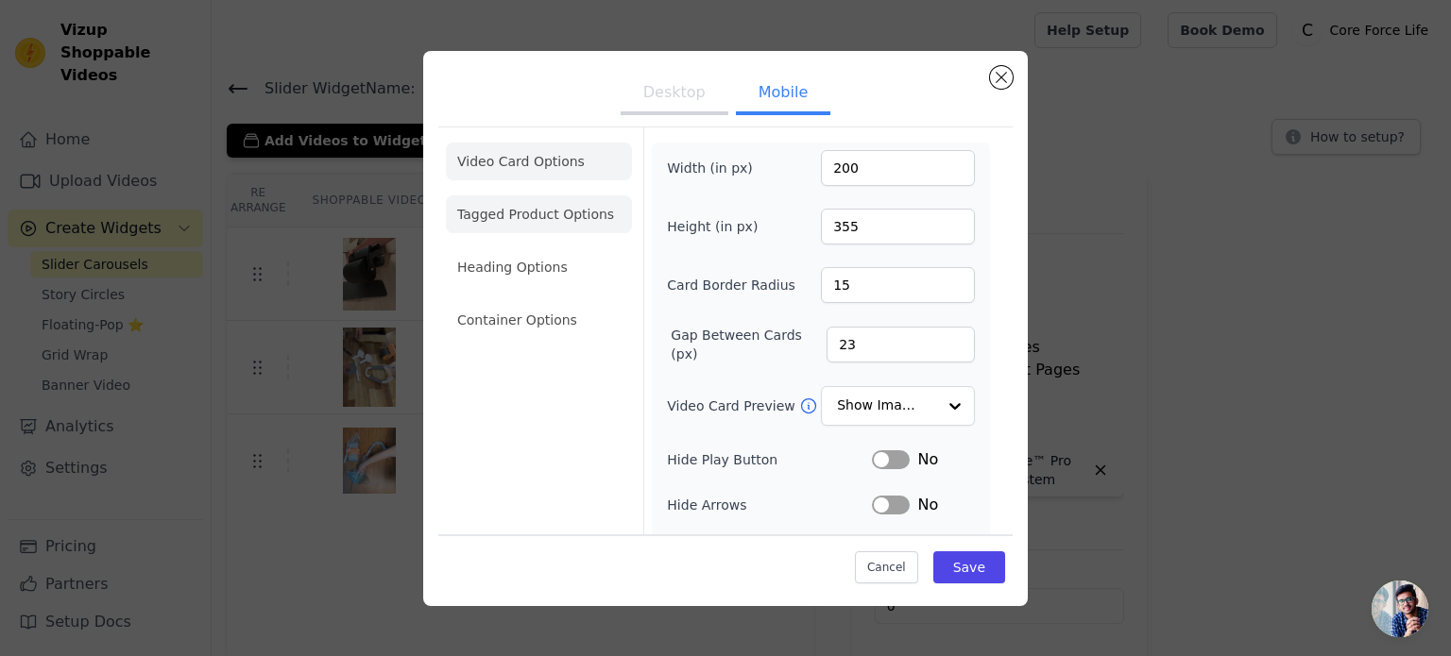
click at [507, 252] on li "Heading Options" at bounding box center [539, 267] width 186 height 38
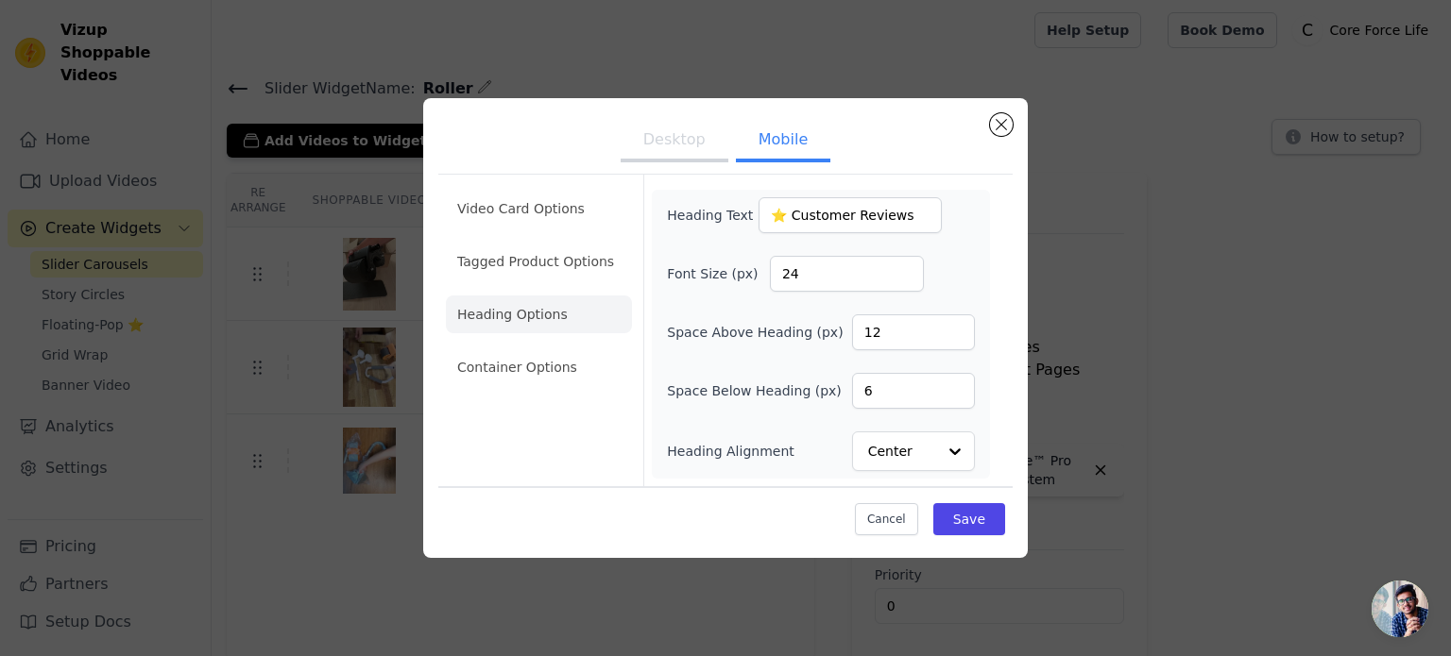
click at [1012, 113] on div "Desktop Mobile Video Card Options Tagged Product Options Heading Options Contai…" at bounding box center [725, 328] width 604 height 460
click at [1004, 120] on button "Close modal" at bounding box center [1001, 124] width 23 height 23
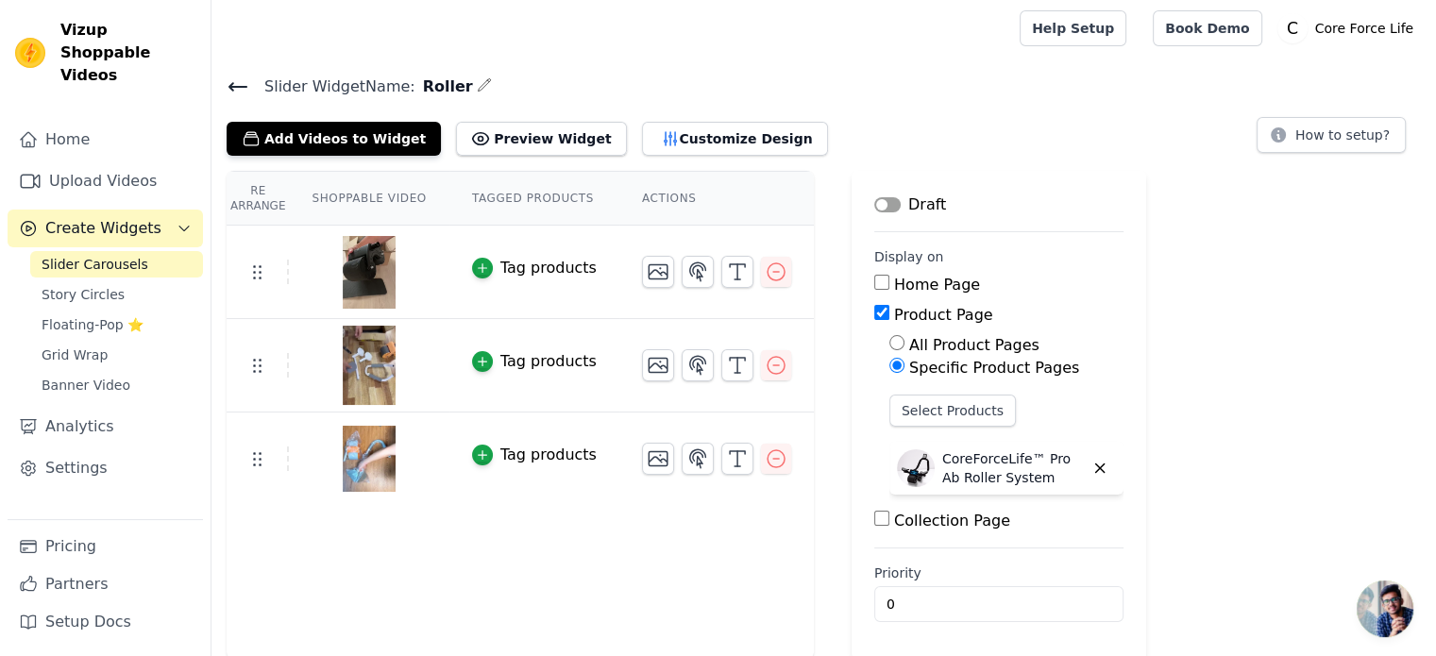
scroll to position [3, 0]
click at [122, 255] on span "Slider Carousels" at bounding box center [95, 264] width 107 height 19
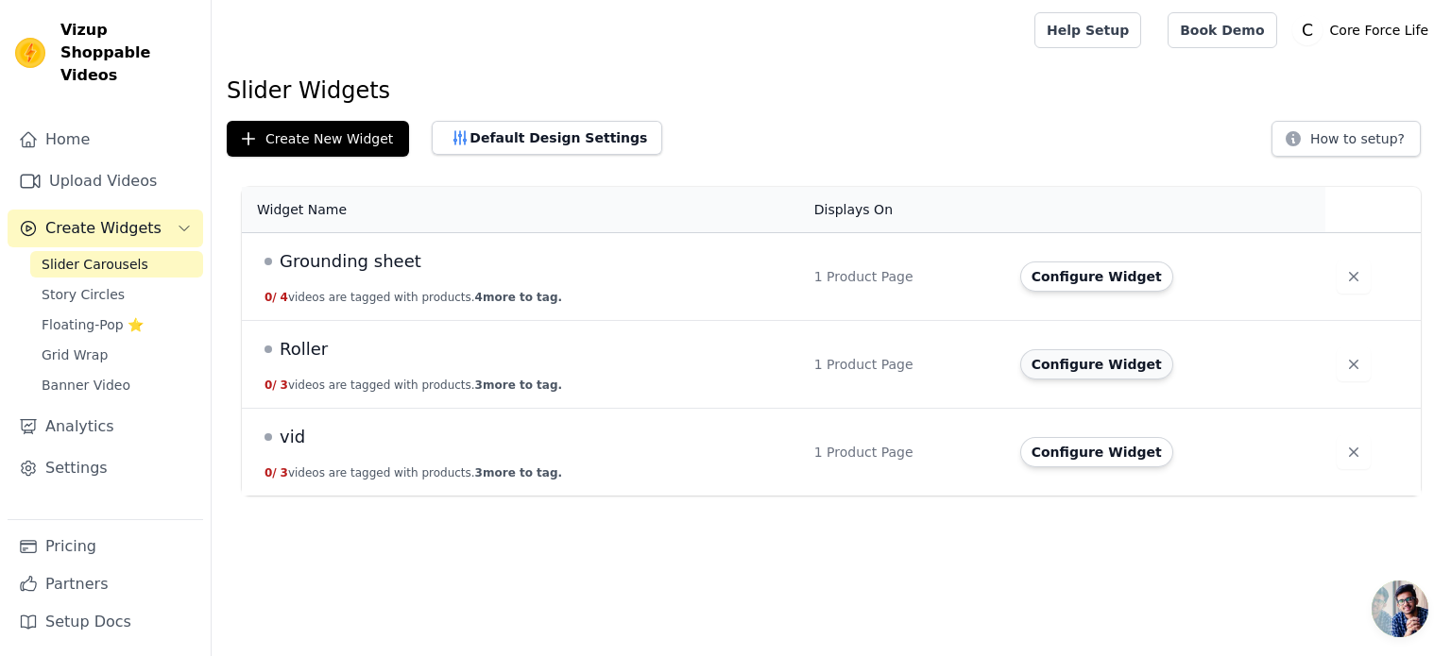
click at [1096, 365] on button "Configure Widget" at bounding box center [1096, 364] width 153 height 30
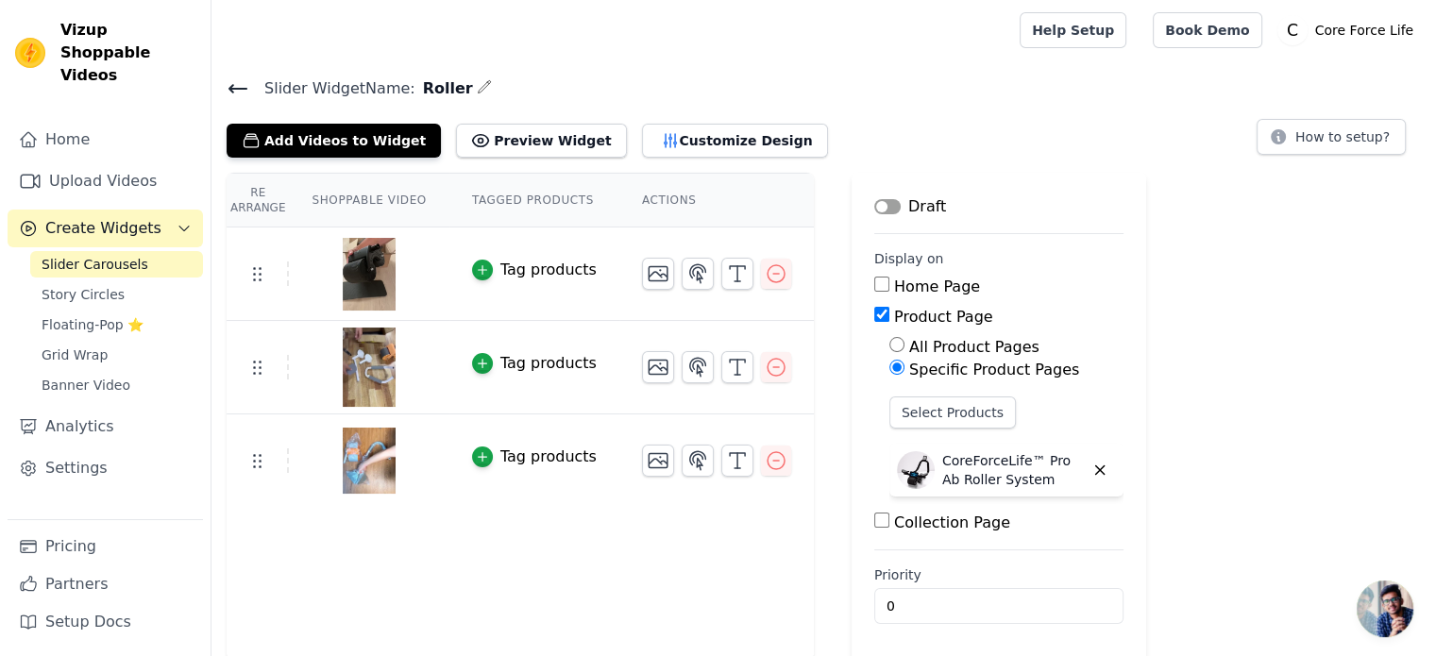
click at [875, 206] on button "Label" at bounding box center [888, 206] width 26 height 15
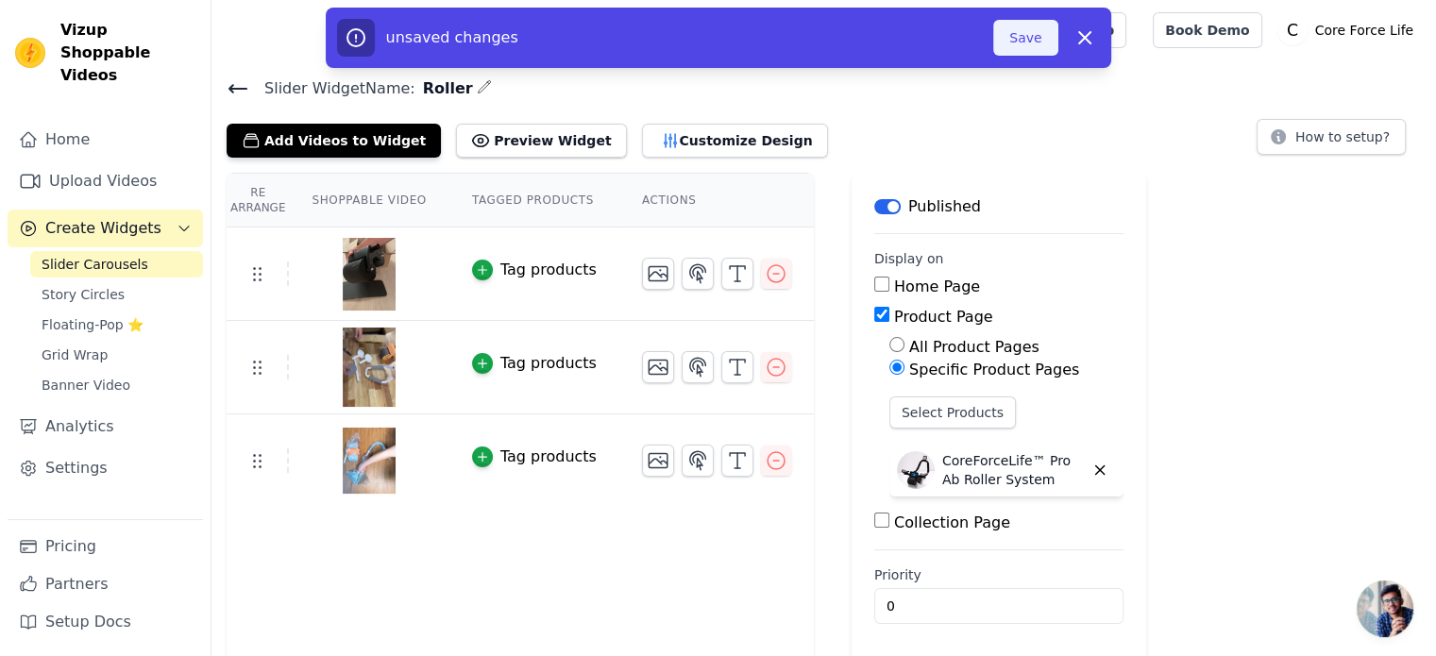
click at [1018, 35] on button "Save" at bounding box center [1026, 38] width 64 height 36
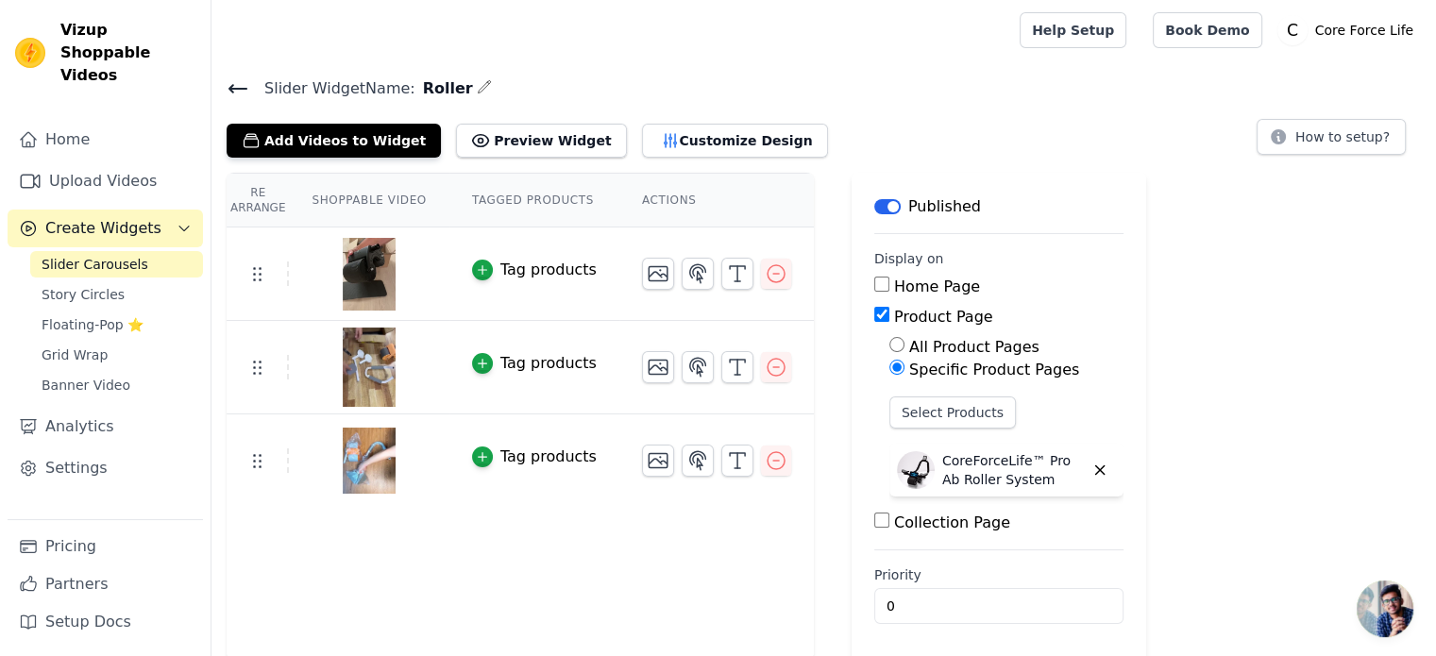
click at [128, 255] on span "Slider Carousels" at bounding box center [95, 264] width 107 height 19
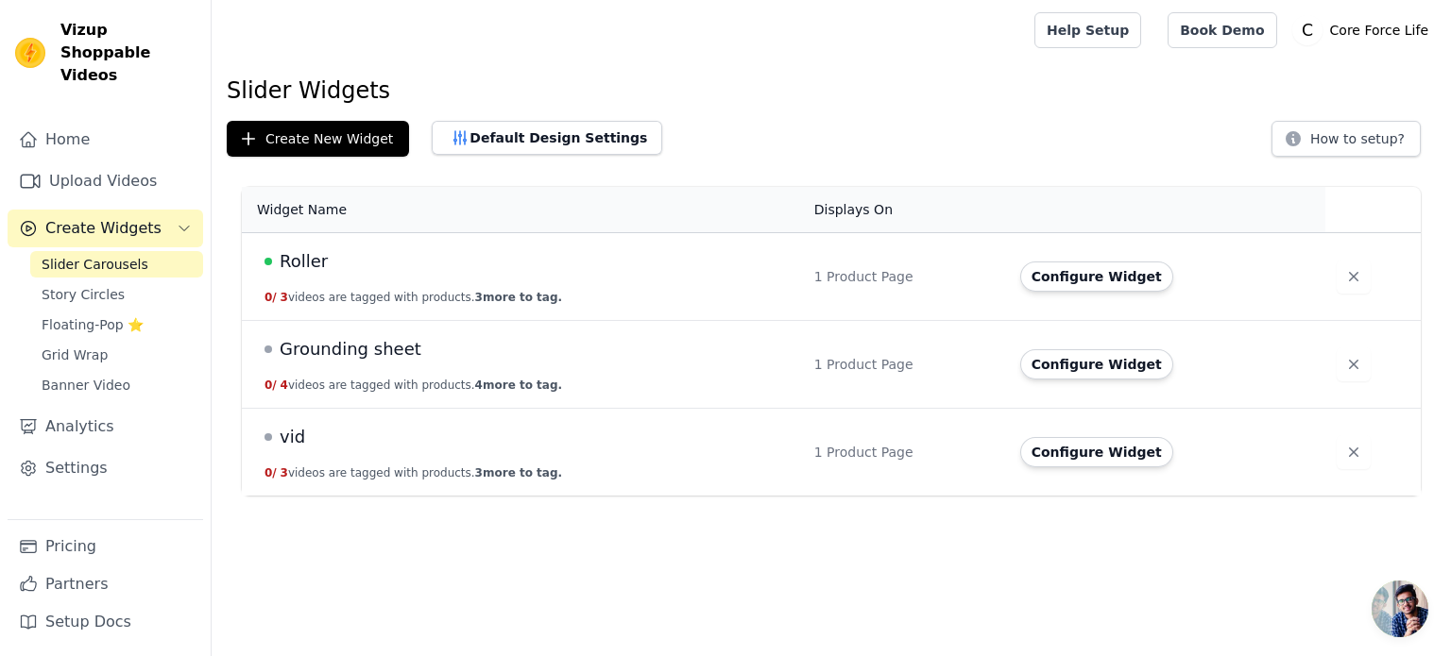
click at [351, 359] on span "Grounding sheet" at bounding box center [351, 349] width 142 height 26
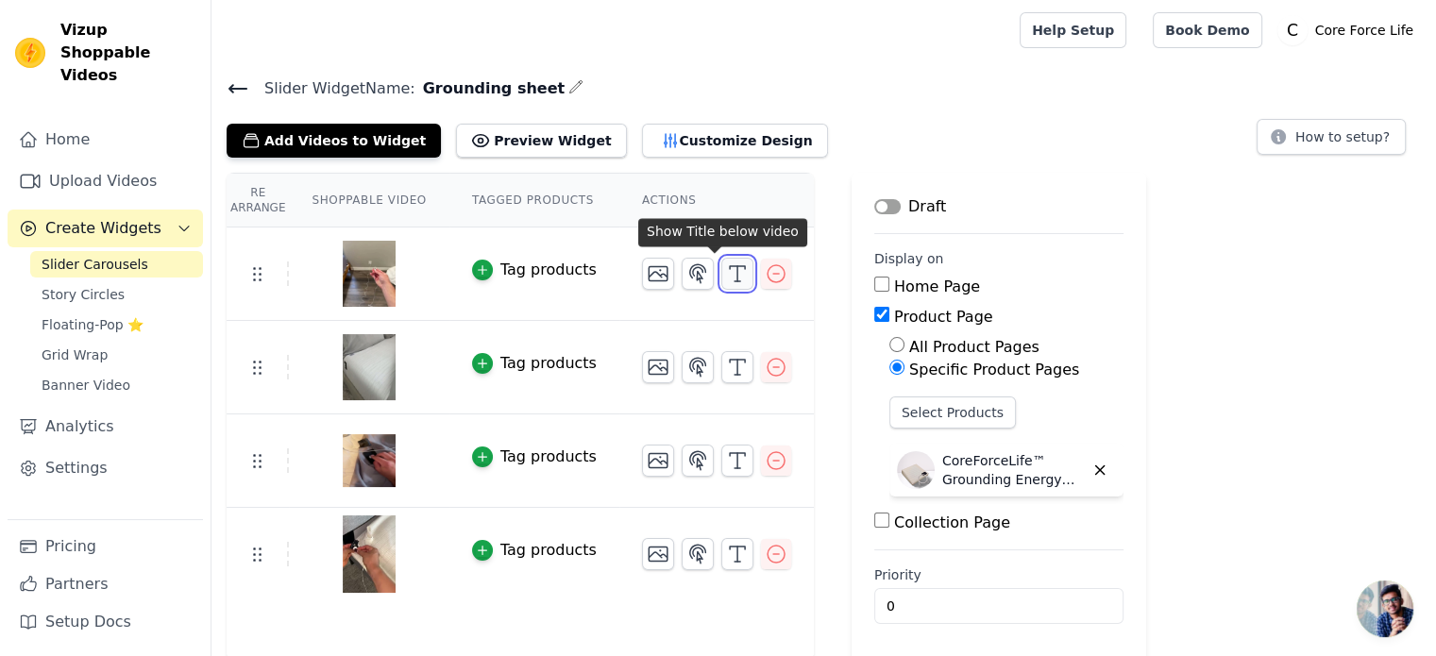
click at [726, 276] on icon "button" at bounding box center [737, 274] width 23 height 23
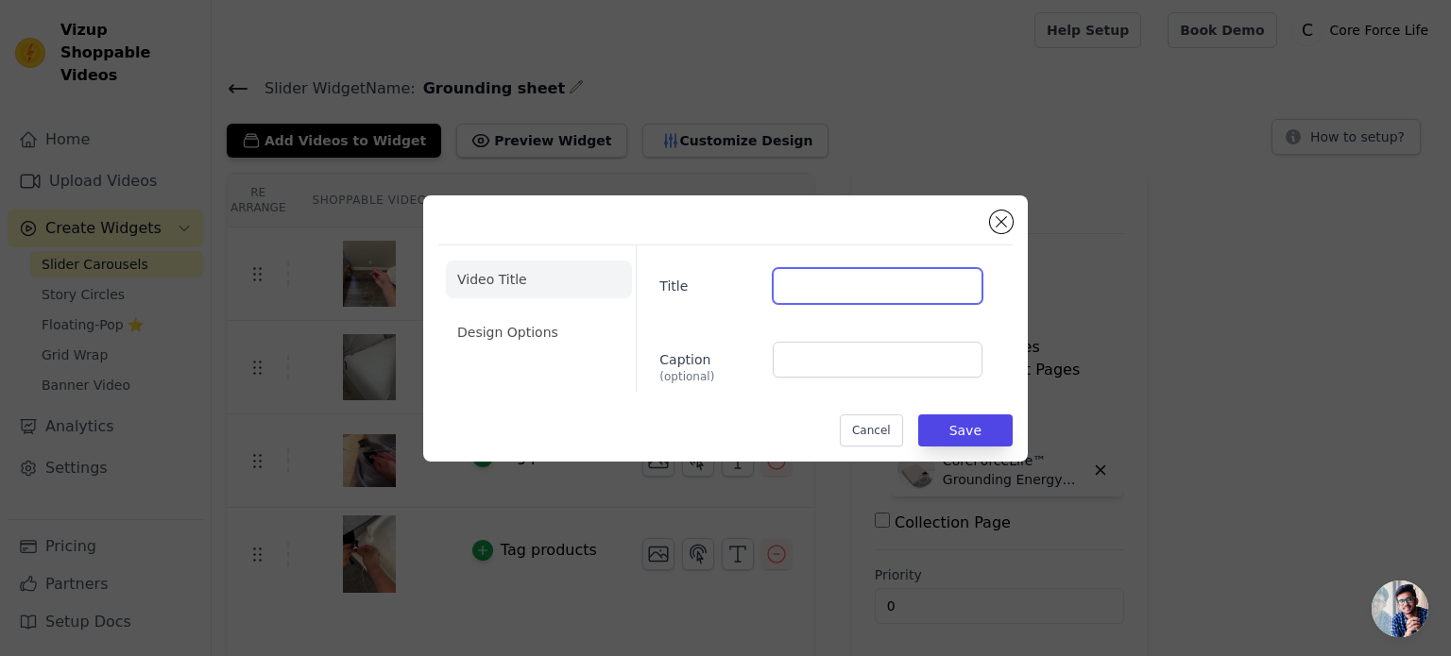
click at [827, 288] on input "Title" at bounding box center [878, 286] width 210 height 36
type input "[PERSON_NAME]"
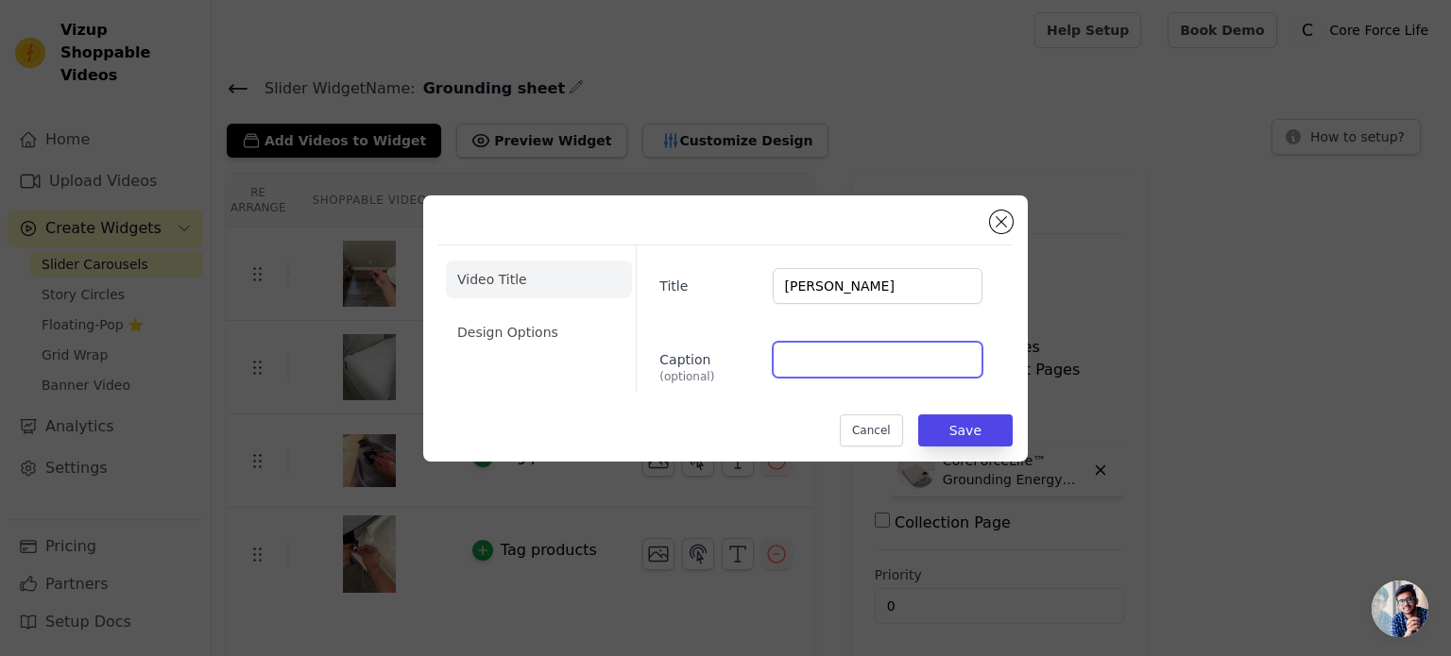
click at [854, 356] on input "Caption (optional)" at bounding box center [878, 360] width 210 height 36
type input "5.0 ⭐⭐⭐⭐⭐"
drag, startPoint x: 576, startPoint y: 336, endPoint x: 586, endPoint y: 335, distance: 9.5
click at [576, 335] on li "Design Options" at bounding box center [539, 333] width 186 height 38
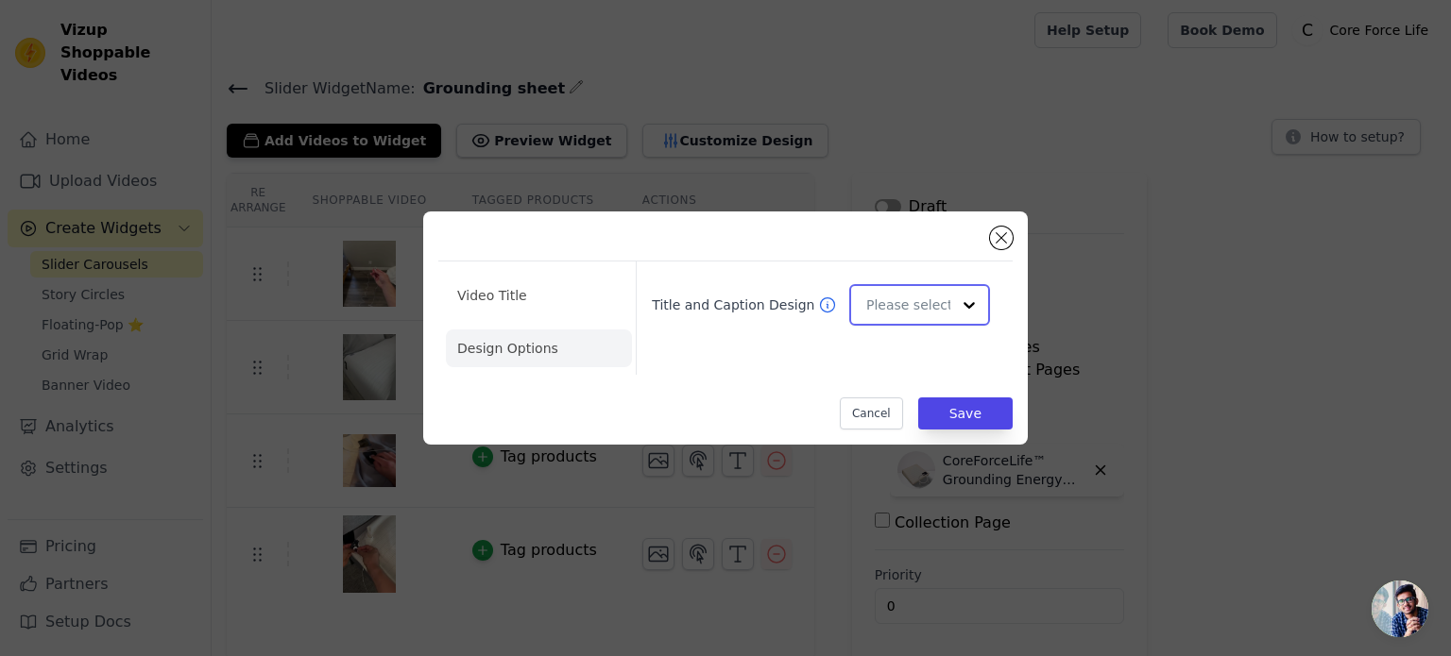
click at [925, 303] on input "Title and Caption Design" at bounding box center [908, 305] width 84 height 38
click at [893, 390] on div "Overlay" at bounding box center [916, 389] width 135 height 40
click at [941, 411] on button "Save" at bounding box center [965, 414] width 94 height 32
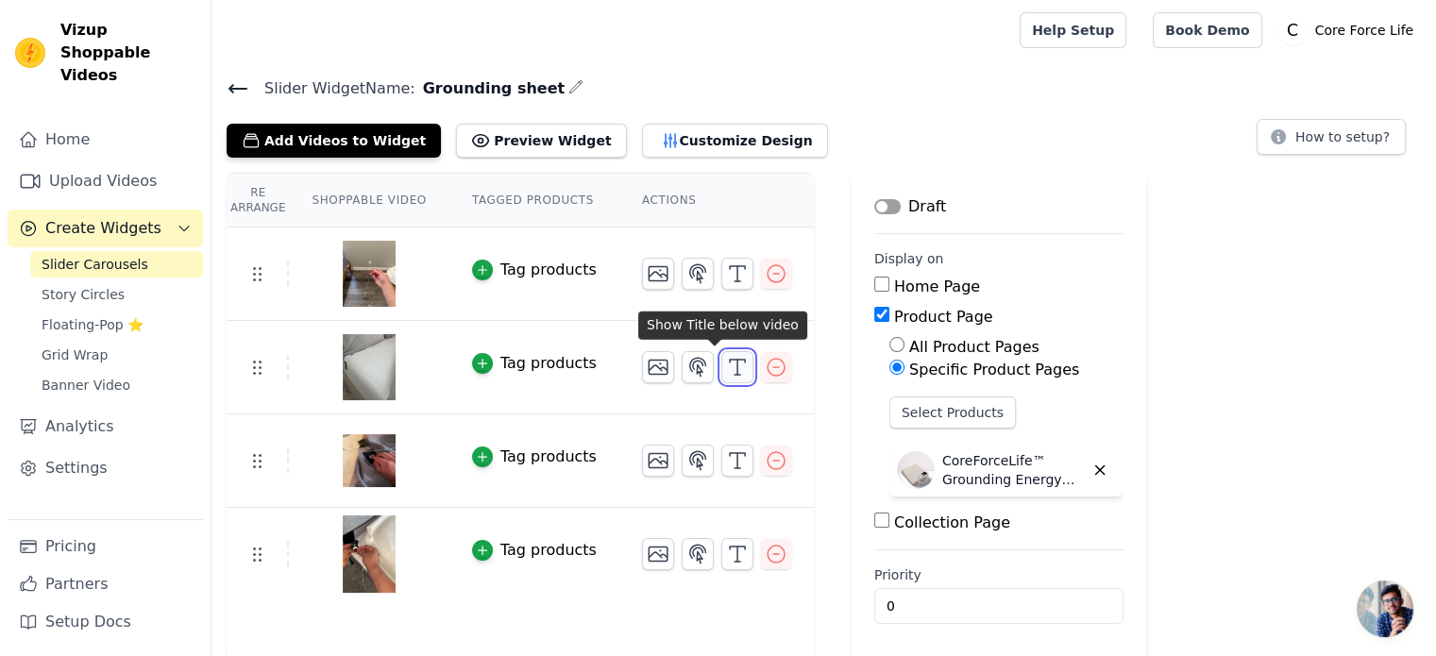
click at [726, 369] on icon "button" at bounding box center [737, 367] width 23 height 23
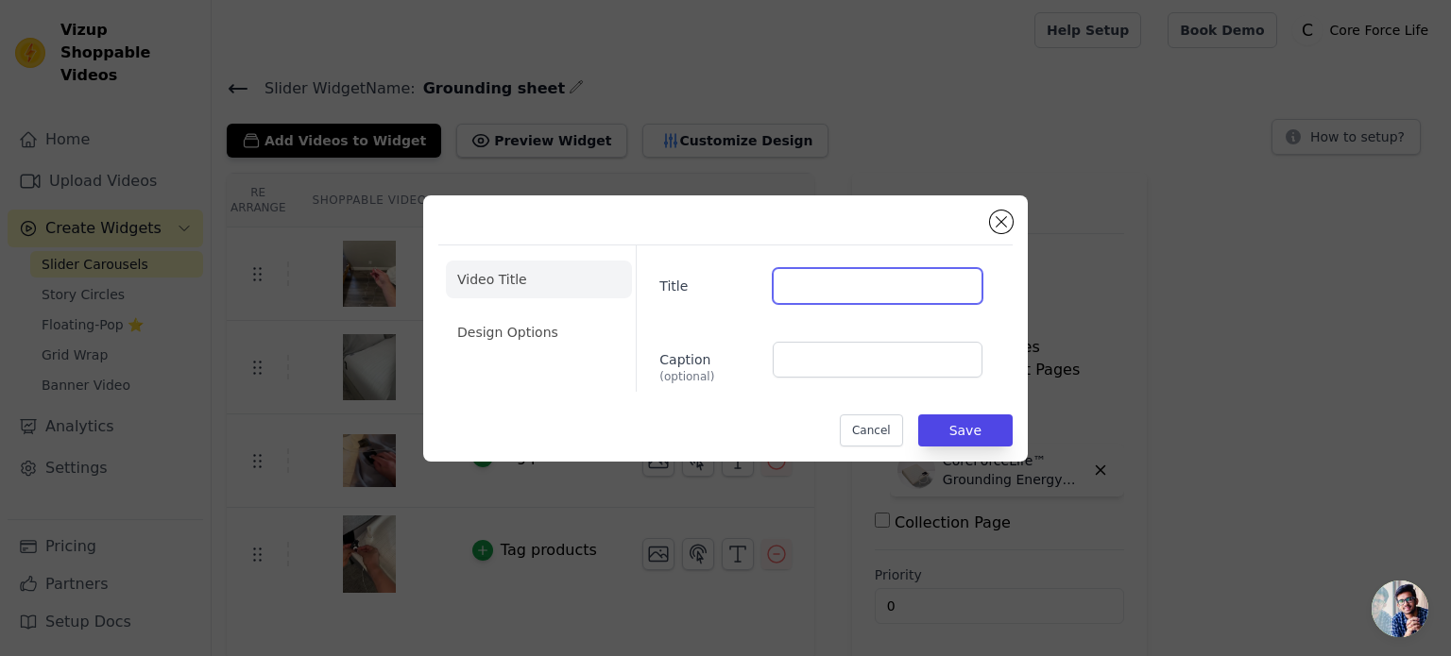
click at [892, 286] on input "Title" at bounding box center [878, 286] width 210 height 36
type input "[PERSON_NAME]"
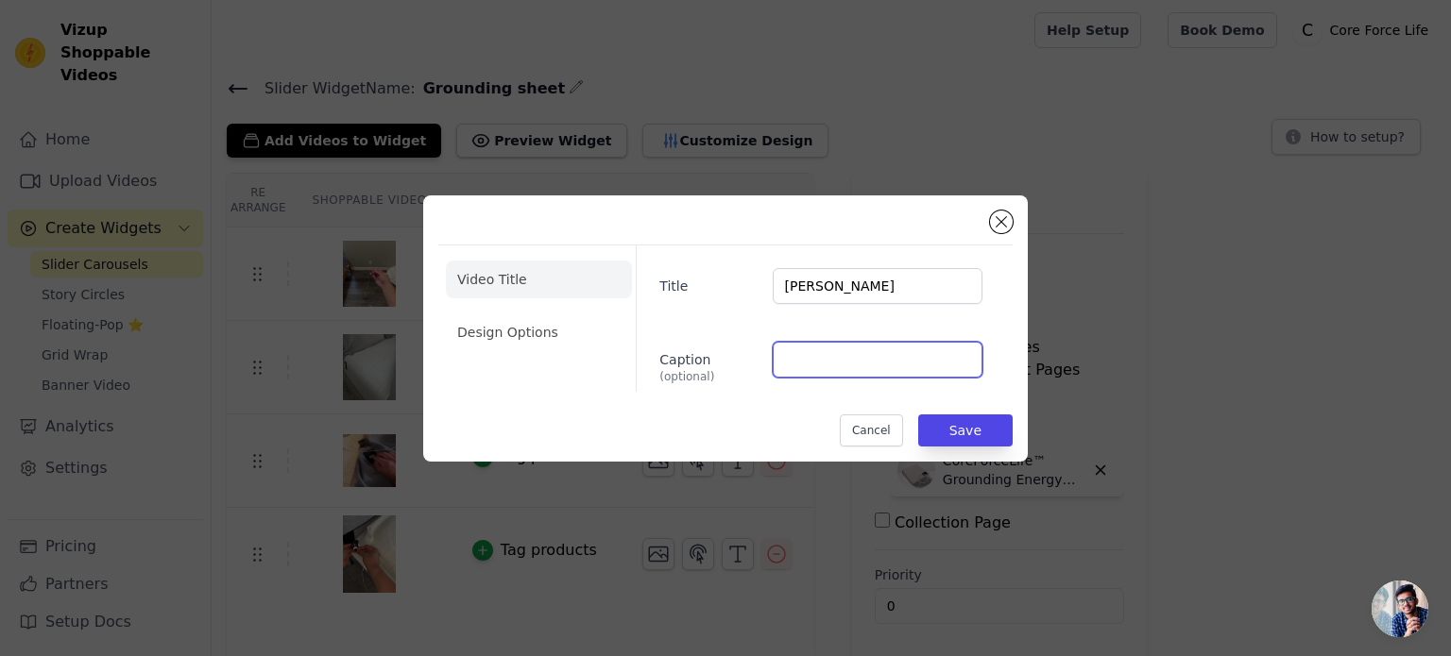
click at [846, 363] on input "Caption (optional)" at bounding box center [878, 360] width 210 height 36
type input "5.0 ⭐⭐⭐⭐⭐"
drag, startPoint x: 559, startPoint y: 348, endPoint x: 569, endPoint y: 345, distance: 11.1
click at [560, 348] on li "Design Options" at bounding box center [539, 333] width 186 height 38
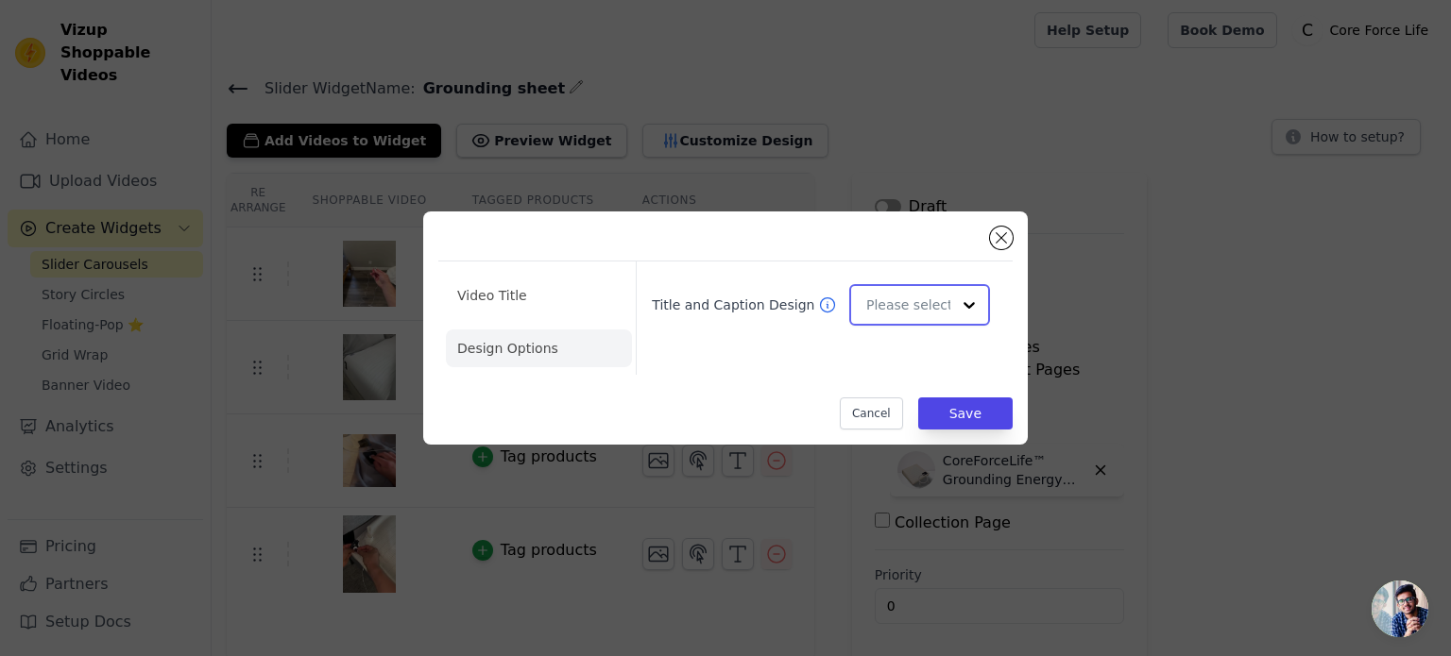
click at [893, 298] on input "Title and Caption Design" at bounding box center [908, 305] width 84 height 38
click at [901, 392] on div "Overlay" at bounding box center [916, 389] width 135 height 40
click at [954, 411] on button "Save" at bounding box center [965, 414] width 94 height 32
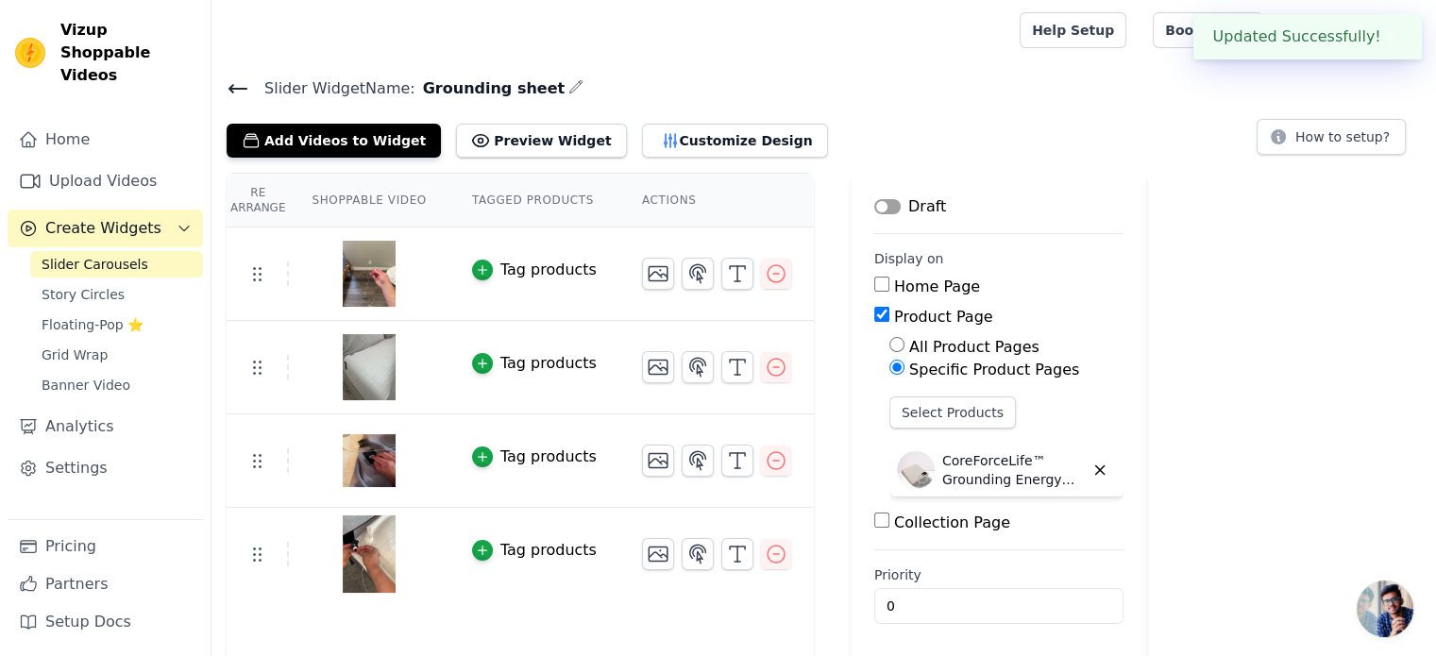
scroll to position [3, 0]
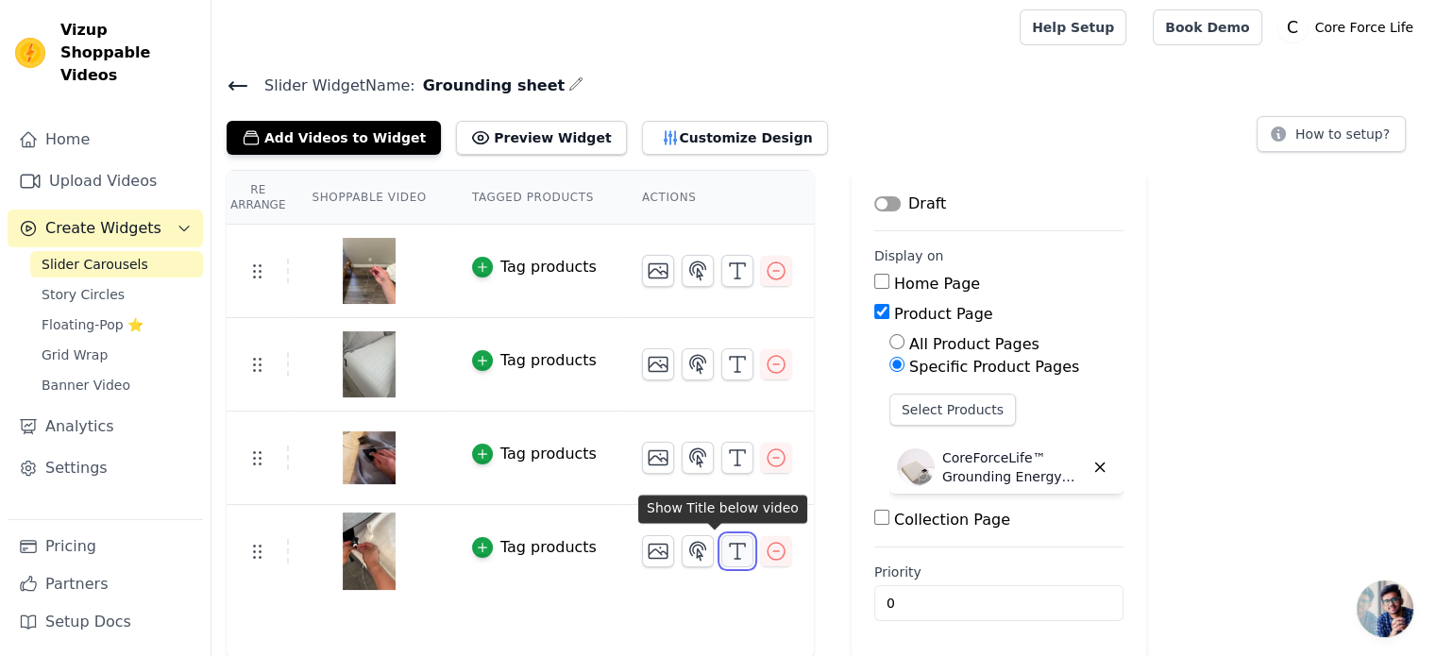
click at [738, 554] on line "button" at bounding box center [738, 551] width 0 height 15
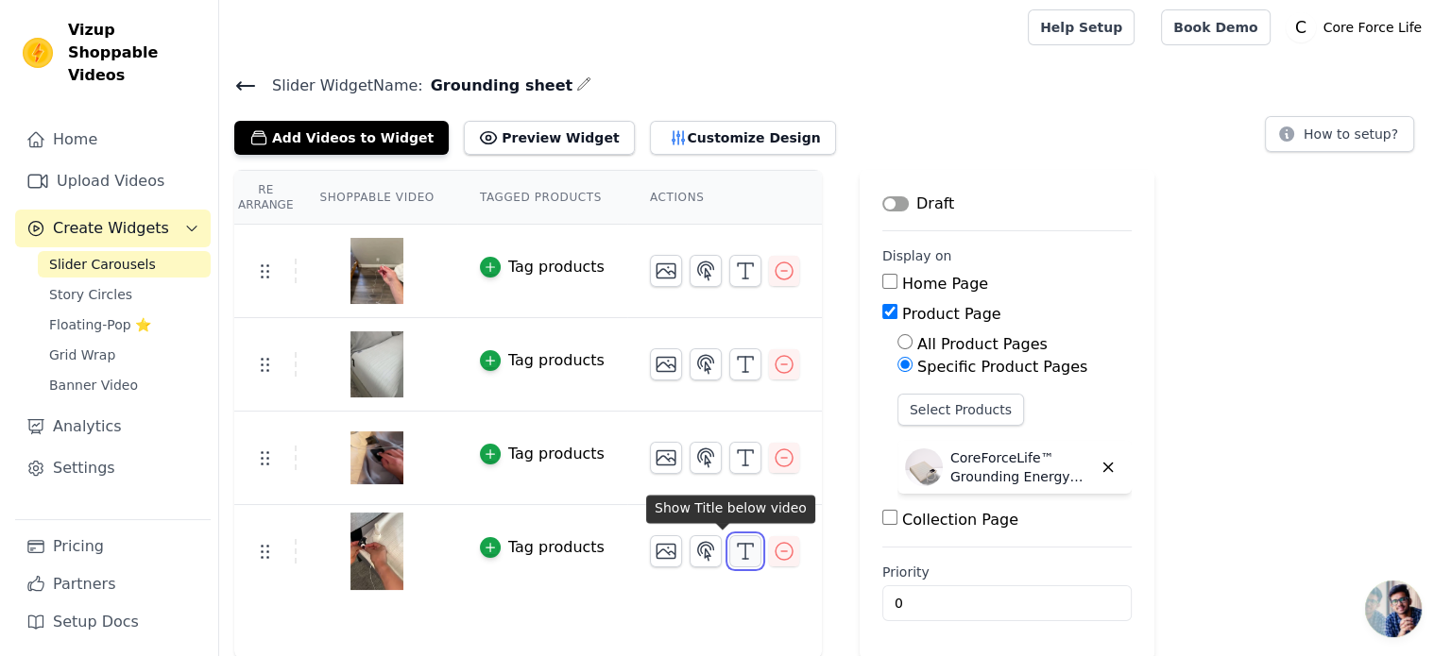
scroll to position [0, 0]
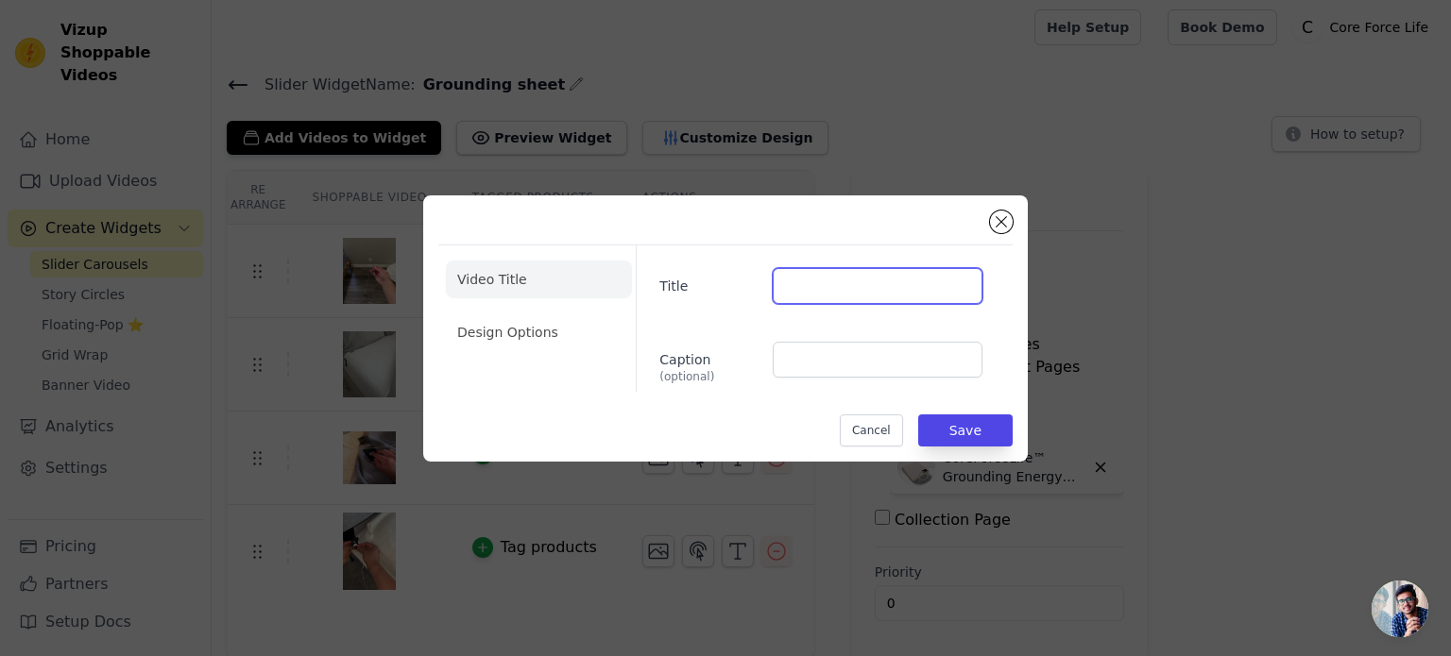
click at [783, 282] on input "Title" at bounding box center [878, 286] width 210 height 36
type input "[PERSON_NAME]"
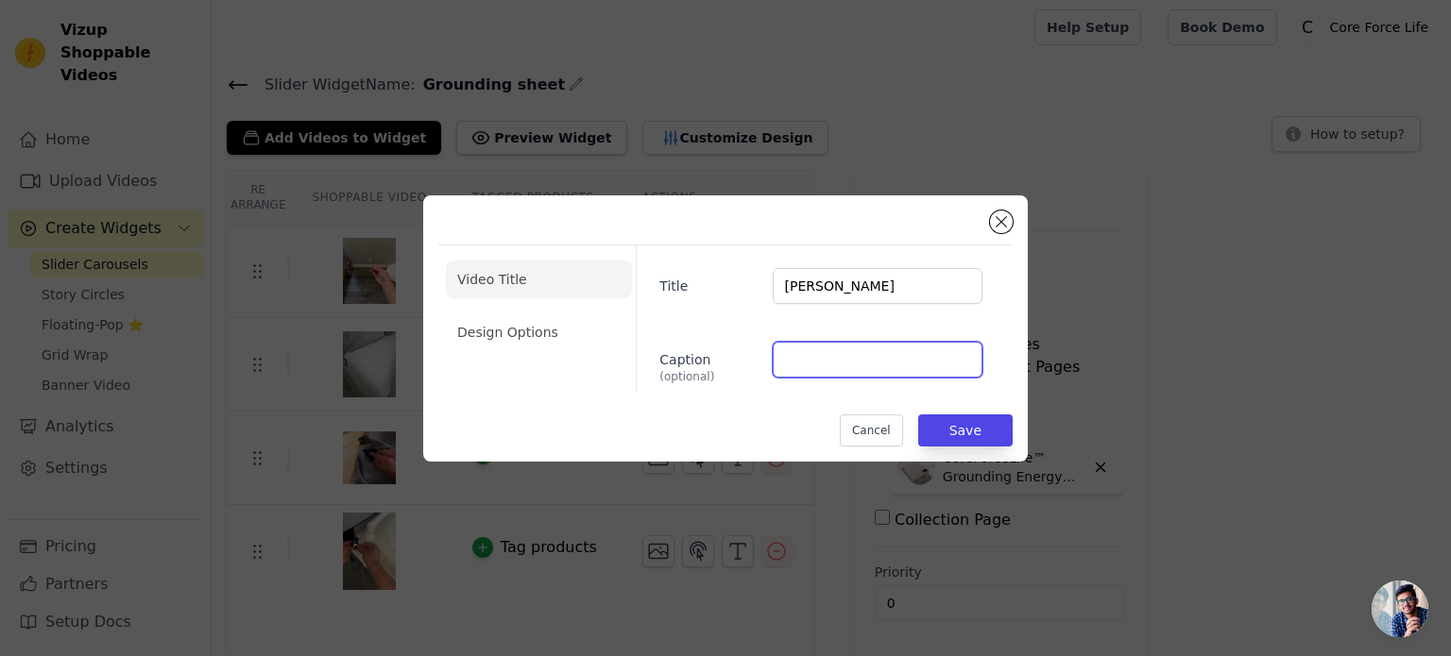
click at [824, 359] on input "Caption (optional)" at bounding box center [878, 360] width 210 height 36
type input "5.0 ⭐⭐⭐⭐⭐"
click at [501, 318] on li "Design Options" at bounding box center [539, 333] width 186 height 38
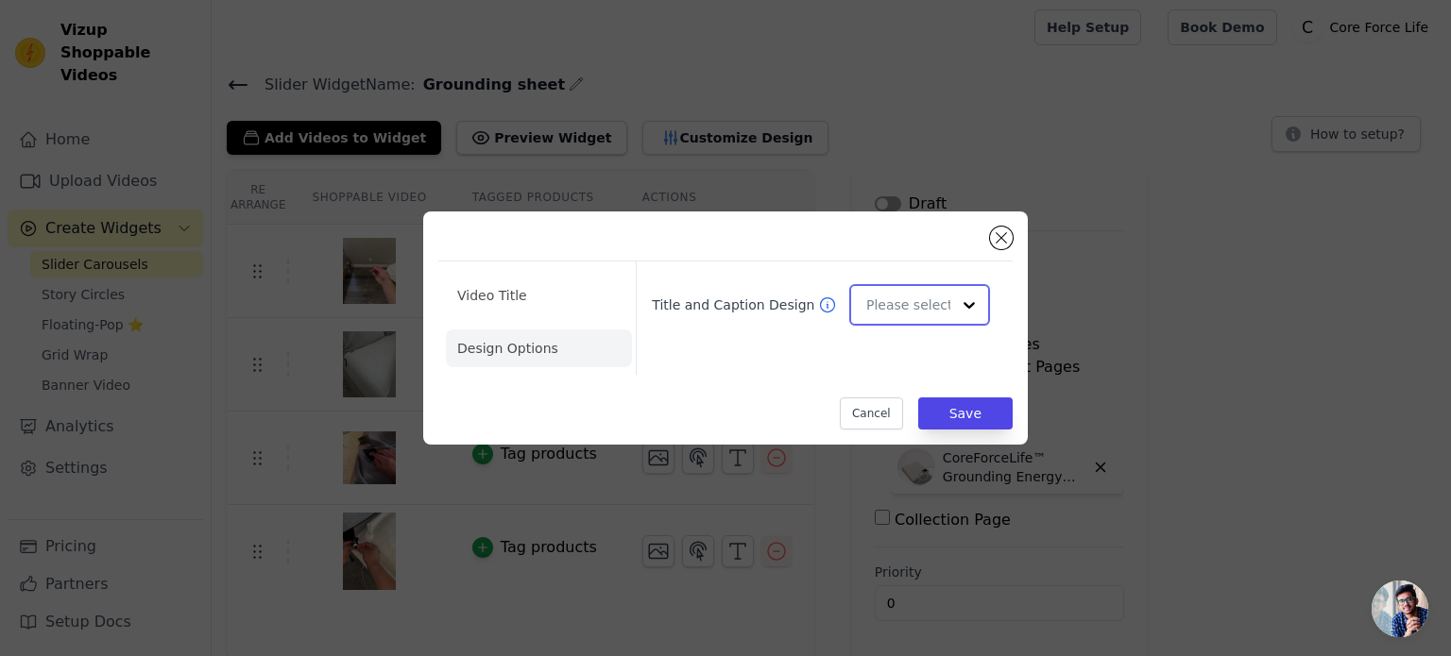
click at [881, 298] on input "Title and Caption Design" at bounding box center [908, 305] width 84 height 38
click at [910, 388] on div "Overlay" at bounding box center [916, 389] width 135 height 40
click at [963, 403] on button "Save" at bounding box center [965, 414] width 94 height 32
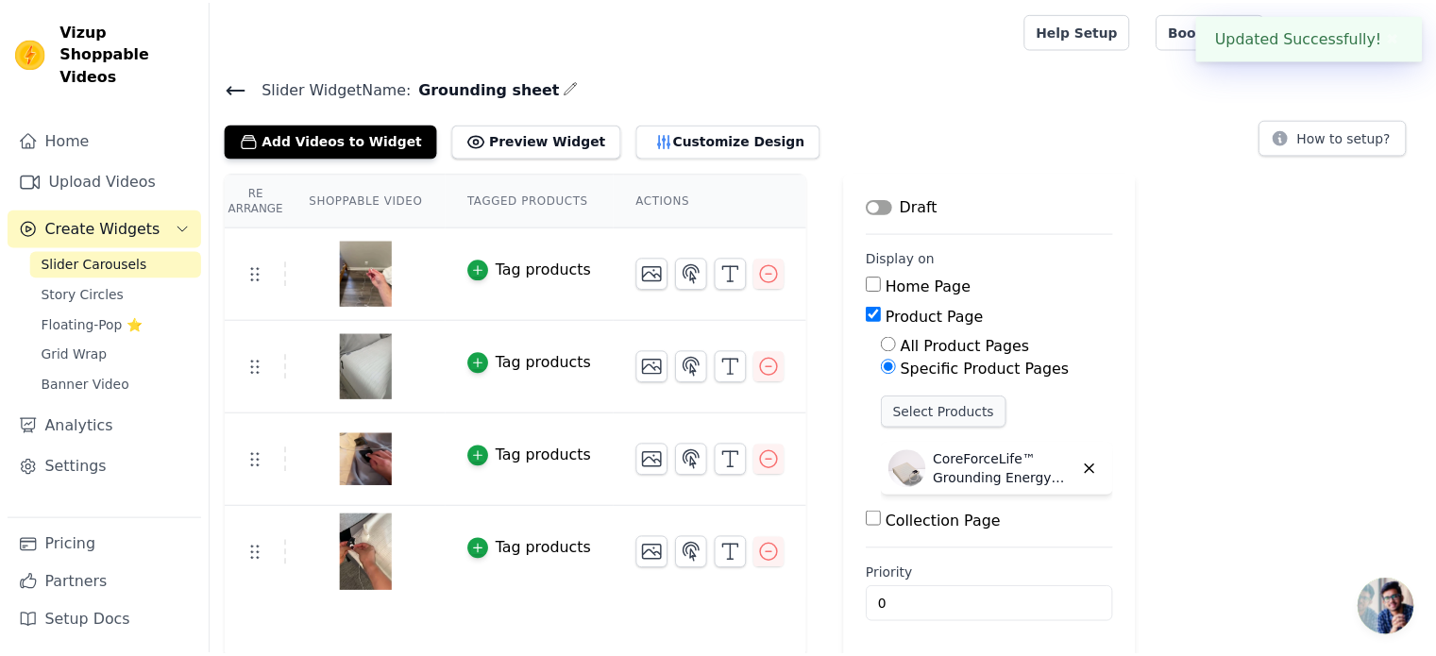
scroll to position [3, 0]
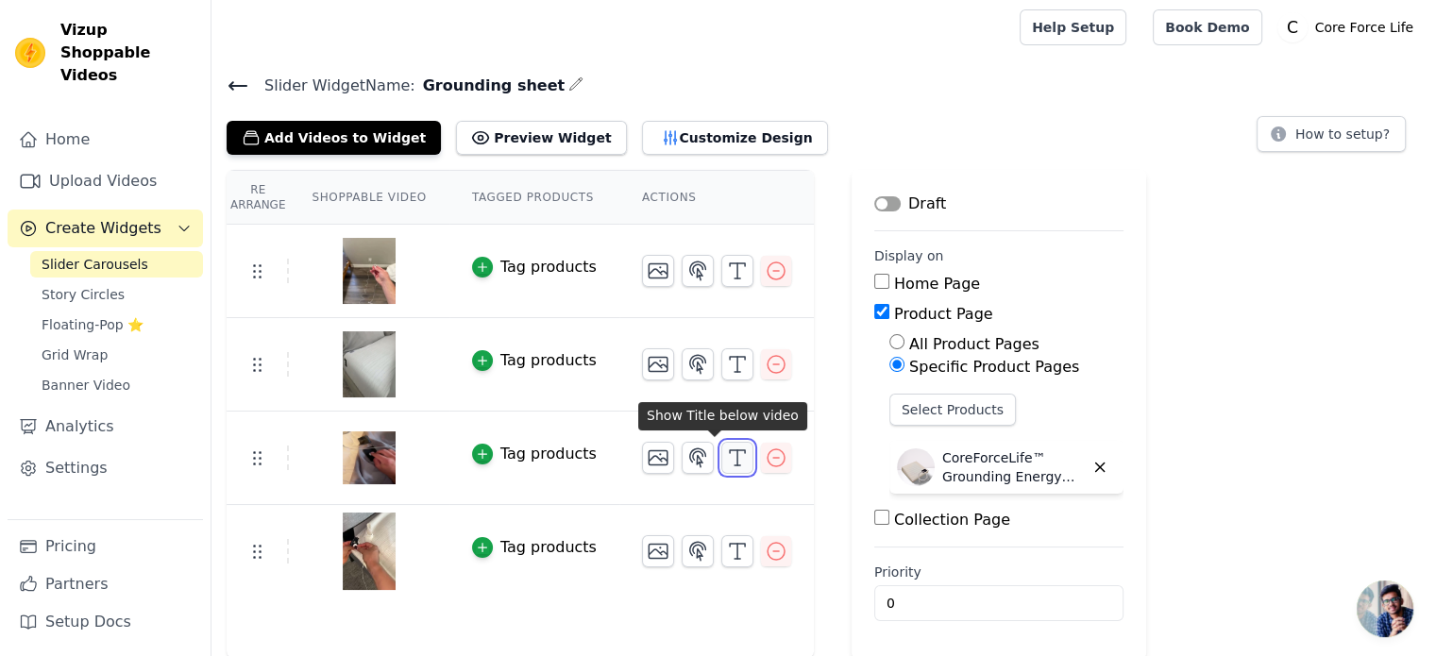
click at [726, 452] on icon "button" at bounding box center [737, 458] width 23 height 23
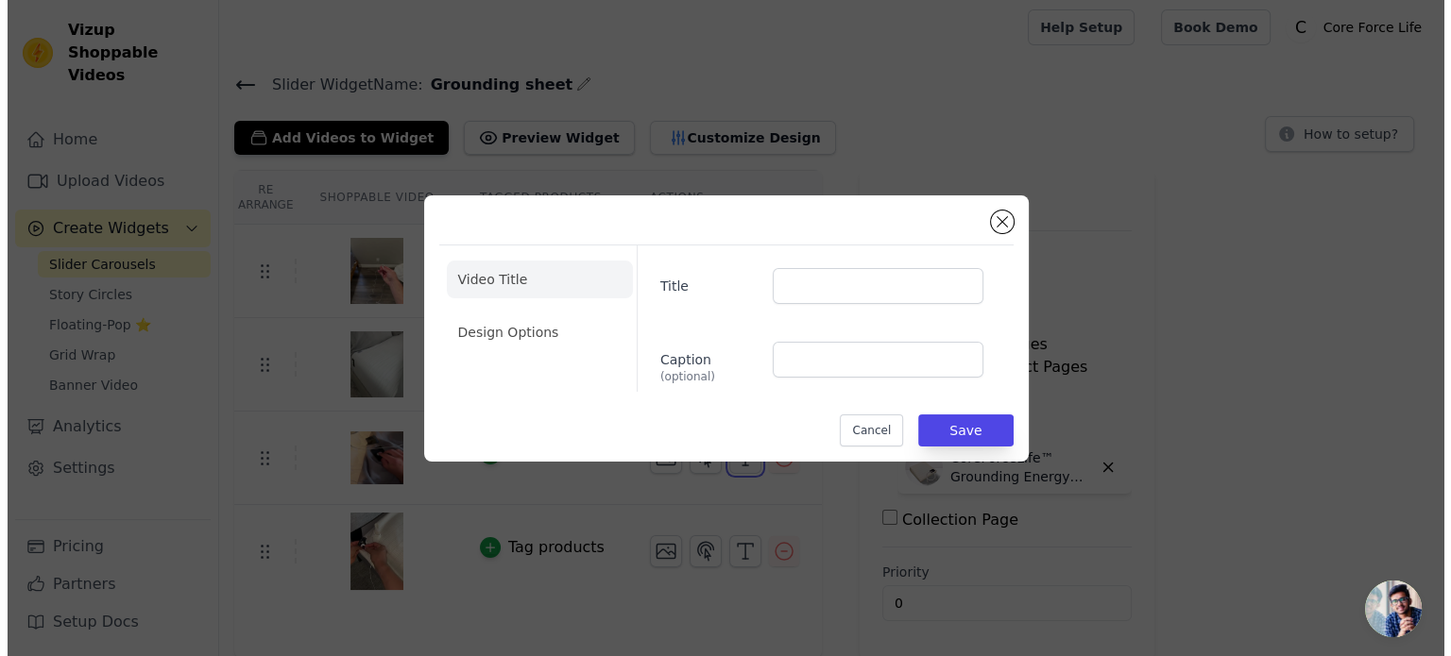
scroll to position [0, 0]
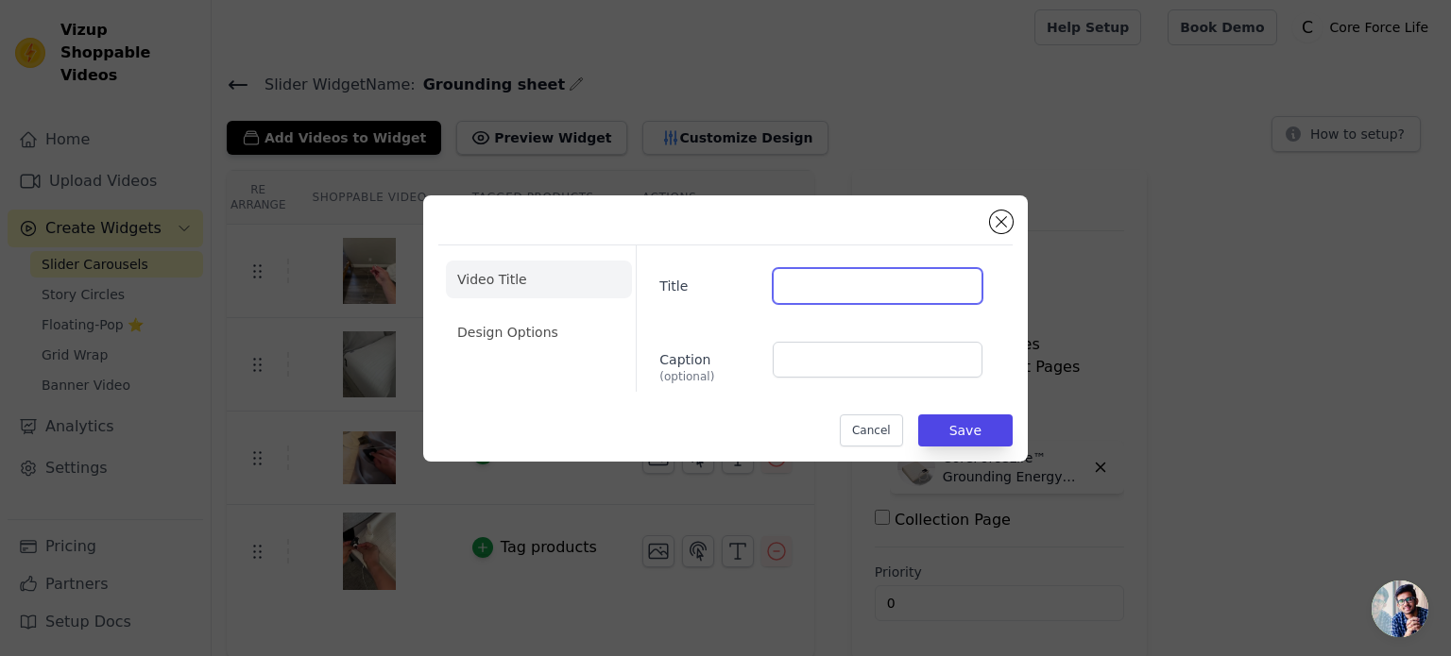
click at [880, 278] on input "Title" at bounding box center [878, 286] width 210 height 36
type input "[PERSON_NAME]"
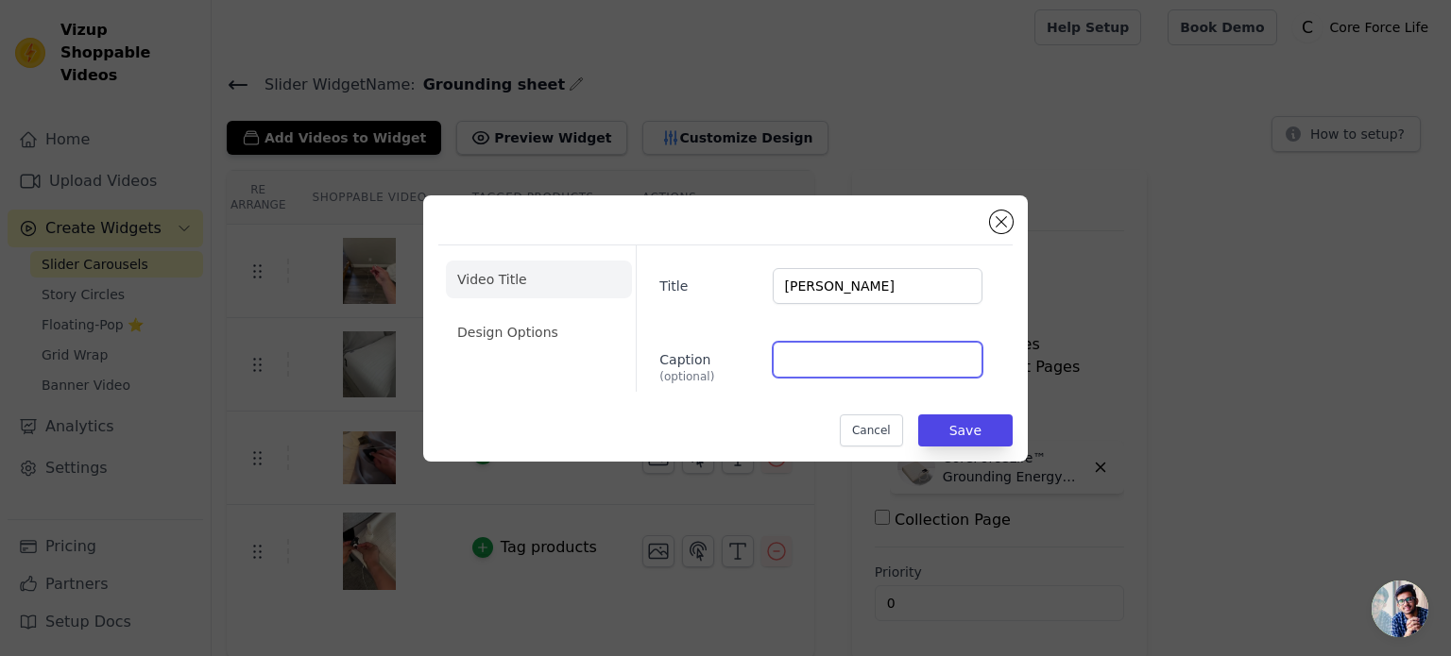
click at [899, 361] on input "Caption (optional)" at bounding box center [878, 360] width 210 height 36
type input "5.0 ⭐⭐⭐⭐⭐"
click at [533, 326] on li "Design Options" at bounding box center [539, 333] width 186 height 38
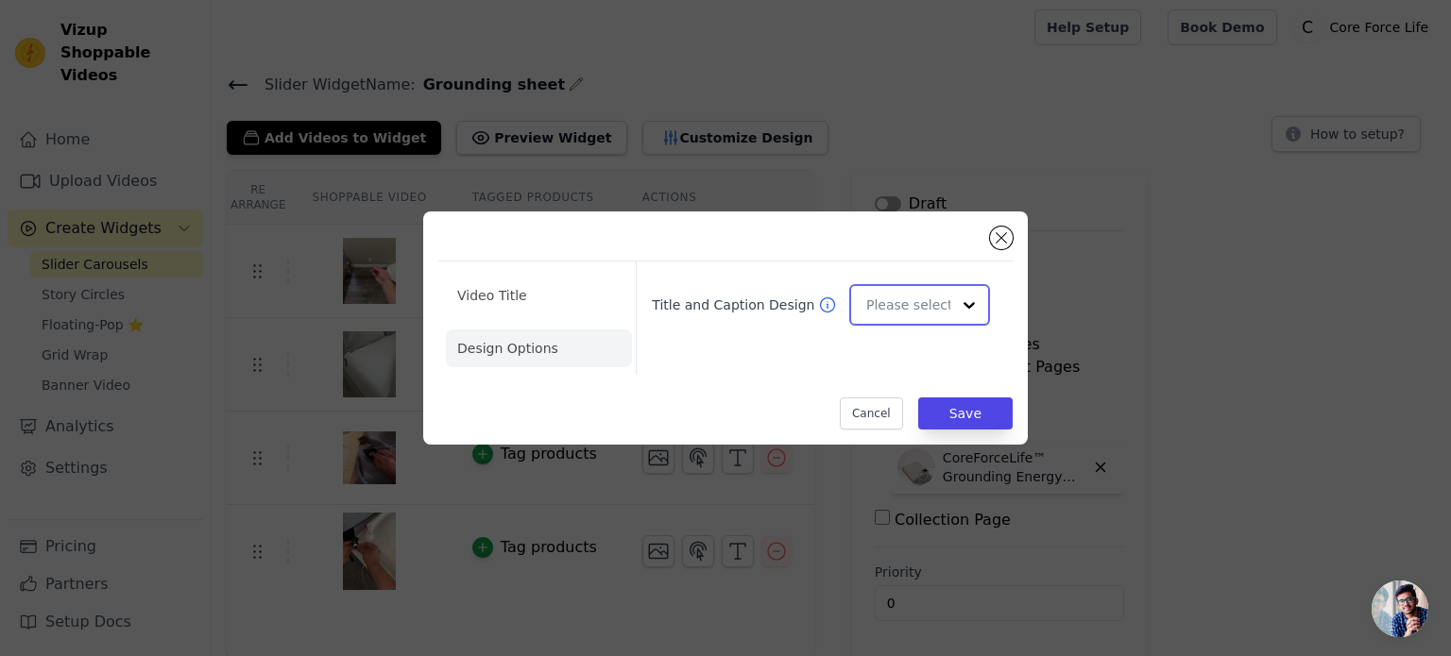
click at [938, 301] on input "Title and Caption Design" at bounding box center [908, 305] width 84 height 38
click at [910, 390] on div "Overlay" at bounding box center [916, 389] width 135 height 40
click at [983, 416] on button "Save" at bounding box center [965, 414] width 94 height 32
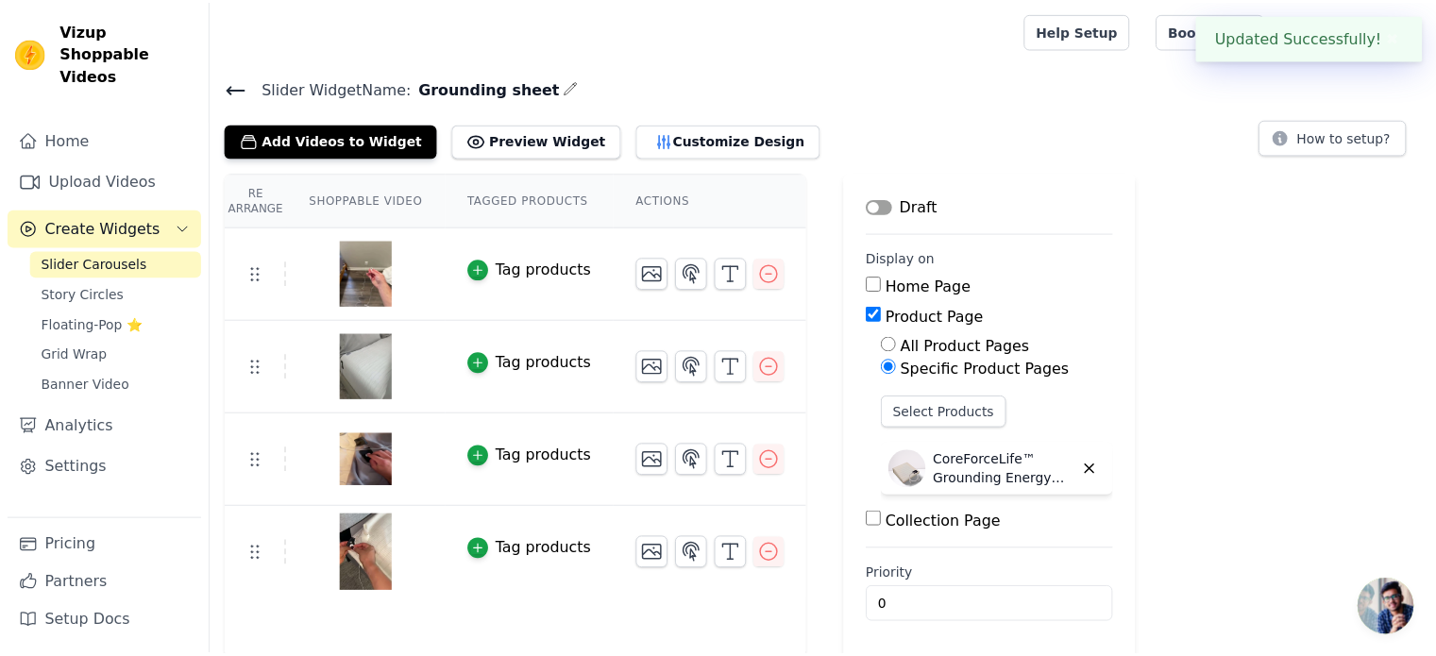
scroll to position [3, 0]
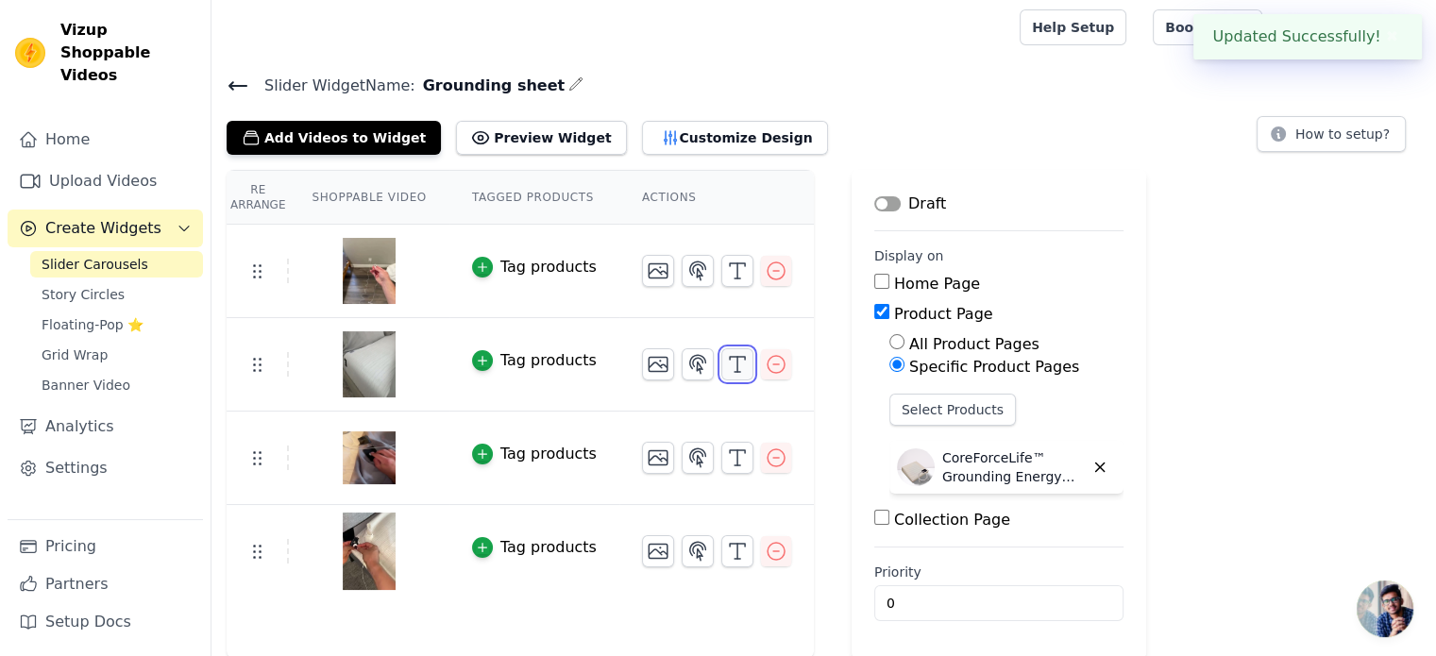
click at [726, 366] on icon "button" at bounding box center [737, 364] width 23 height 23
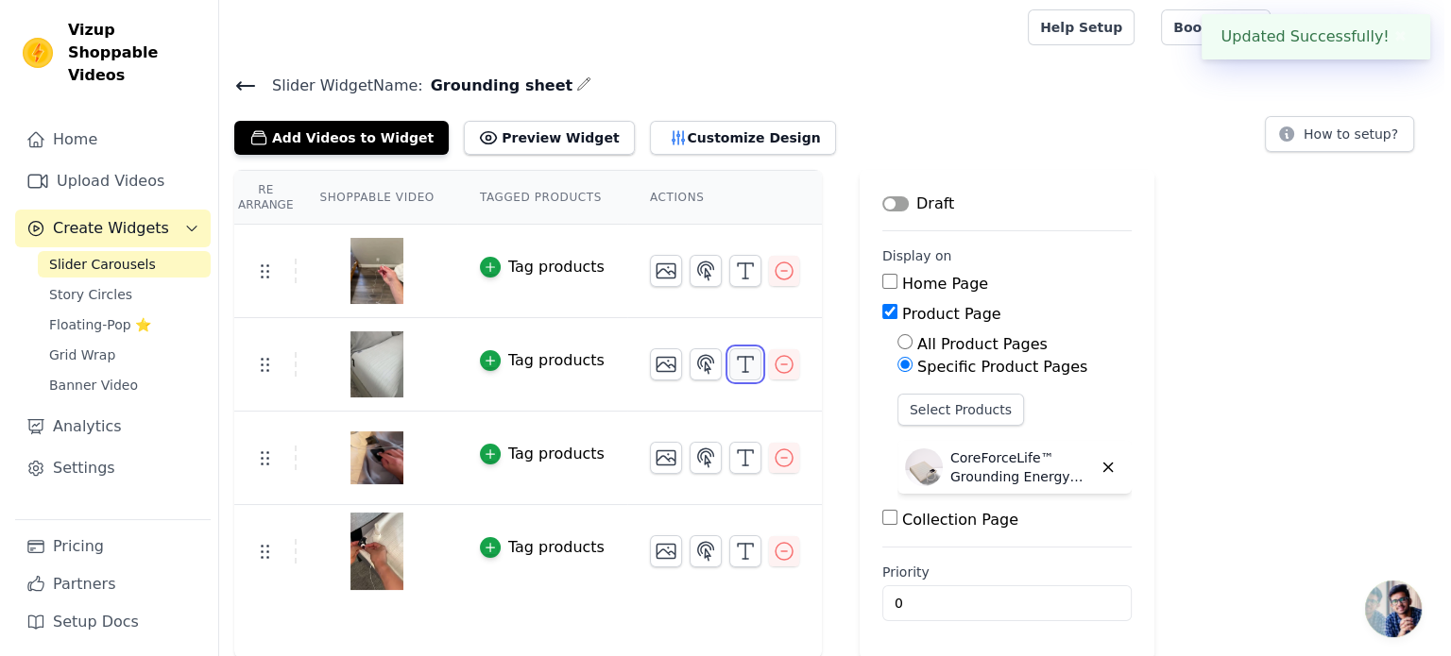
scroll to position [0, 0]
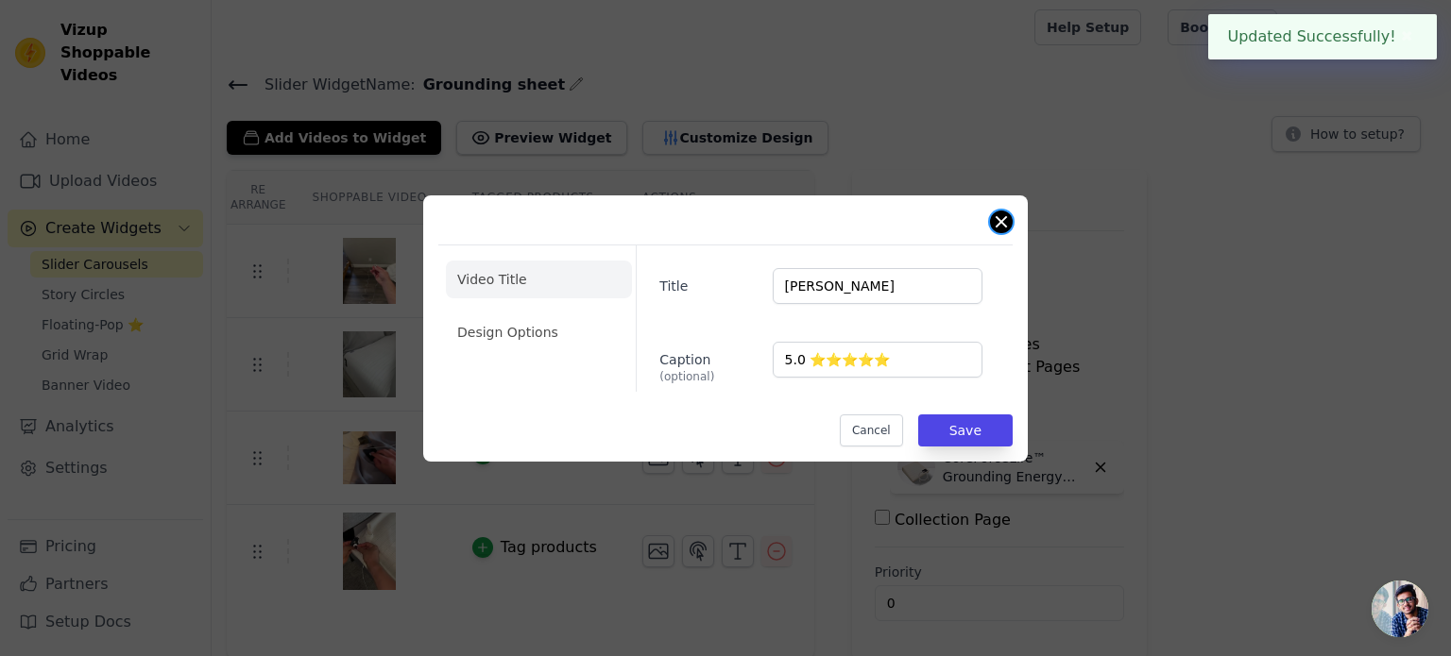
click at [998, 224] on button "Close modal" at bounding box center [1001, 222] width 23 height 23
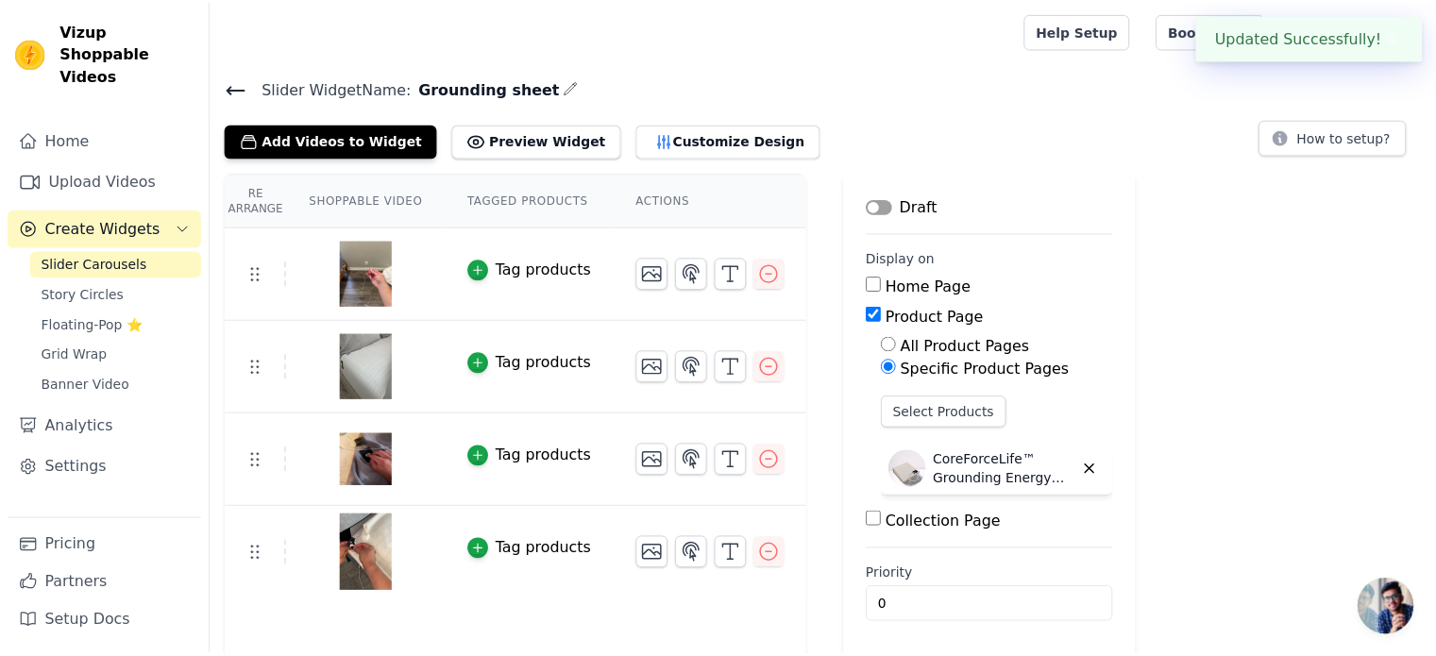
scroll to position [3, 0]
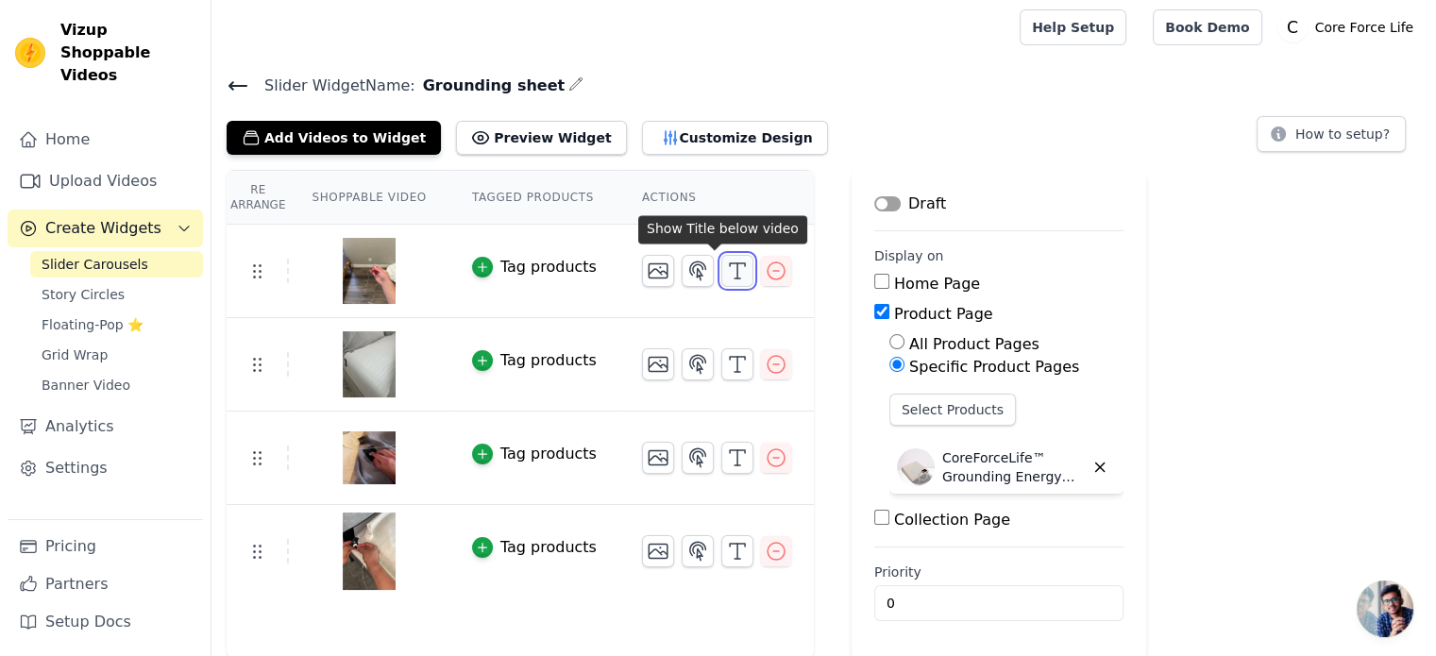
click at [726, 265] on icon "button" at bounding box center [737, 271] width 23 height 23
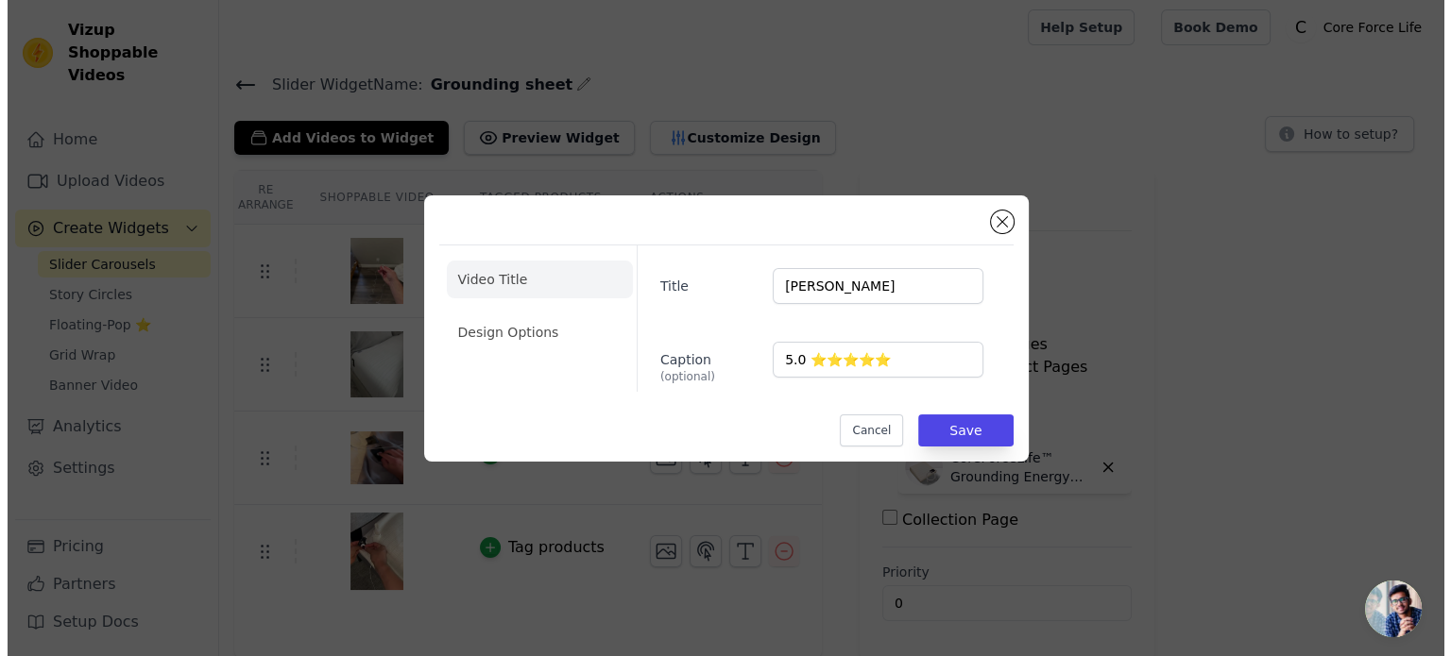
scroll to position [0, 0]
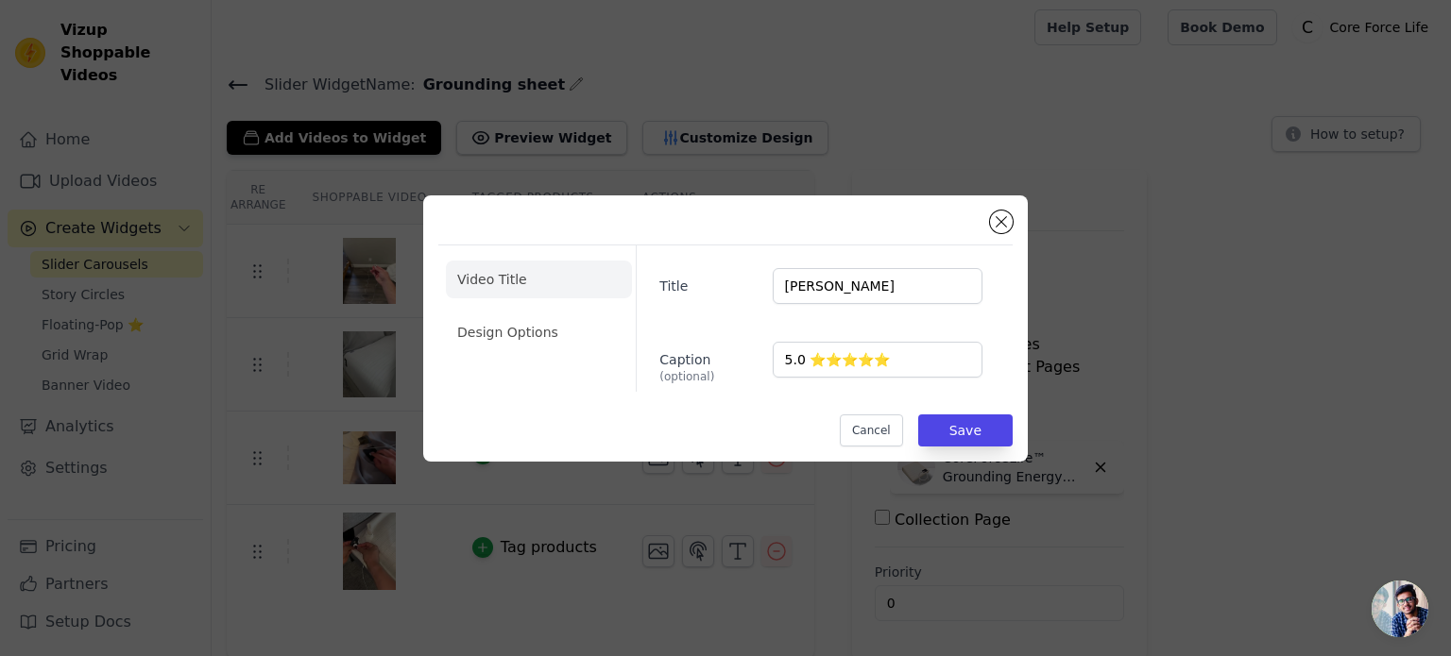
click at [1011, 213] on div "Video Title Design Options Title [PERSON_NAME] Caption (optional) 5.0 ⭐⭐⭐⭐⭐ Can…" at bounding box center [725, 329] width 574 height 236
click at [1002, 218] on button "Close modal" at bounding box center [1001, 222] width 23 height 23
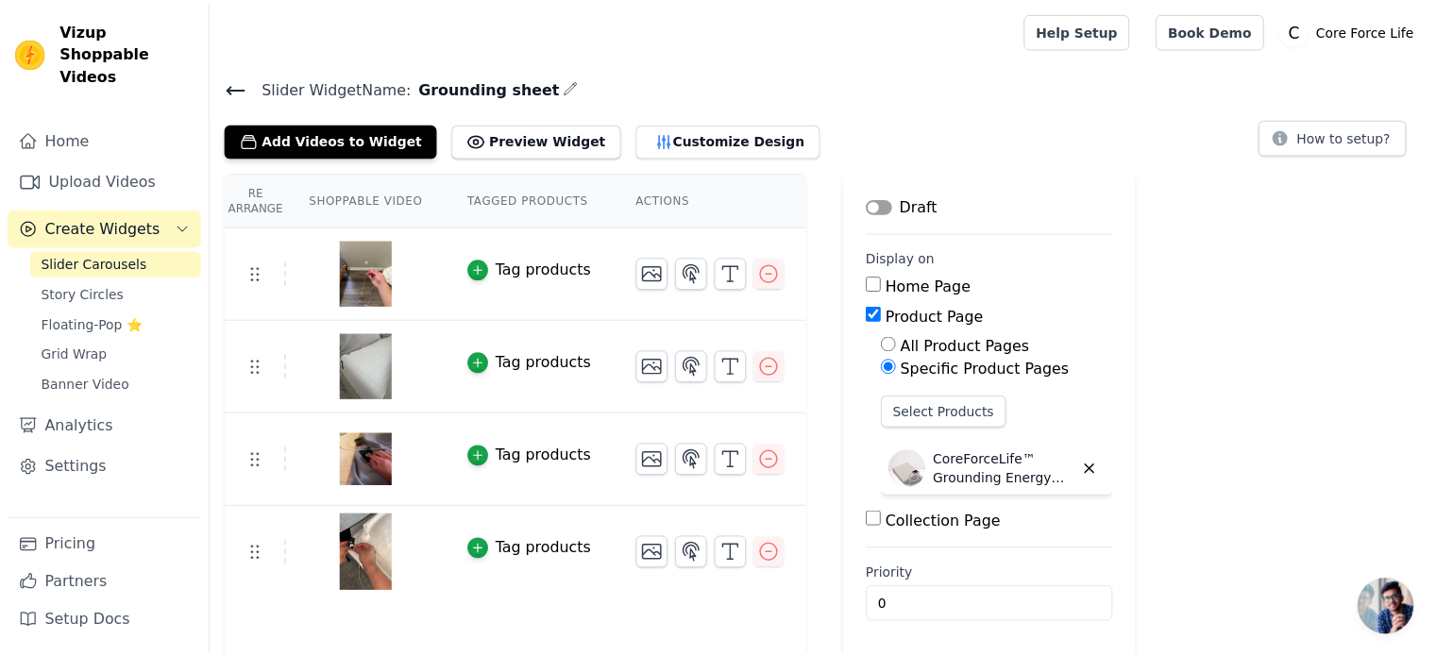
scroll to position [3, 0]
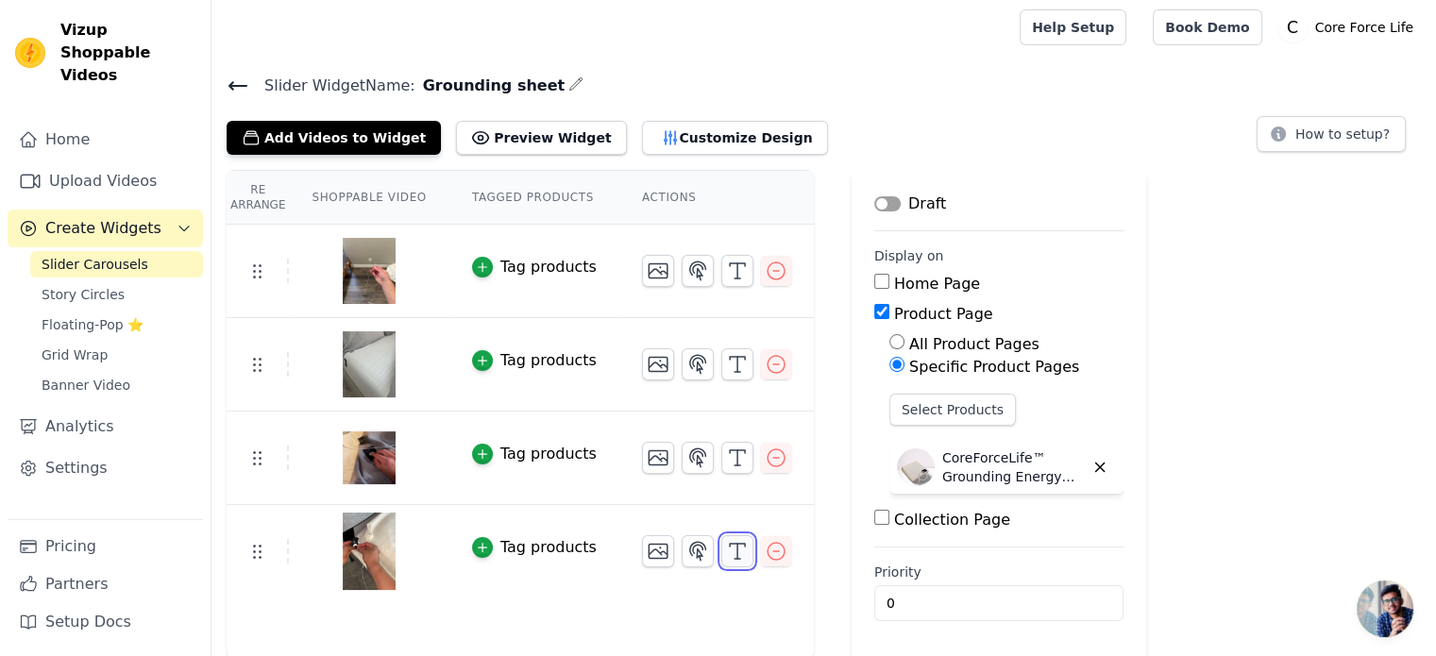
click at [726, 549] on icon "button" at bounding box center [737, 551] width 23 height 23
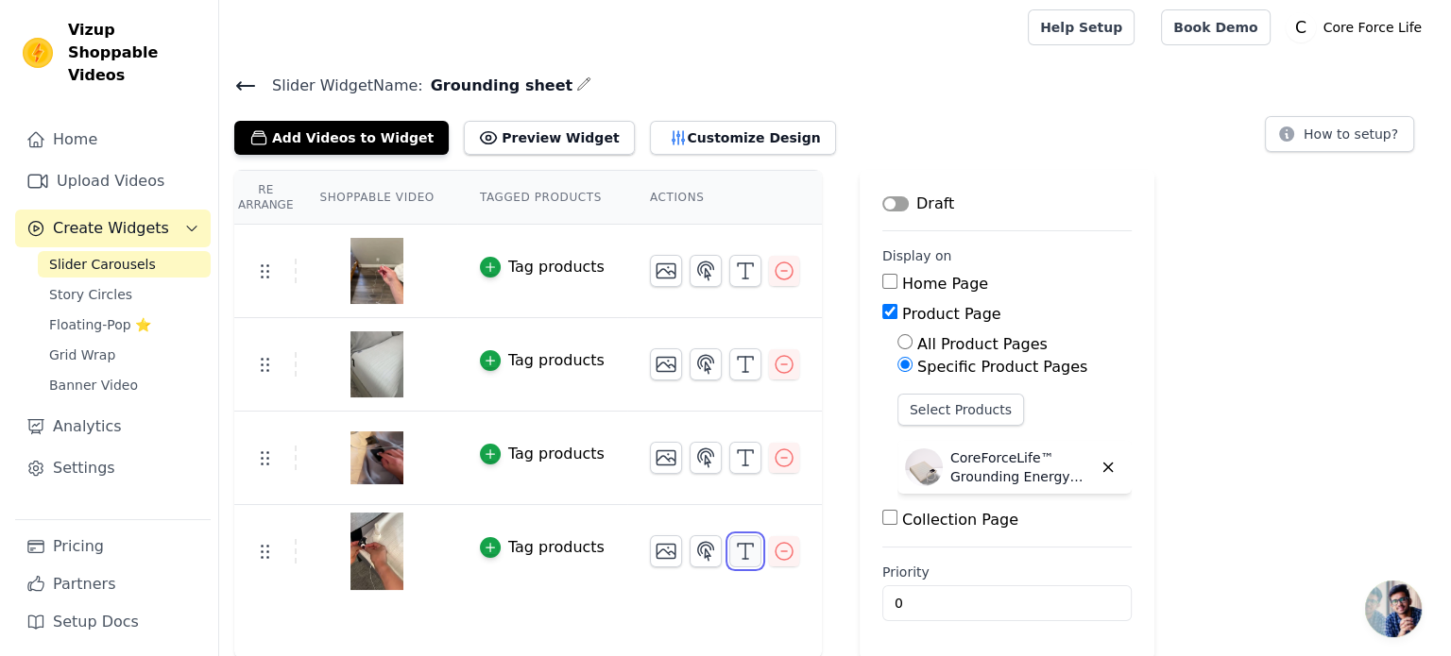
scroll to position [0, 0]
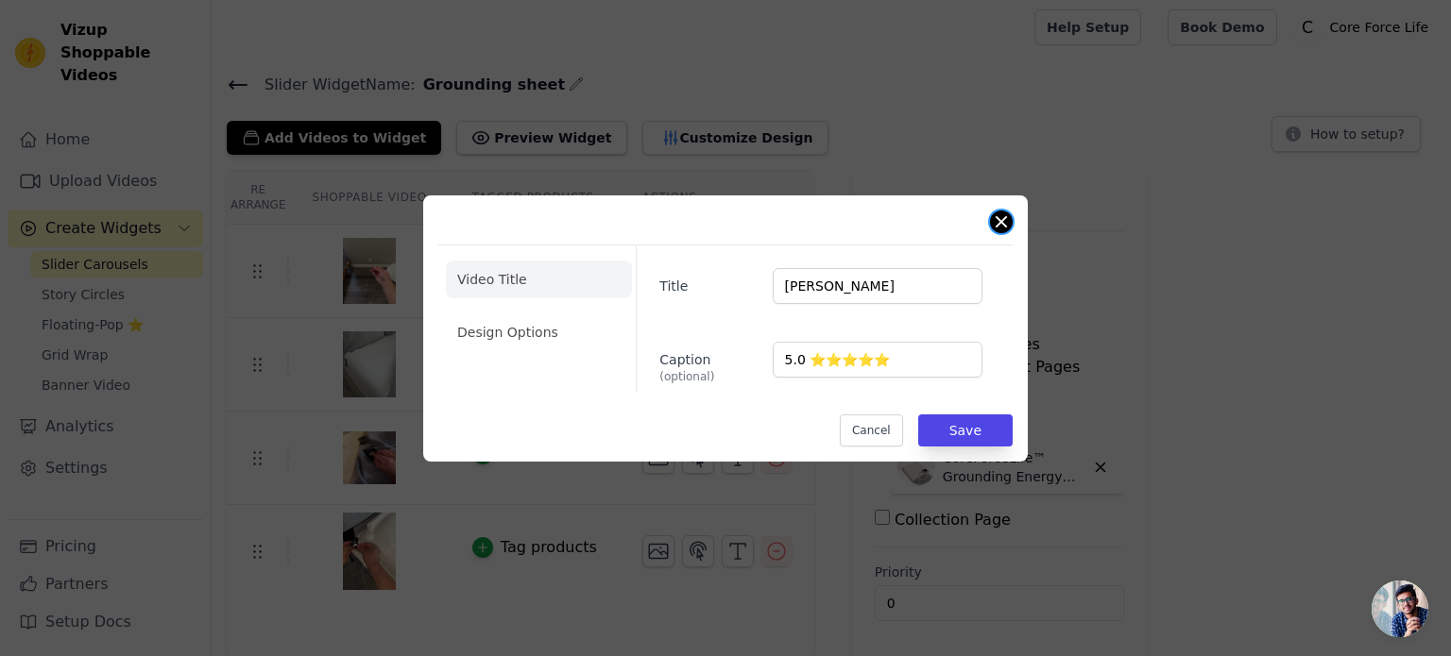
click at [1001, 212] on button "Close modal" at bounding box center [1001, 222] width 23 height 23
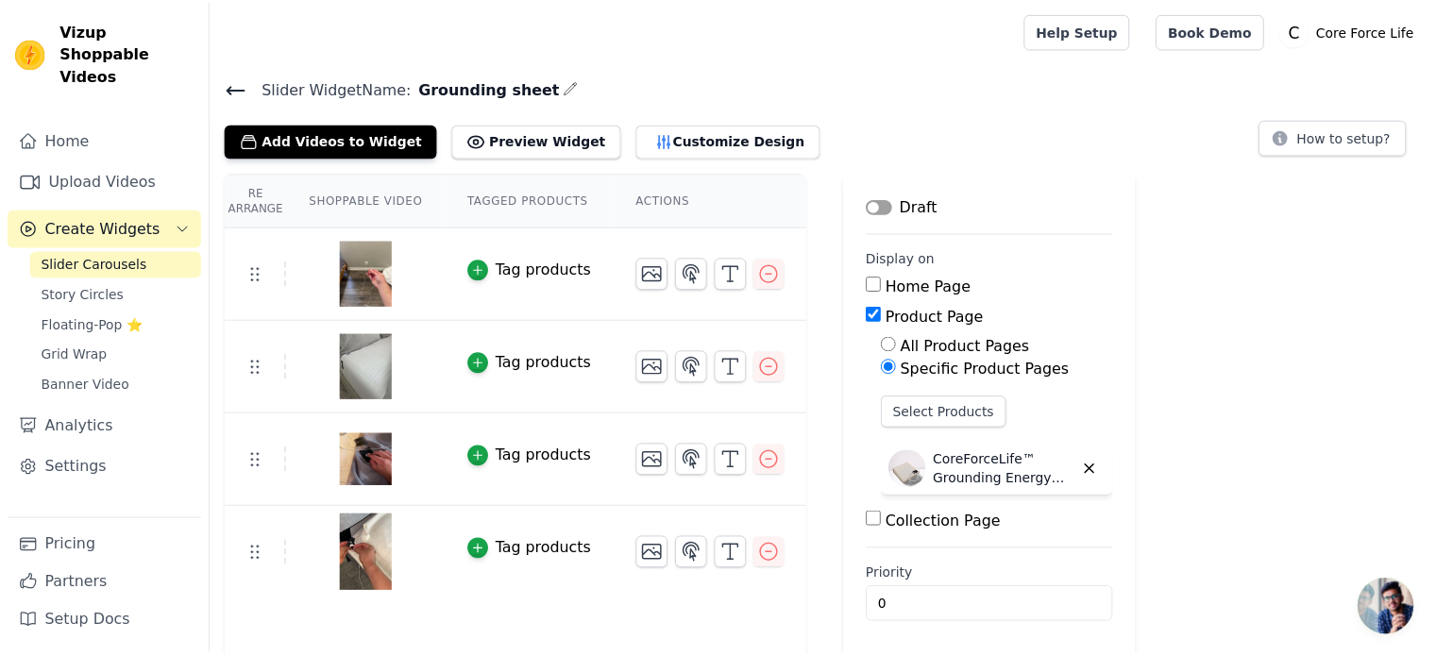
scroll to position [3, 0]
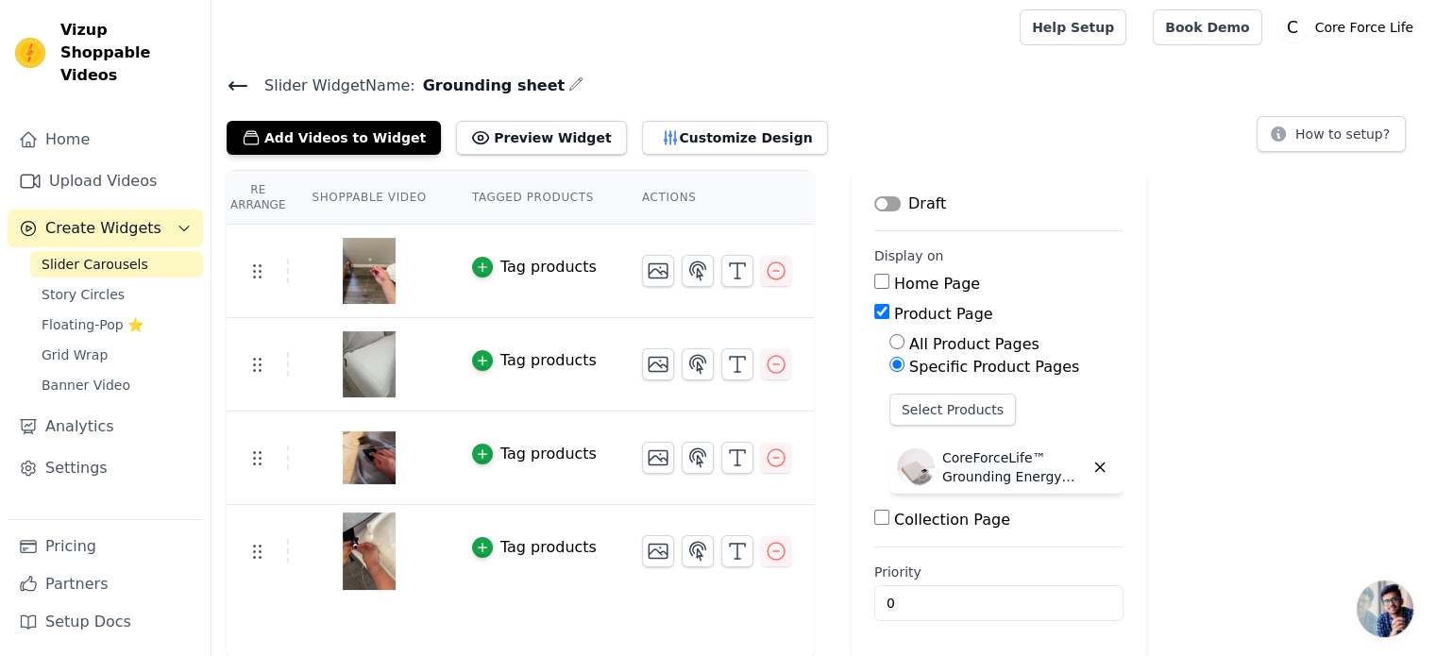
click at [875, 203] on button "Label" at bounding box center [888, 203] width 26 height 15
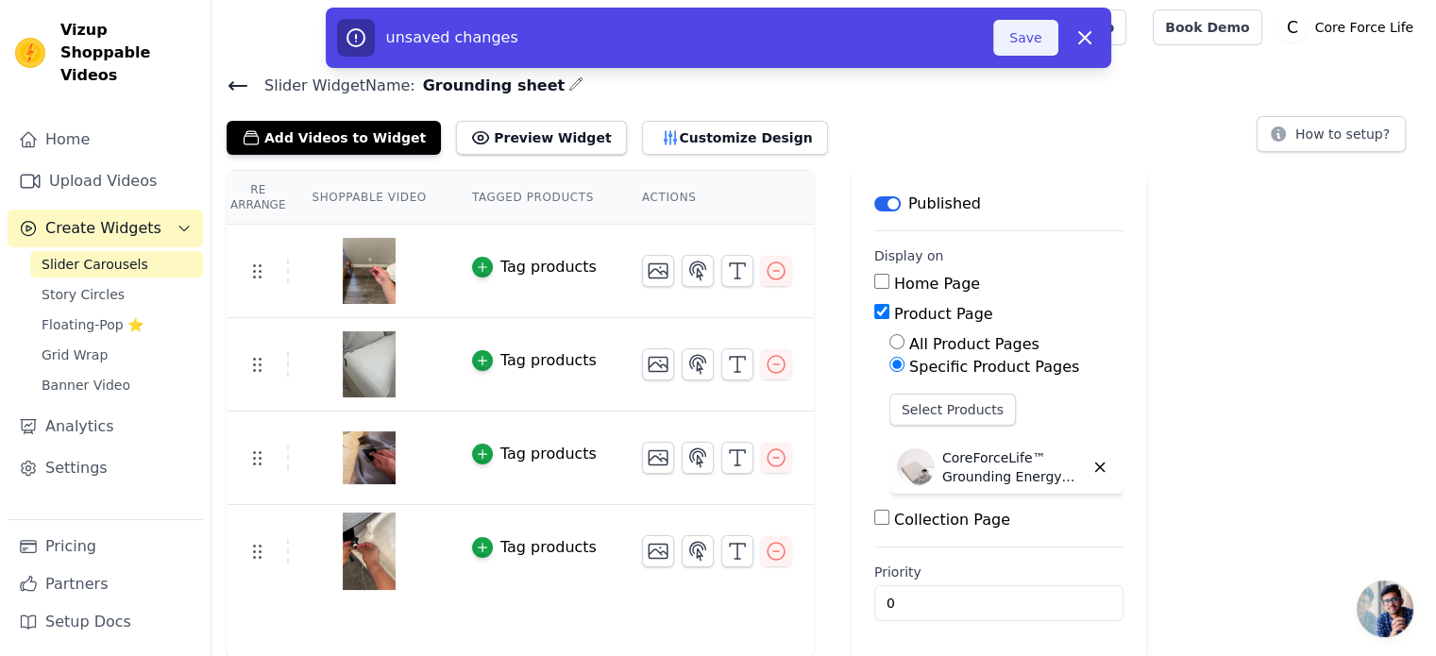
click at [1019, 24] on button "Save" at bounding box center [1026, 38] width 64 height 36
click at [1020, 38] on button "Save" at bounding box center [1026, 38] width 64 height 36
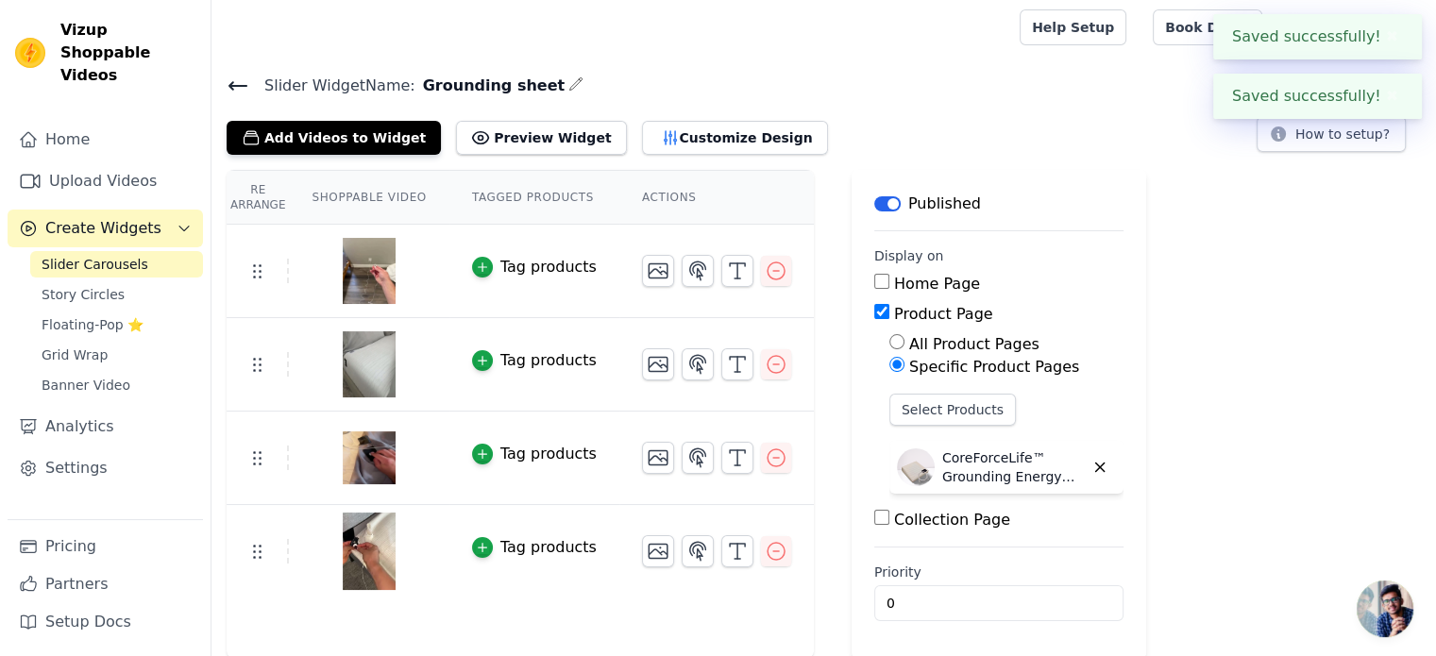
click at [86, 255] on span "Slider Carousels" at bounding box center [95, 264] width 107 height 19
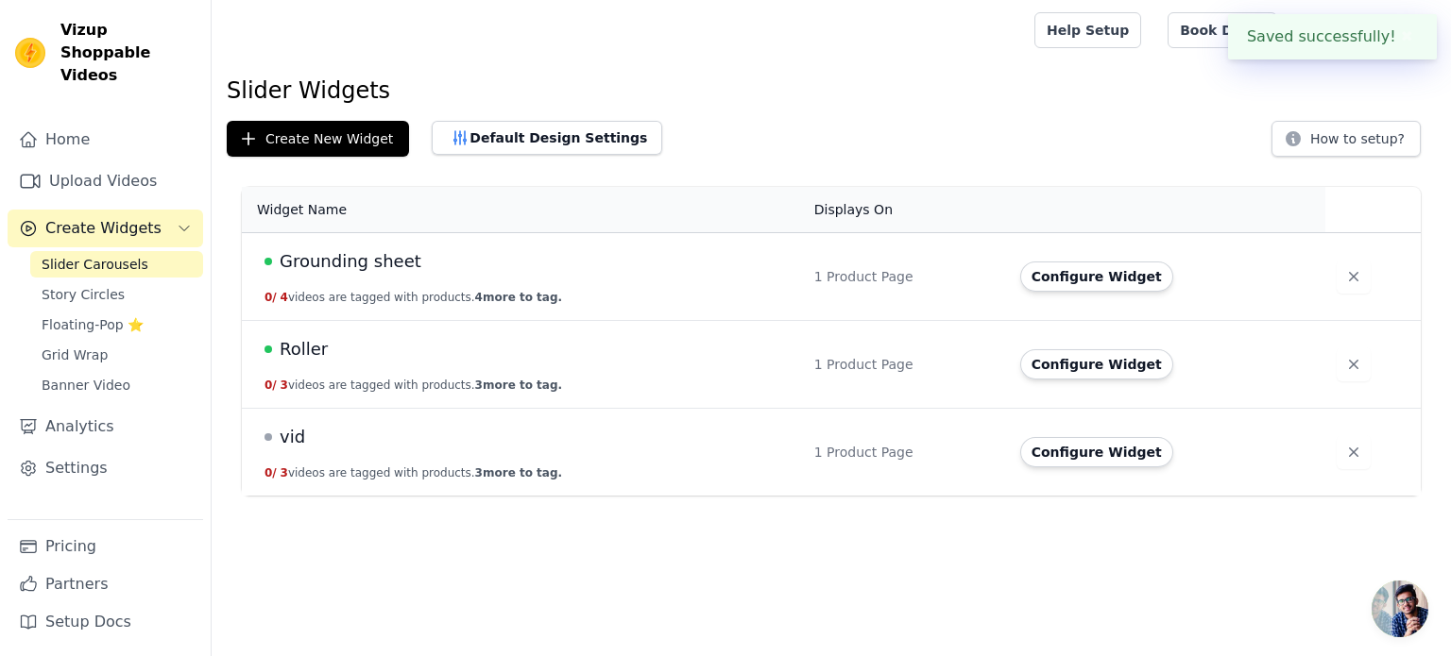
click at [287, 440] on span "vid" at bounding box center [292, 437] width 25 height 26
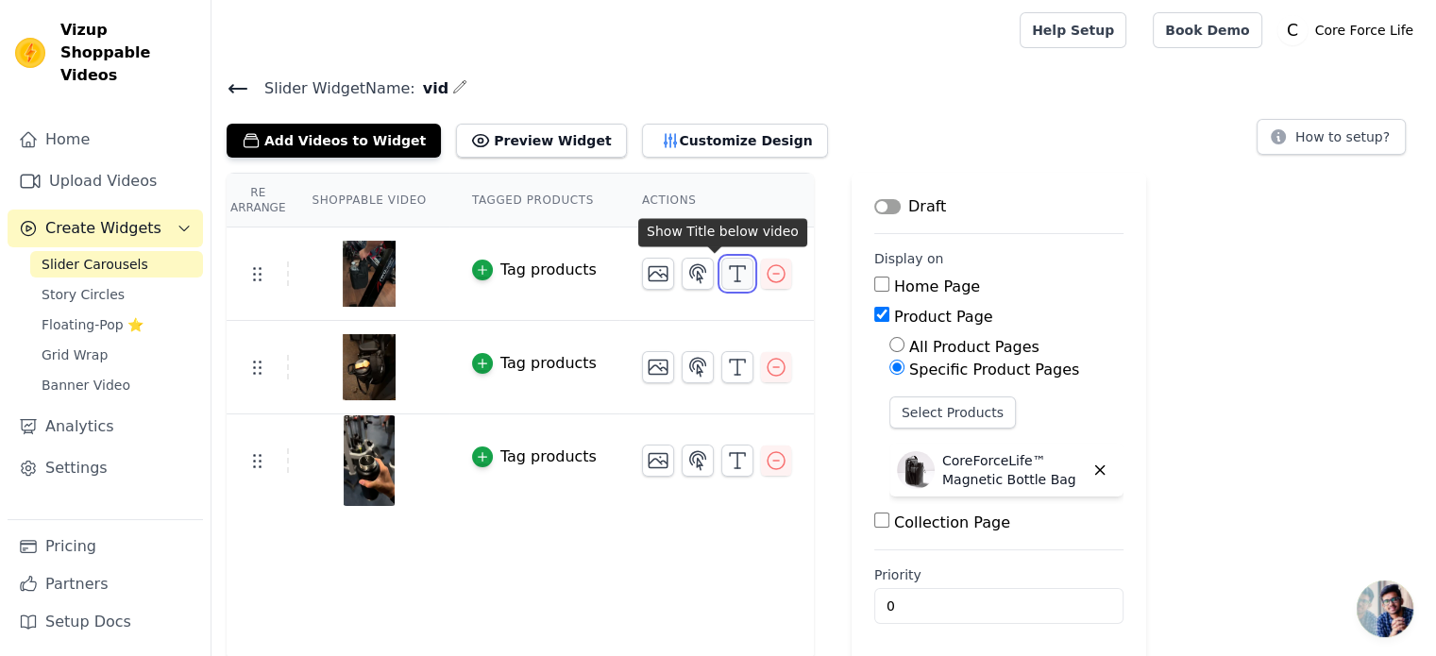
click at [726, 271] on icon "button" at bounding box center [737, 274] width 23 height 23
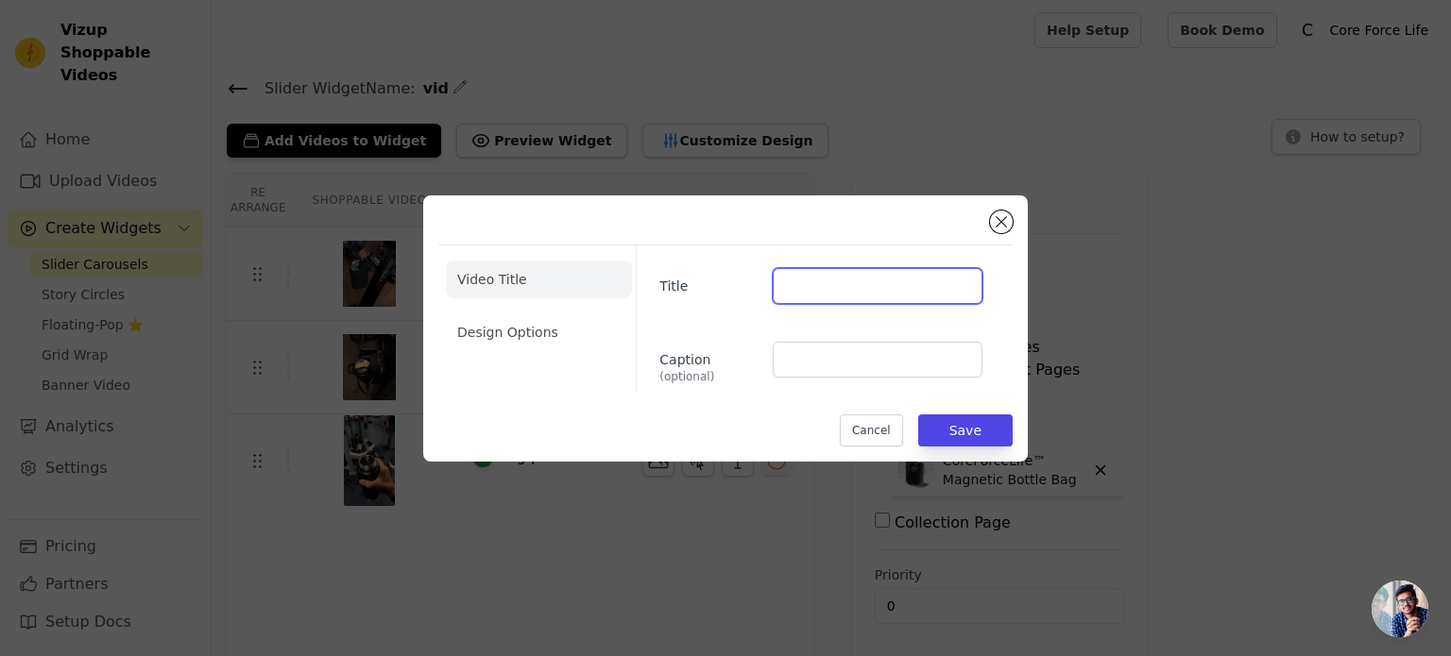
click at [797, 278] on input "Title" at bounding box center [878, 286] width 210 height 36
paste input "[PERSON_NAME]"
click at [778, 289] on input "[PERSON_NAME]" at bounding box center [878, 286] width 210 height 36
type input "[PERSON_NAME]"
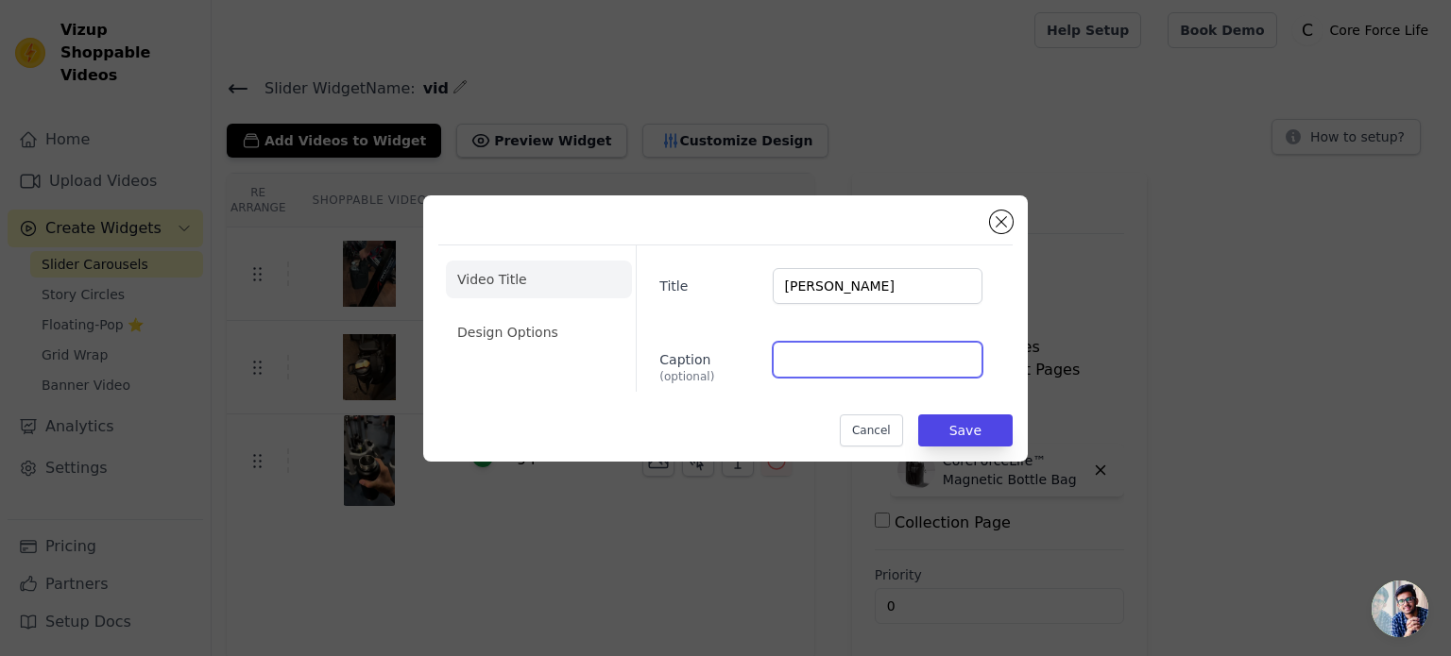
click at [846, 361] on input "Caption (optional)" at bounding box center [878, 360] width 210 height 36
type input "5.0 ⭐⭐⭐⭐⭐"
click at [536, 336] on li "Design Options" at bounding box center [539, 333] width 186 height 38
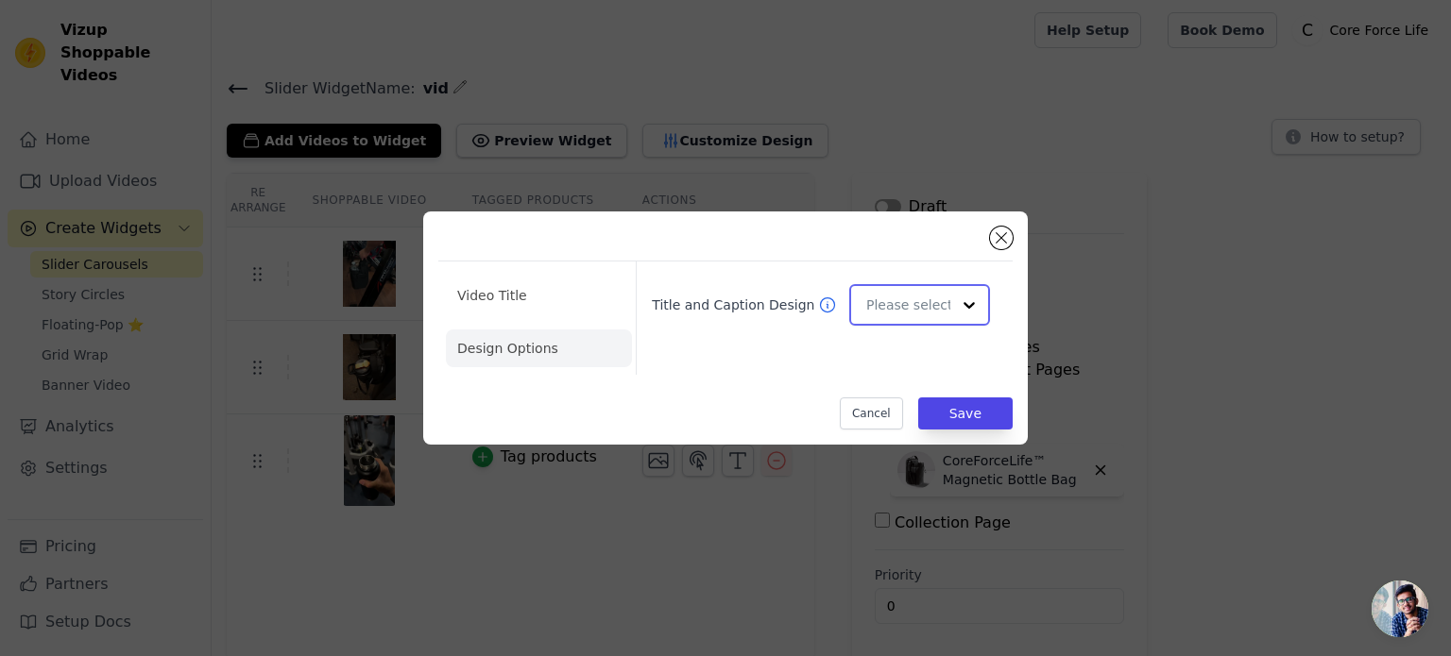
click at [880, 310] on input "Title and Caption Design" at bounding box center [908, 305] width 84 height 38
click at [892, 385] on div "Overlay" at bounding box center [916, 389] width 135 height 40
click at [963, 411] on button "Save" at bounding box center [965, 414] width 94 height 32
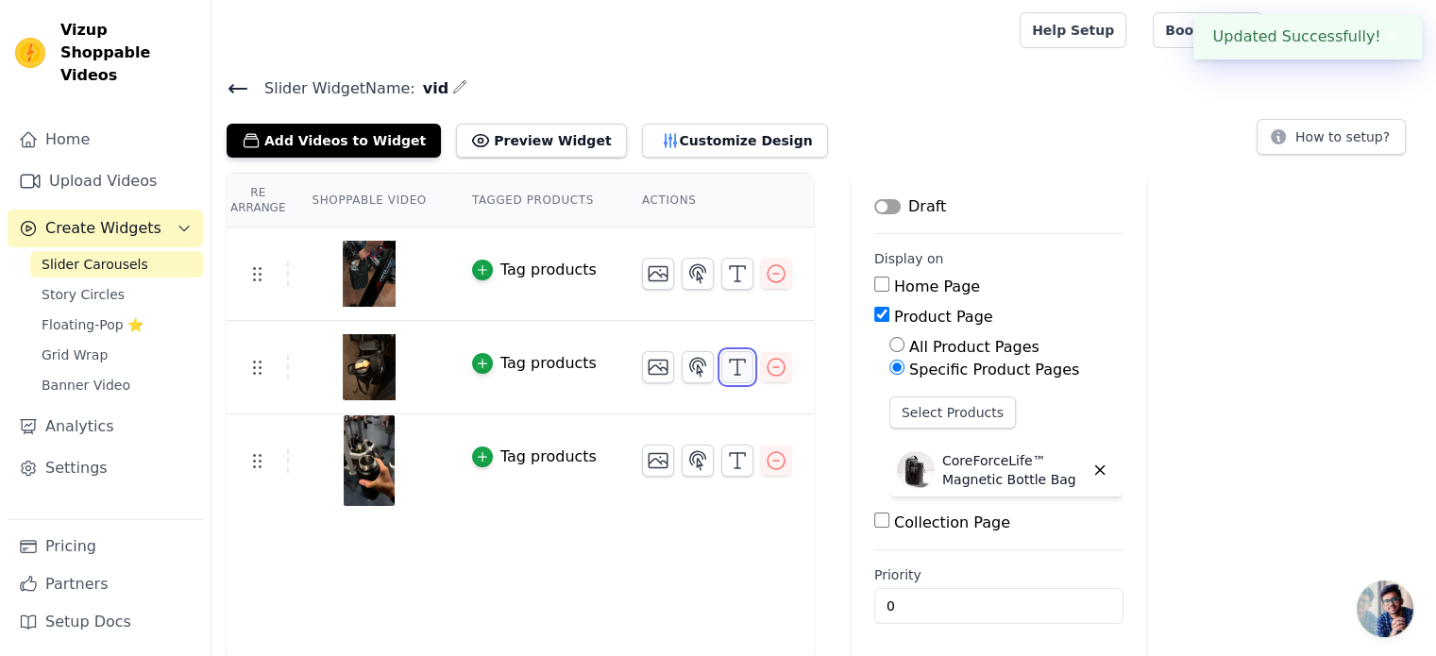
click at [726, 365] on icon "button" at bounding box center [737, 367] width 23 height 23
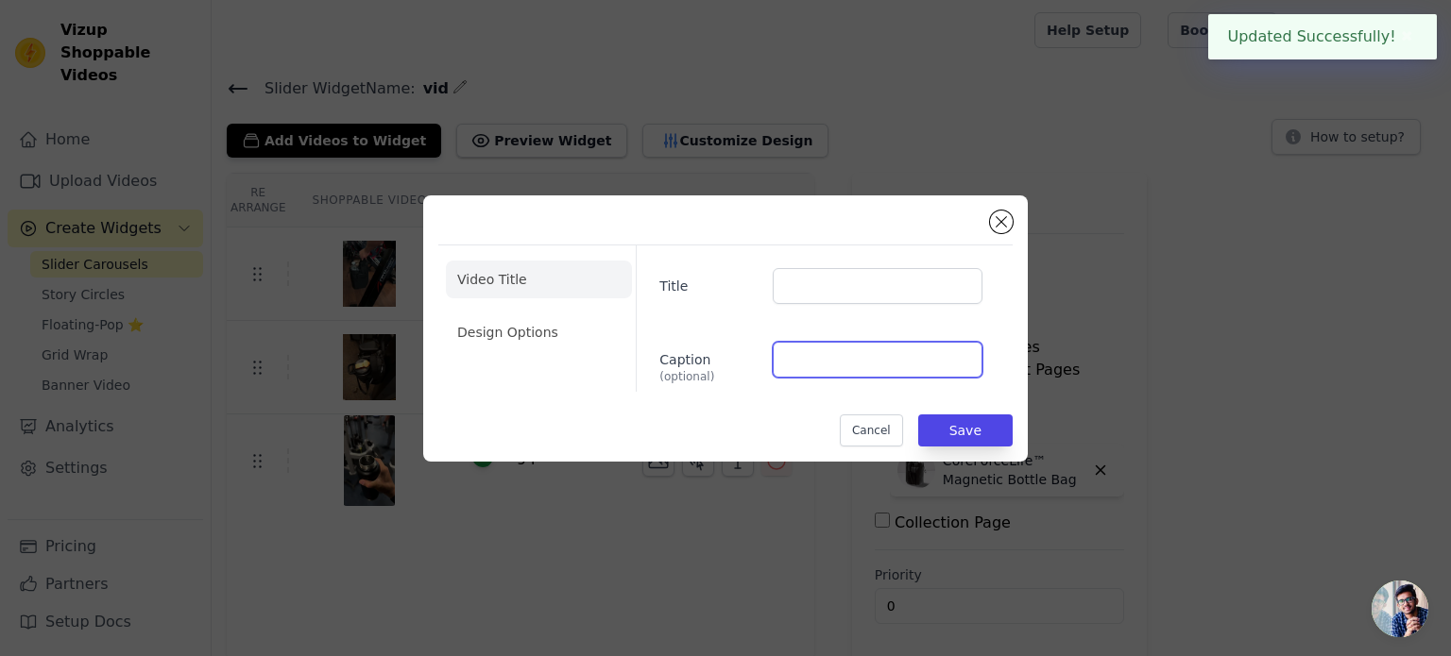
click at [822, 366] on input "Caption (optional)" at bounding box center [878, 360] width 210 height 36
type input "5.0 ⭐⭐⭐⭐⭐"
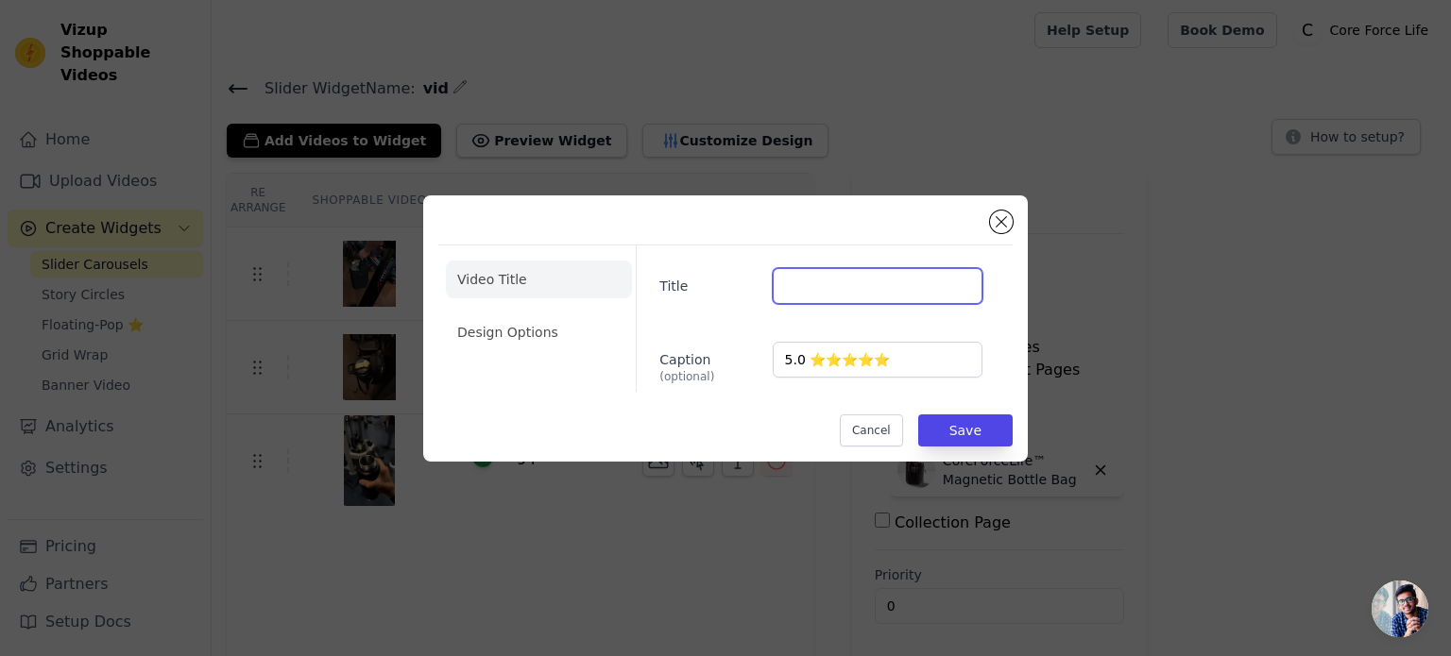
click at [798, 279] on input "Title" at bounding box center [878, 286] width 210 height 36
paste input "[PERSON_NAME]"
click at [778, 280] on input "[PERSON_NAME]" at bounding box center [878, 286] width 210 height 36
type input "[PERSON_NAME]"
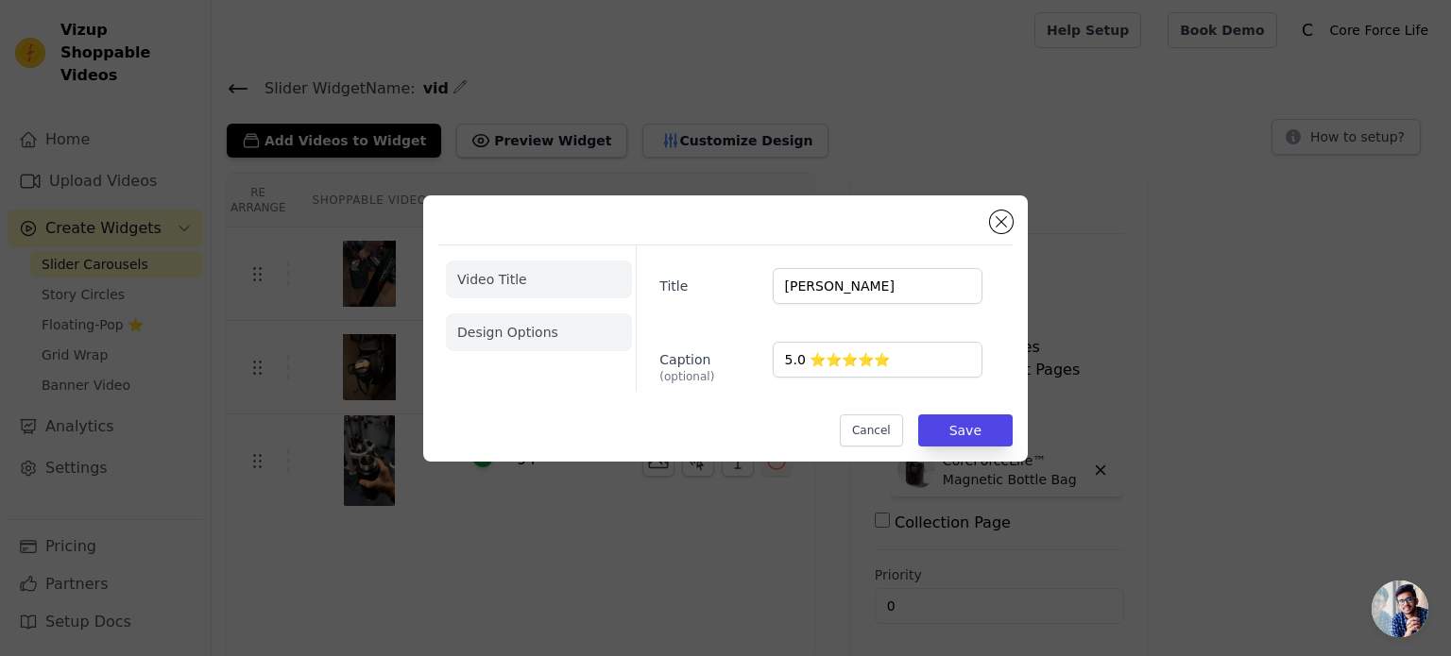
click at [550, 341] on li "Design Options" at bounding box center [539, 333] width 186 height 38
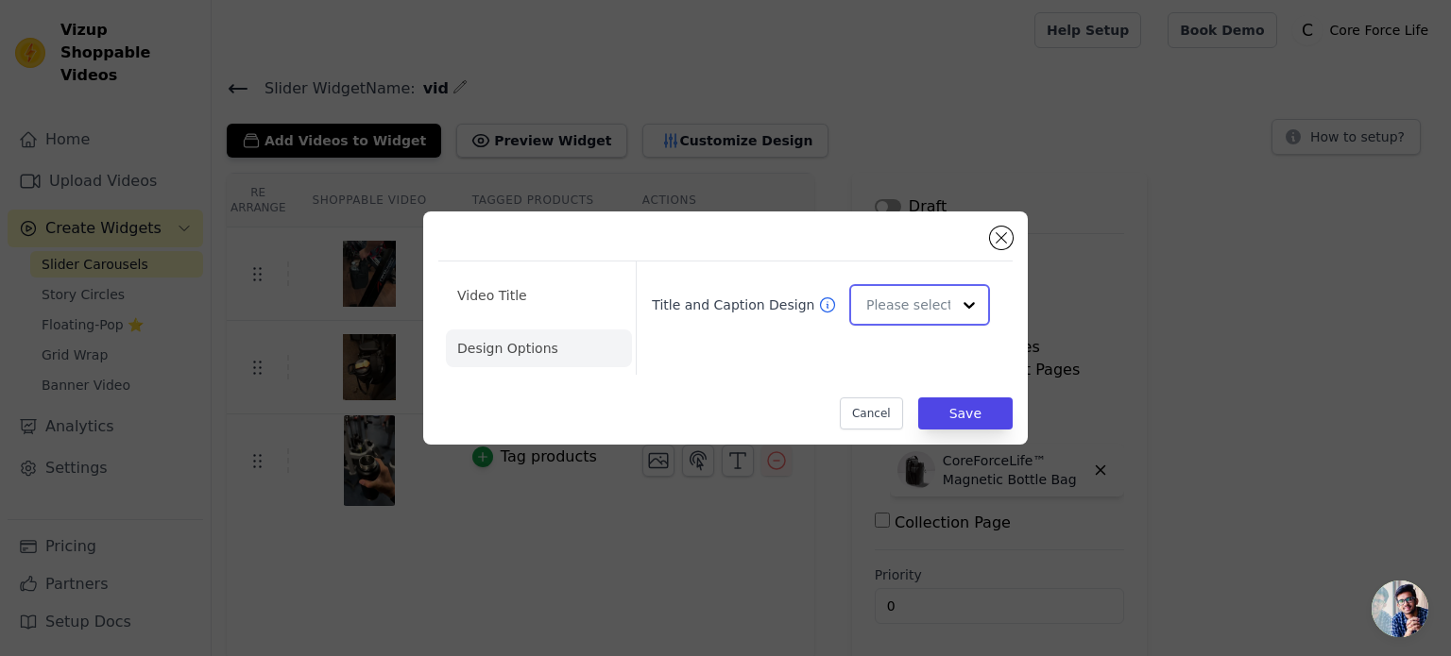
click at [915, 310] on input "Title and Caption Design" at bounding box center [908, 305] width 84 height 38
click at [904, 382] on div "Overlay" at bounding box center [916, 389] width 135 height 40
click at [954, 409] on button "Save" at bounding box center [965, 414] width 94 height 32
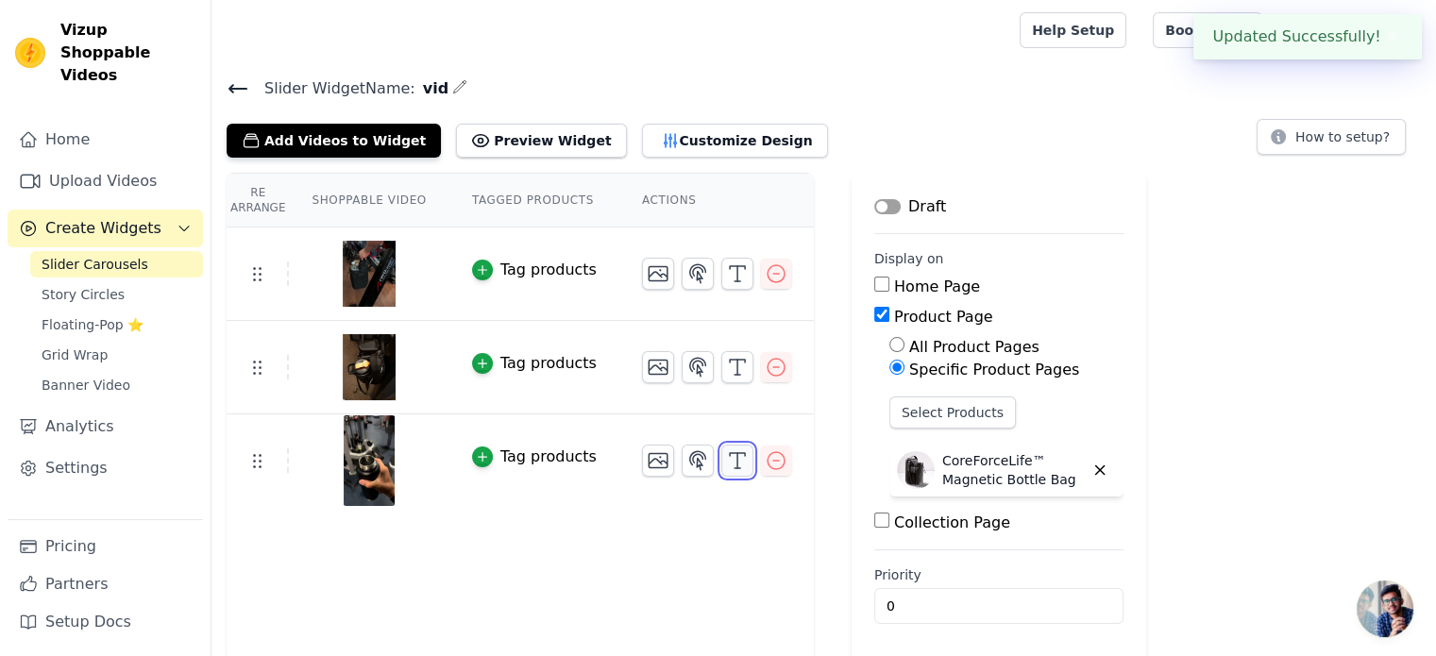
click at [726, 464] on icon "button" at bounding box center [737, 461] width 23 height 23
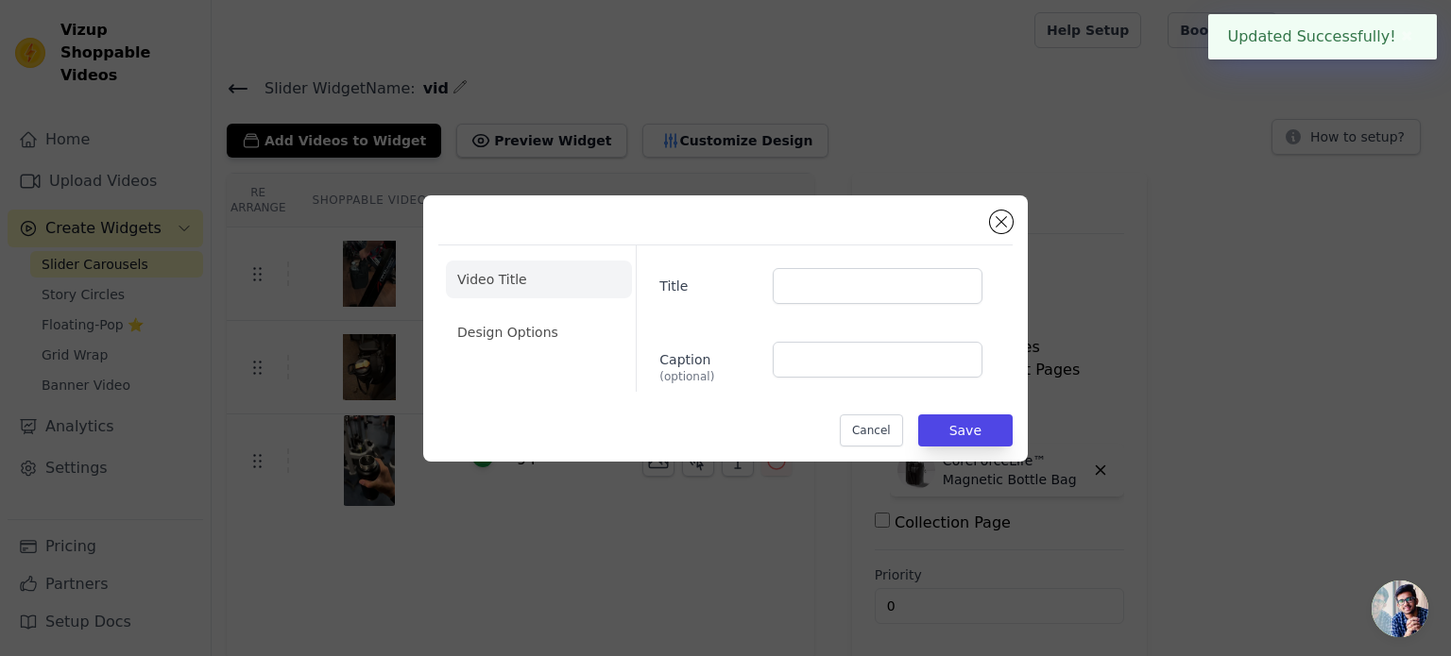
click at [826, 379] on div "Caption (optional)" at bounding box center [820, 363] width 323 height 42
click at [861, 356] on input "Caption (optional)" at bounding box center [878, 360] width 210 height 36
type input "5.0 ⭐⭐⭐⭐⭐"
click at [827, 281] on input "Title" at bounding box center [878, 286] width 210 height 36
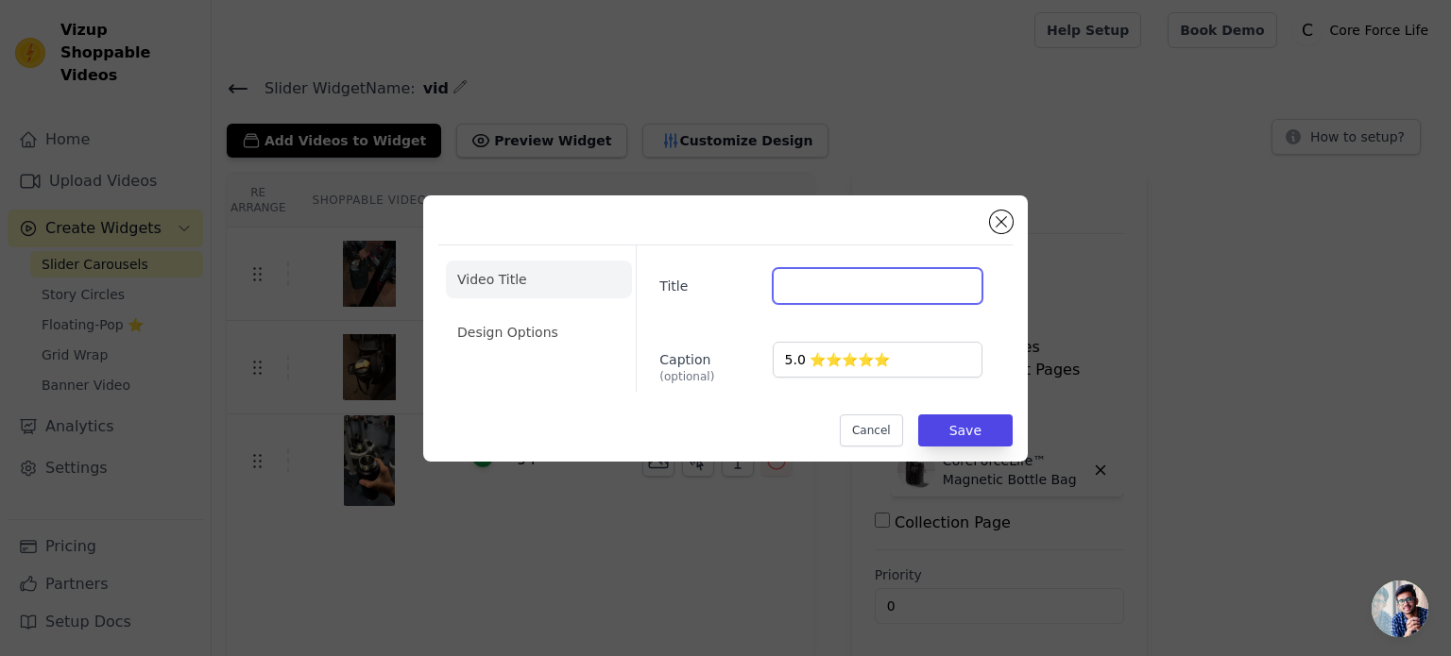
paste input "[PERSON_NAME]"
click at [786, 284] on input "[PERSON_NAME]" at bounding box center [878, 286] width 210 height 36
type input "[PERSON_NAME]"
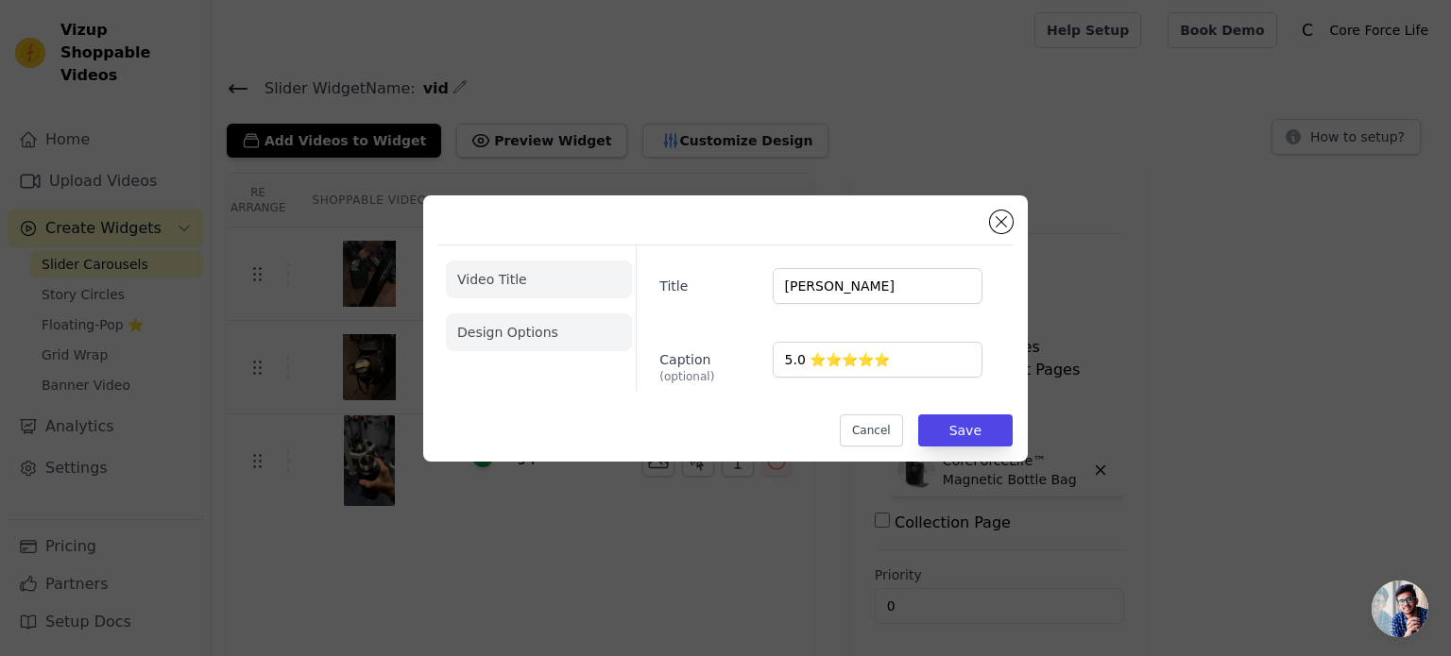
click at [490, 337] on li "Design Options" at bounding box center [539, 333] width 186 height 38
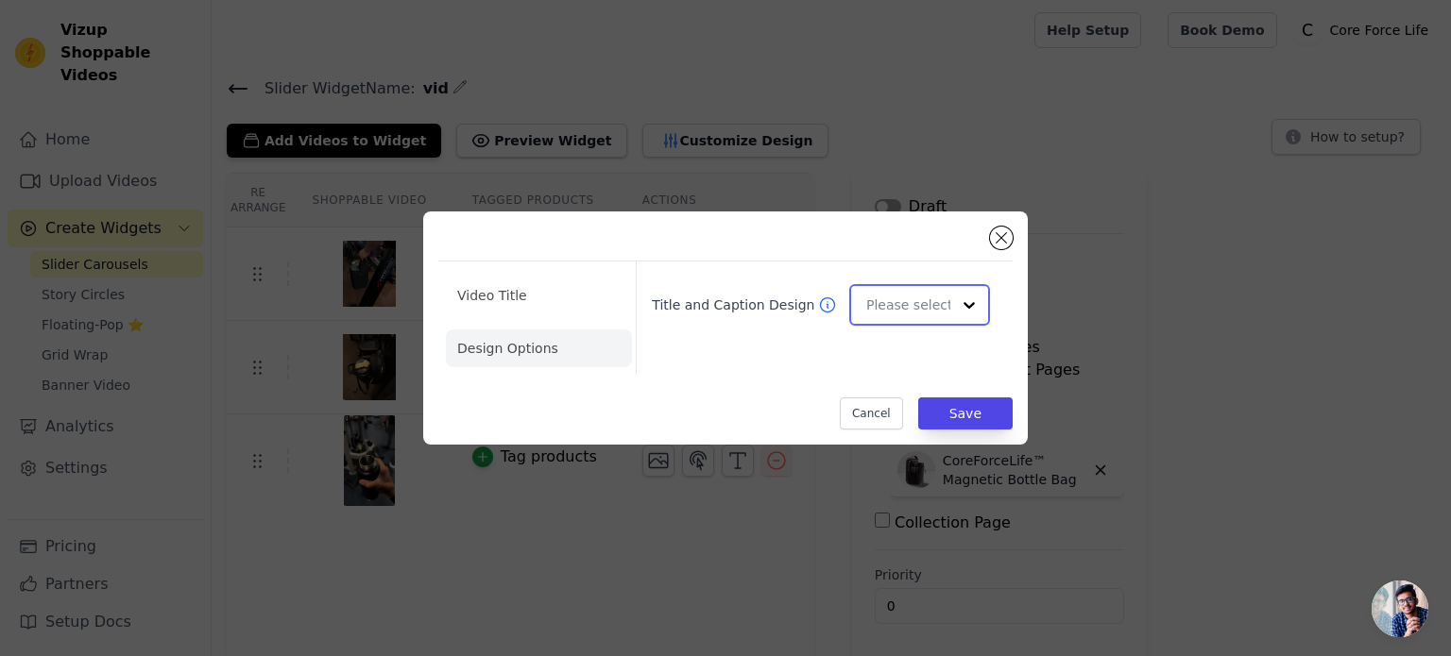
click at [890, 302] on input "Title and Caption Design" at bounding box center [908, 305] width 84 height 38
click at [911, 388] on div "Overlay" at bounding box center [916, 389] width 135 height 40
click at [953, 409] on button "Save" at bounding box center [965, 414] width 94 height 32
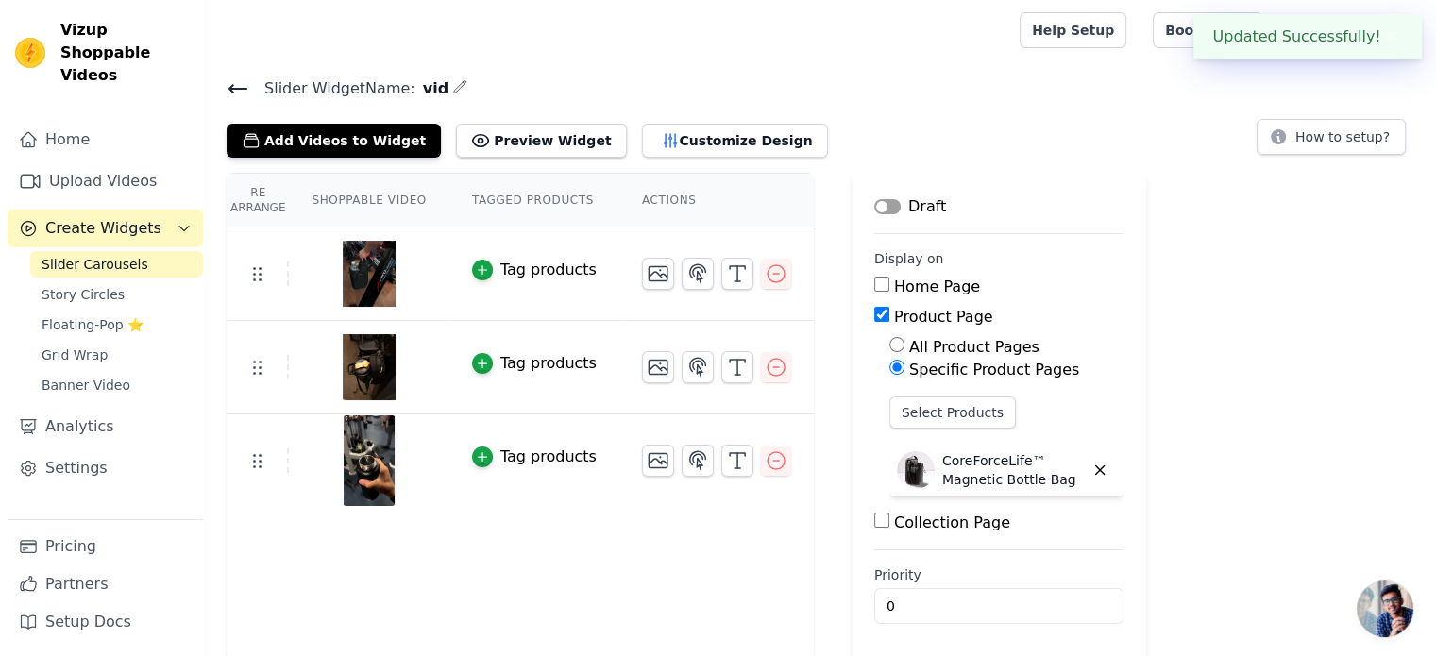
click at [875, 201] on button "Label" at bounding box center [888, 206] width 26 height 15
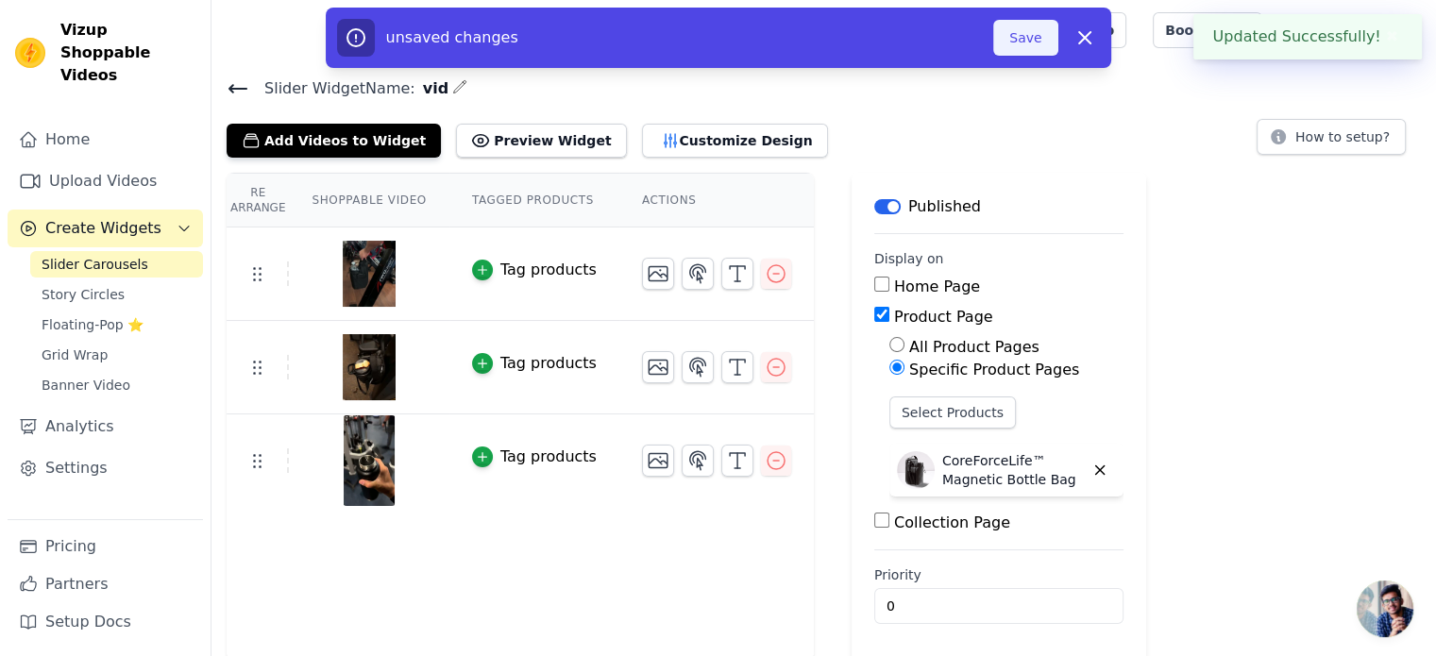
click at [1035, 37] on button "Save" at bounding box center [1026, 38] width 64 height 36
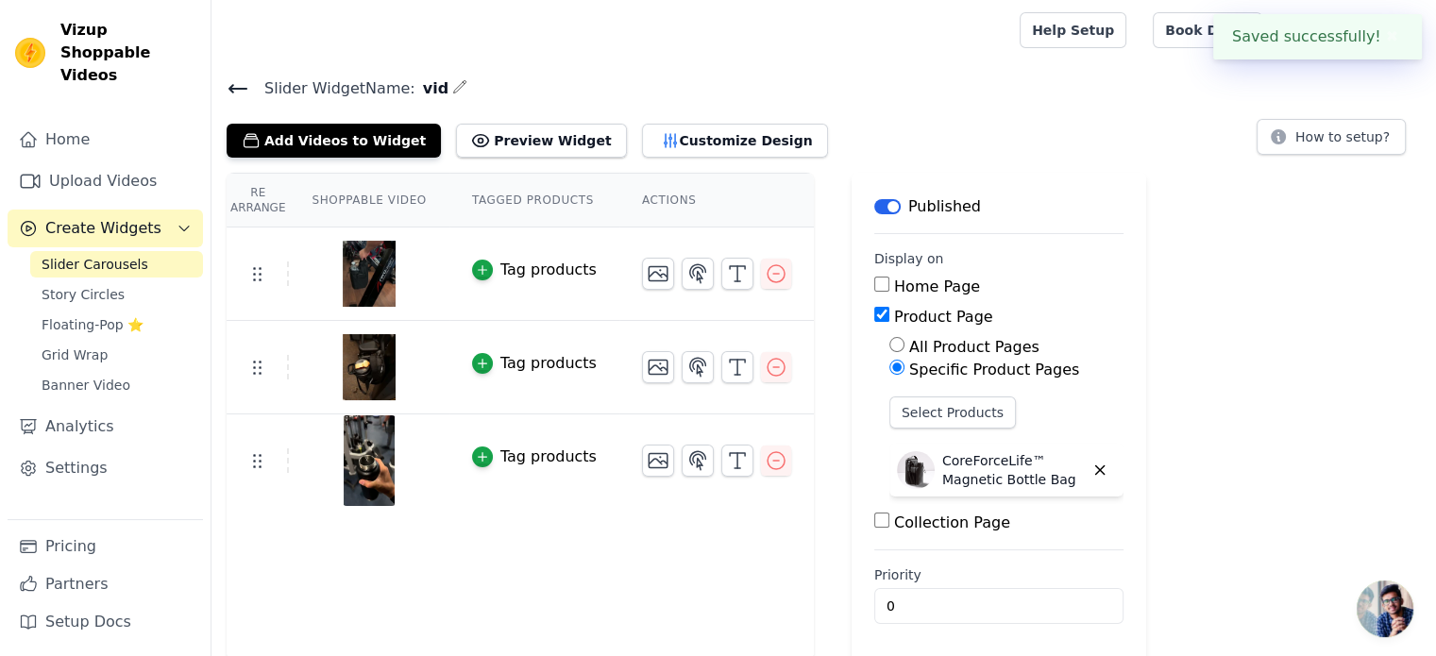
click at [96, 255] on span "Slider Carousels" at bounding box center [95, 264] width 107 height 19
